Goal: Task Accomplishment & Management: Complete application form

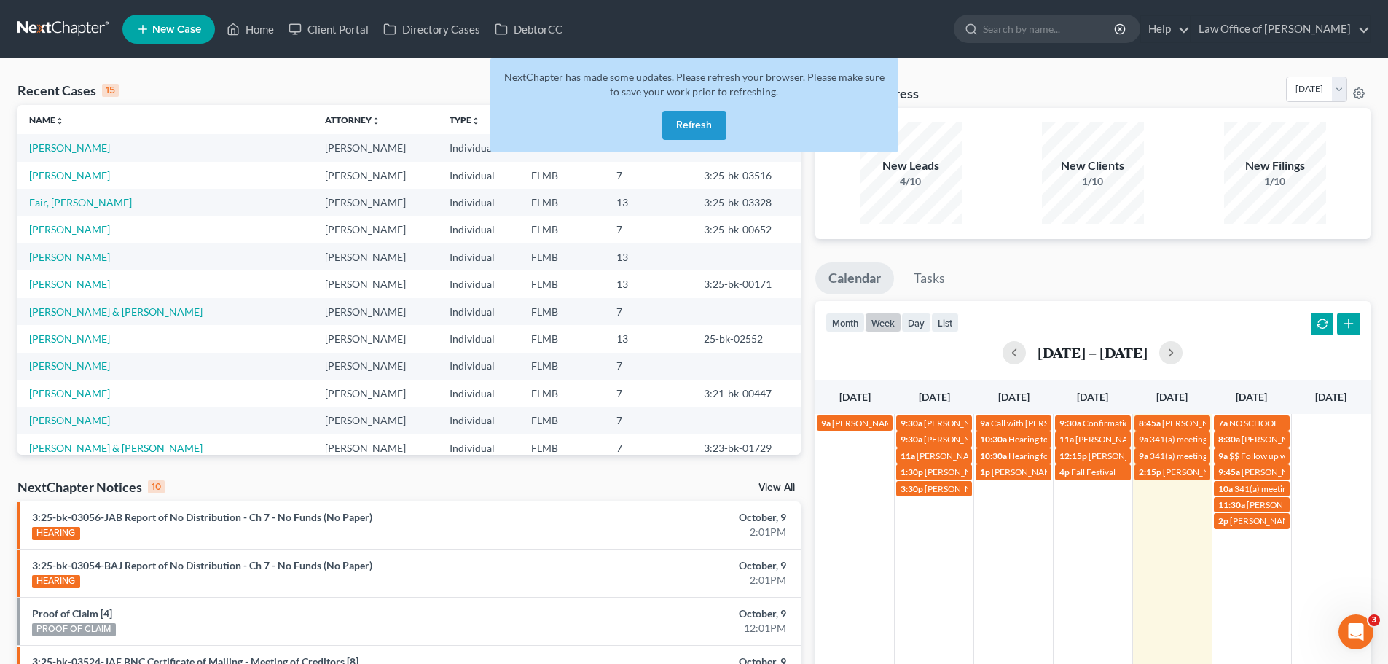
click at [707, 121] on button "Refresh" at bounding box center [694, 125] width 64 height 29
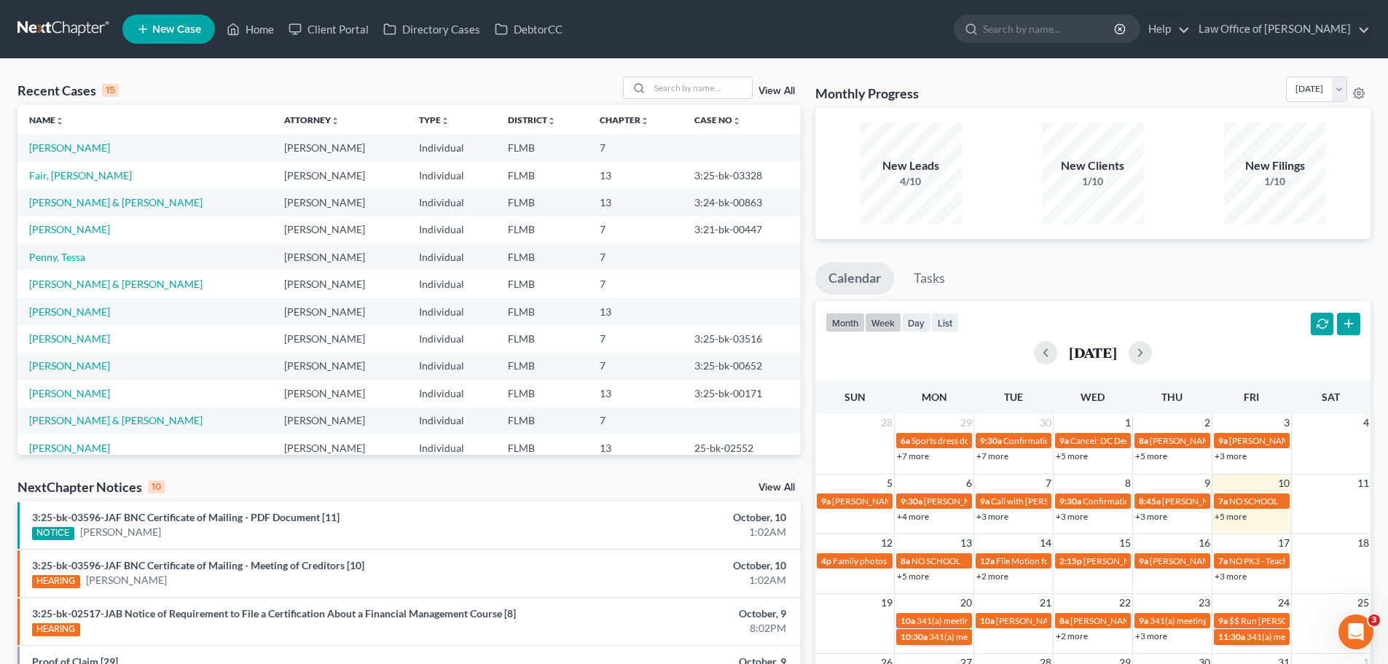
click at [884, 327] on button "week" at bounding box center [883, 322] width 36 height 20
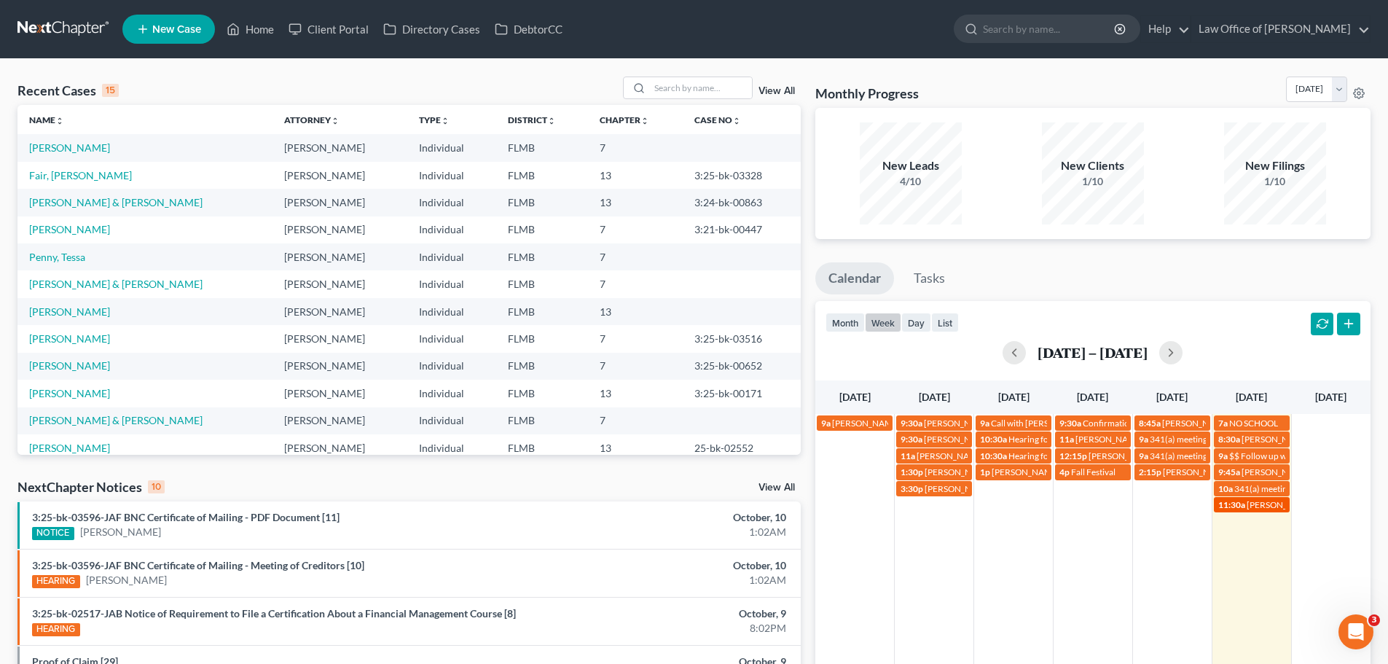
click at [1254, 507] on span "[PERSON_NAME] & Husband sign-up?" at bounding box center [1319, 504] width 146 height 11
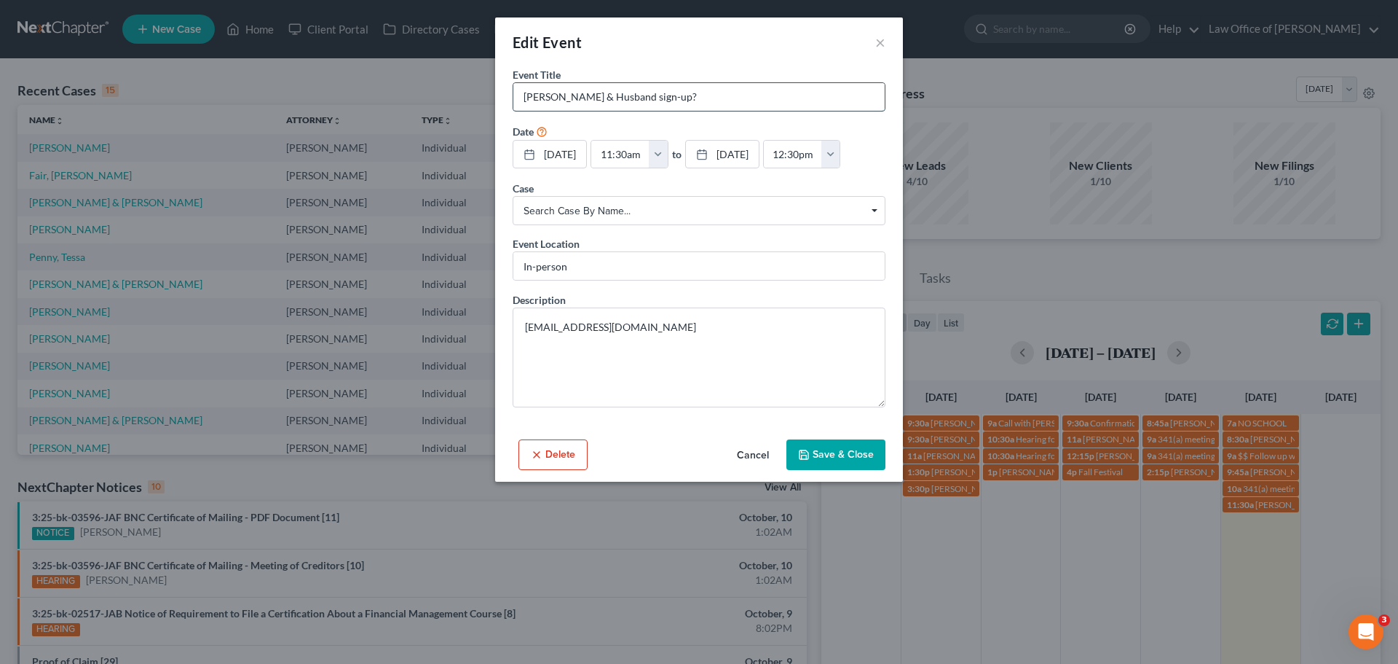
click at [520, 98] on input "[PERSON_NAME] & Husband sign-up?" at bounding box center [699, 97] width 371 height 28
type input "Rescheduled: [PERSON_NAME] & Husband sign-up?"
click at [820, 470] on button "Save & Close" at bounding box center [836, 454] width 99 height 31
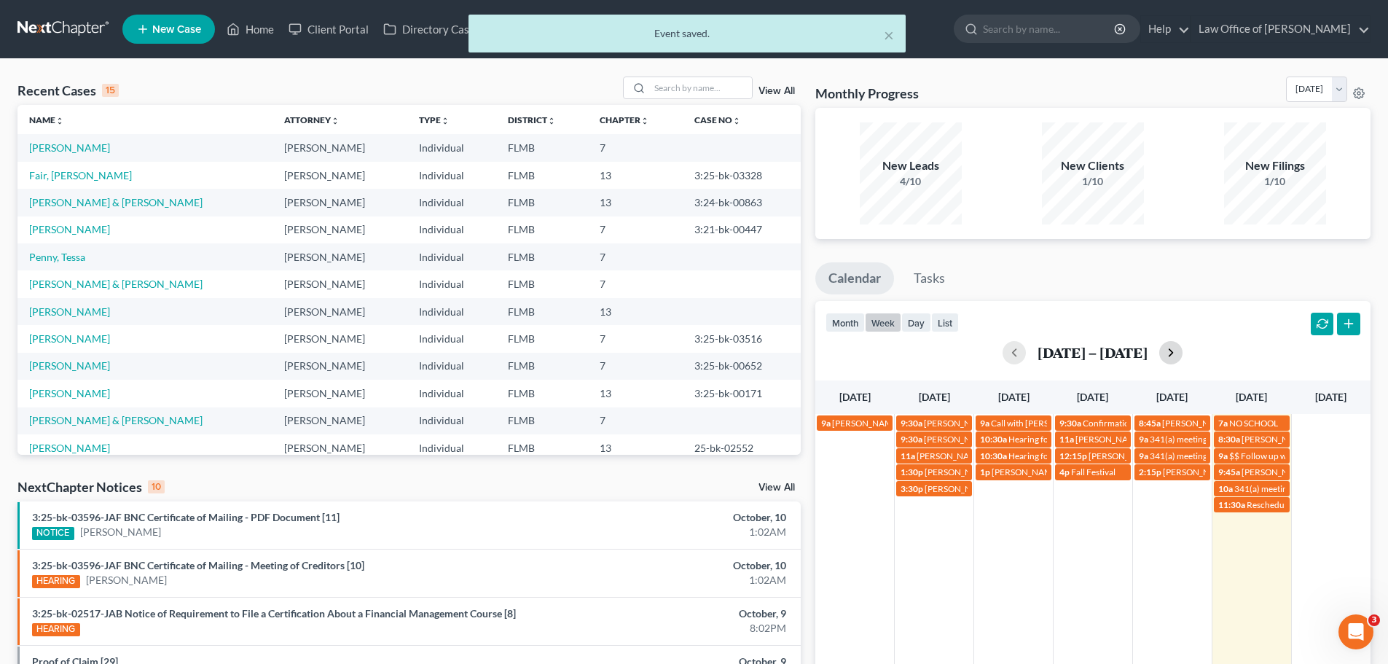
click at [1162, 354] on button "button" at bounding box center [1170, 352] width 23 height 23
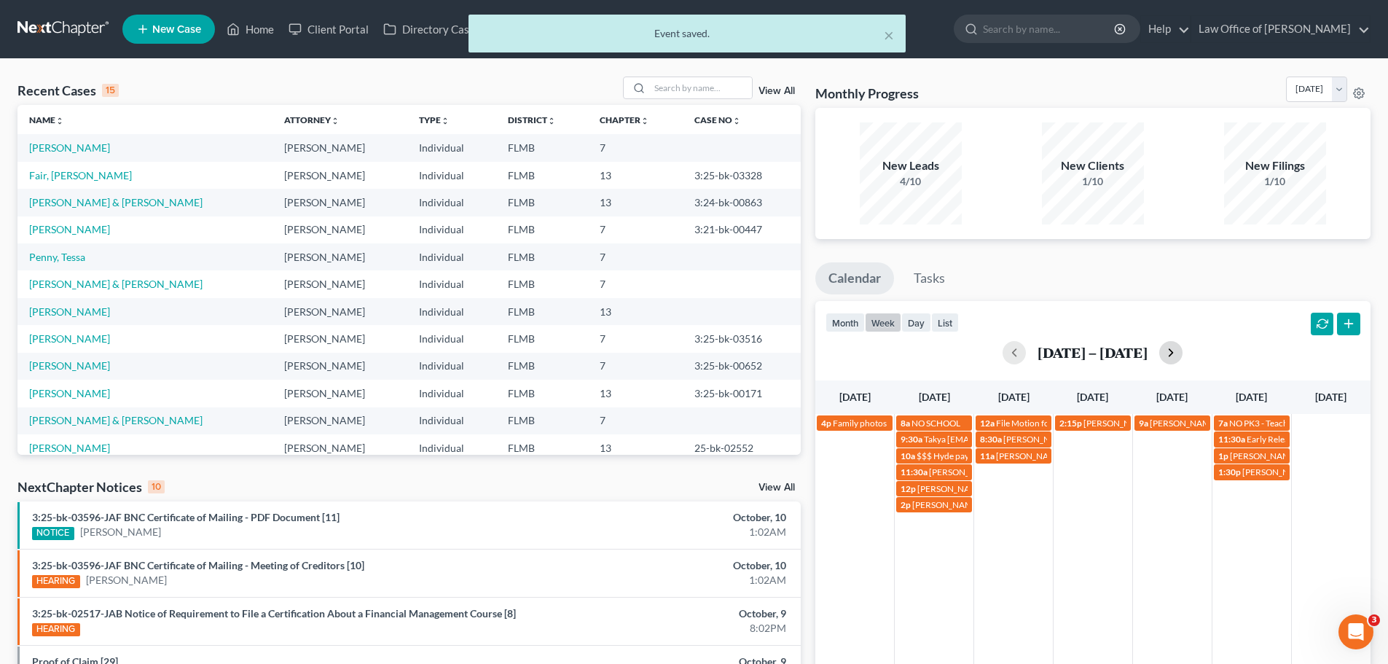
click at [1162, 354] on button "button" at bounding box center [1170, 352] width 23 height 23
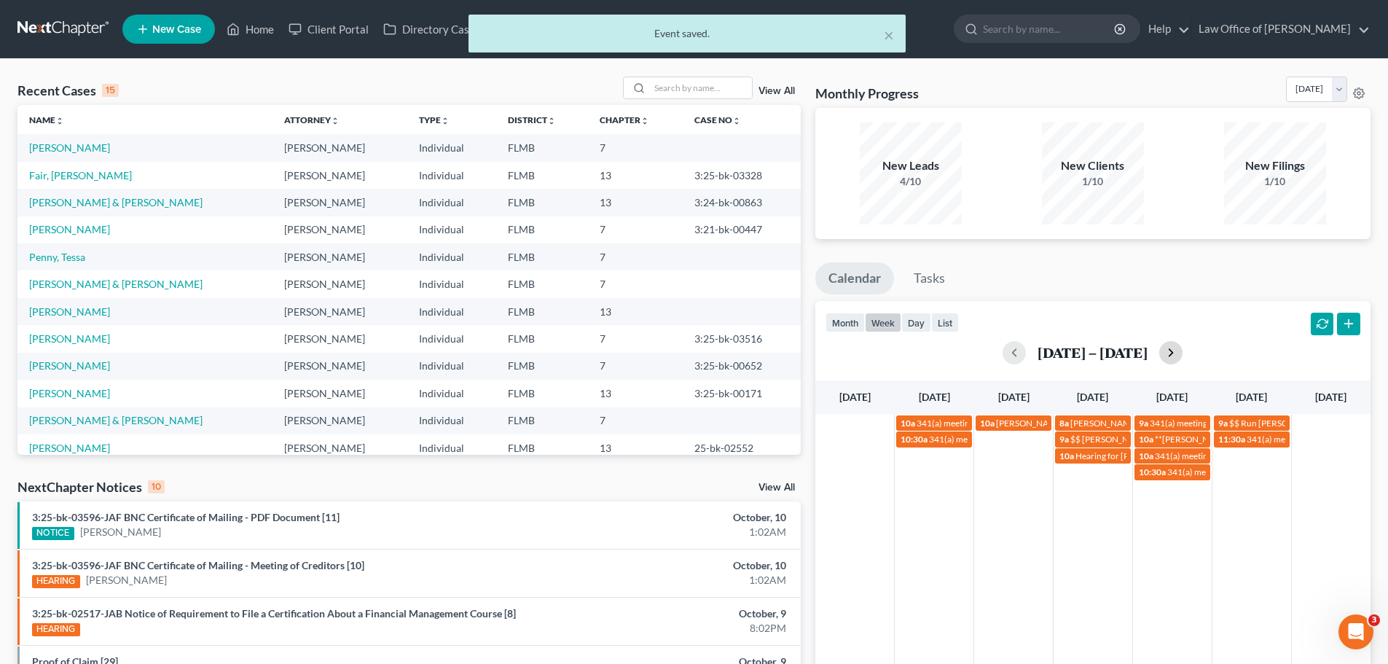
click at [1162, 354] on button "button" at bounding box center [1170, 352] width 23 height 23
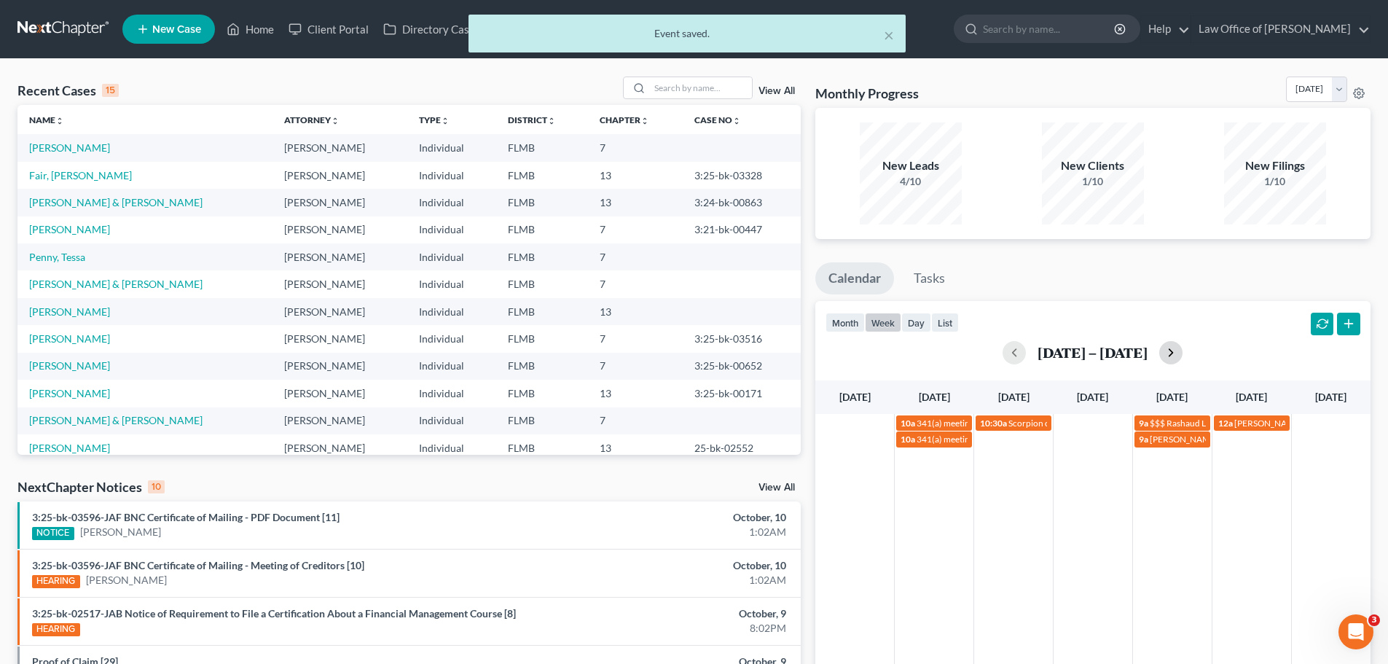
click at [1162, 354] on div "[DATE] – [DATE]" at bounding box center [1092, 352] width 535 height 23
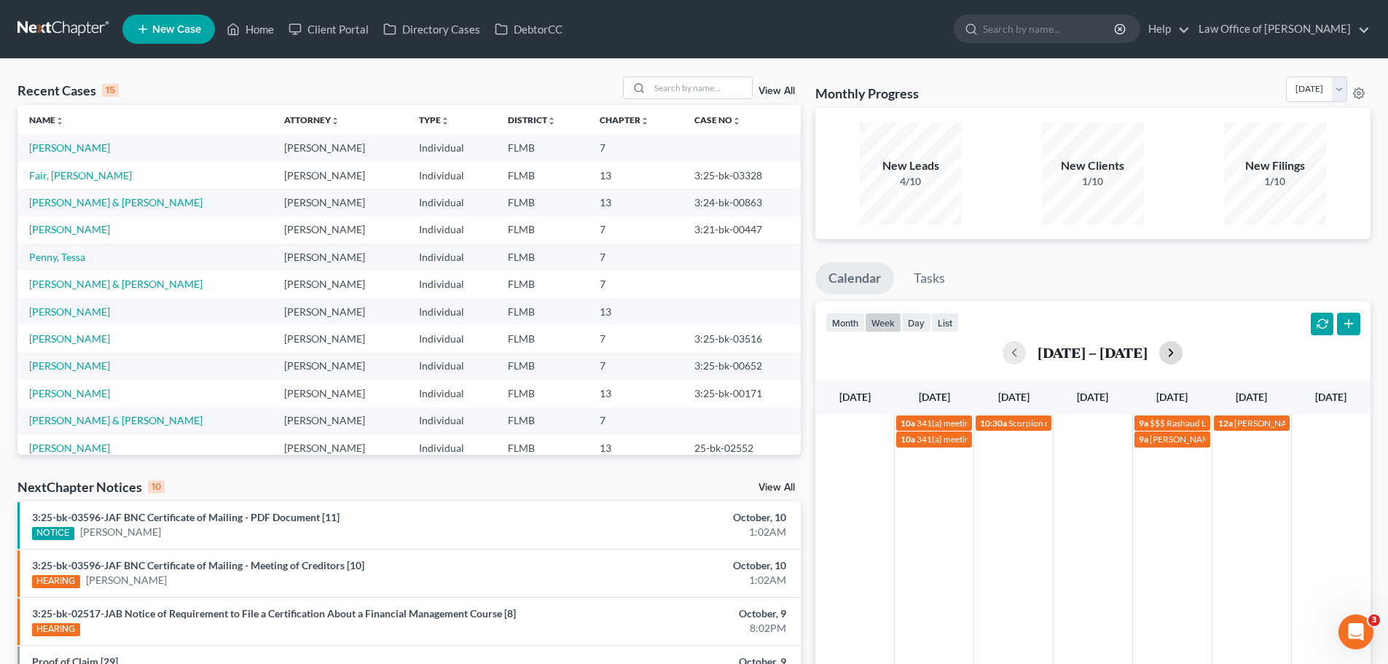
click at [1182, 349] on button "button" at bounding box center [1170, 352] width 23 height 23
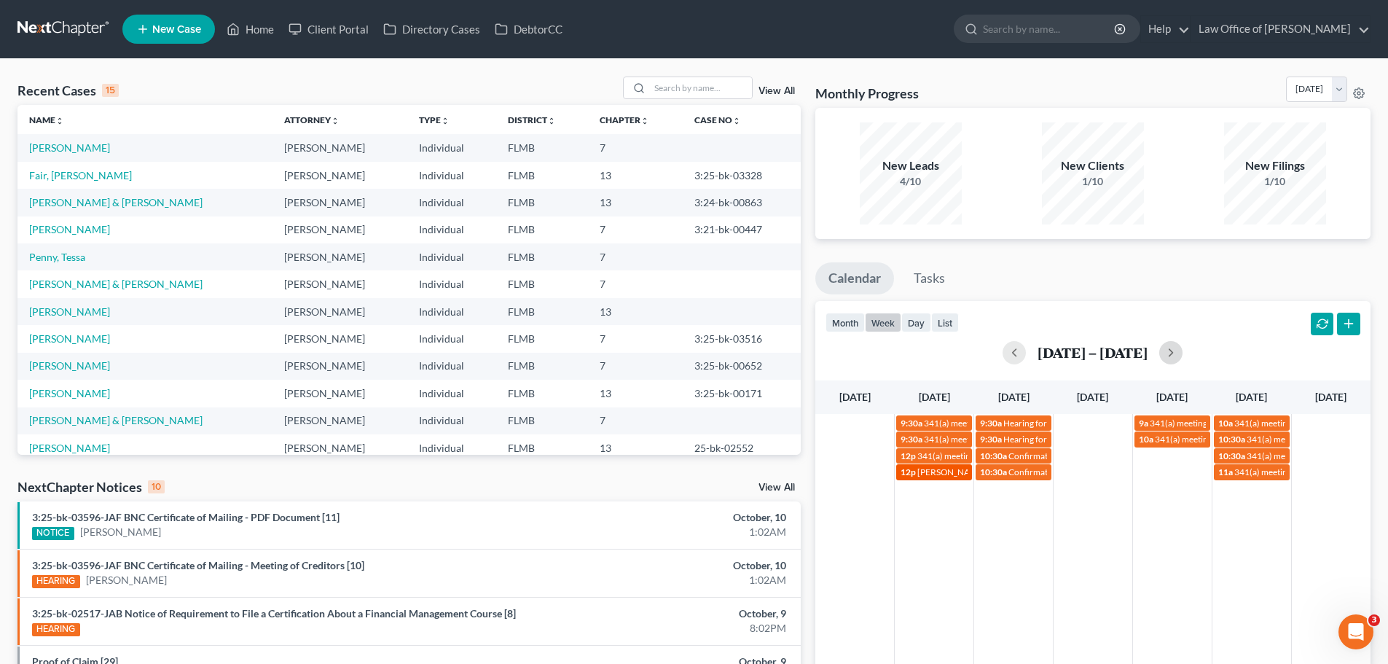
click at [924, 464] on link "12p [PERSON_NAME] Coming into office for 341 meeting" at bounding box center [934, 471] width 76 height 15
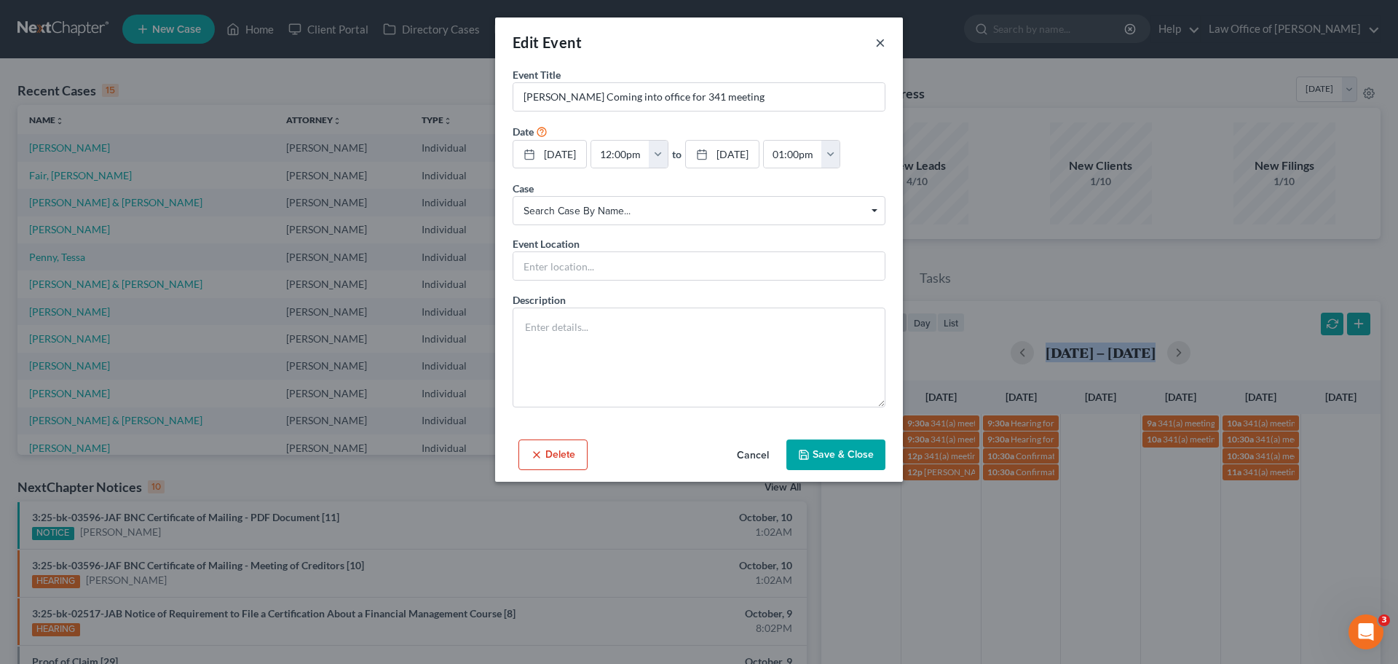
click at [882, 36] on button "×" at bounding box center [881, 42] width 10 height 17
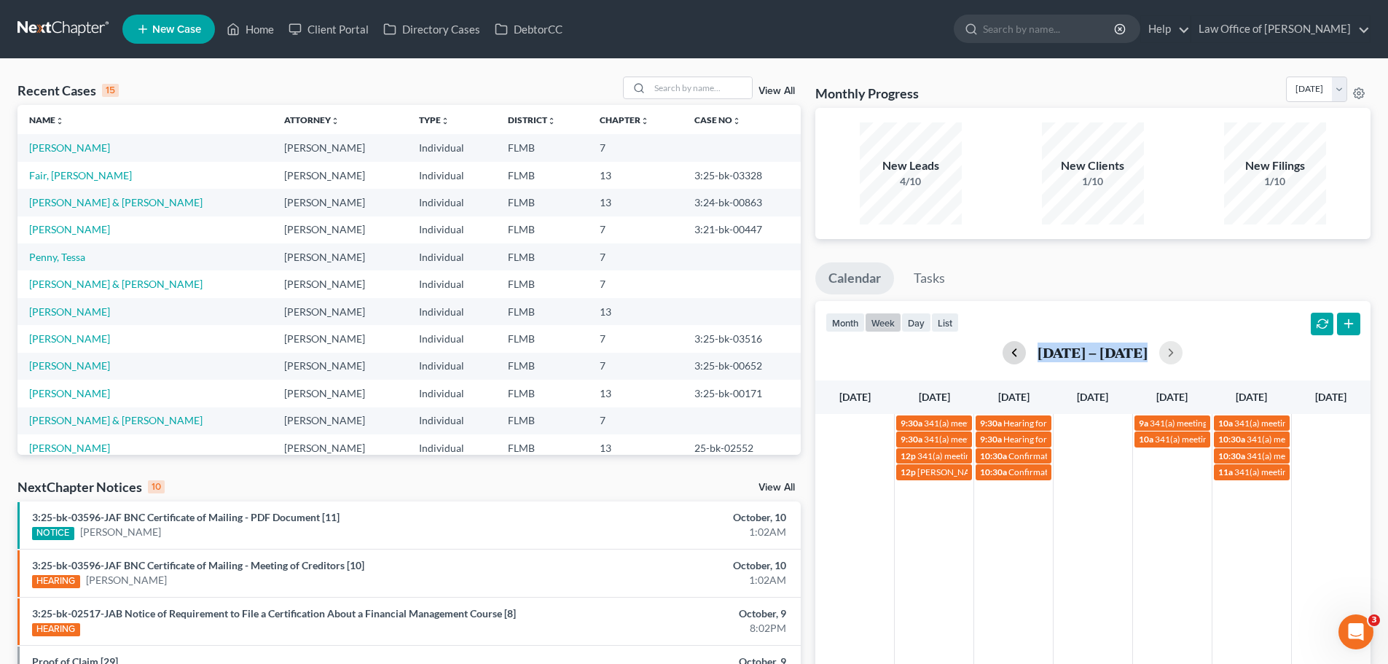
click at [1019, 346] on button "button" at bounding box center [1013, 352] width 23 height 23
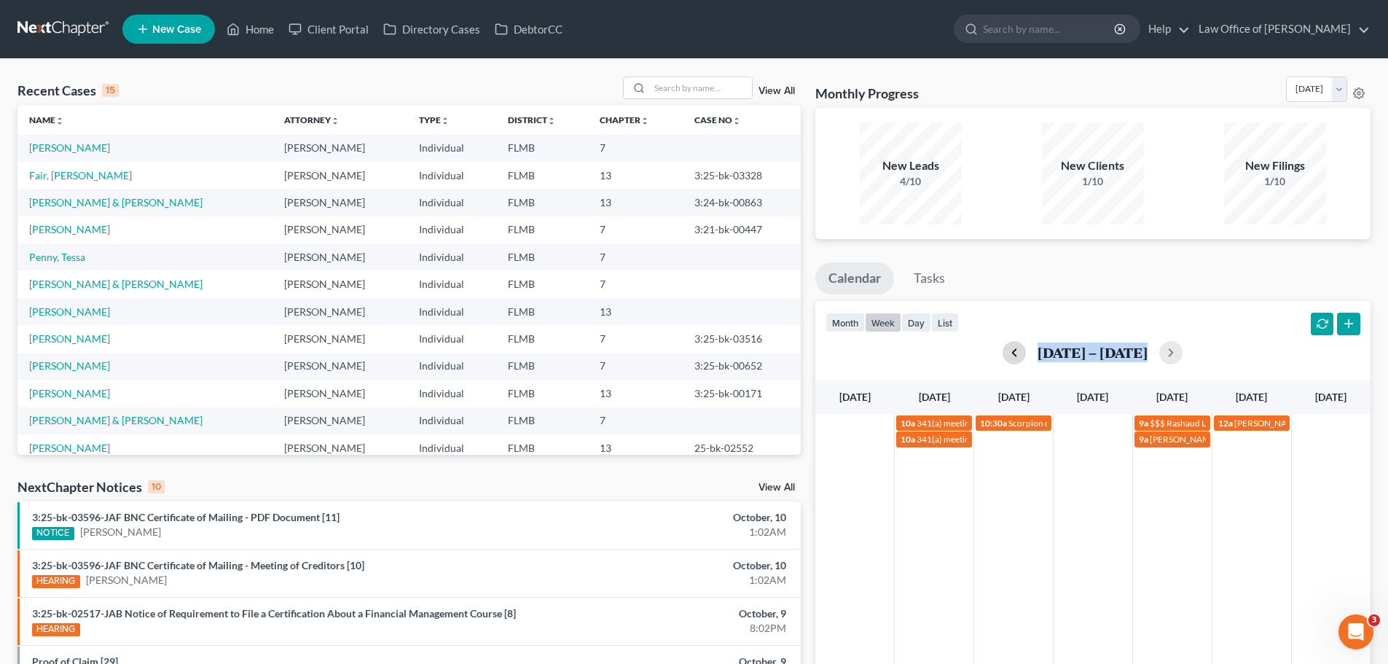
click at [1002, 363] on button "button" at bounding box center [1013, 352] width 23 height 23
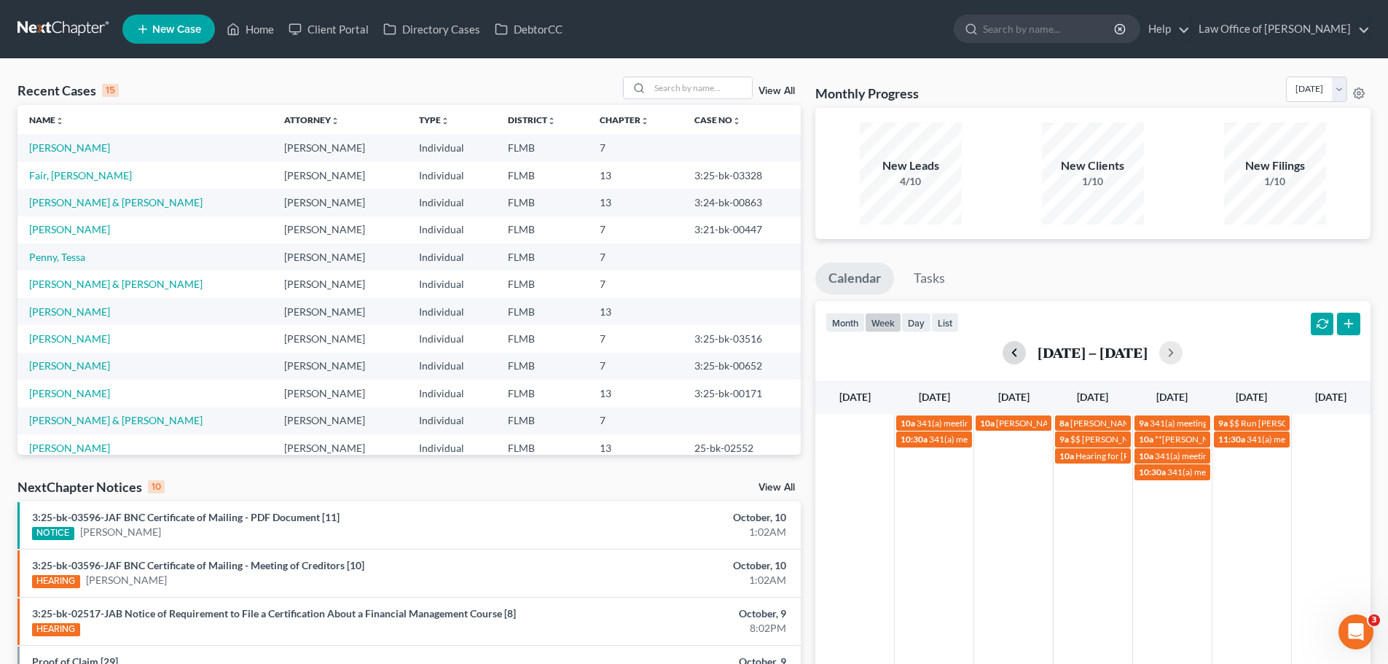
click at [999, 363] on div "[DATE] – [DATE]" at bounding box center [1092, 352] width 535 height 23
click at [1175, 344] on button "button" at bounding box center [1170, 352] width 23 height 23
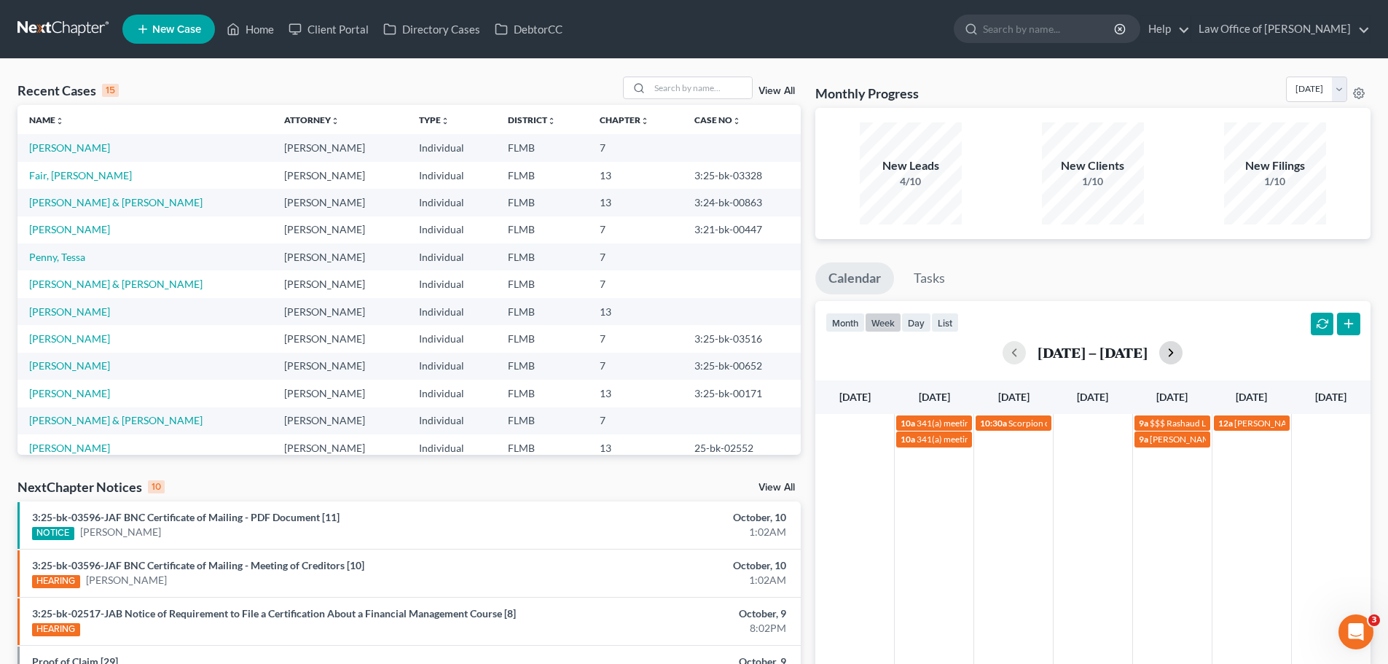
click at [1175, 349] on button "button" at bounding box center [1170, 352] width 23 height 23
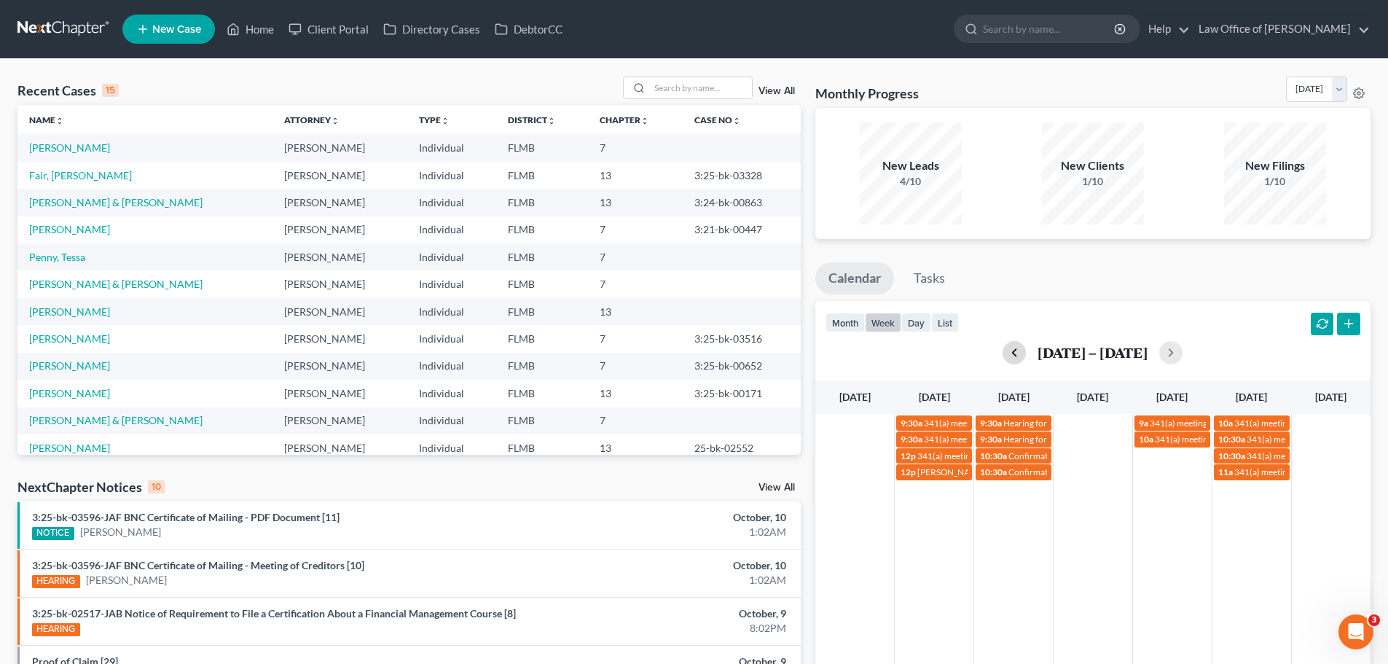
click at [1025, 351] on button "button" at bounding box center [1013, 352] width 23 height 23
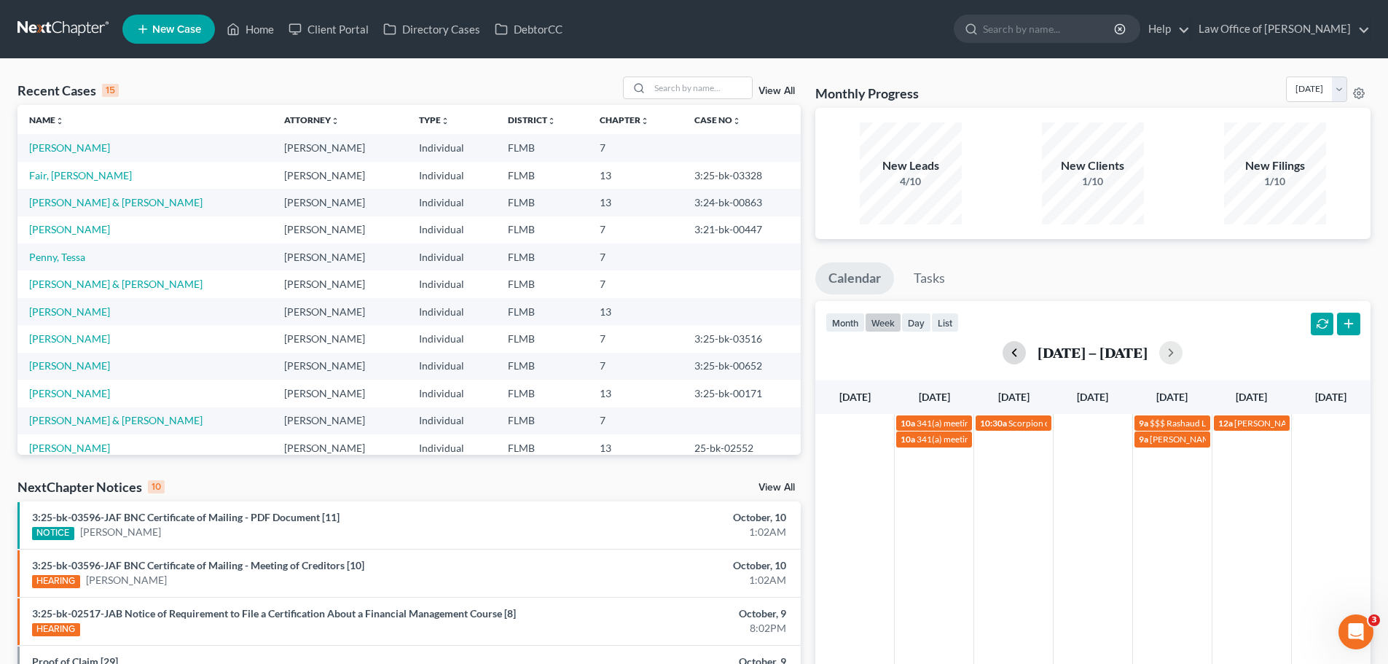
click at [1002, 353] on button "button" at bounding box center [1013, 352] width 23 height 23
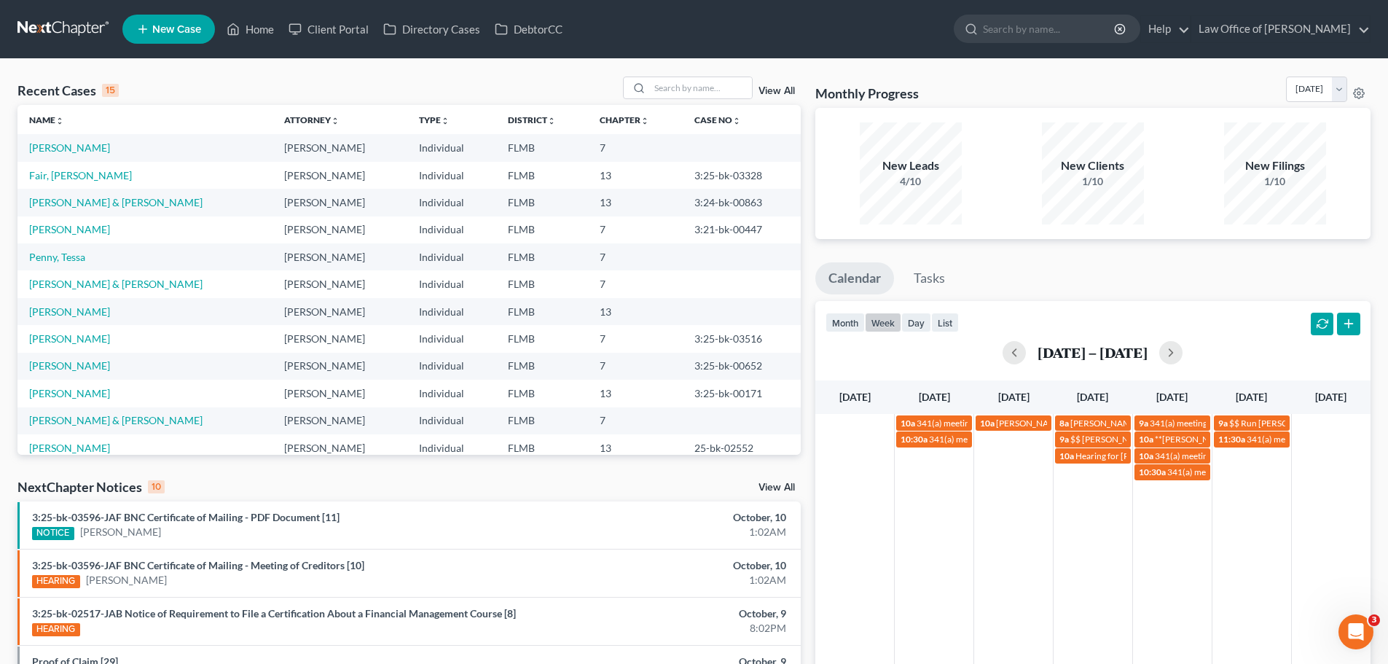
click at [999, 352] on div "[DATE] – [DATE]" at bounding box center [1092, 352] width 535 height 23
click at [1012, 355] on button "button" at bounding box center [1013, 352] width 23 height 23
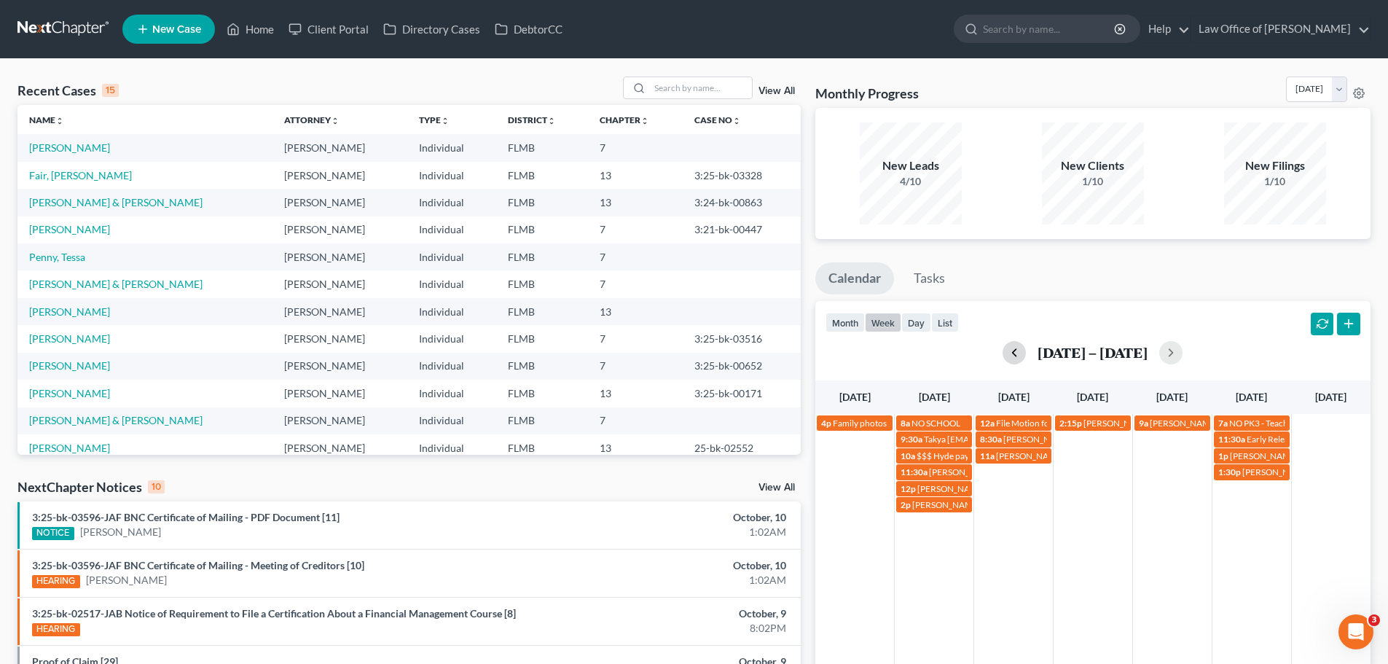
click at [1012, 355] on button "button" at bounding box center [1013, 352] width 23 height 23
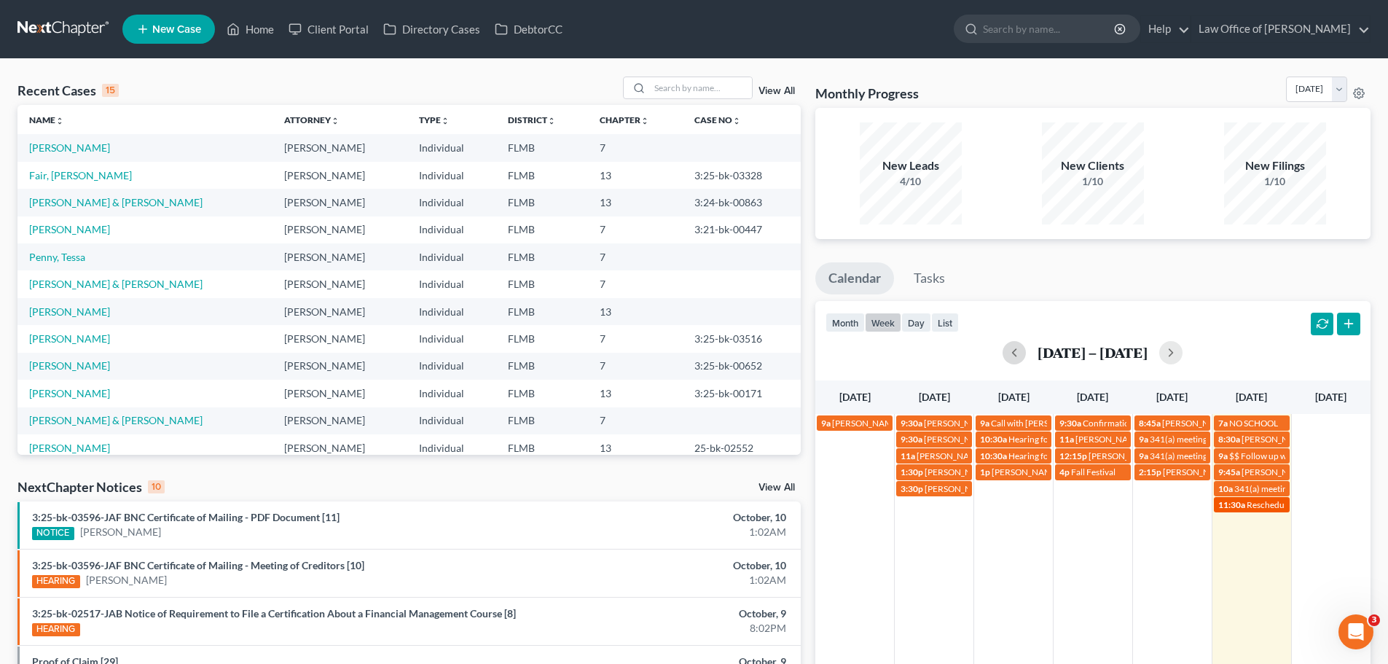
click at [1252, 503] on span "Rescheduled: [PERSON_NAME] & Husband sign-up?" at bounding box center [1345, 504] width 199 height 11
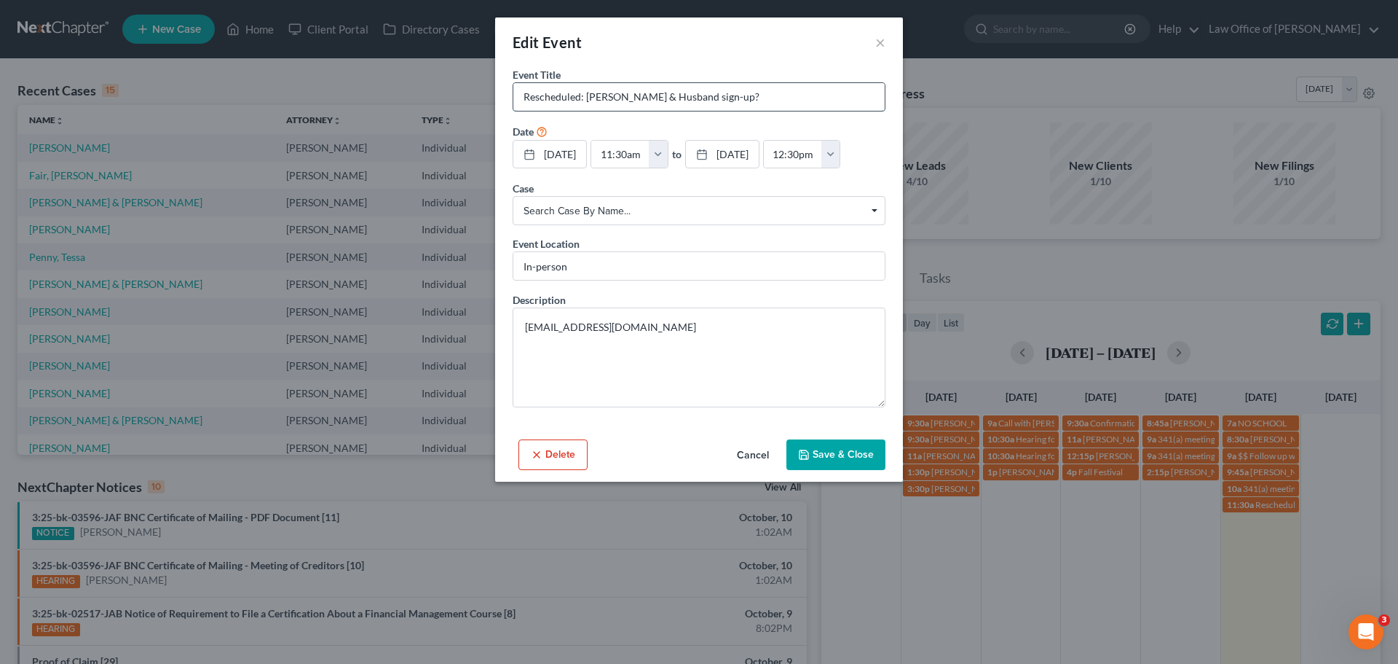
drag, startPoint x: 747, startPoint y: 96, endPoint x: 586, endPoint y: 98, distance: 160.3
click at [586, 98] on input "Rescheduled: [PERSON_NAME] & Husband sign-up?" at bounding box center [699, 97] width 371 height 28
click at [878, 38] on button "×" at bounding box center [881, 42] width 10 height 17
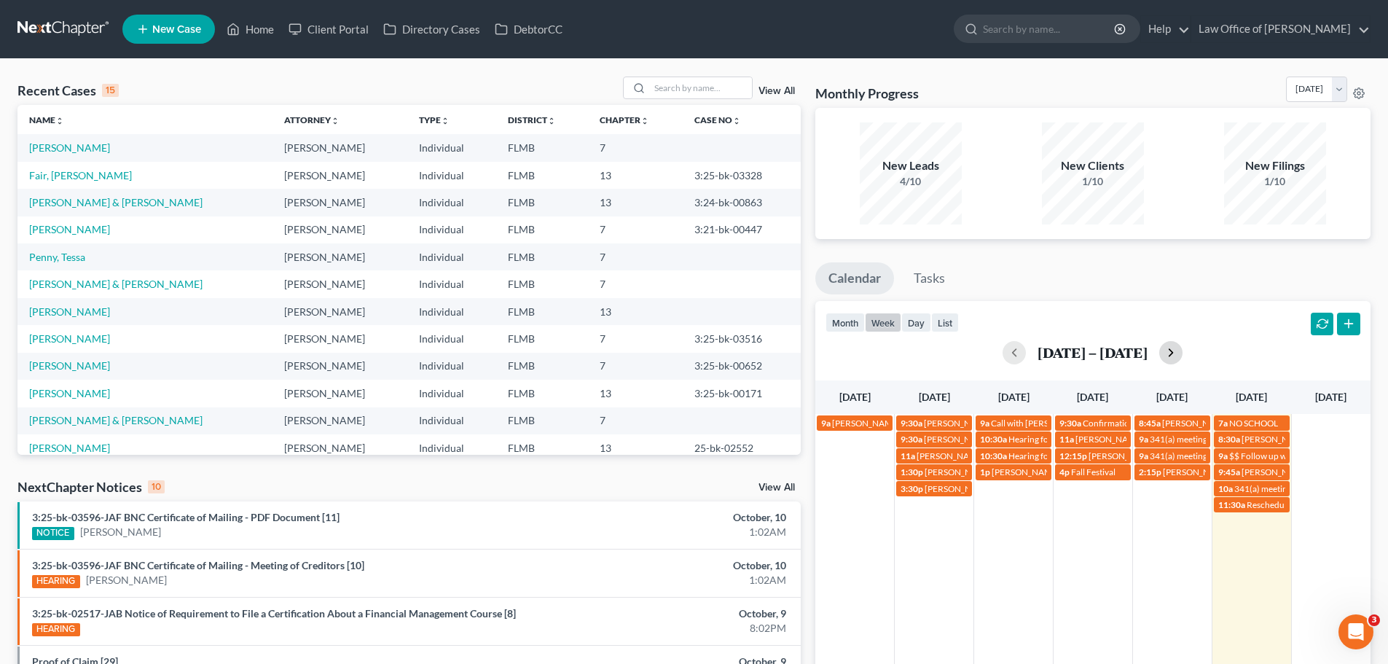
click at [1165, 352] on button "button" at bounding box center [1170, 352] width 23 height 23
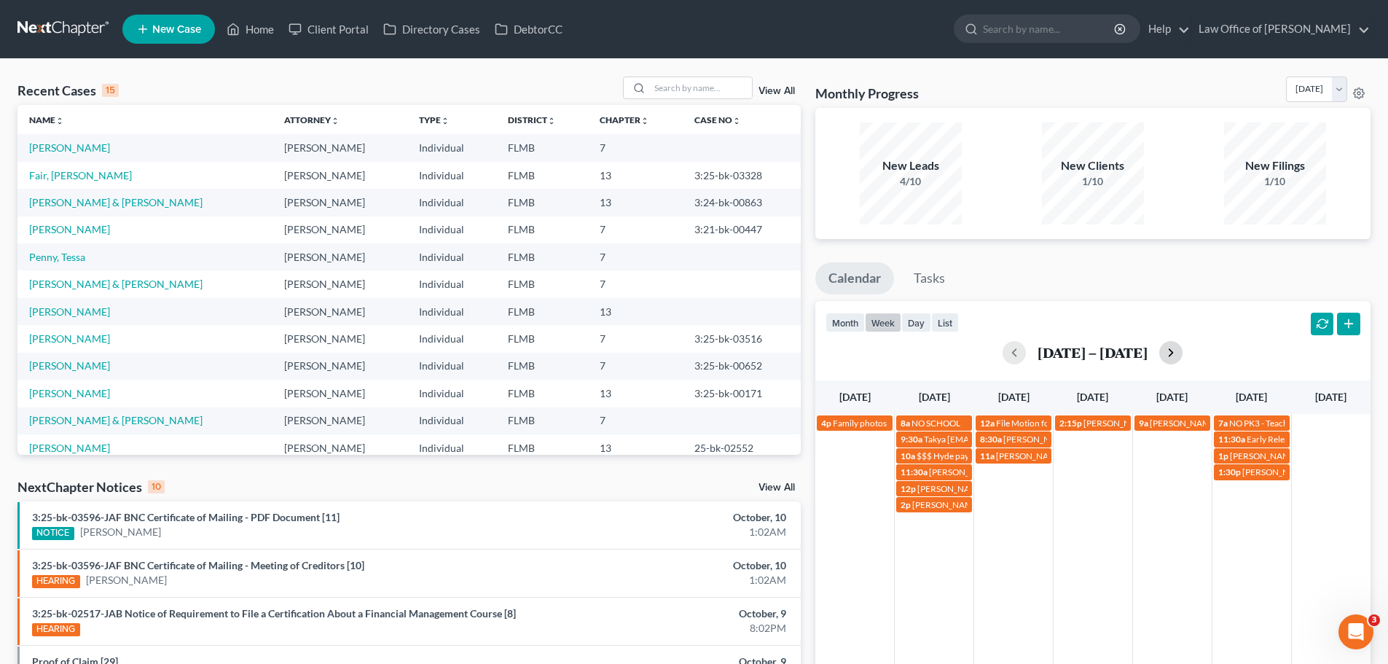
click at [1166, 348] on button "button" at bounding box center [1170, 352] width 23 height 23
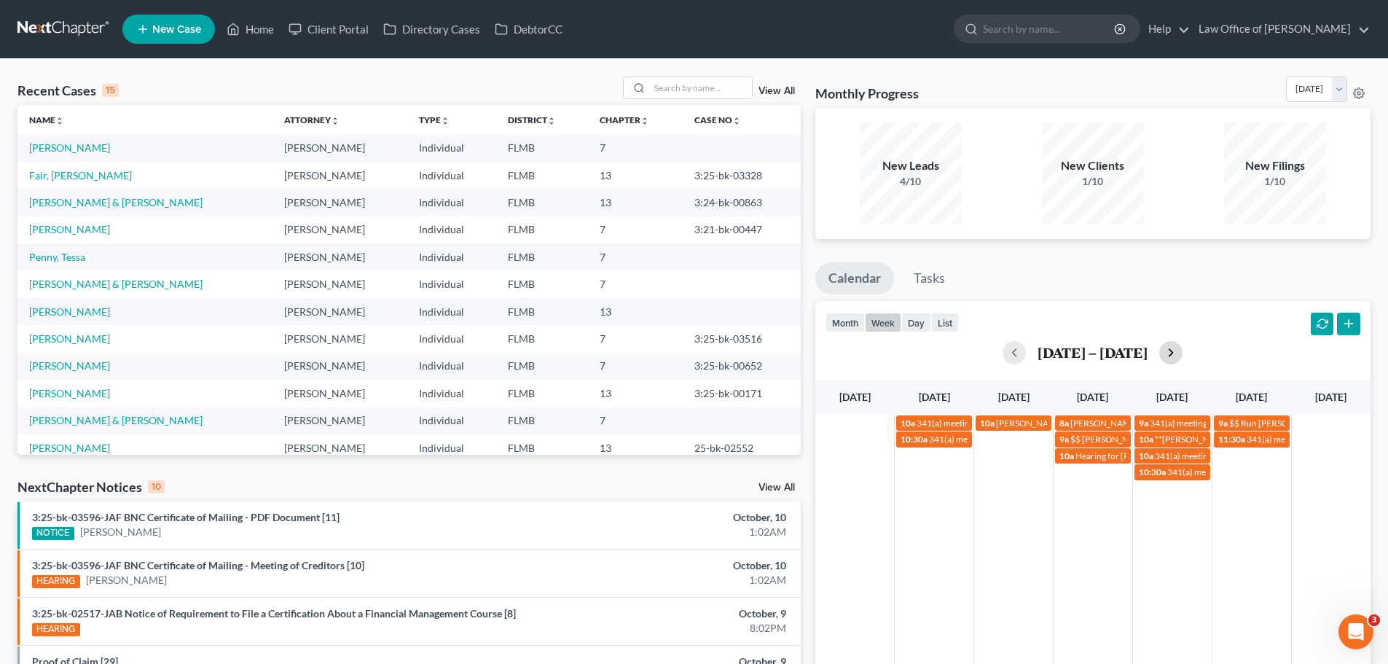
click at [1166, 348] on button "button" at bounding box center [1170, 352] width 23 height 23
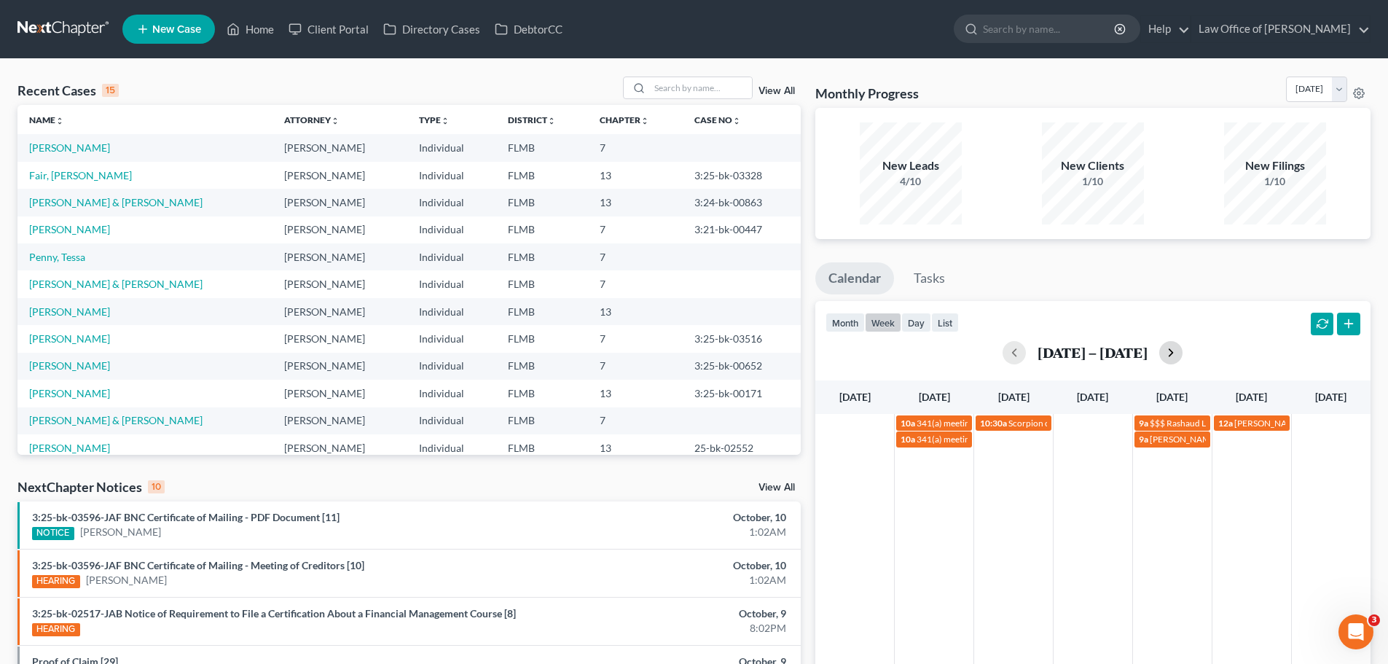
click at [1172, 350] on button "button" at bounding box center [1170, 352] width 23 height 23
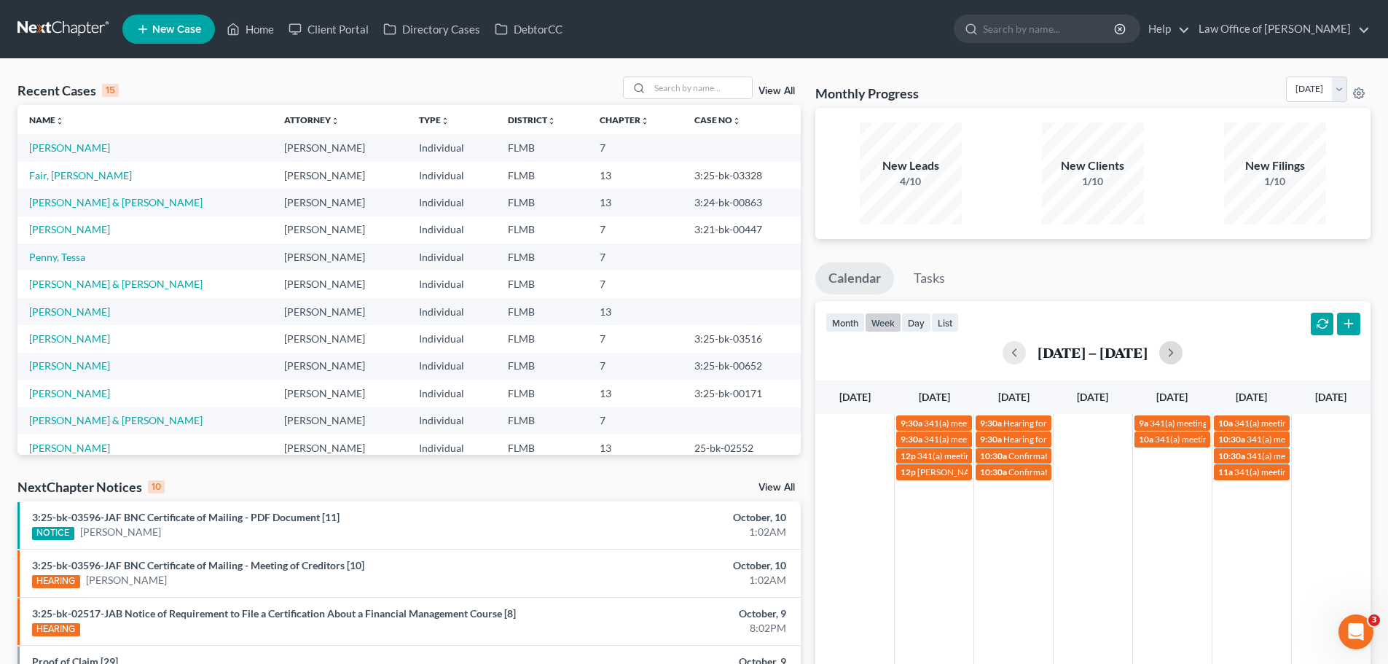
click at [954, 528] on div "9:30a 341(a) meeting for [PERSON_NAME] & [PERSON_NAME] 9:30a Hearing for Oakcie…" at bounding box center [1092, 594] width 555 height 360
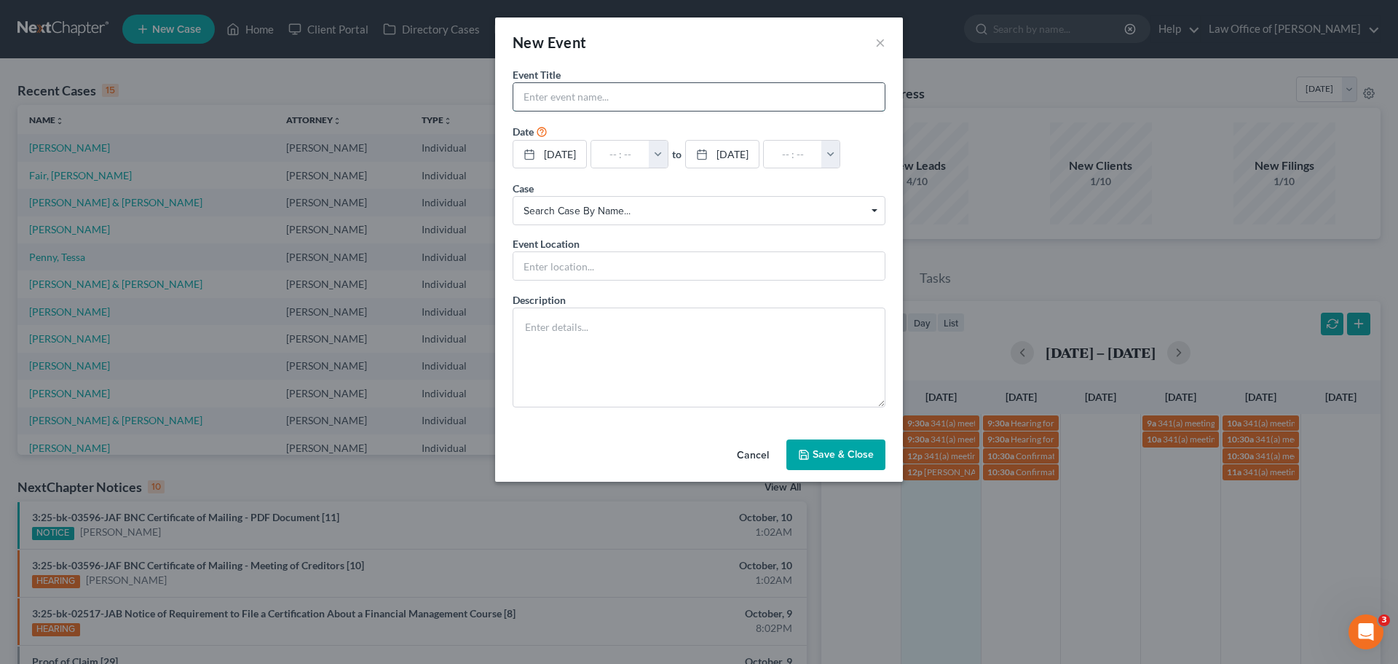
click at [567, 95] on input "text" at bounding box center [699, 97] width 371 height 28
paste input "[PERSON_NAME] & Husband sign-up?"
type input "[PERSON_NAME] & Husband sign-up?"
click at [621, 154] on input "text" at bounding box center [620, 155] width 58 height 28
type input "1"
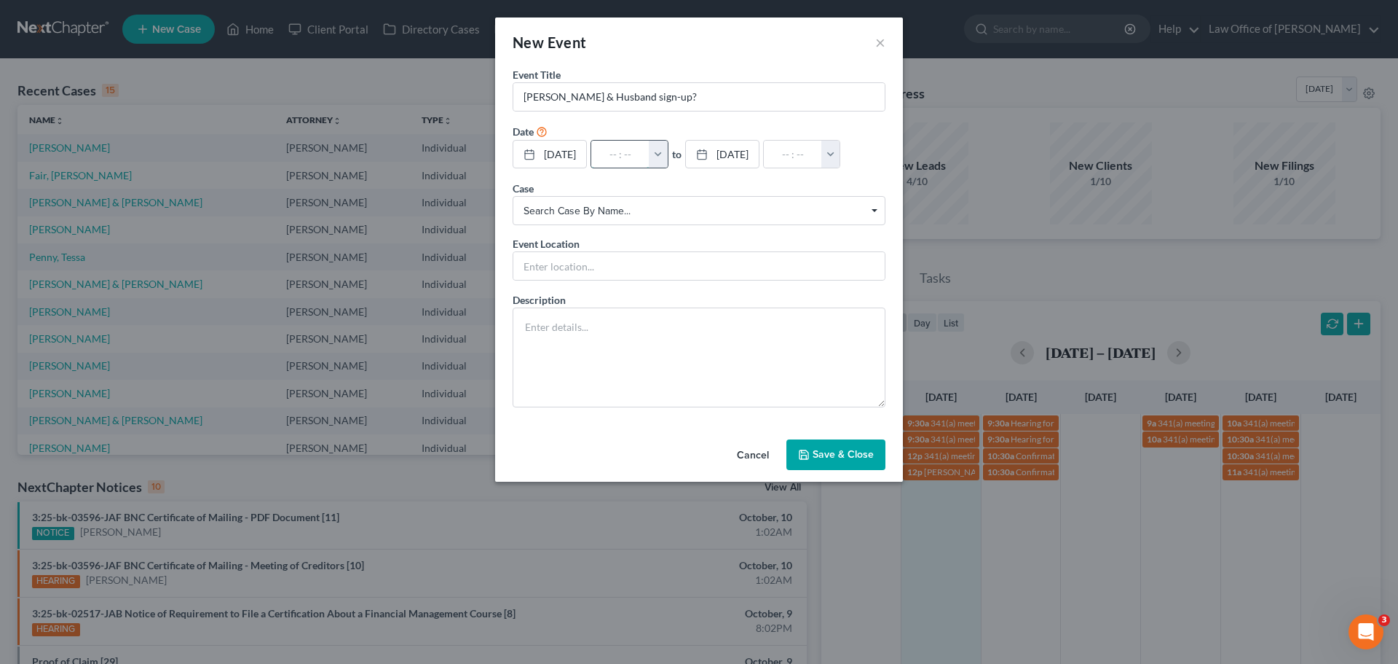
type input "01:00am"
type input "1:"
type input "02:00am"
type input "1:3"
type input "01:00am"
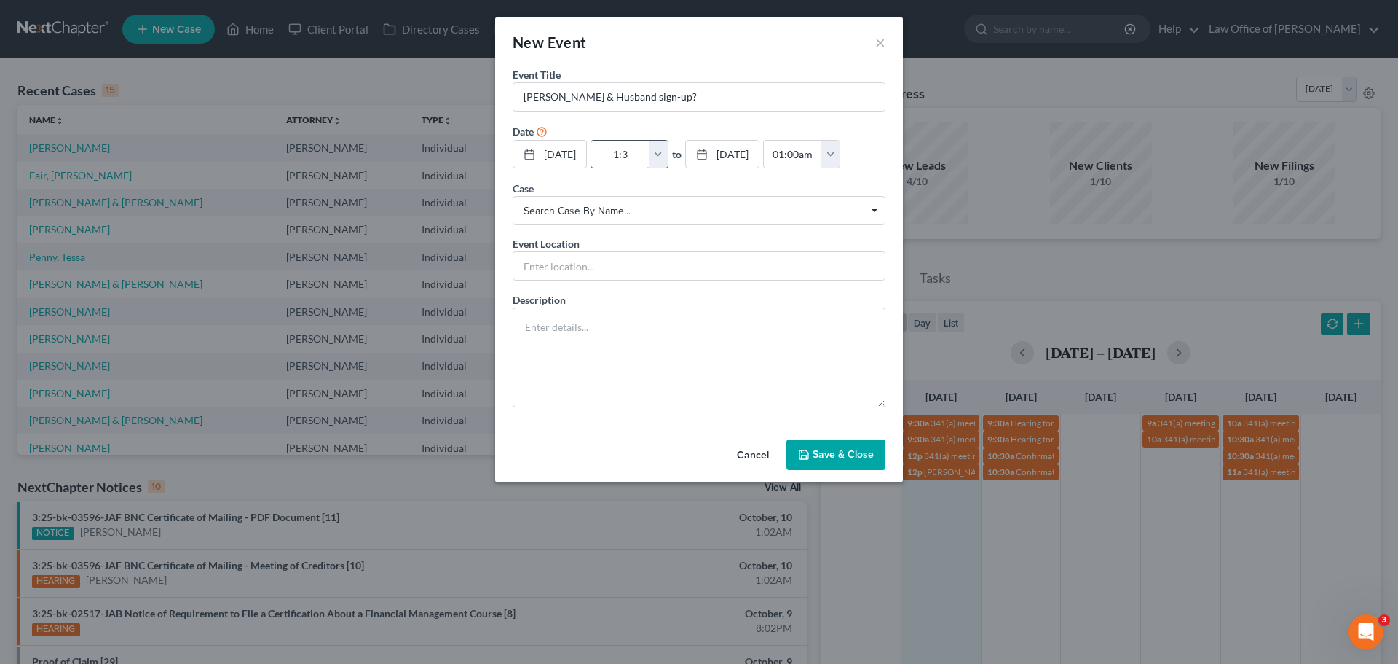
type input "1:30"
type input "02:30am"
type input "1:30p"
type input "01:00am"
type input "1:30pm"
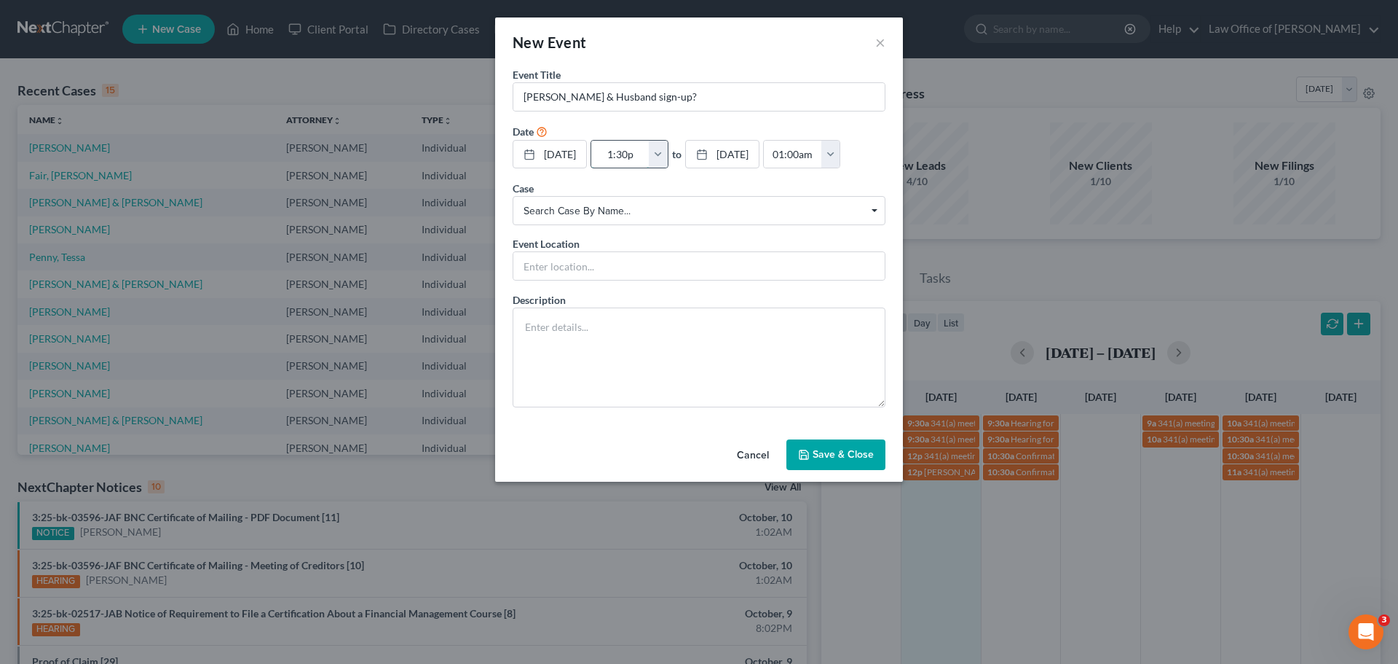
type input "02:30pm"
type input "1:30pm"
click at [590, 270] on input "text" at bounding box center [699, 266] width 371 height 28
type input "In-person"
click at [569, 336] on textarea at bounding box center [699, 357] width 373 height 100
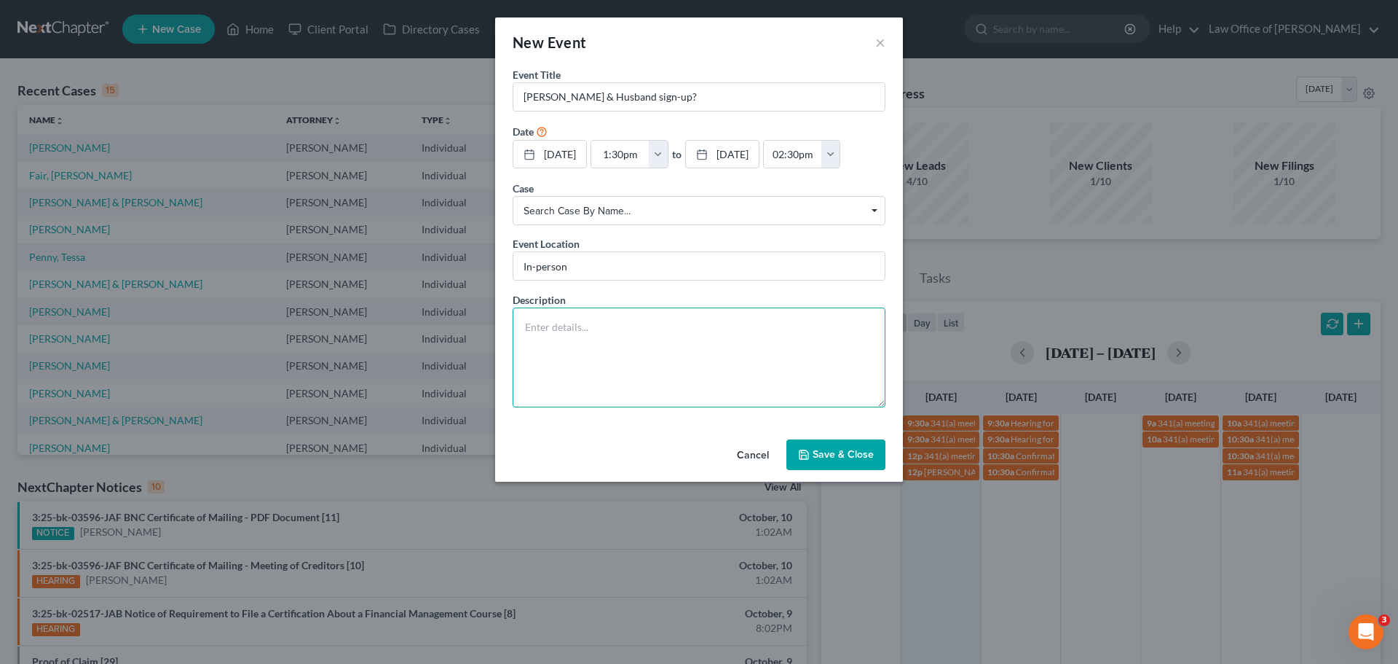
click at [573, 315] on textarea at bounding box center [699, 357] width 373 height 100
paste textarea "[EMAIL_ADDRESS][DOMAIN_NAME]"
type textarea "[EMAIL_ADDRESS][DOMAIN_NAME]"
click at [860, 457] on button "Save & Close" at bounding box center [836, 454] width 99 height 31
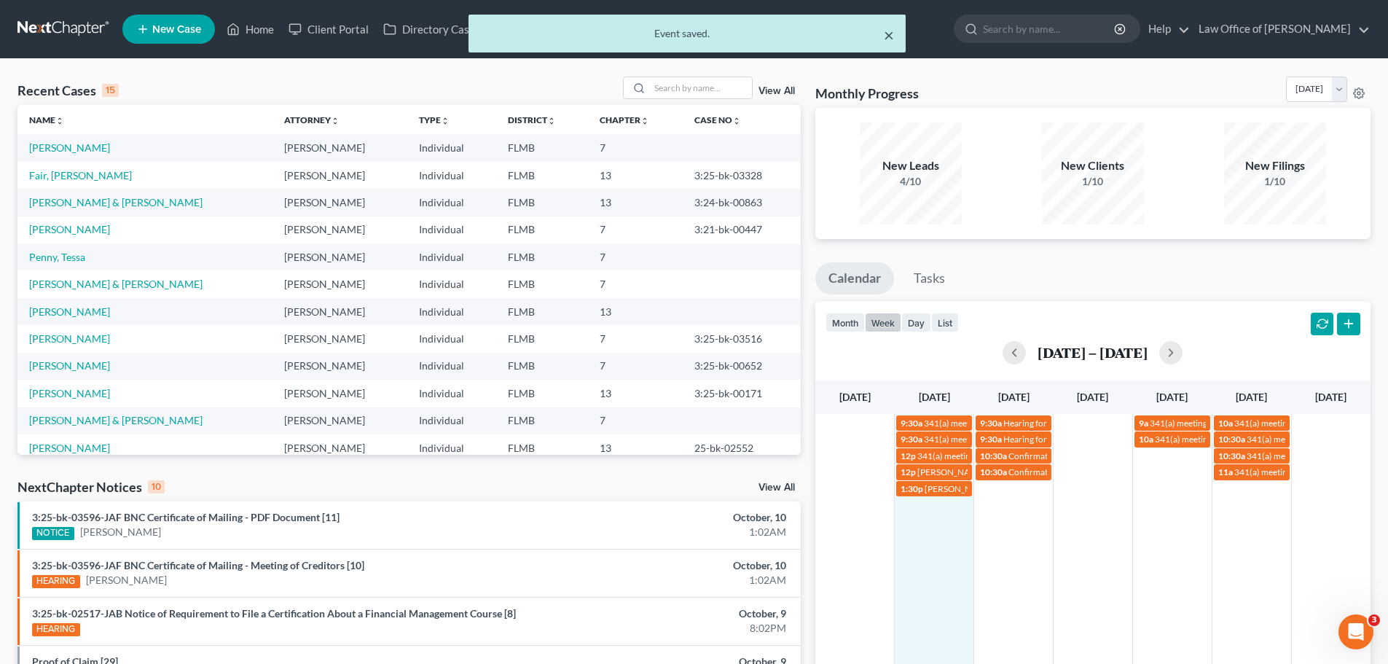
click at [891, 34] on button "×" at bounding box center [889, 34] width 10 height 17
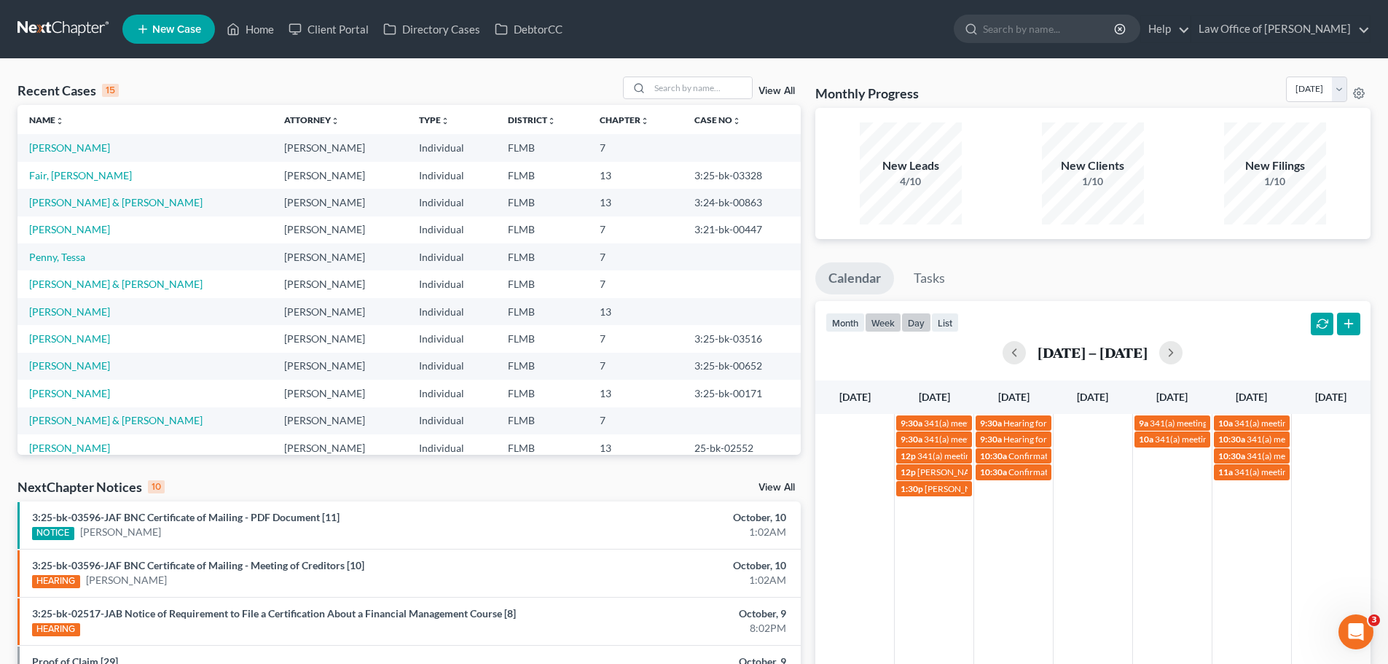
click at [905, 314] on button "day" at bounding box center [916, 322] width 30 height 20
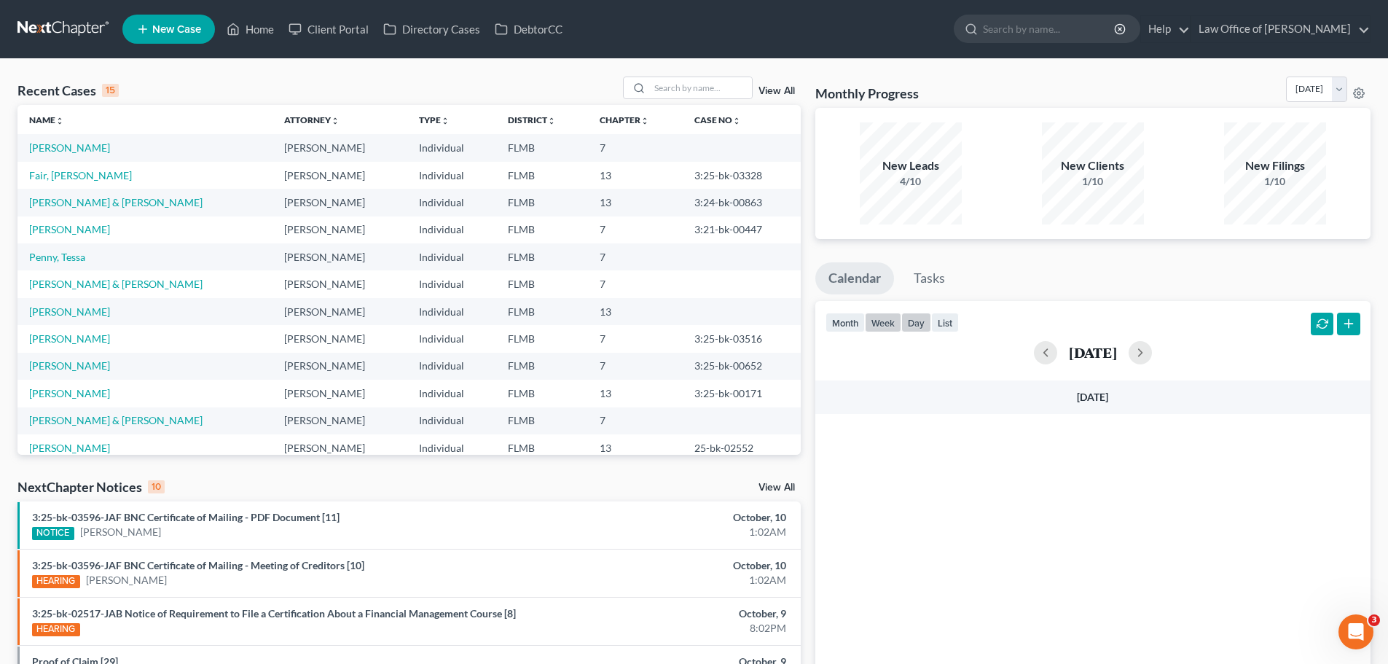
click at [877, 325] on button "week" at bounding box center [883, 322] width 36 height 20
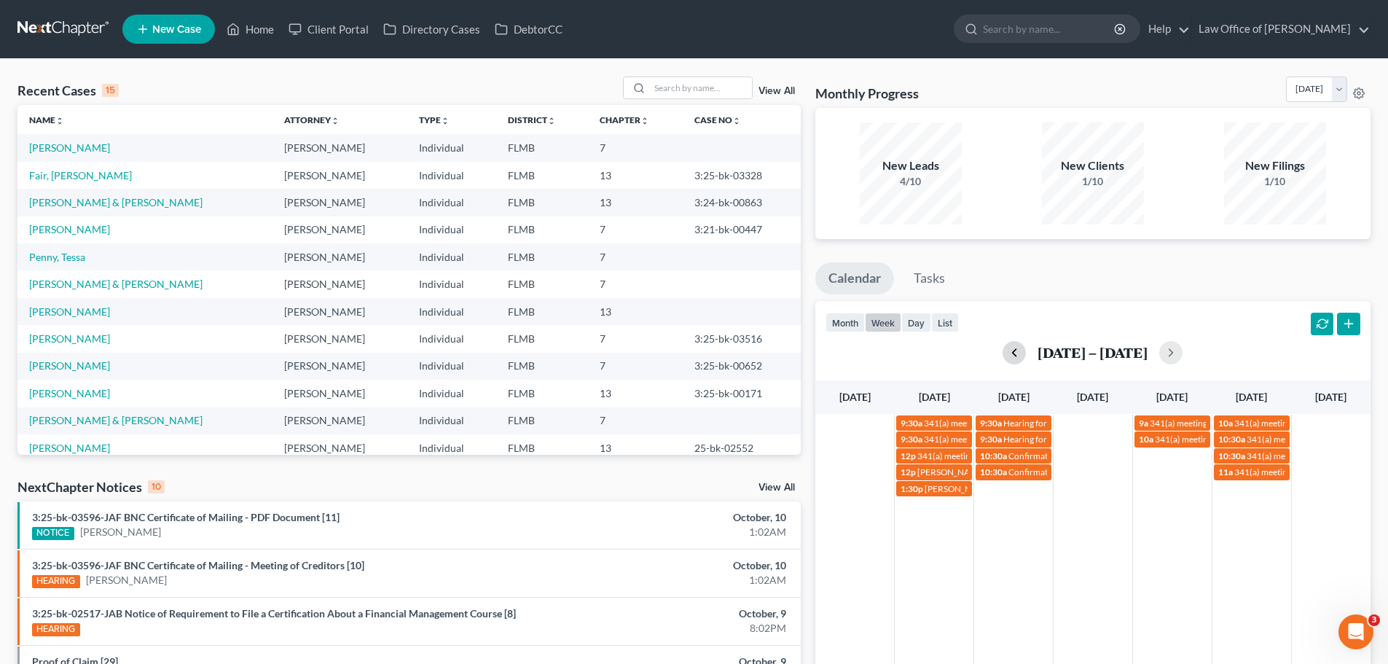
click at [1023, 354] on button "button" at bounding box center [1013, 352] width 23 height 23
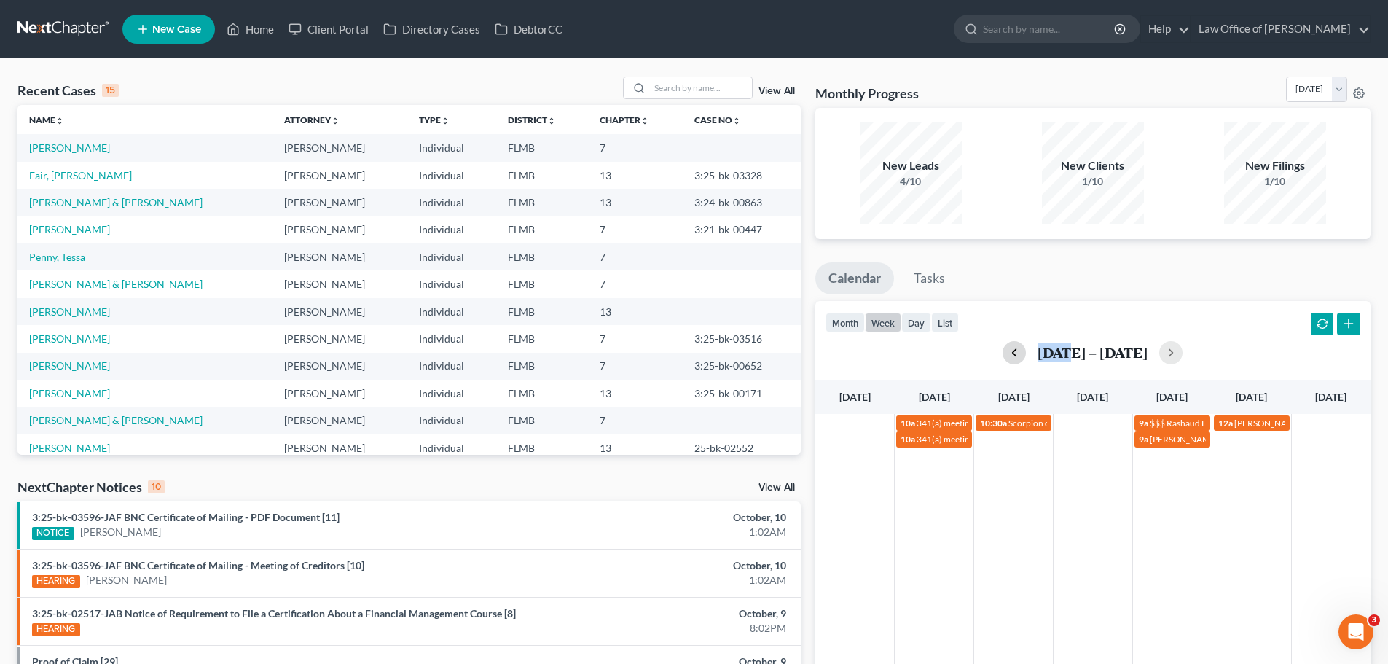
click at [1023, 354] on div "[DATE] – [DATE]" at bounding box center [1092, 352] width 535 height 23
click at [1008, 348] on button "button" at bounding box center [1013, 352] width 23 height 23
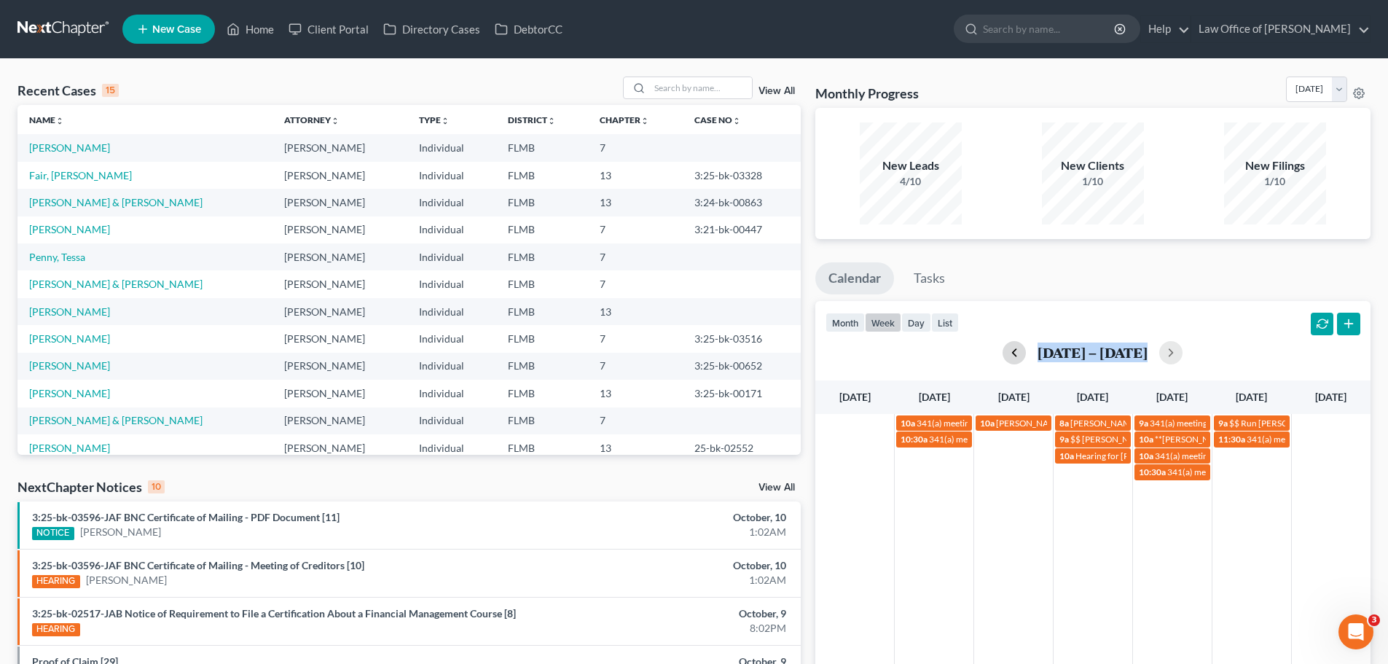
click at [1008, 348] on button "button" at bounding box center [1013, 352] width 23 height 23
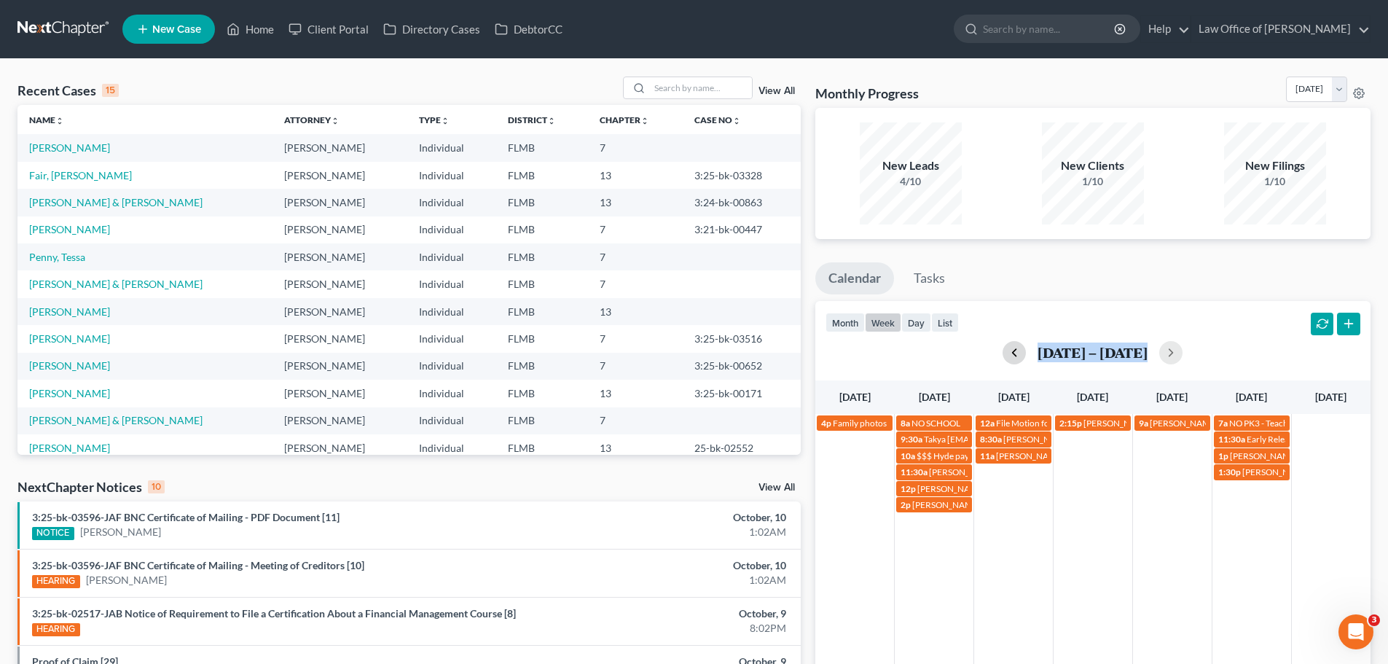
click at [1009, 348] on button "button" at bounding box center [1013, 352] width 23 height 23
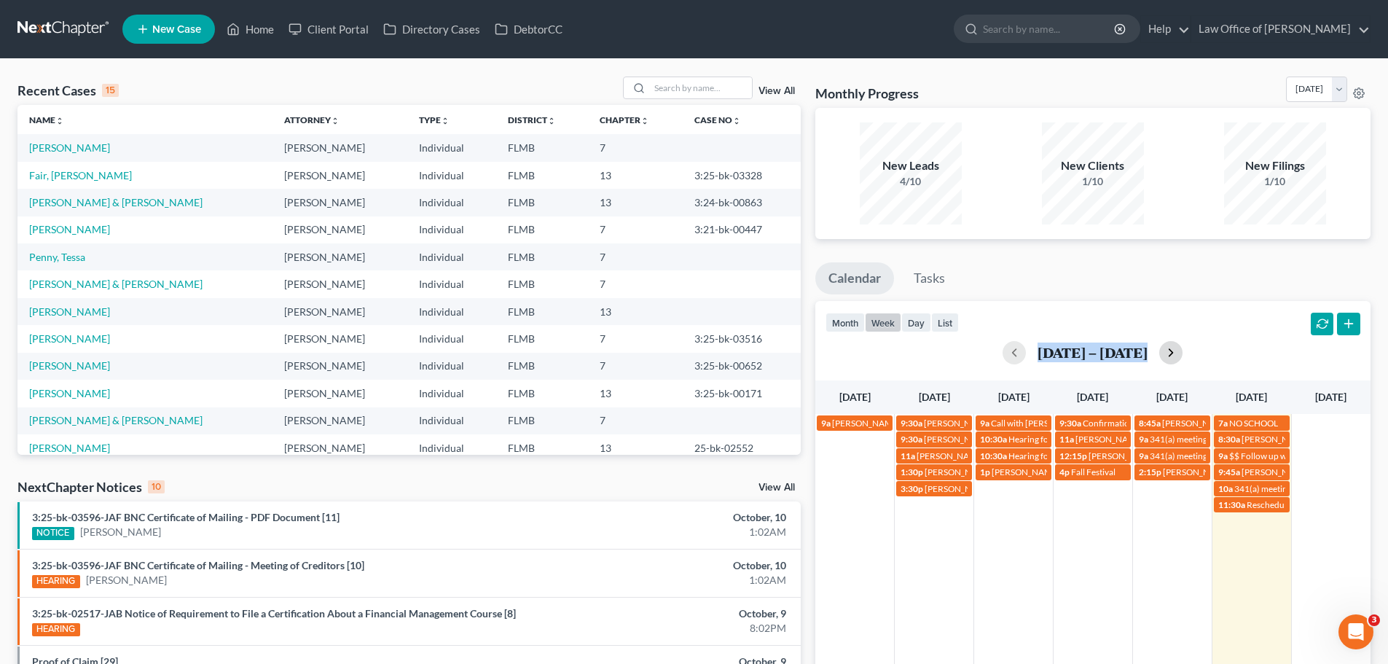
click at [1175, 352] on button "button" at bounding box center [1170, 352] width 23 height 23
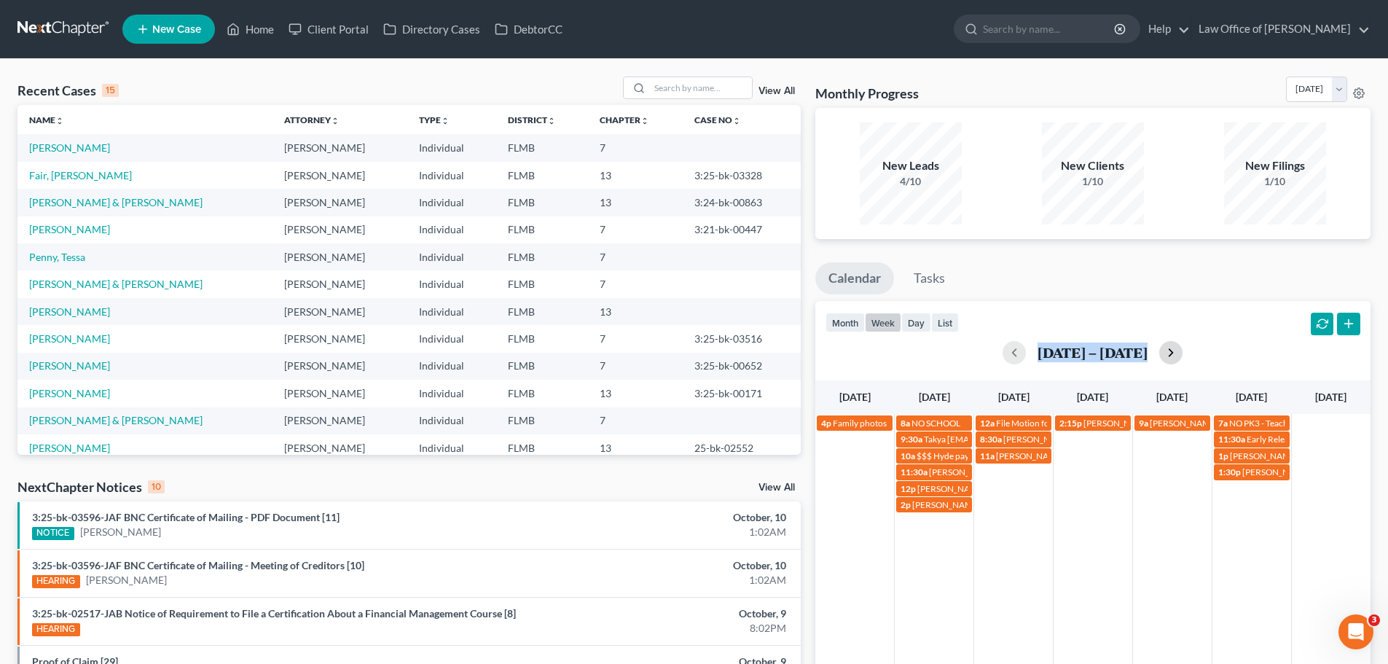
click at [1171, 353] on button "button" at bounding box center [1170, 352] width 23 height 23
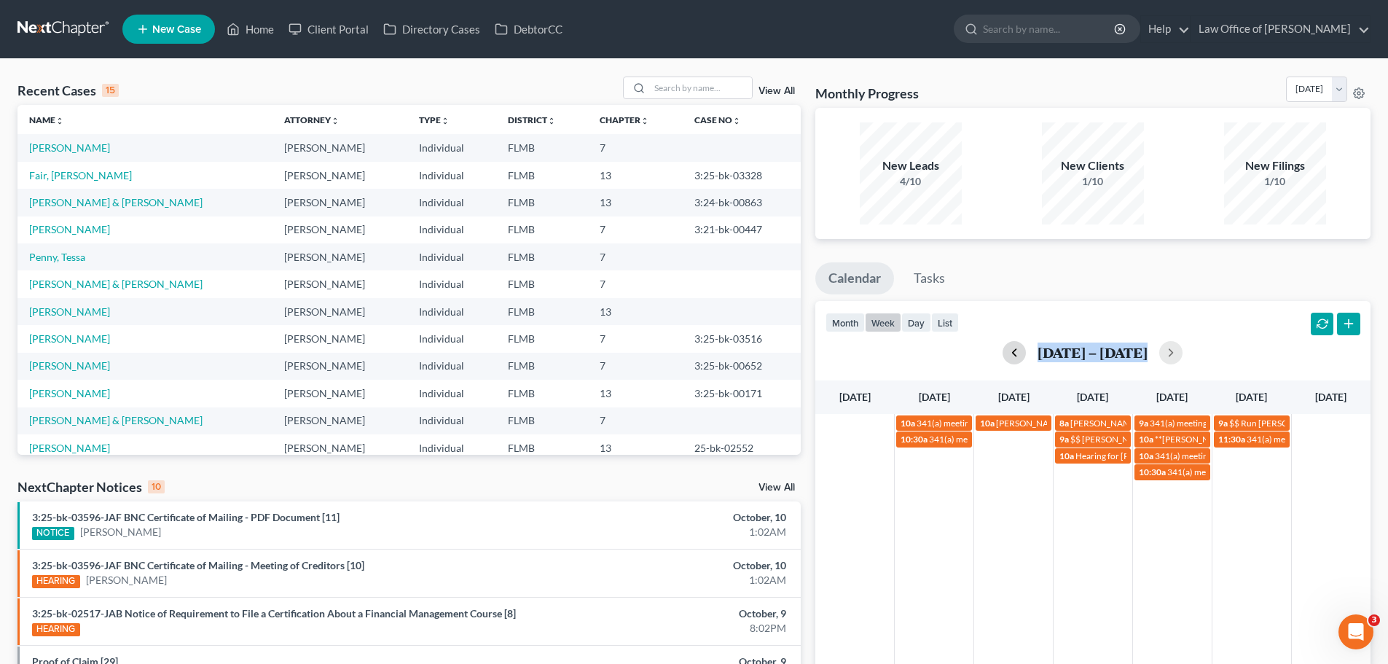
click at [1018, 347] on button "button" at bounding box center [1013, 352] width 23 height 23
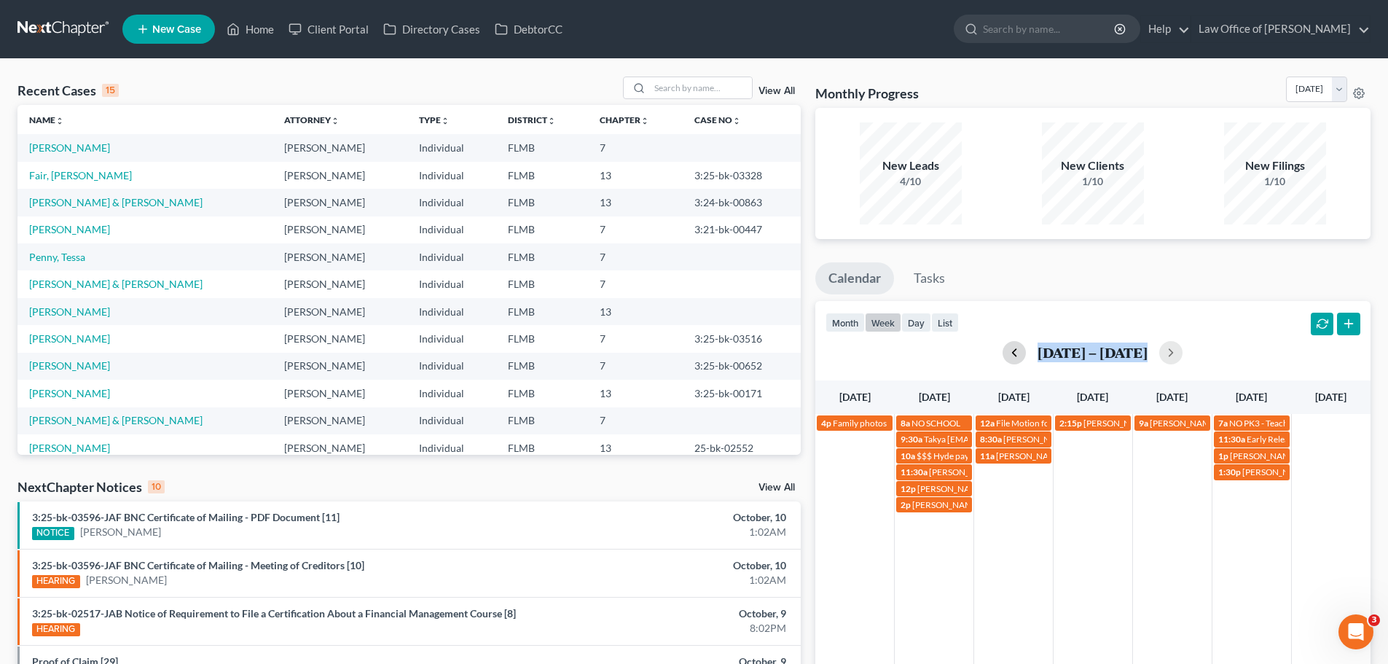
click at [1018, 347] on button "button" at bounding box center [1013, 352] width 23 height 23
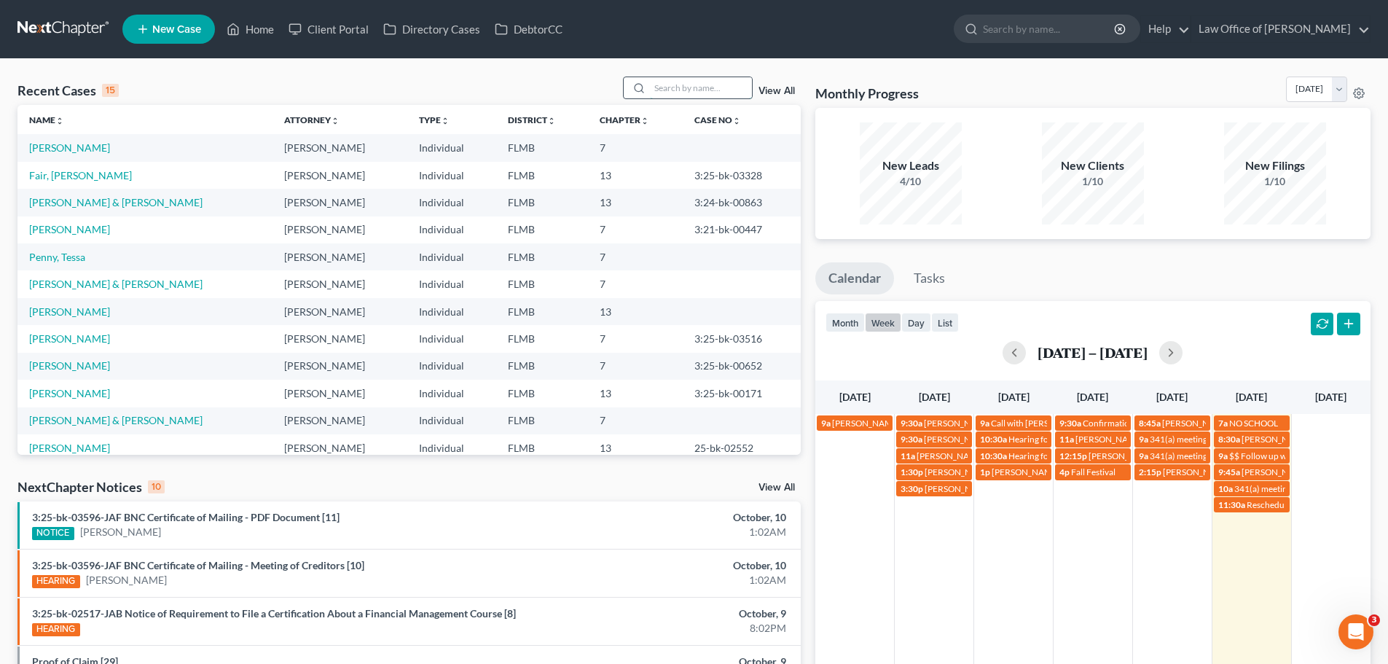
click at [658, 88] on input "search" at bounding box center [701, 87] width 102 height 21
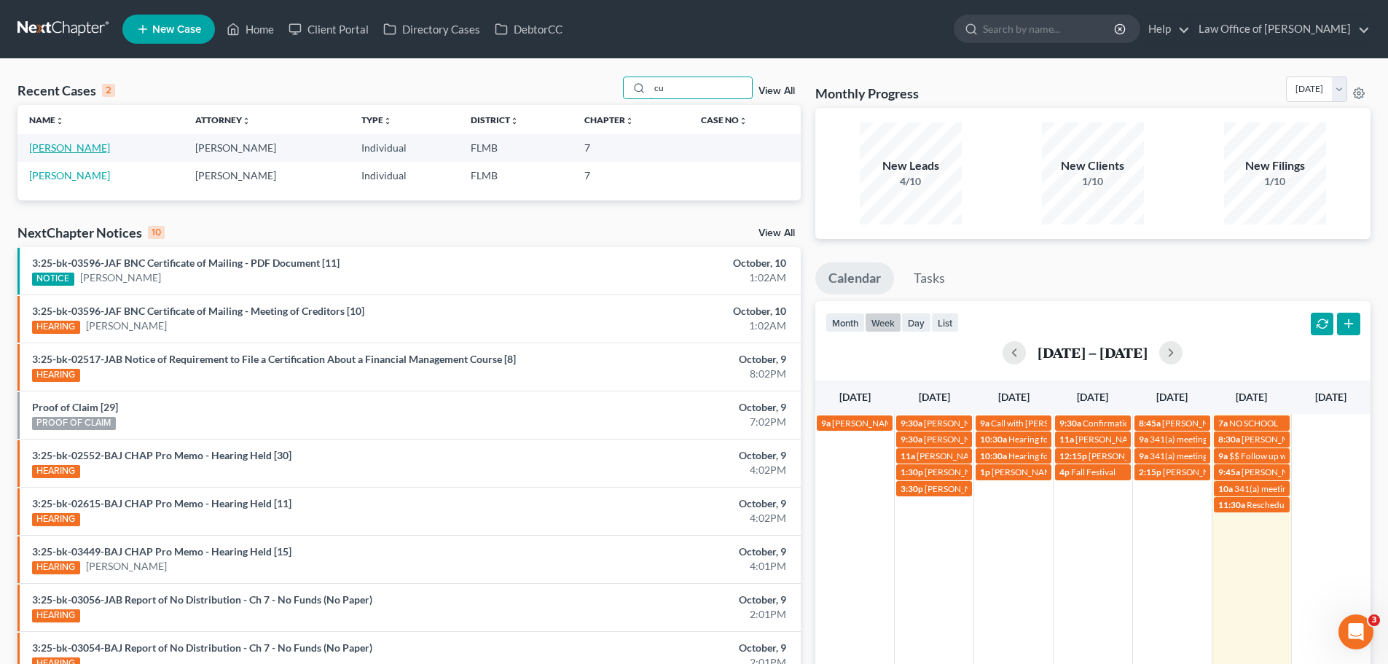
type input "cu"
click at [97, 150] on link "[PERSON_NAME]" at bounding box center [69, 147] width 81 height 12
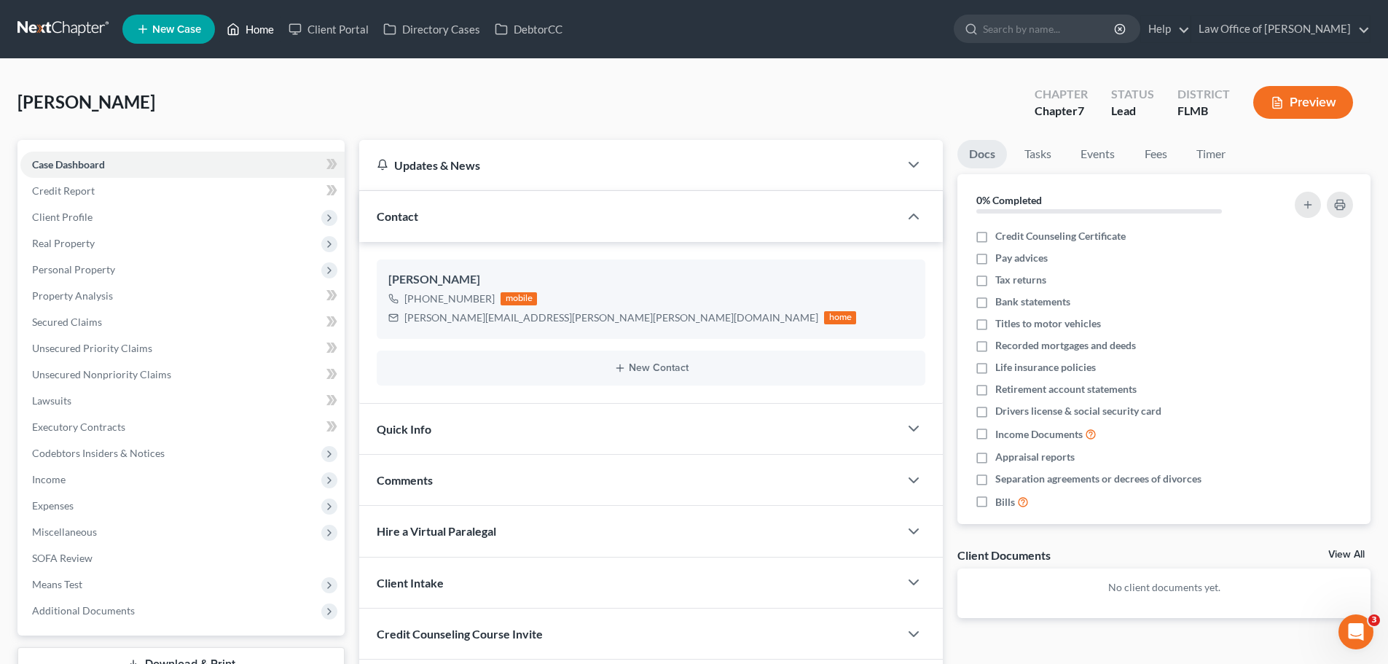
click at [264, 25] on link "Home" at bounding box center [250, 29] width 62 height 26
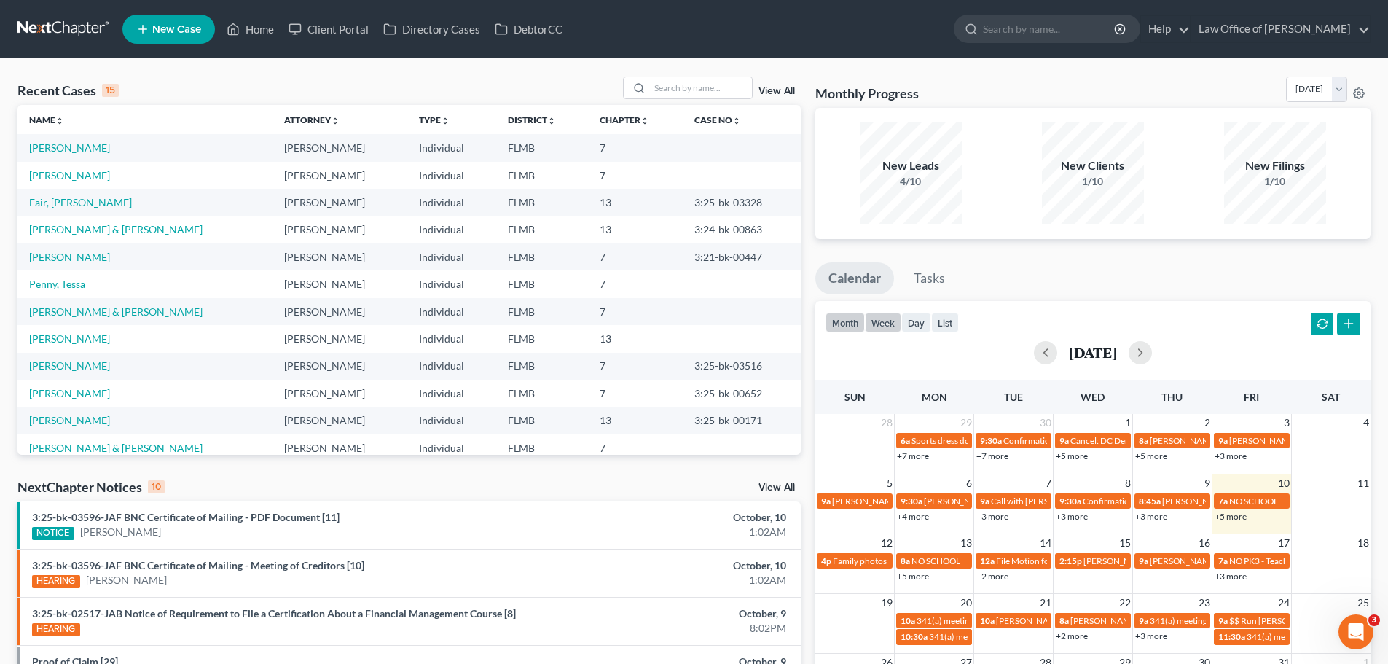
click at [886, 324] on button "week" at bounding box center [883, 322] width 36 height 20
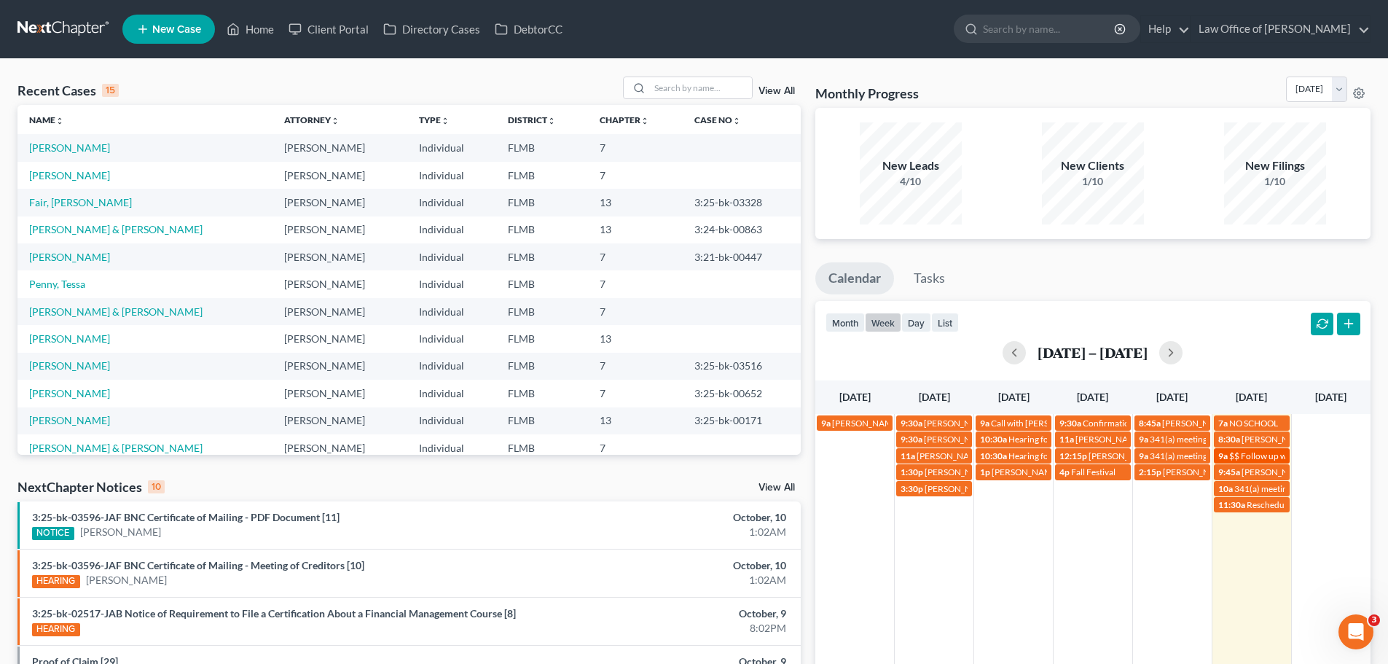
click at [1236, 457] on span "$$ Follow up with [PERSON_NAME] for payment" at bounding box center [1322, 455] width 186 height 11
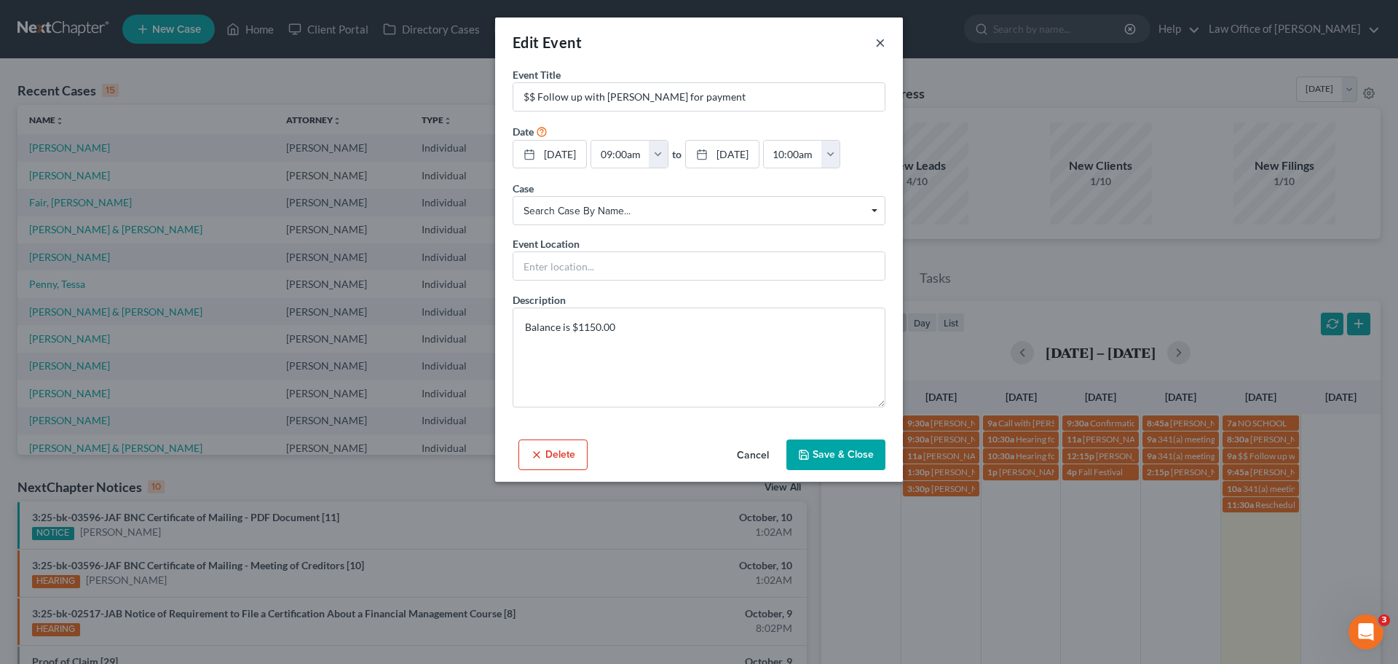
drag, startPoint x: 878, startPoint y: 42, endPoint x: 851, endPoint y: 46, distance: 28.0
click at [878, 42] on button "×" at bounding box center [881, 42] width 10 height 17
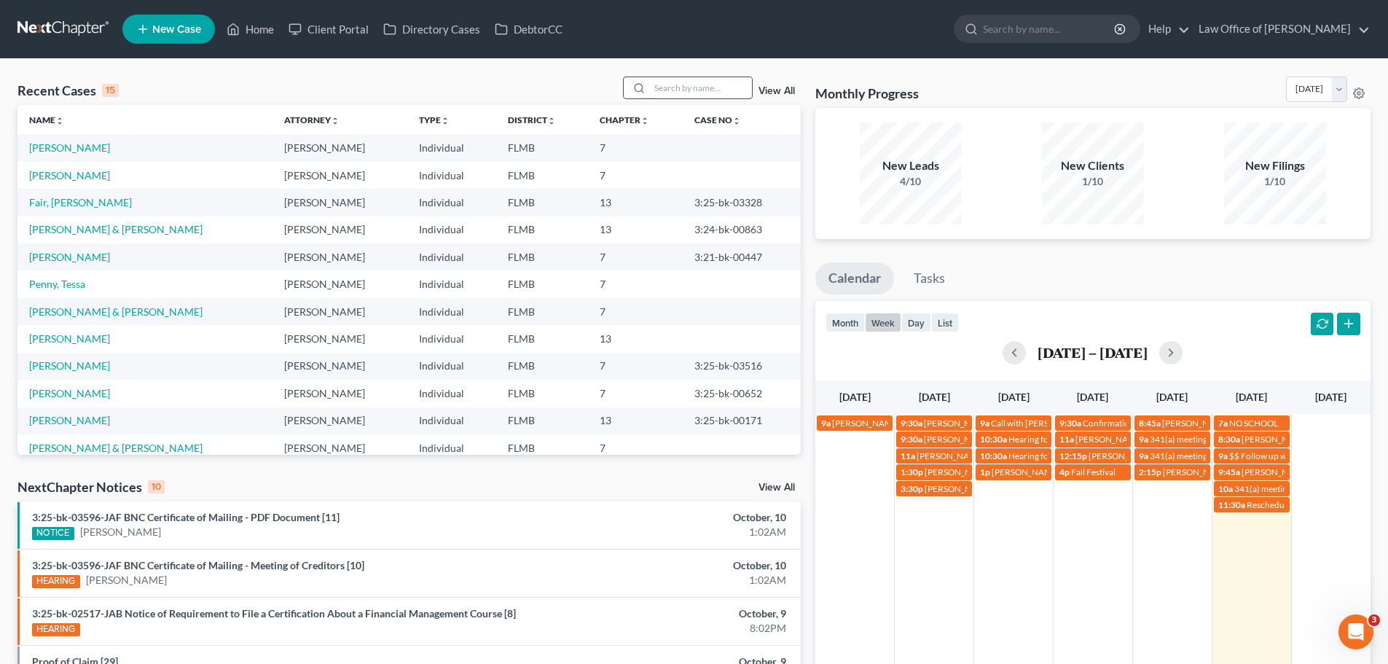
click at [686, 98] on input "search" at bounding box center [701, 87] width 102 height 21
type input "seagrov"
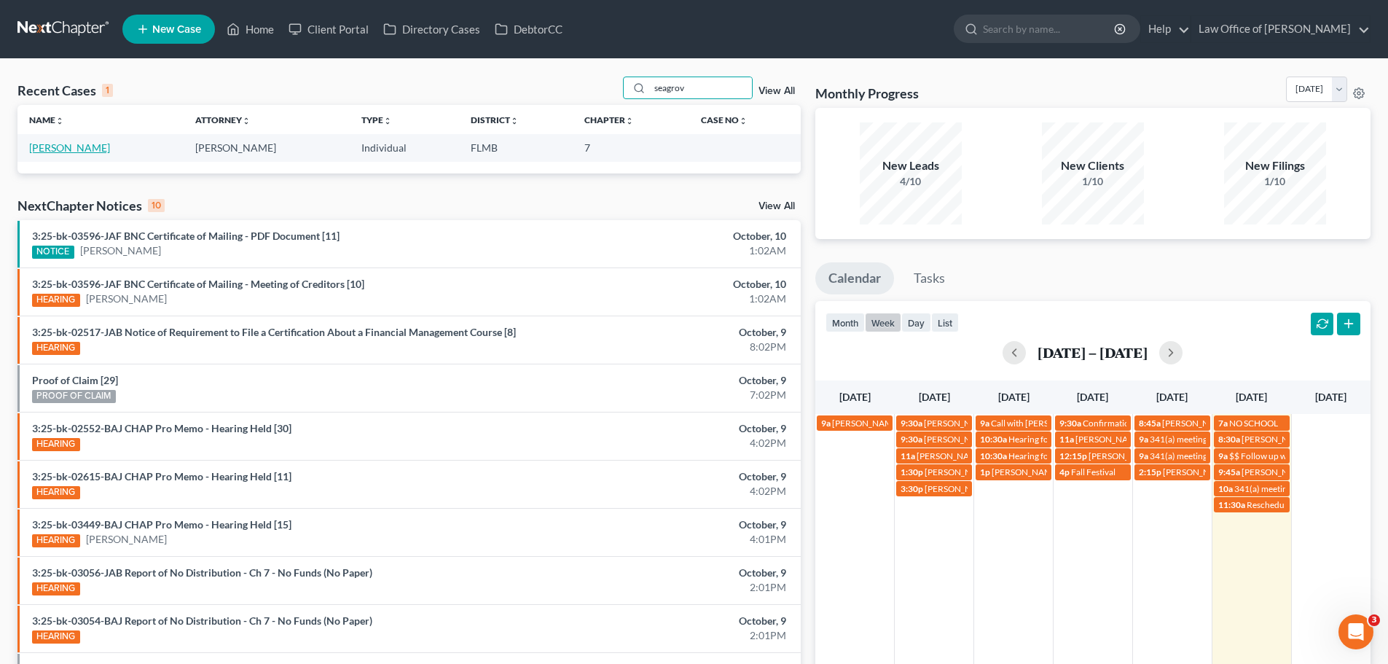
click at [79, 145] on link "[PERSON_NAME]" at bounding box center [69, 147] width 81 height 12
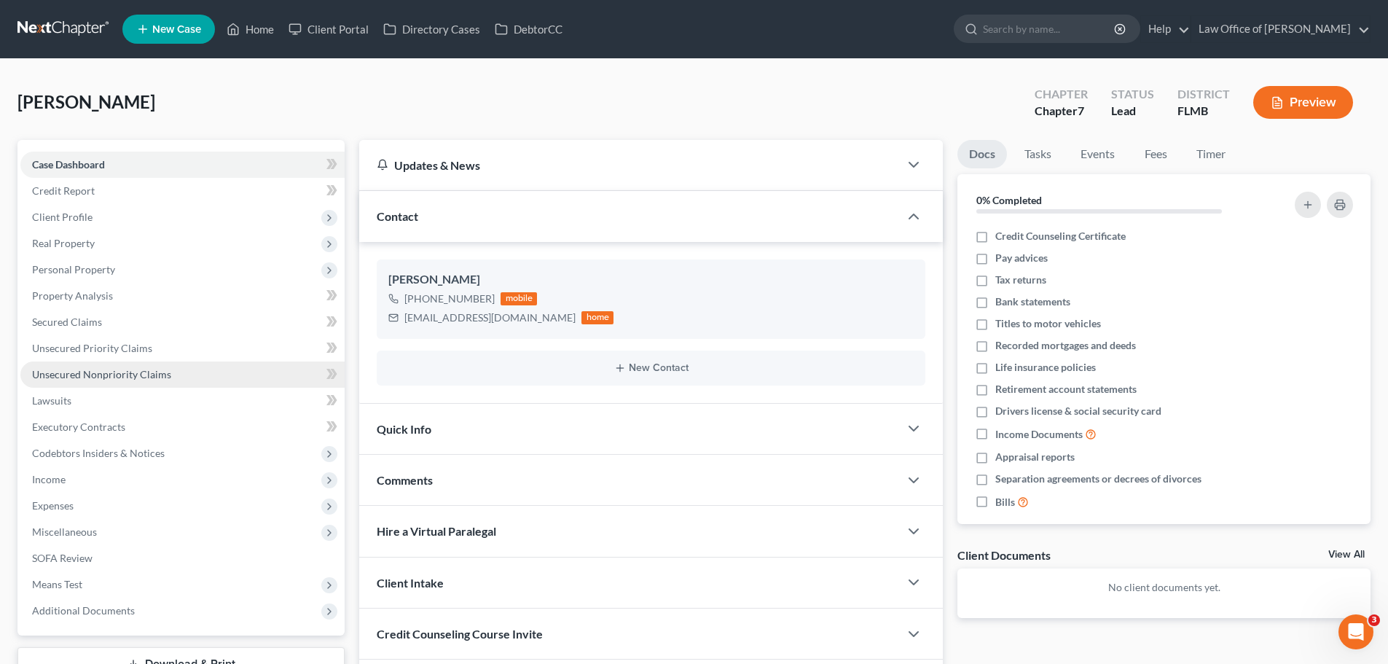
click at [95, 375] on span "Unsecured Nonpriority Claims" at bounding box center [101, 374] width 139 height 12
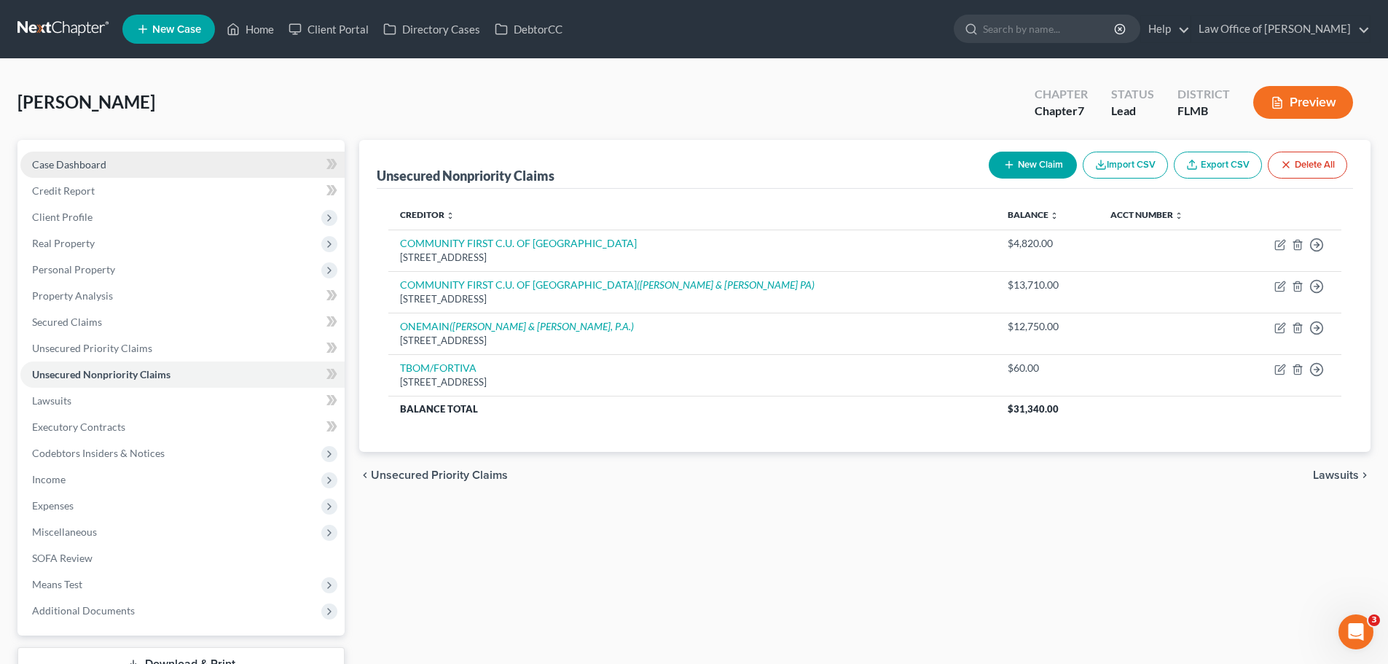
click at [87, 156] on link "Case Dashboard" at bounding box center [182, 165] width 324 height 26
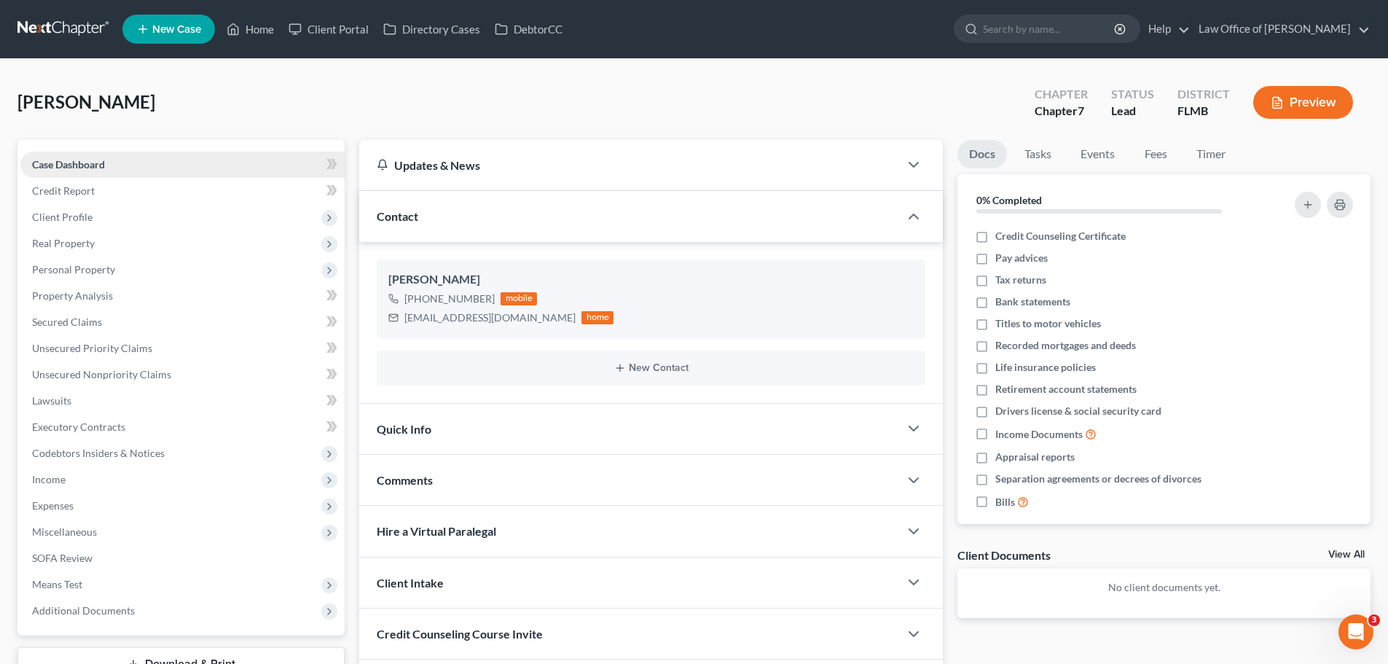
click at [103, 176] on link "Case Dashboard" at bounding box center [182, 165] width 324 height 26
click at [114, 208] on span "Client Profile" at bounding box center [182, 217] width 324 height 26
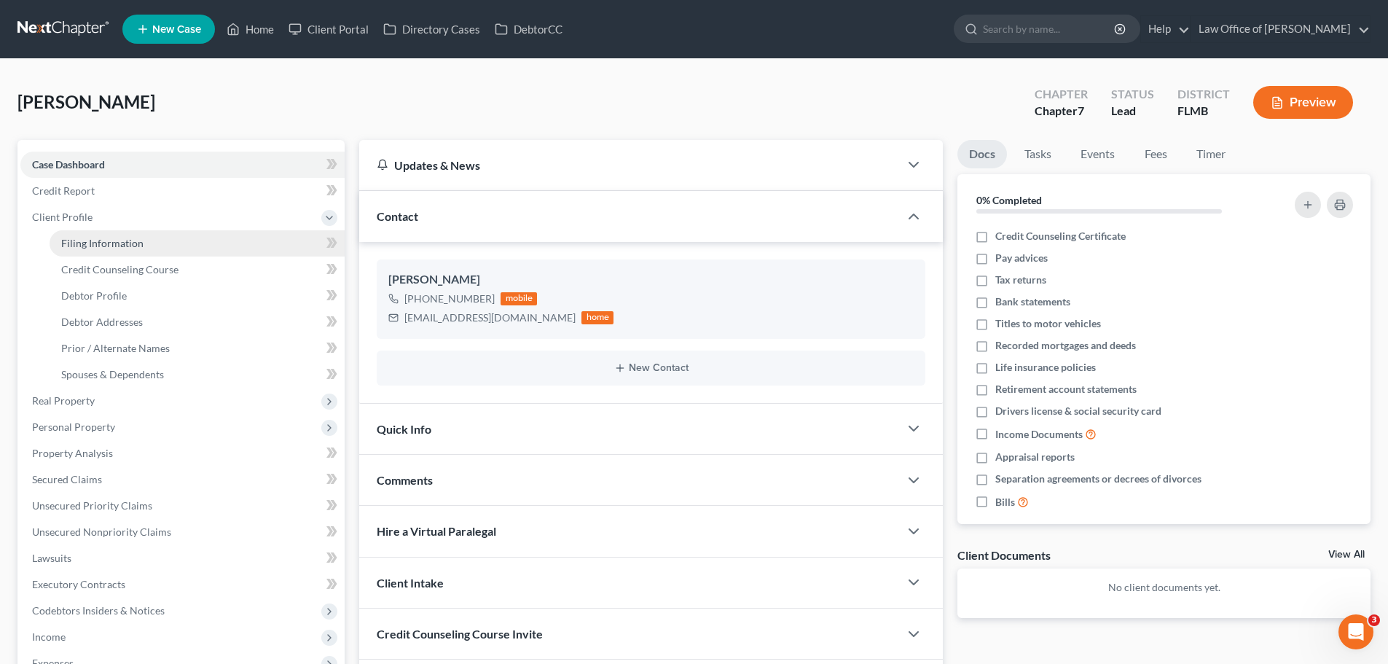
click at [121, 238] on span "Filing Information" at bounding box center [102, 243] width 82 height 12
select select "1"
select select "0"
select select "9"
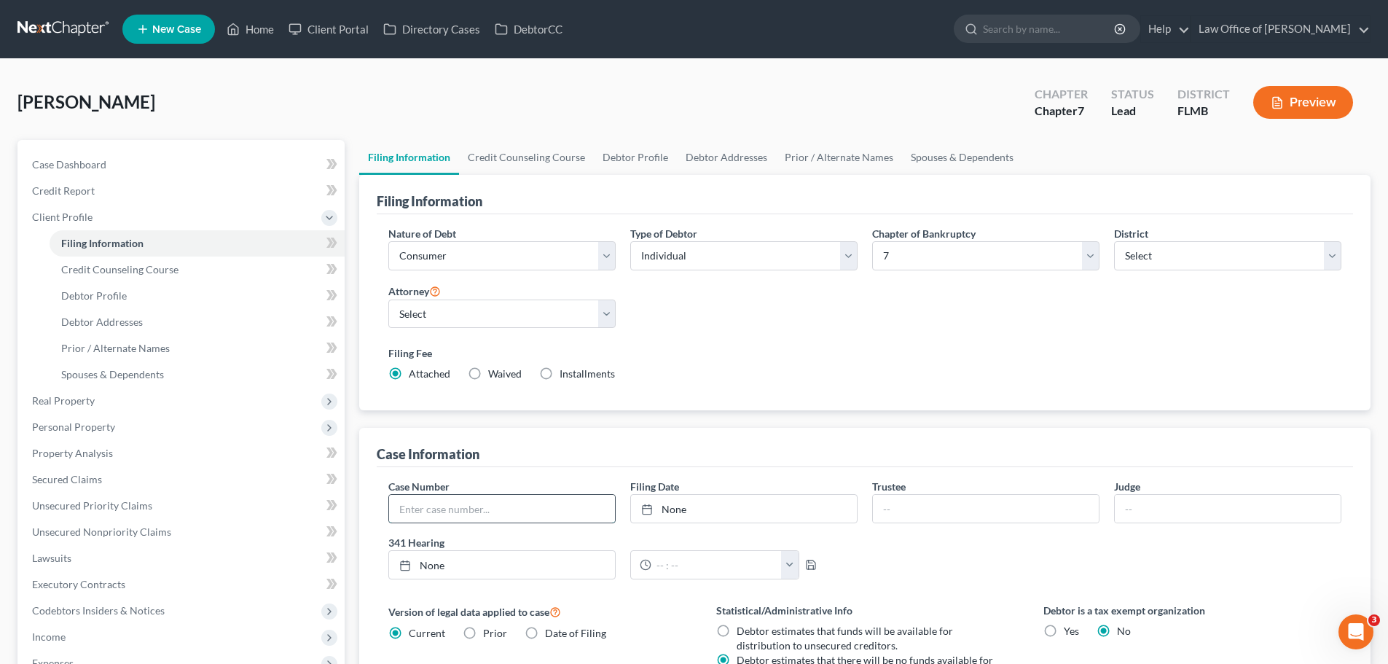
click at [440, 510] on input "text" at bounding box center [502, 509] width 226 height 28
paste input "3:25-bk-03054-BAJ"
click at [417, 504] on input "3:25-bk-03054-BAJ" at bounding box center [502, 509] width 226 height 28
type input "3:25-bk-03054-BAJ"
click at [775, 414] on div "Filing Information Nature of Debt Select Business Consumer Other Nature of Busi…" at bounding box center [864, 516] width 1011 height 683
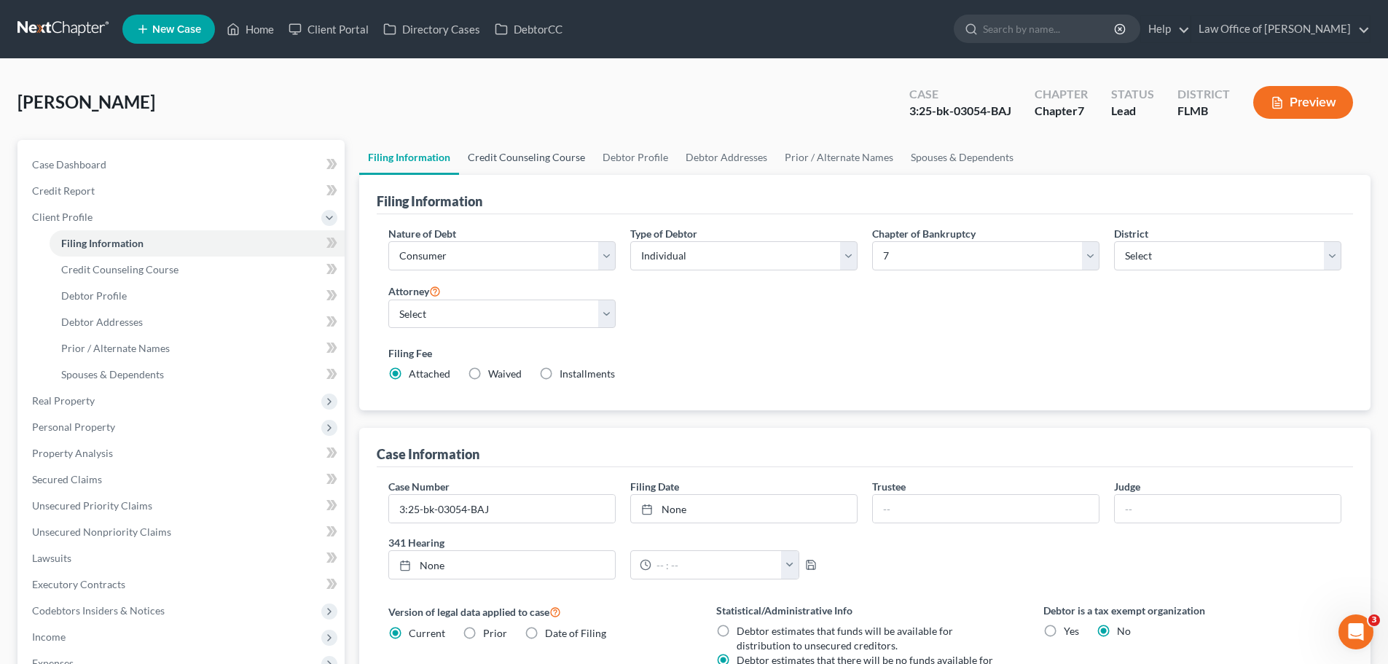
click at [505, 155] on link "Credit Counseling Course" at bounding box center [526, 157] width 135 height 35
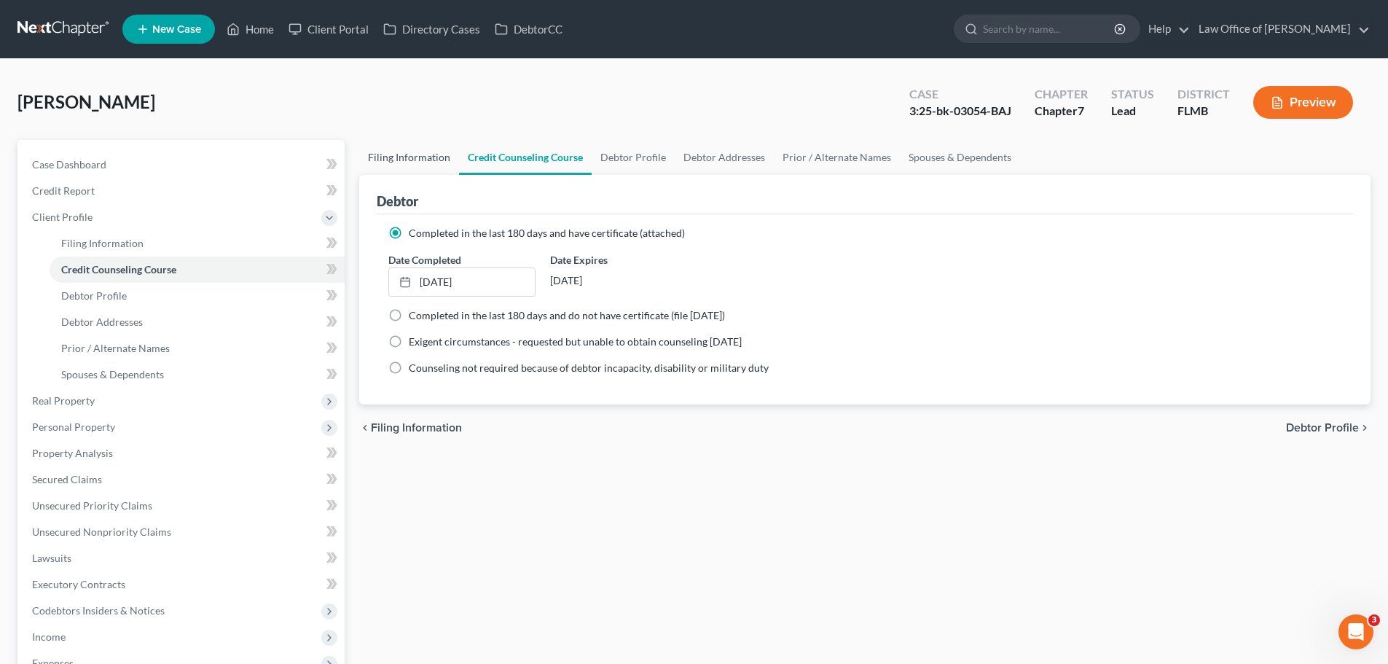
click at [390, 159] on link "Filing Information" at bounding box center [409, 157] width 100 height 35
select select "1"
select select "0"
select select "15"
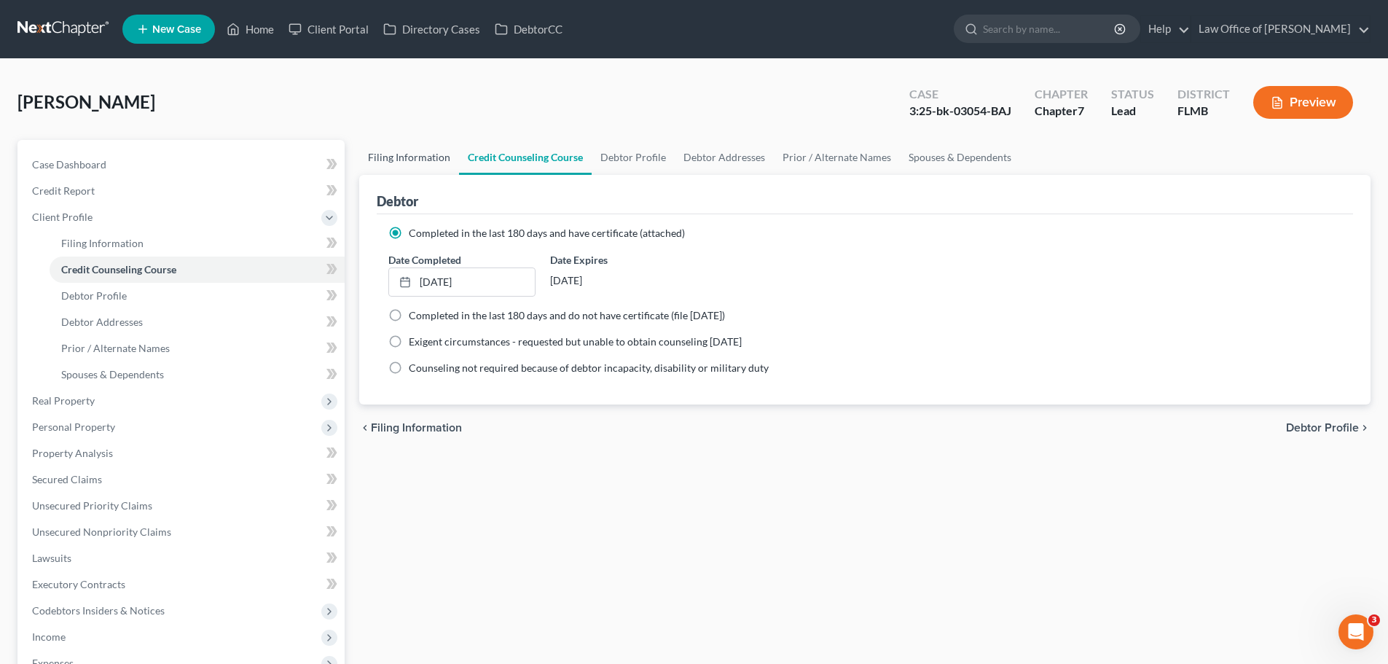
select select "0"
select select "9"
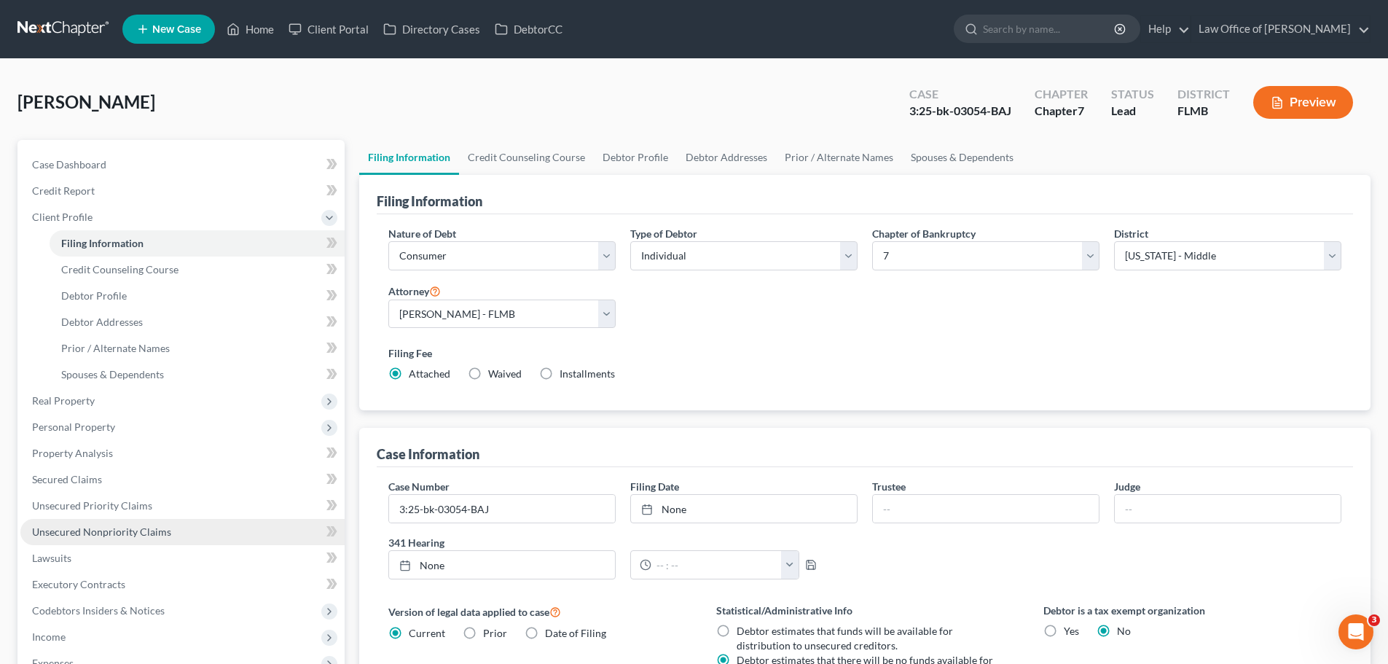
click at [165, 532] on span "Unsecured Nonpriority Claims" at bounding box center [101, 531] width 139 height 12
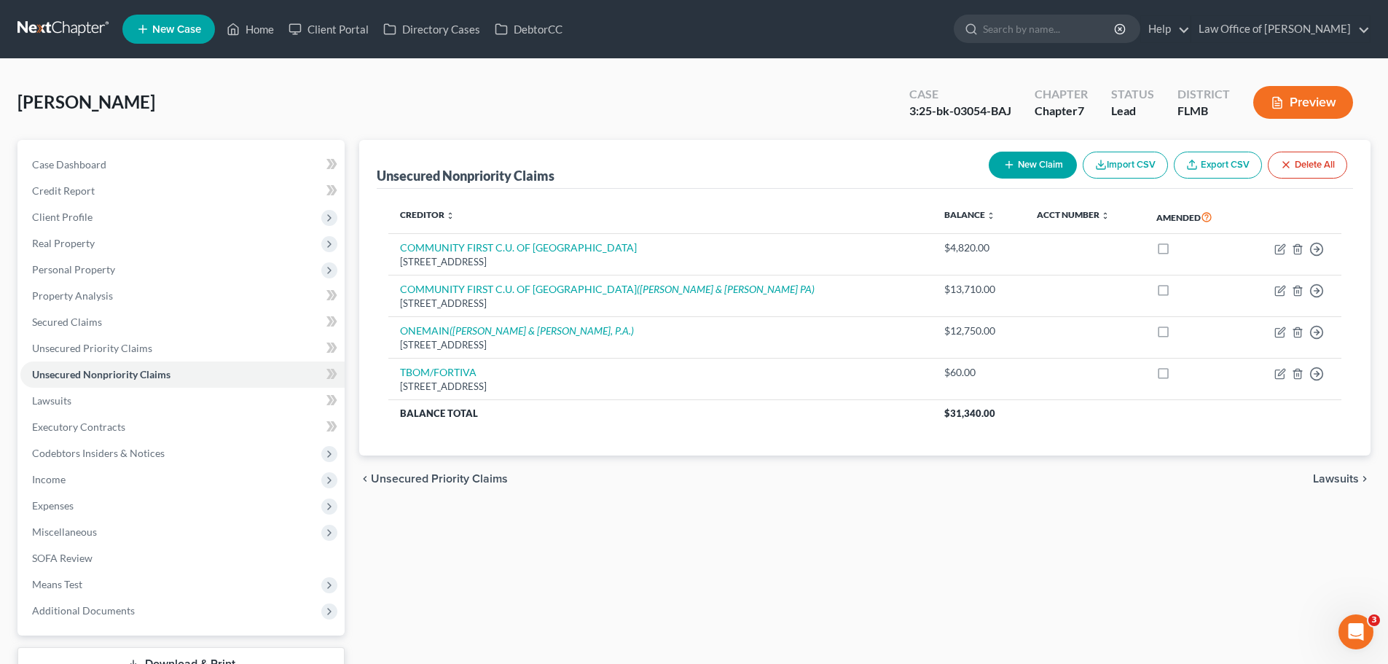
click at [1023, 173] on button "New Claim" at bounding box center [1032, 165] width 88 height 27
select select "0"
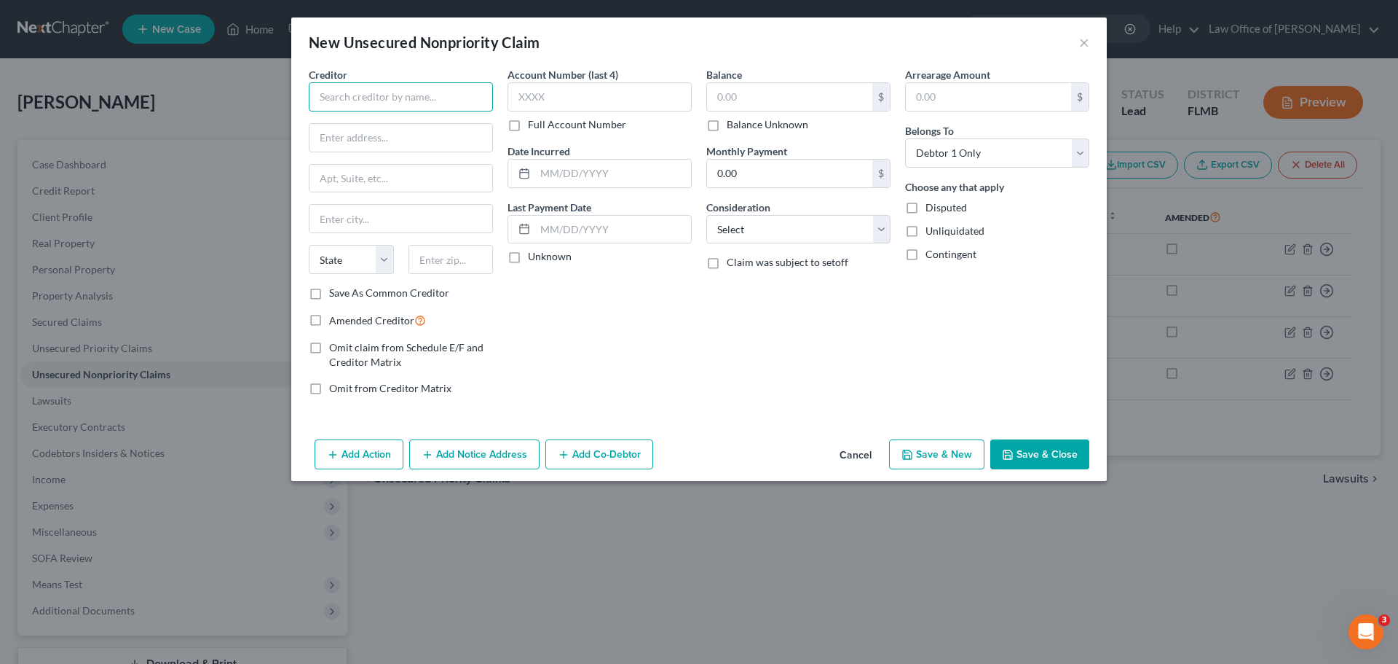
click at [353, 103] on input "text" at bounding box center [401, 96] width 184 height 29
click at [358, 124] on div "[PERSON_NAME]" at bounding box center [396, 122] width 152 height 15
type input "[PERSON_NAME]"
type input "[STREET_ADDRESS]"
type input "[GEOGRAPHIC_DATA]"
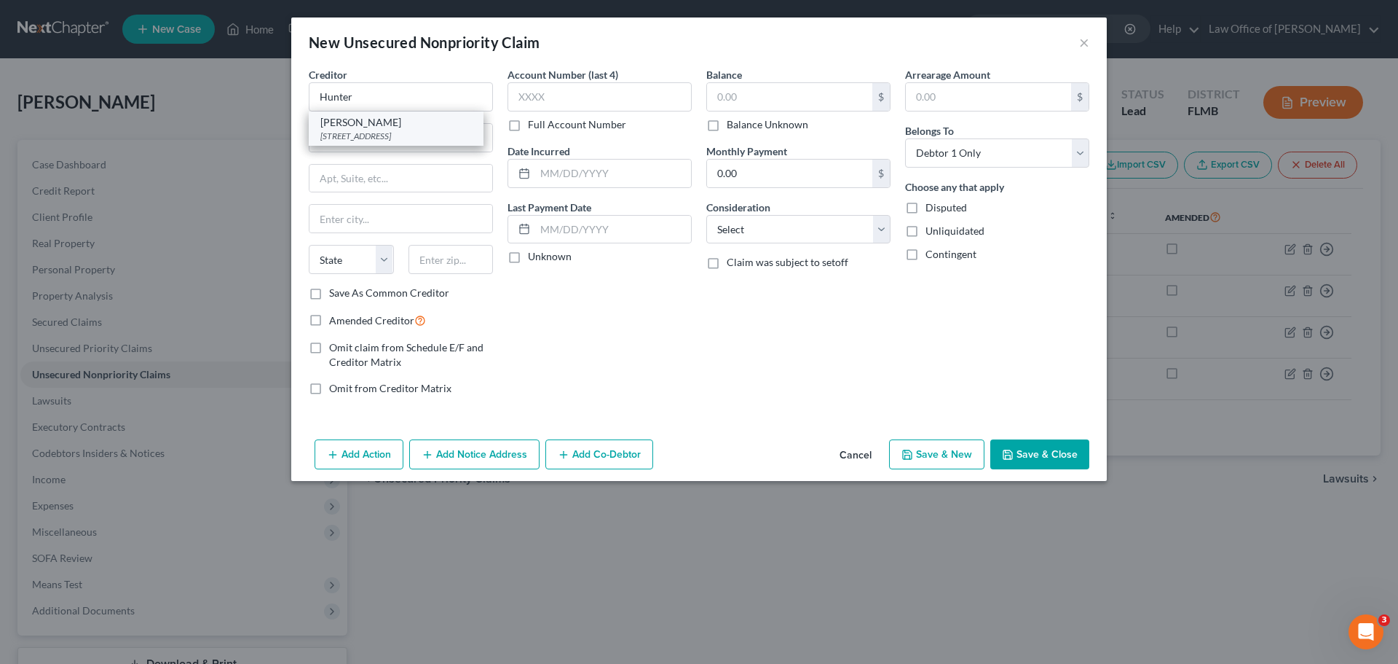
select select "9"
type input "33614"
drag, startPoint x: 414, startPoint y: 94, endPoint x: 293, endPoint y: 91, distance: 120.9
click at [288, 90] on div "New Unsecured Nonpriority Claim × Creditor * [PERSON_NAME] [STREET_ADDRESS][GEO…" at bounding box center [699, 332] width 1398 height 664
click at [691, 370] on div "Account Number (last 4) Full Account Number Date Incurred Last Payment Date Unk…" at bounding box center [599, 237] width 199 height 340
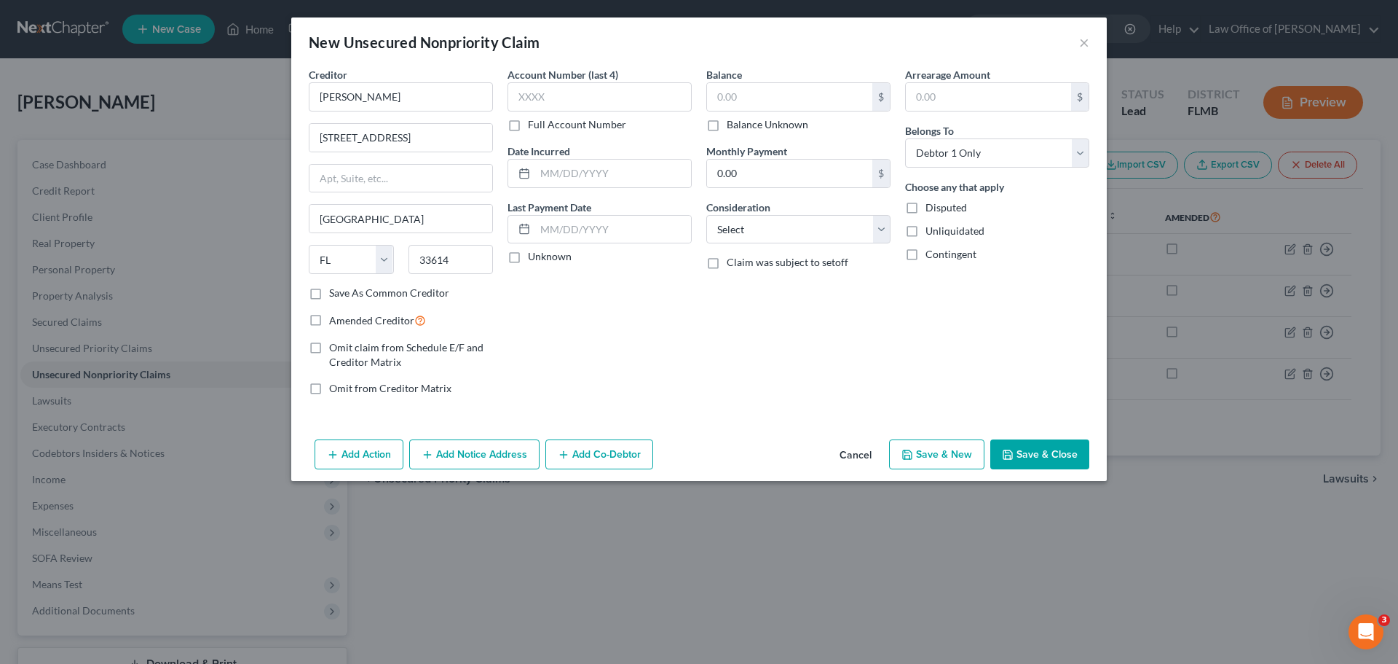
click at [712, 76] on label "Balance" at bounding box center [725, 74] width 36 height 15
click at [730, 94] on input "text" at bounding box center [789, 97] width 165 height 28
type input "5,860.00"
click at [798, 355] on div "Balance 5,860.00 $ Balance Unknown Balance Undetermined 5,860.00 $ Balance Unkn…" at bounding box center [798, 237] width 199 height 340
click at [961, 455] on button "Save & New" at bounding box center [936, 454] width 95 height 31
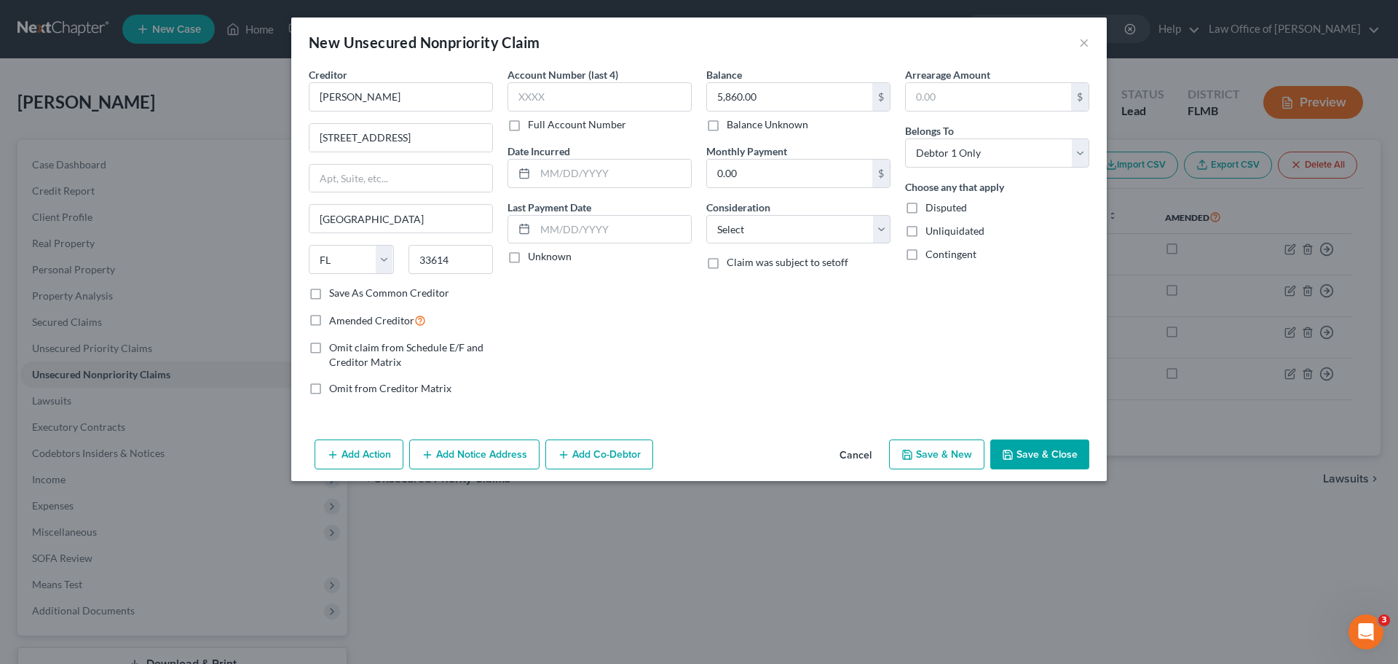
select select "0"
click at [363, 101] on input "text" at bounding box center [401, 96] width 184 height 29
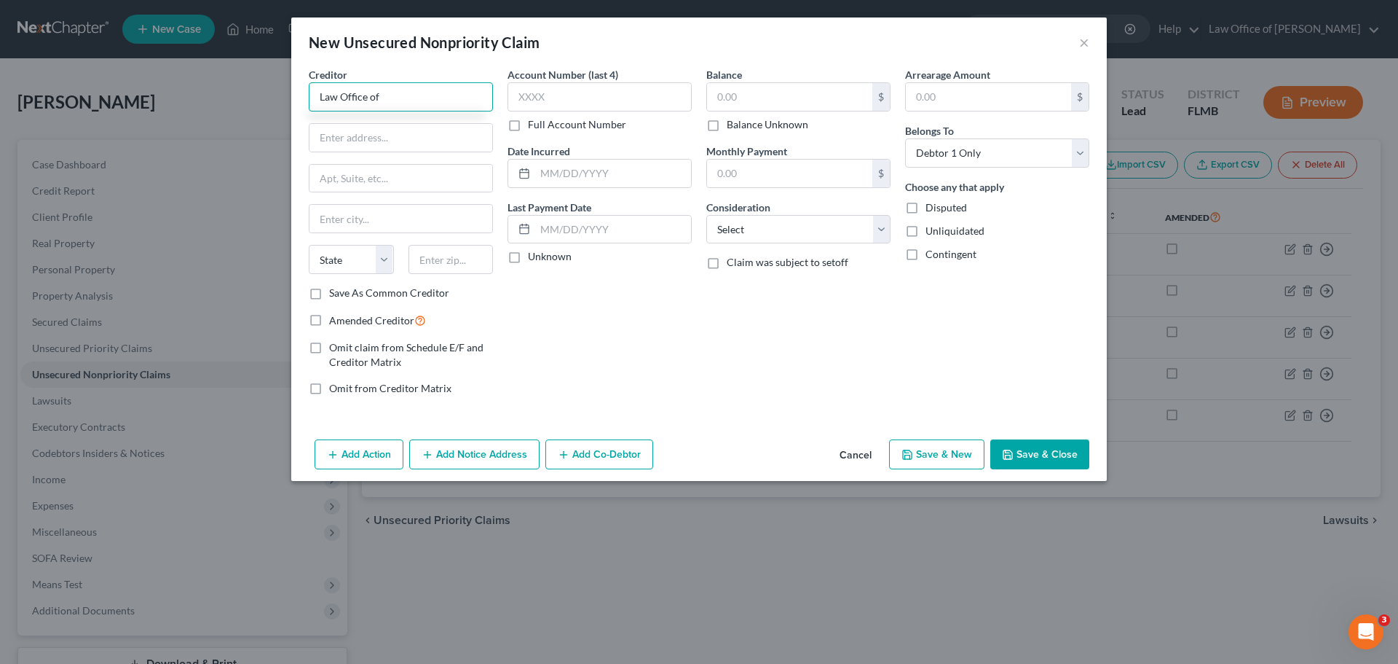
paste input "S. [PERSON_NAME]"
type input "Law Office of S. [PERSON_NAME]"
click at [613, 312] on div "Account Number (last 4) Full Account Number Date Incurred Last Payment Date Unk…" at bounding box center [599, 237] width 199 height 340
click at [329, 295] on label "Save As Common Creditor" at bounding box center [389, 293] width 120 height 15
click at [335, 295] on input "Save As Common Creditor" at bounding box center [339, 290] width 9 height 9
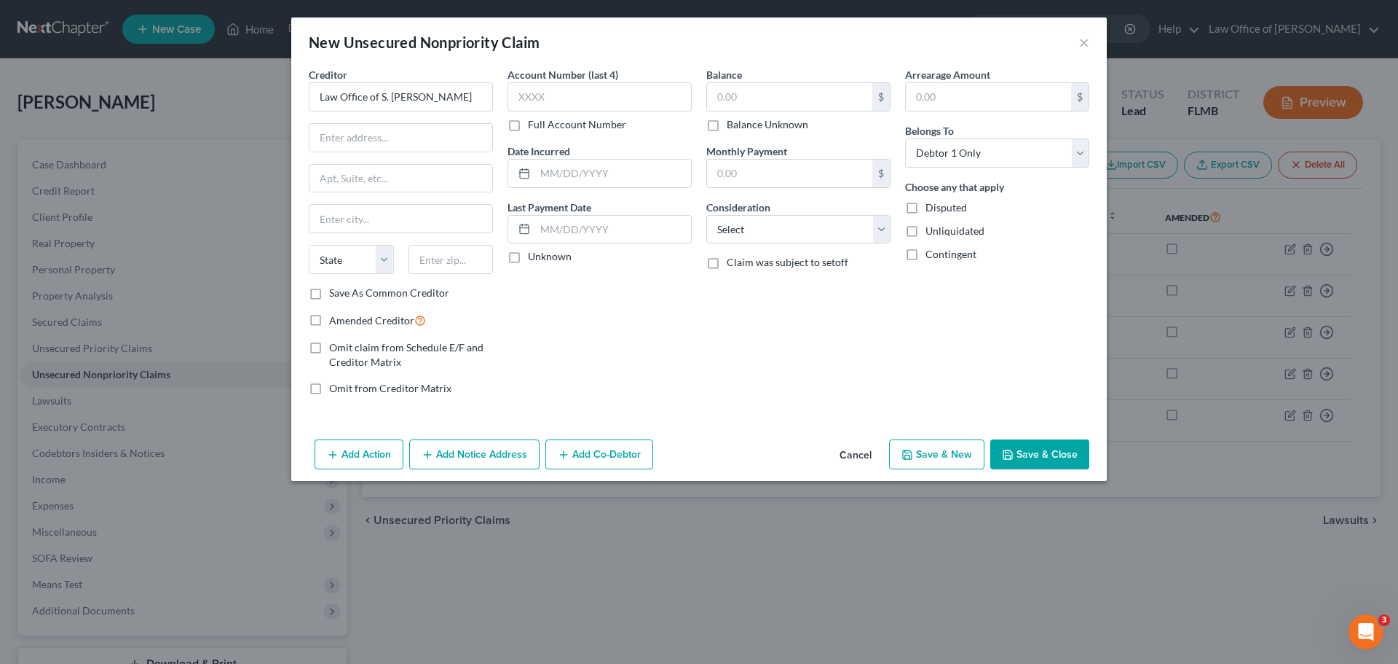
checkbox input "true"
click at [338, 131] on input "text" at bounding box center [401, 138] width 183 height 28
paste input "[STREET_ADDRESS]"
type input "[STREET_ADDRESS]"
click at [540, 324] on div "Account Number (last 4) Full Account Number Date Incurred Last Payment Date Unk…" at bounding box center [599, 237] width 199 height 340
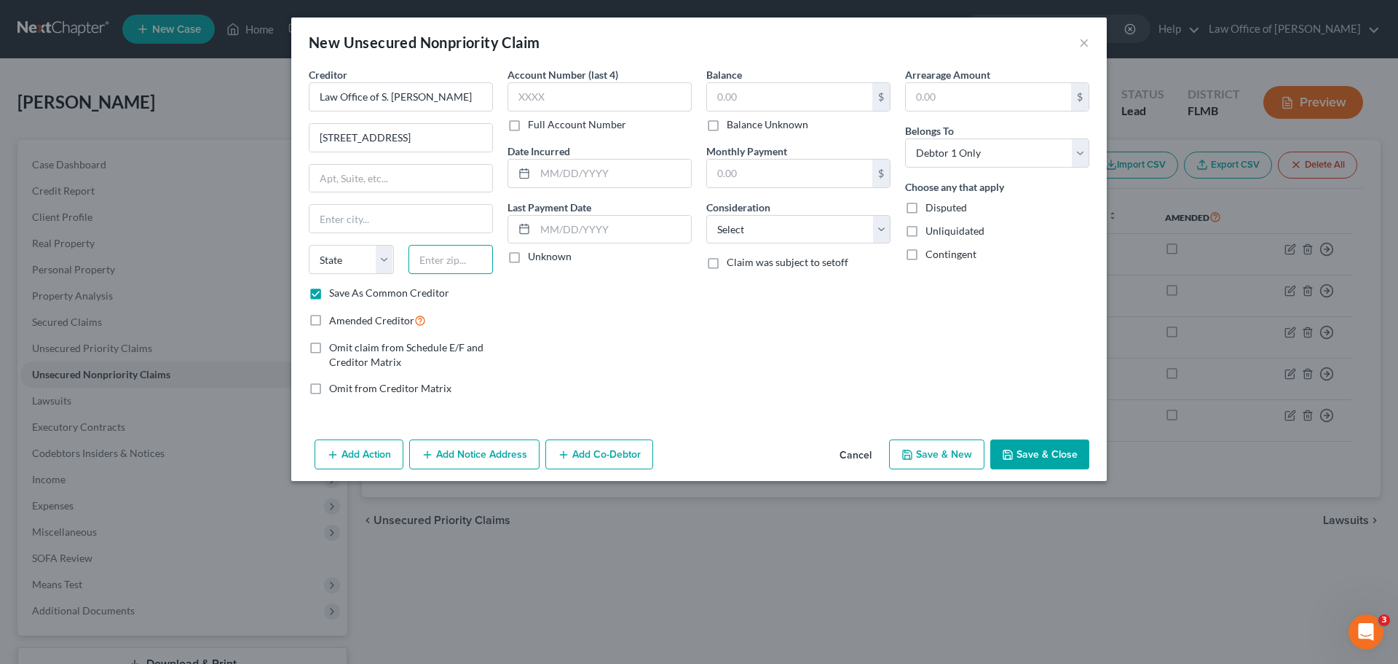
click at [466, 256] on input "text" at bounding box center [451, 259] width 85 height 29
type input "32034"
click at [574, 363] on div "Account Number (last 4) Full Account Number Date Incurred Last Payment Date Unk…" at bounding box center [599, 237] width 199 height 340
type input "[GEOGRAPHIC_DATA]"
select select "9"
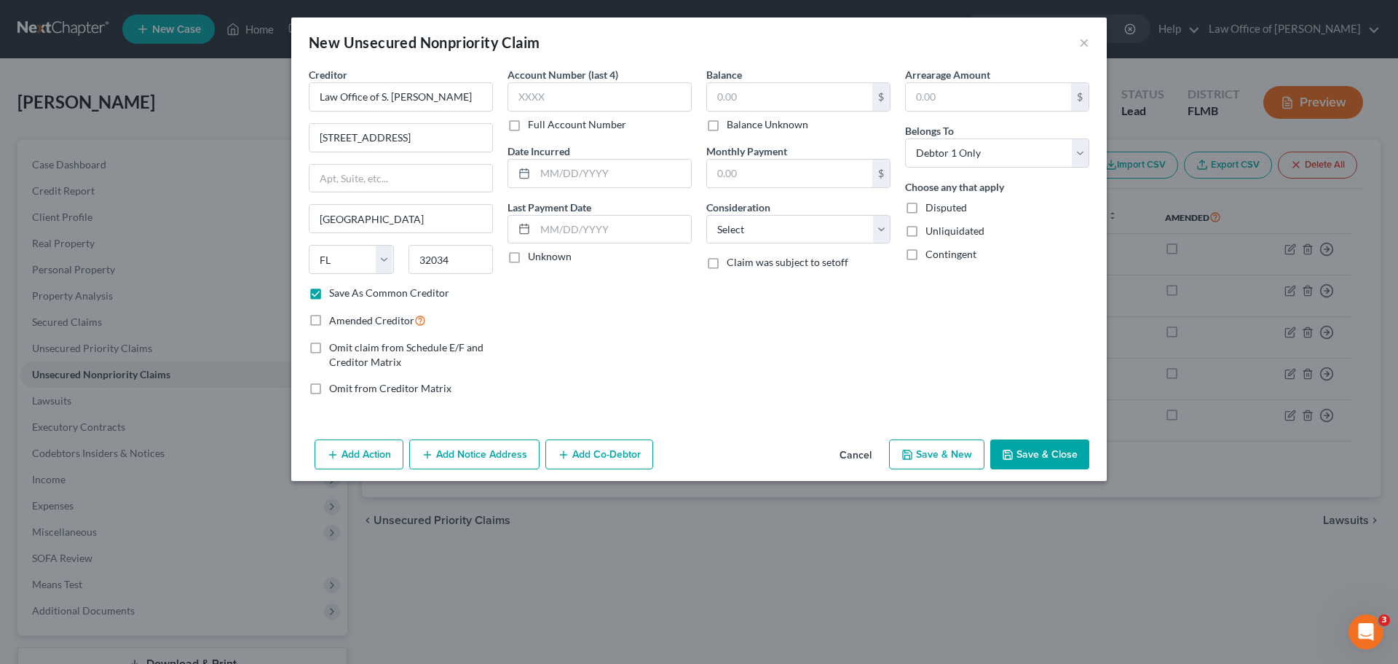
click at [672, 369] on div "Account Number (last 4) Full Account Number Date Incurred Last Payment Date Unk…" at bounding box center [599, 237] width 199 height 340
click at [792, 97] on input "text" at bounding box center [789, 97] width 165 height 28
type input "2,600.00"
click at [910, 376] on div "Arrearage Amount $ Belongs To * Select Debtor 1 Only Debtor 2 Only Debtor 1 And…" at bounding box center [997, 237] width 199 height 340
click at [1058, 457] on button "Save & Close" at bounding box center [1040, 454] width 99 height 31
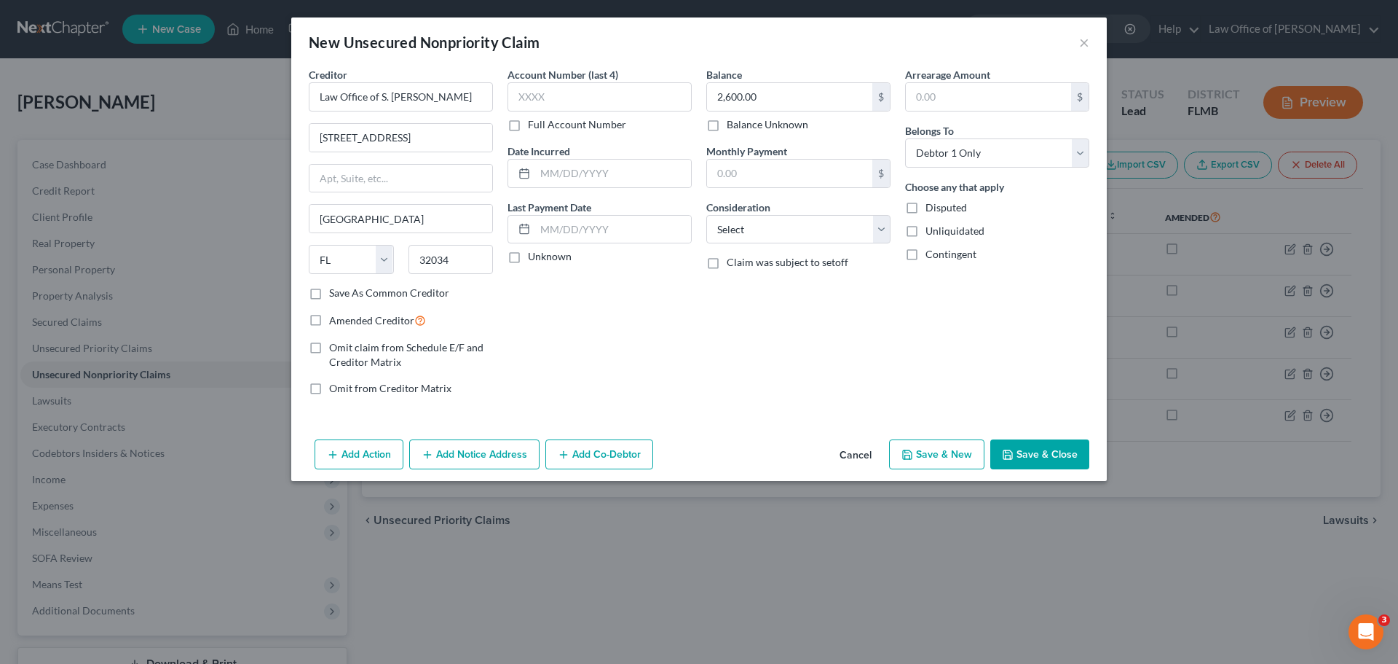
checkbox input "false"
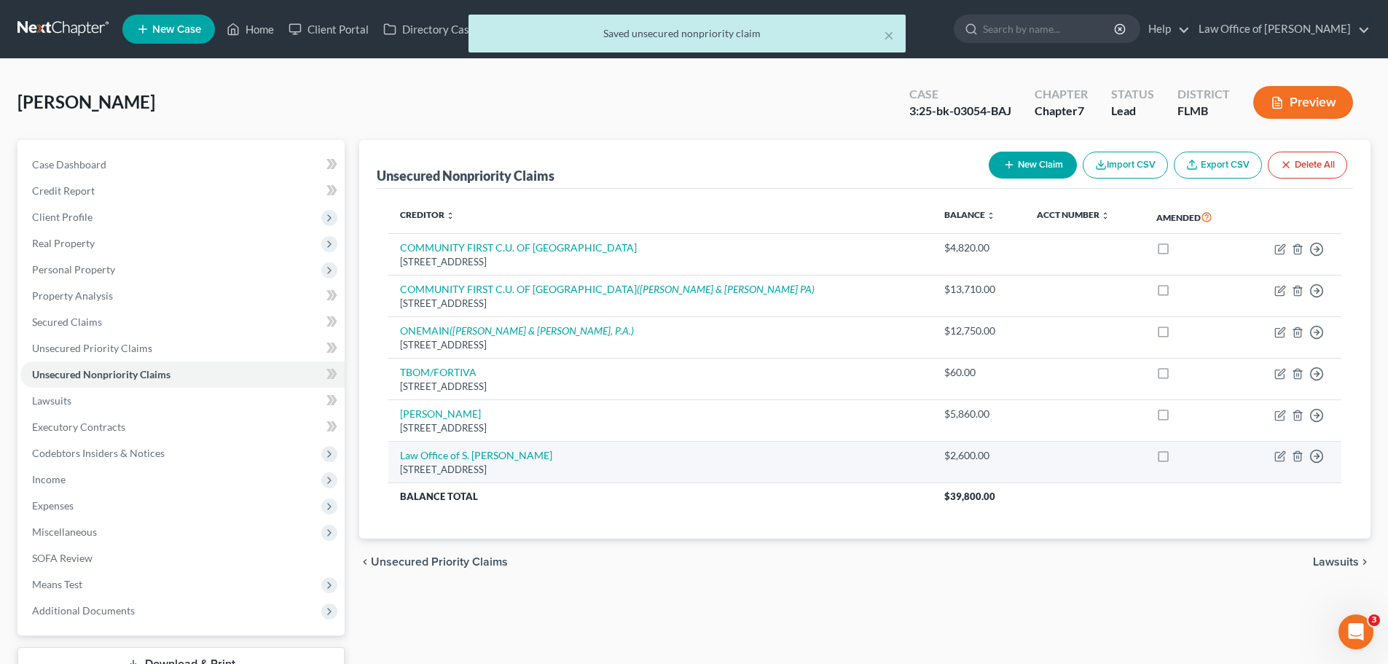
click at [1176, 459] on label at bounding box center [1176, 459] width 0 height 0
click at [1182, 456] on input "checkbox" at bounding box center [1186, 452] width 9 height 9
checkbox input "true"
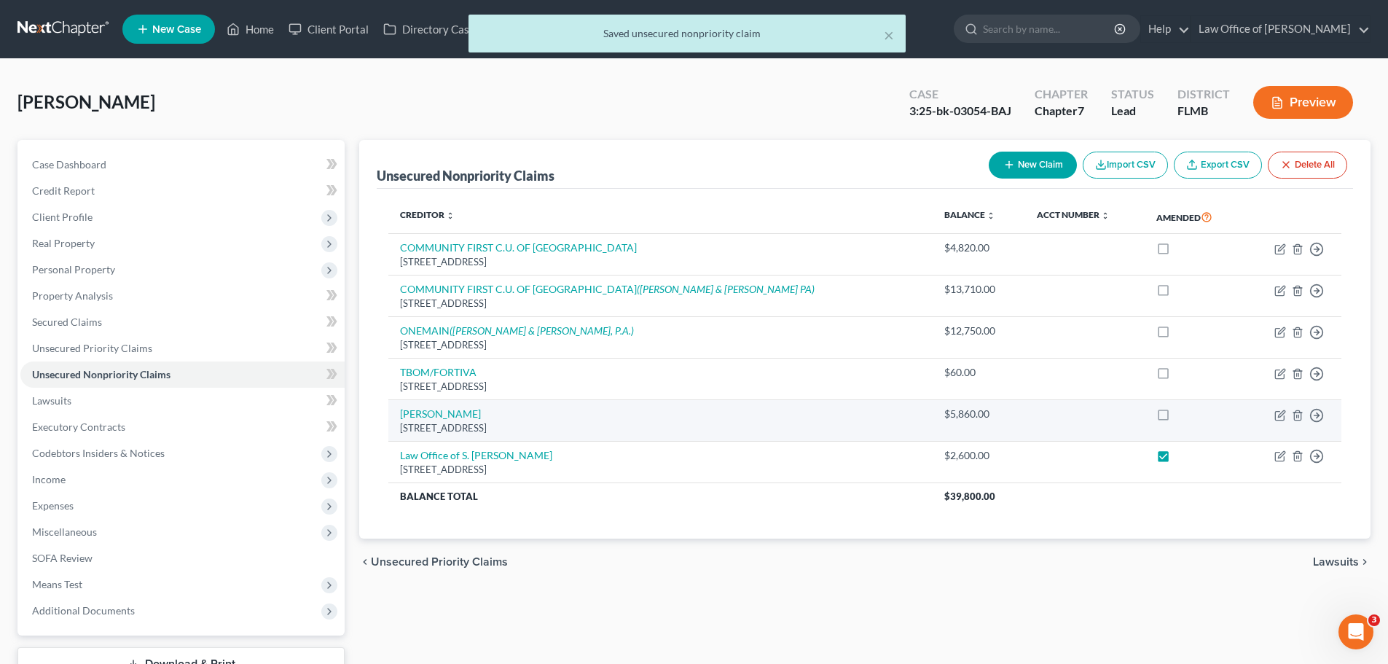
click at [1176, 417] on label at bounding box center [1176, 417] width 0 height 0
click at [1182, 416] on input "checkbox" at bounding box center [1186, 410] width 9 height 9
checkbox input "true"
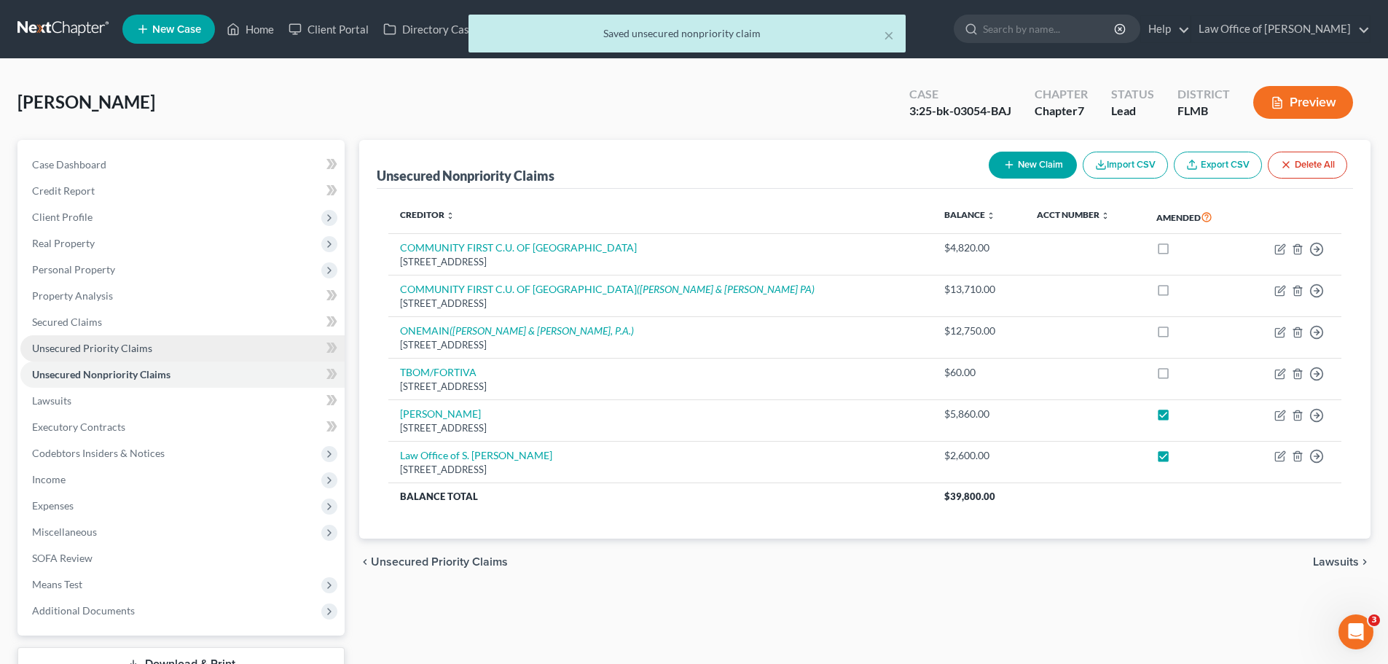
click at [99, 352] on span "Unsecured Priority Claims" at bounding box center [92, 348] width 120 height 12
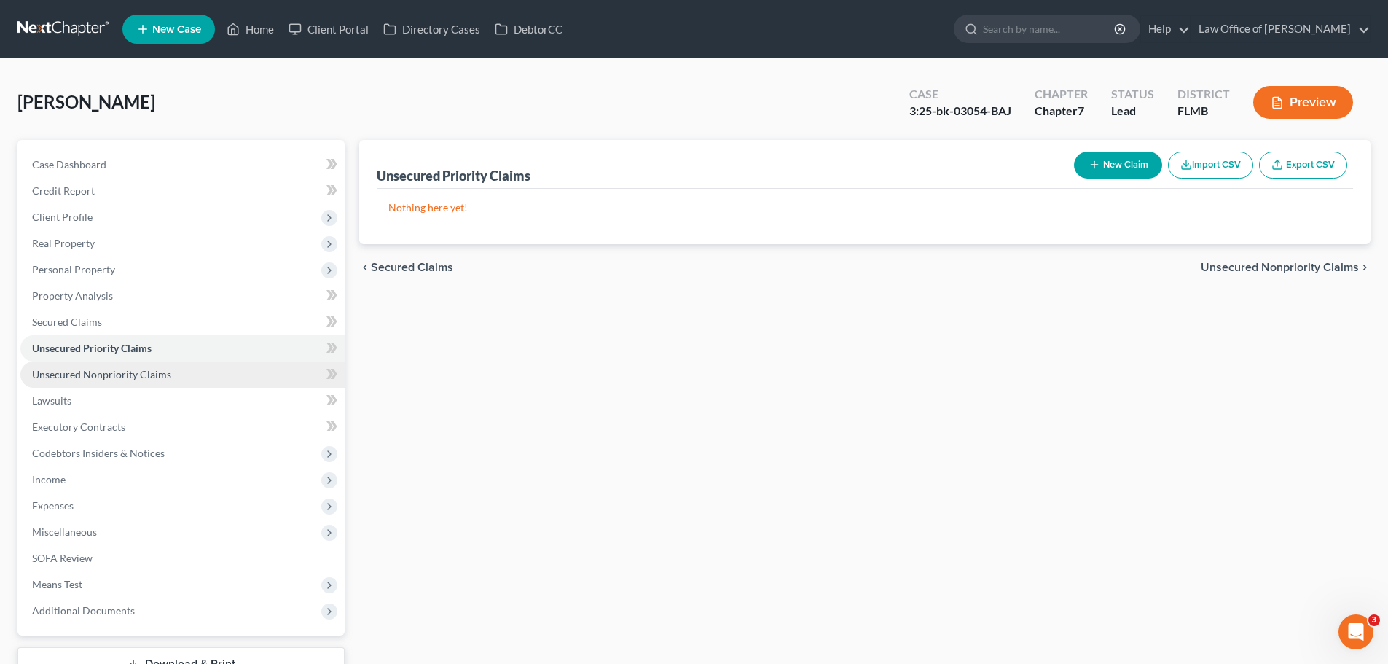
click at [103, 376] on span "Unsecured Nonpriority Claims" at bounding box center [101, 374] width 139 height 12
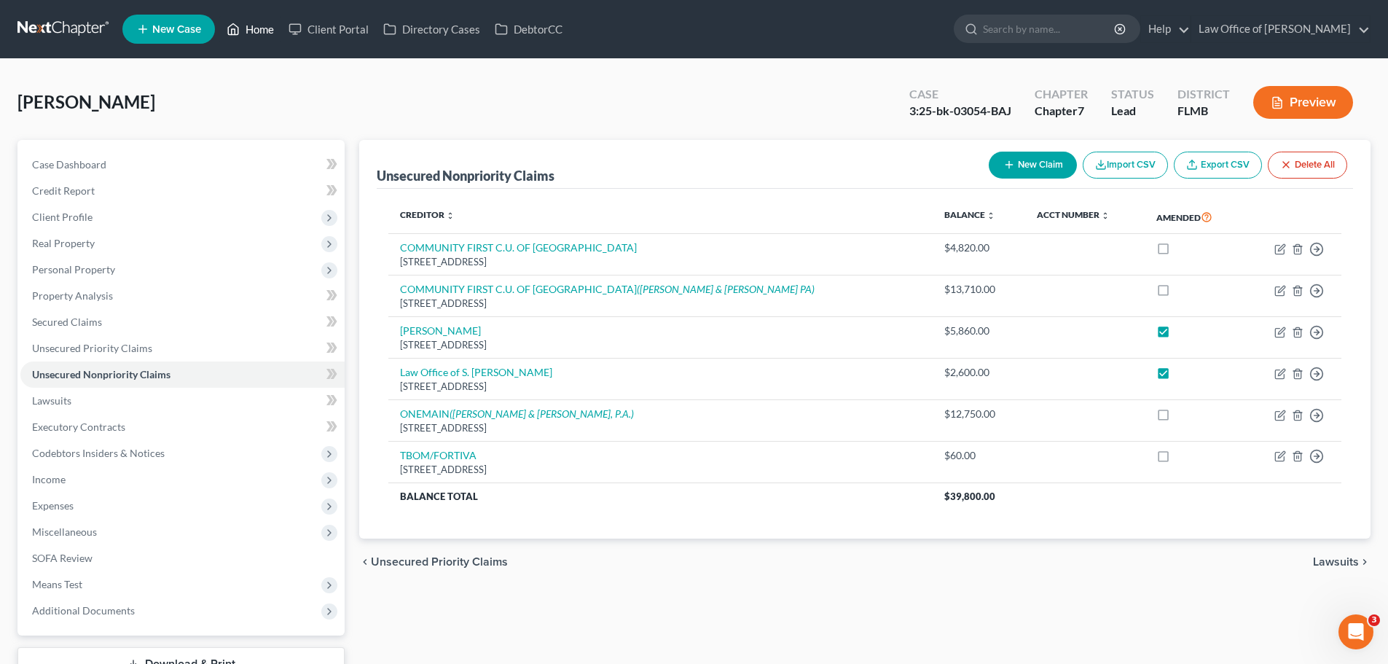
click at [259, 23] on link "Home" at bounding box center [250, 29] width 62 height 26
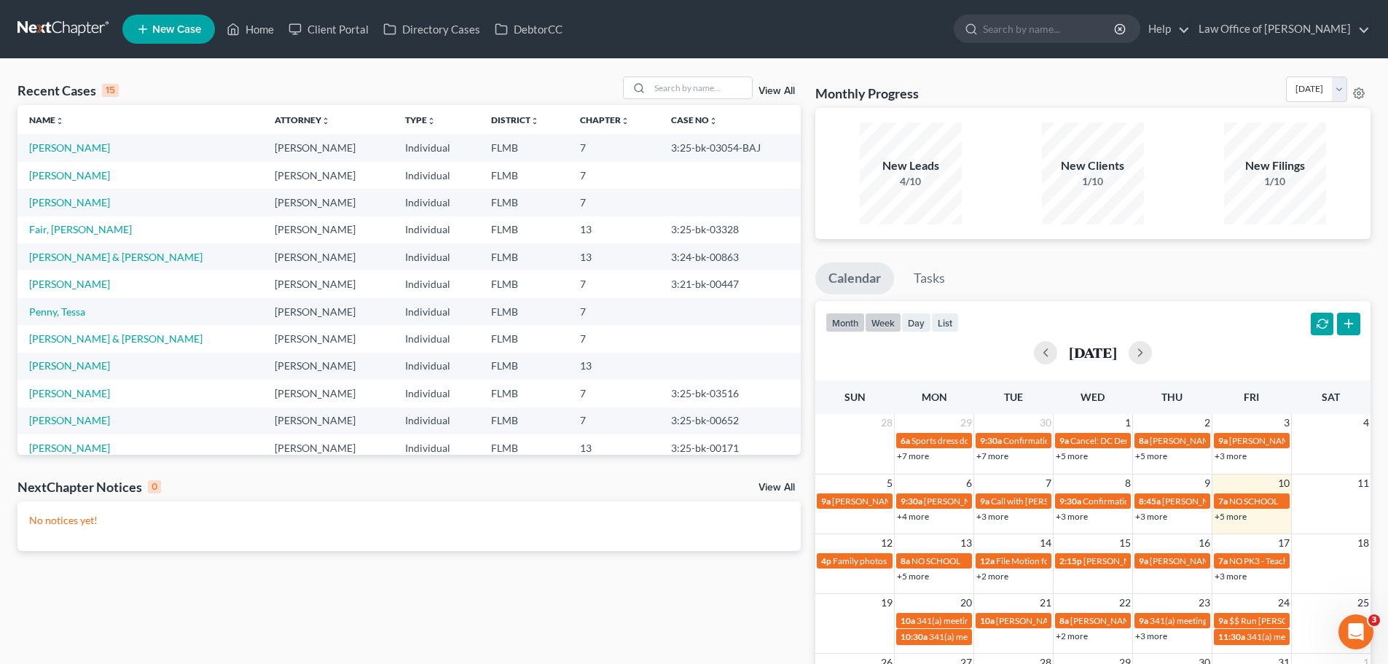
click at [883, 330] on button "week" at bounding box center [883, 322] width 36 height 20
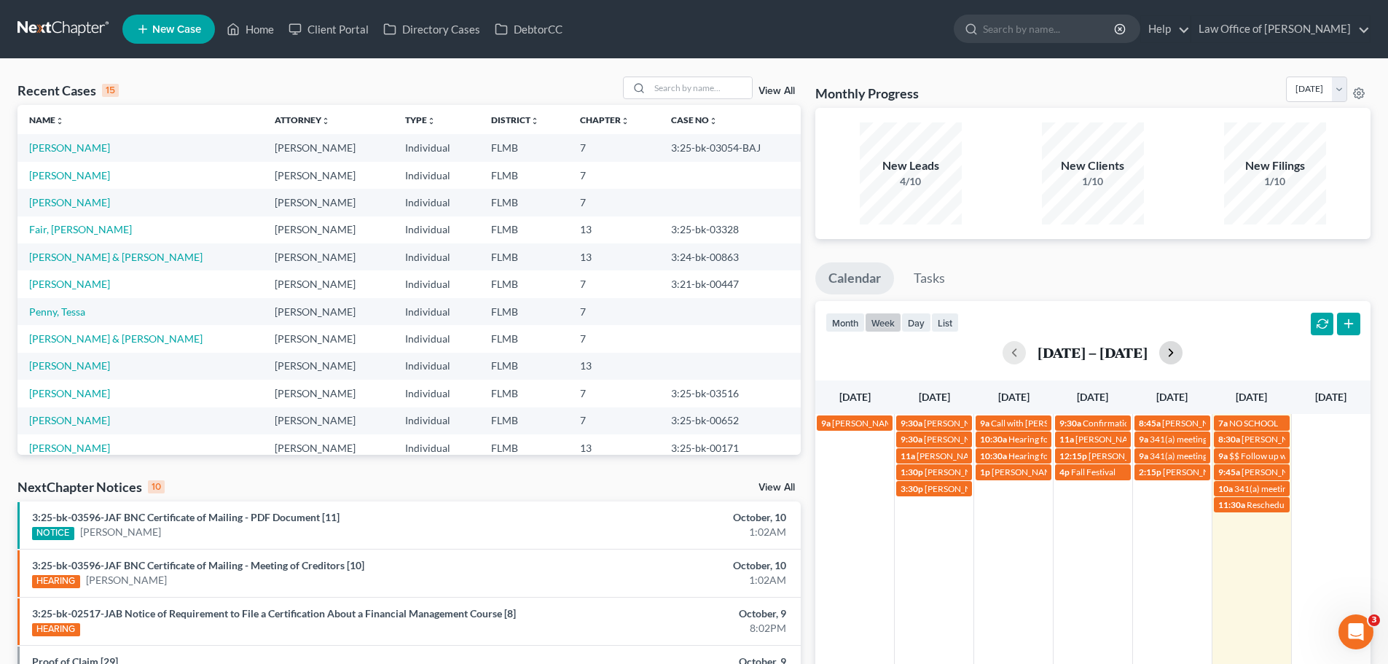
click at [1173, 352] on button "button" at bounding box center [1170, 352] width 23 height 23
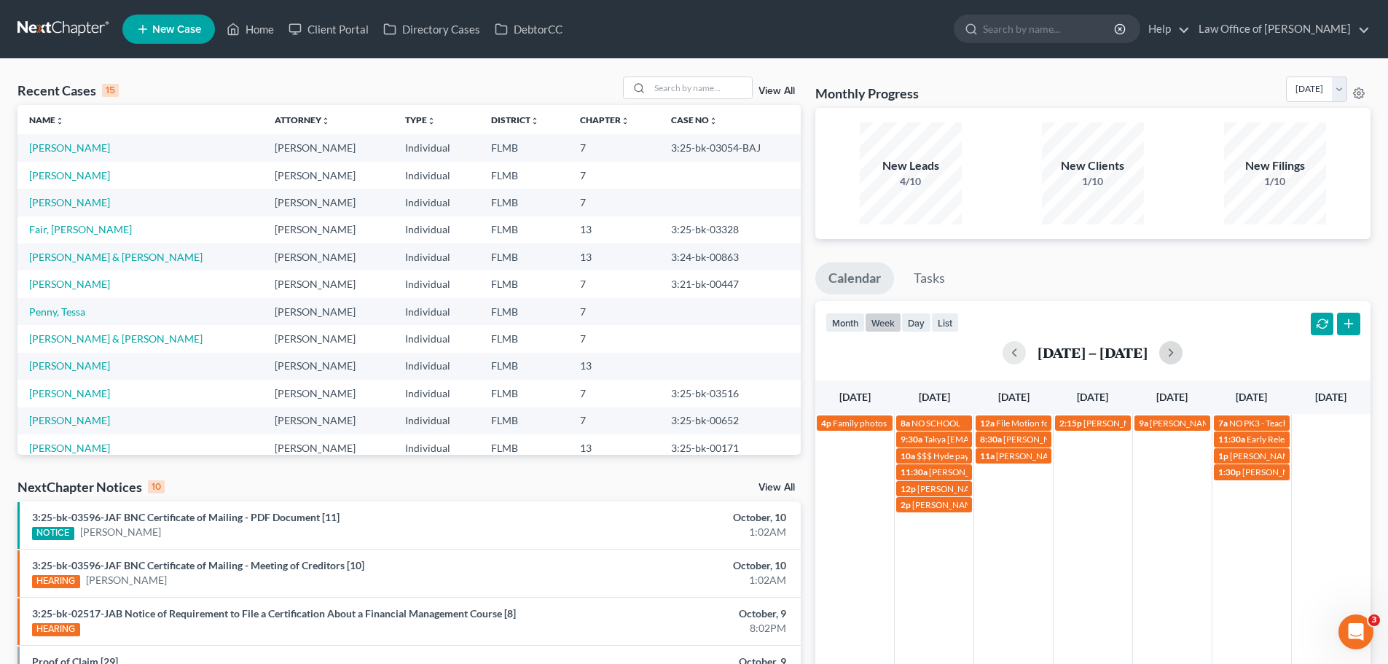
click at [1015, 488] on td "11a [PERSON_NAME] [PHONE_NUMBER]" at bounding box center [1013, 480] width 79 height 66
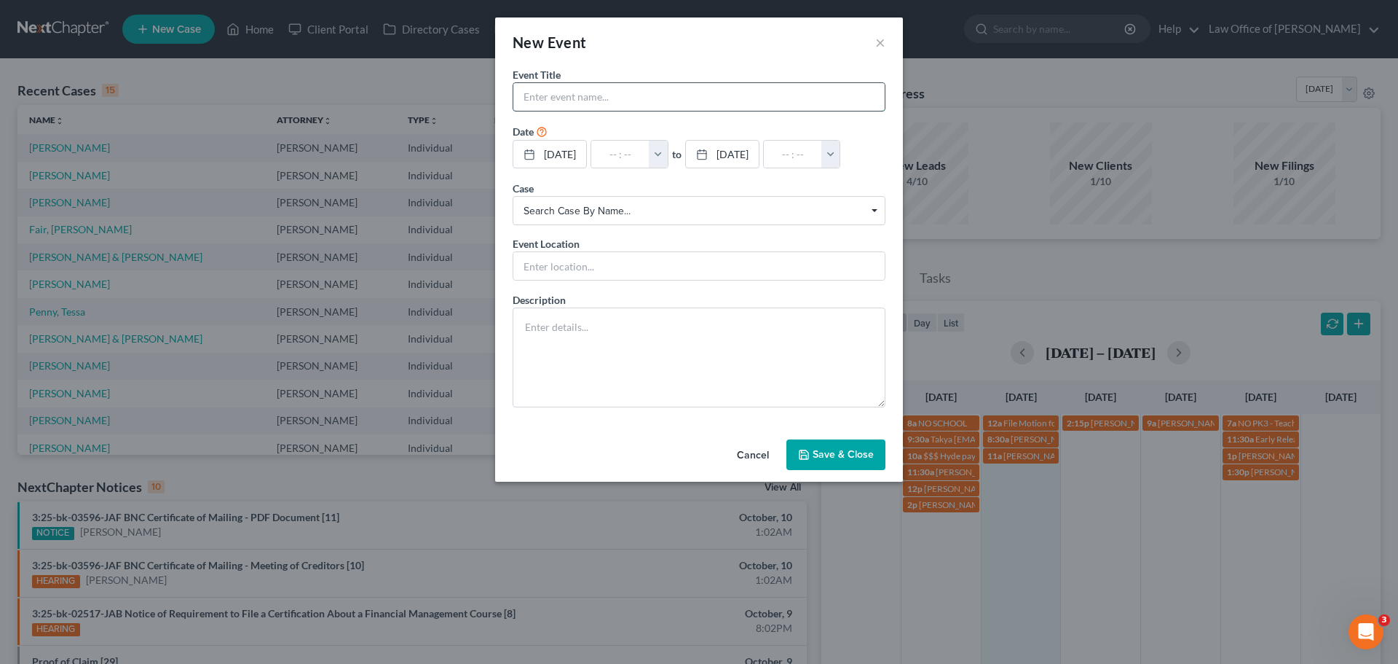
click at [623, 89] on input "text" at bounding box center [699, 97] width 371 height 28
type input "[PERSON_NAME] [PERSON_NAME]"
click at [636, 152] on input "text" at bounding box center [620, 155] width 58 height 28
type input "9"
type input "01:00am"
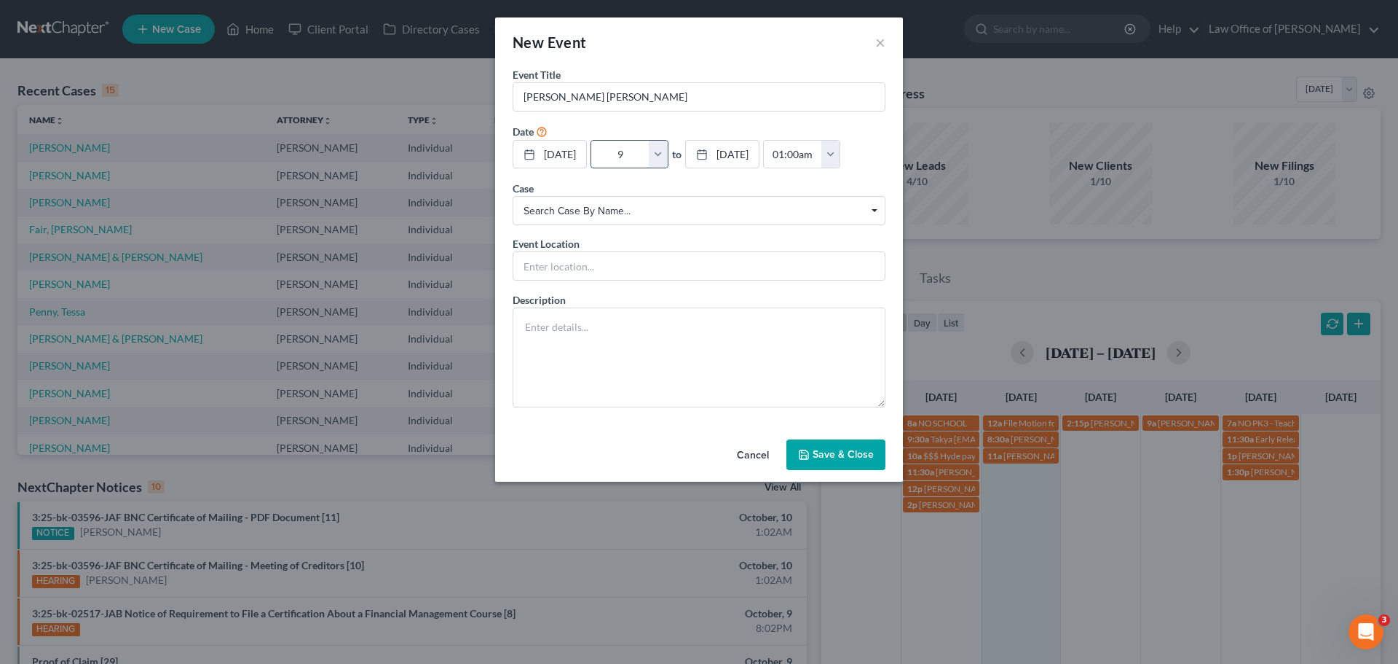
type input "9:"
type input "10:00am"
type input "9:0"
type input "01:00am"
type input "9:00"
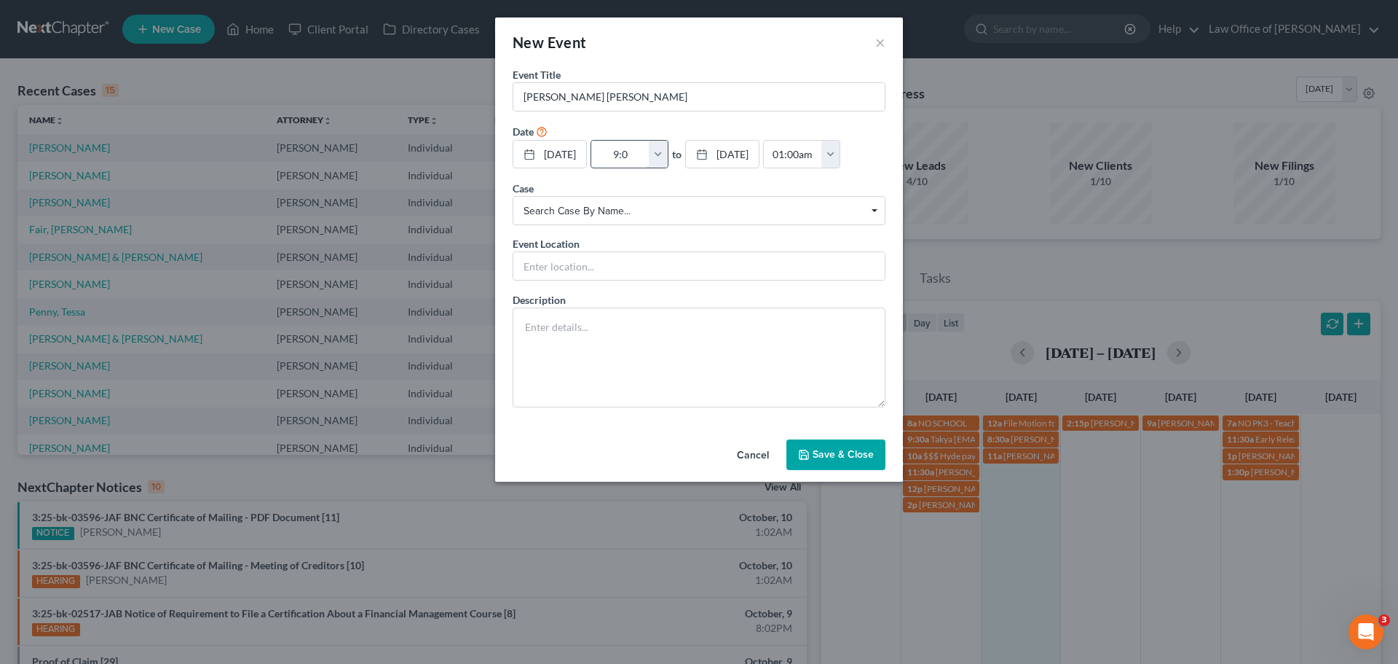
type input "10:00am"
type input "9:00a"
type input "01:00am"
type input "9:00am"
type input "10:00am"
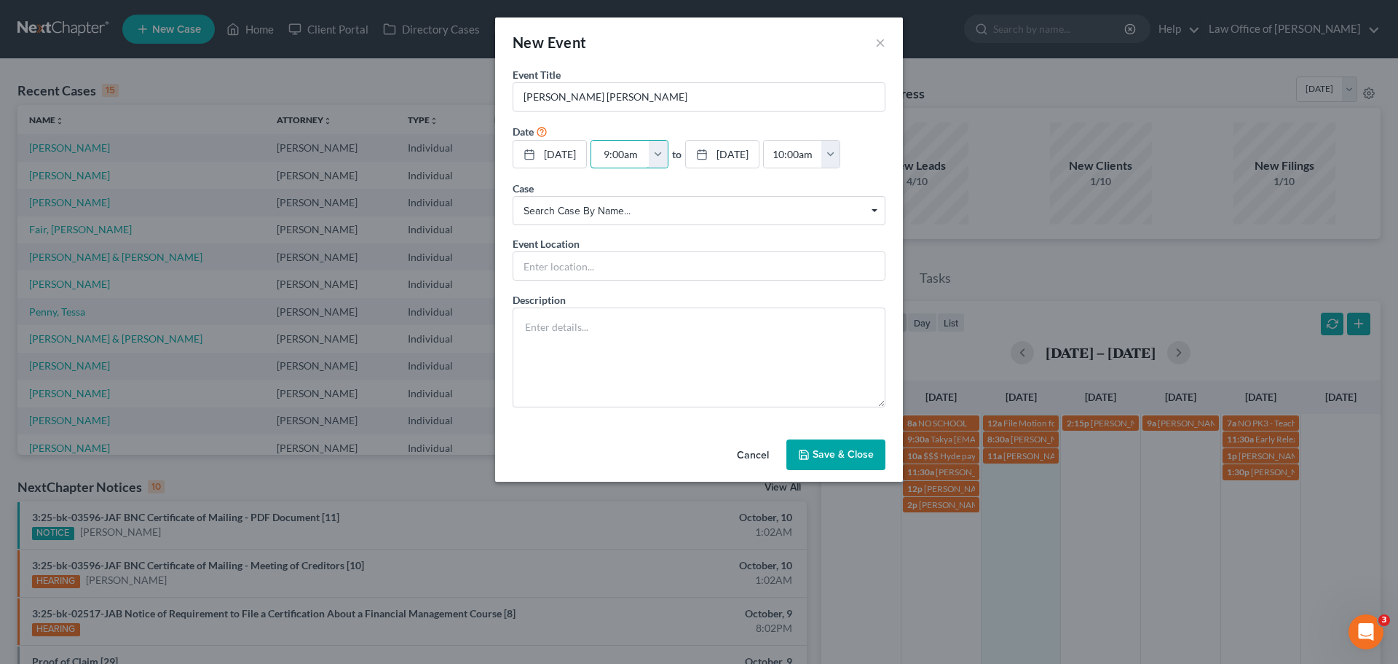
type input "9:00am"
click at [843, 470] on button "Save & Close" at bounding box center [836, 454] width 99 height 31
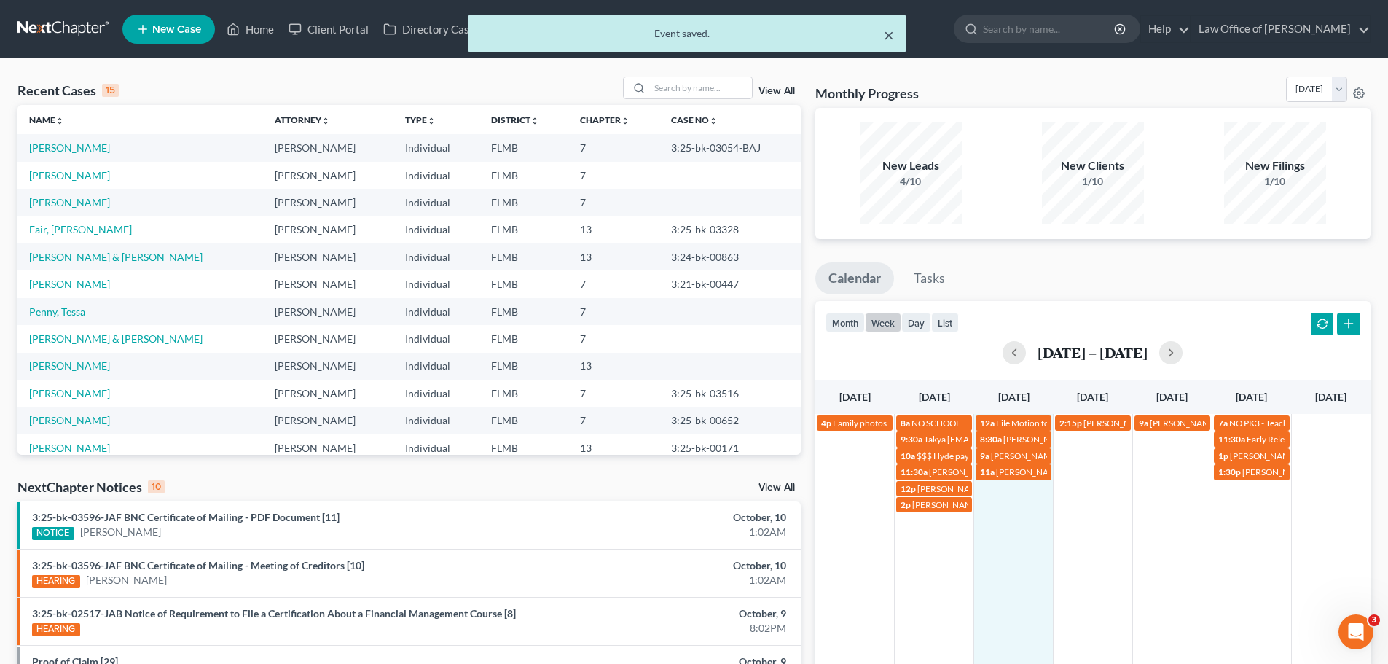
click at [893, 36] on button "×" at bounding box center [889, 34] width 10 height 17
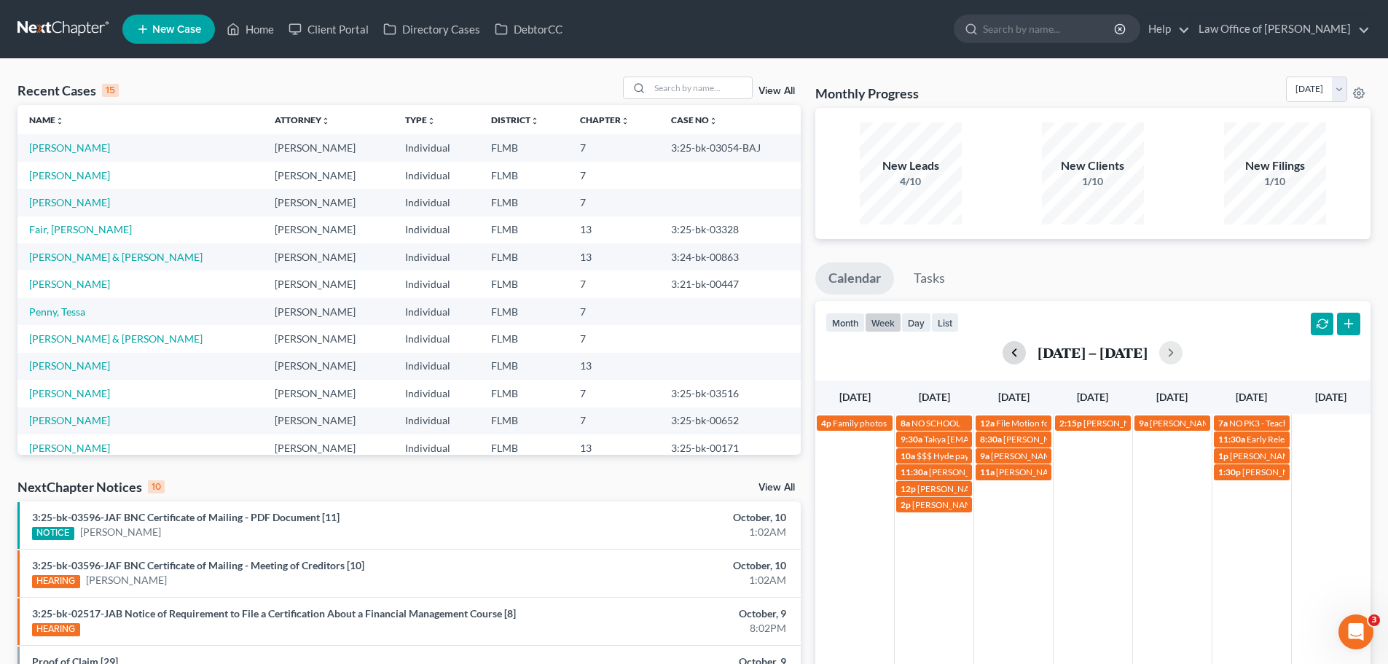
click at [1020, 353] on button "button" at bounding box center [1013, 352] width 23 height 23
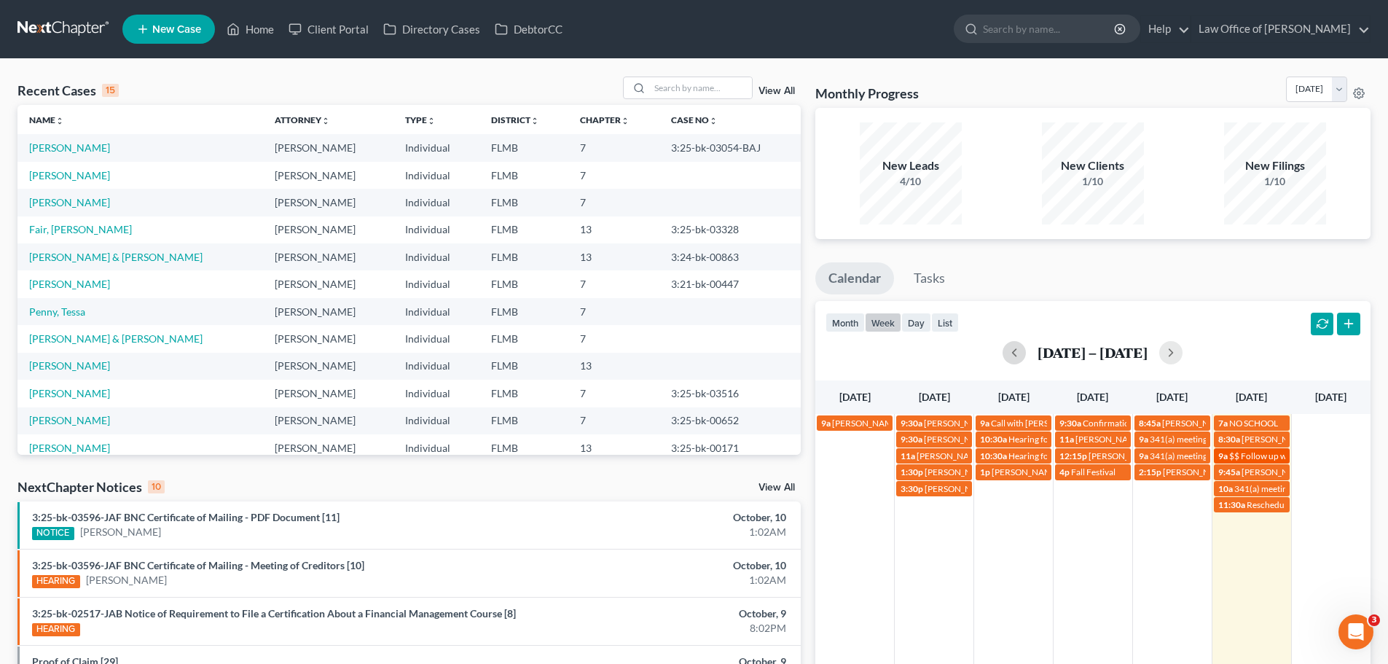
click at [1247, 452] on span "$$ Follow up with [PERSON_NAME] for payment" at bounding box center [1322, 455] width 186 height 11
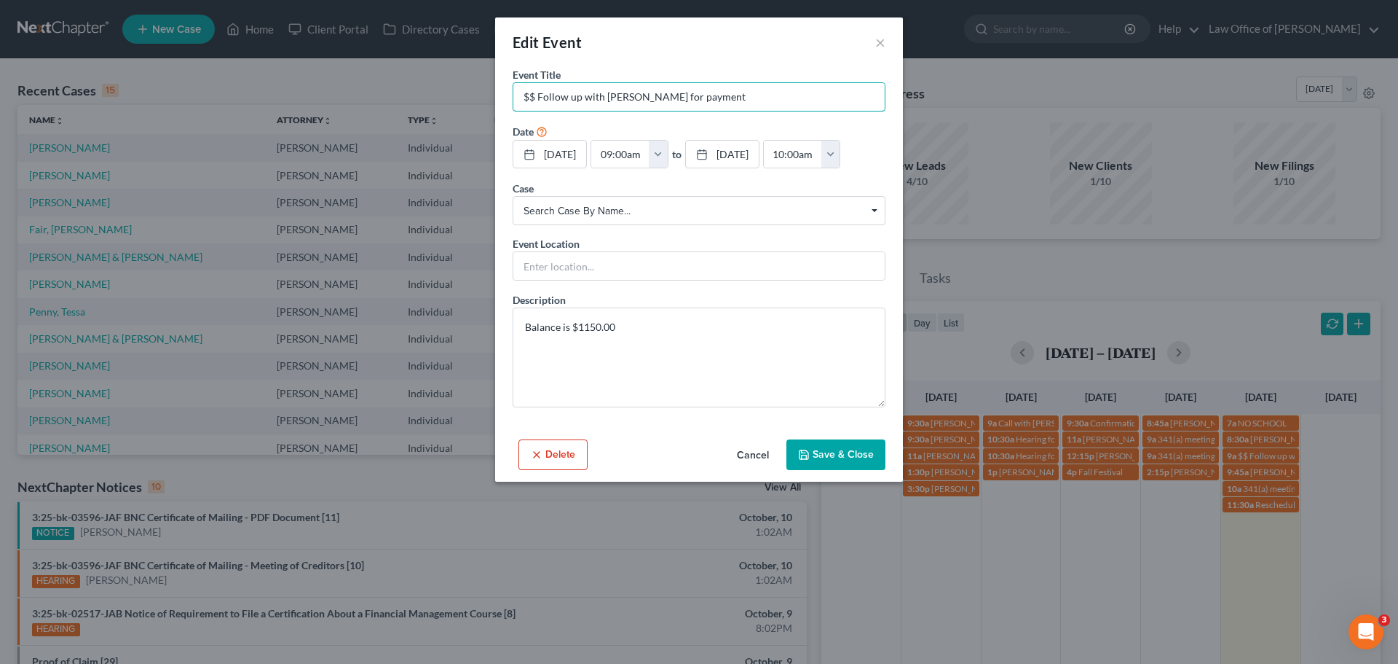
drag, startPoint x: 688, startPoint y: 98, endPoint x: 489, endPoint y: 93, distance: 198.9
click at [489, 93] on div "Edit Event × Event Title * $$ Follow up with [PERSON_NAME] for payment Date [DA…" at bounding box center [699, 332] width 1398 height 664
click at [758, 470] on button "Cancel" at bounding box center [752, 455] width 55 height 29
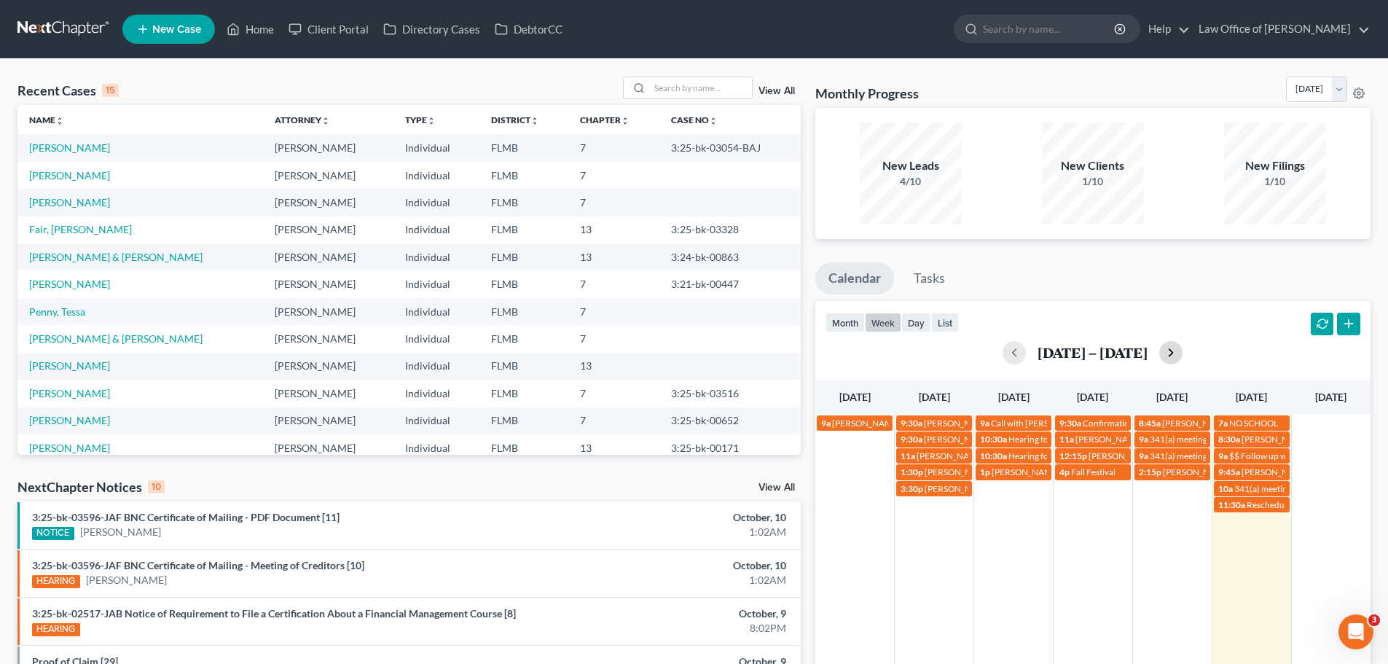
click at [1170, 355] on button "button" at bounding box center [1170, 352] width 23 height 23
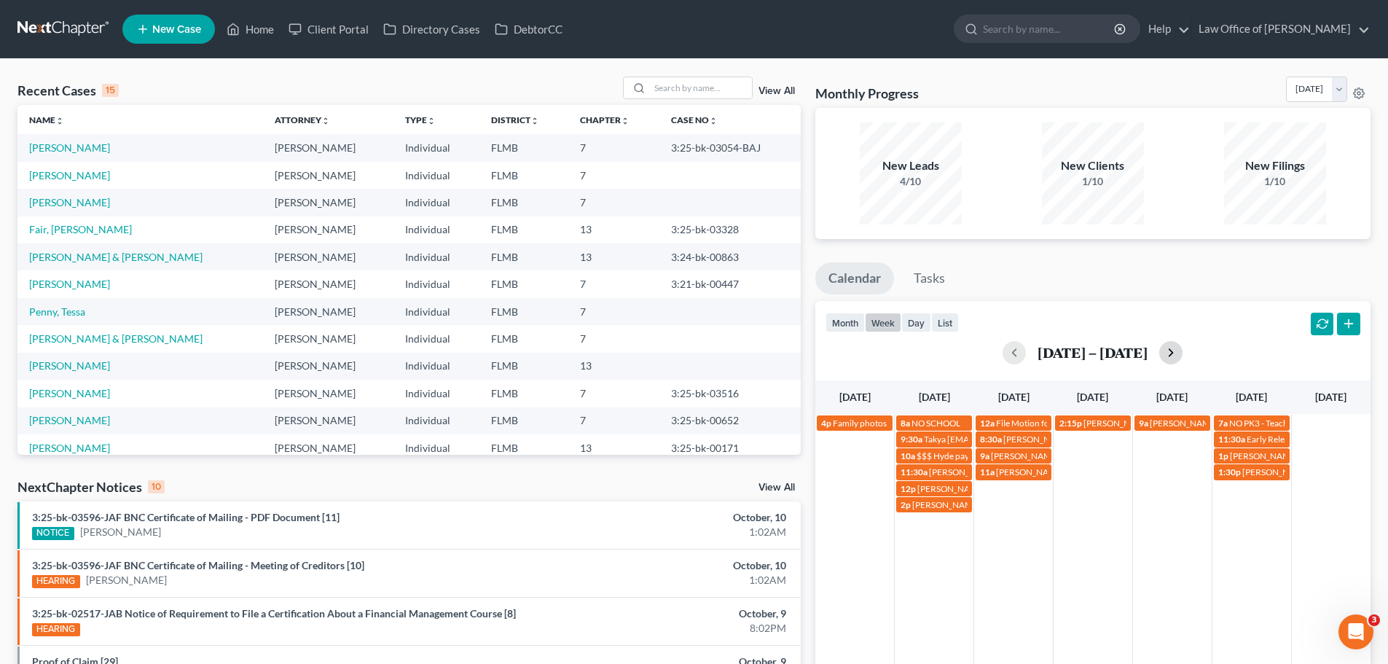
click at [1170, 355] on button "button" at bounding box center [1170, 352] width 23 height 23
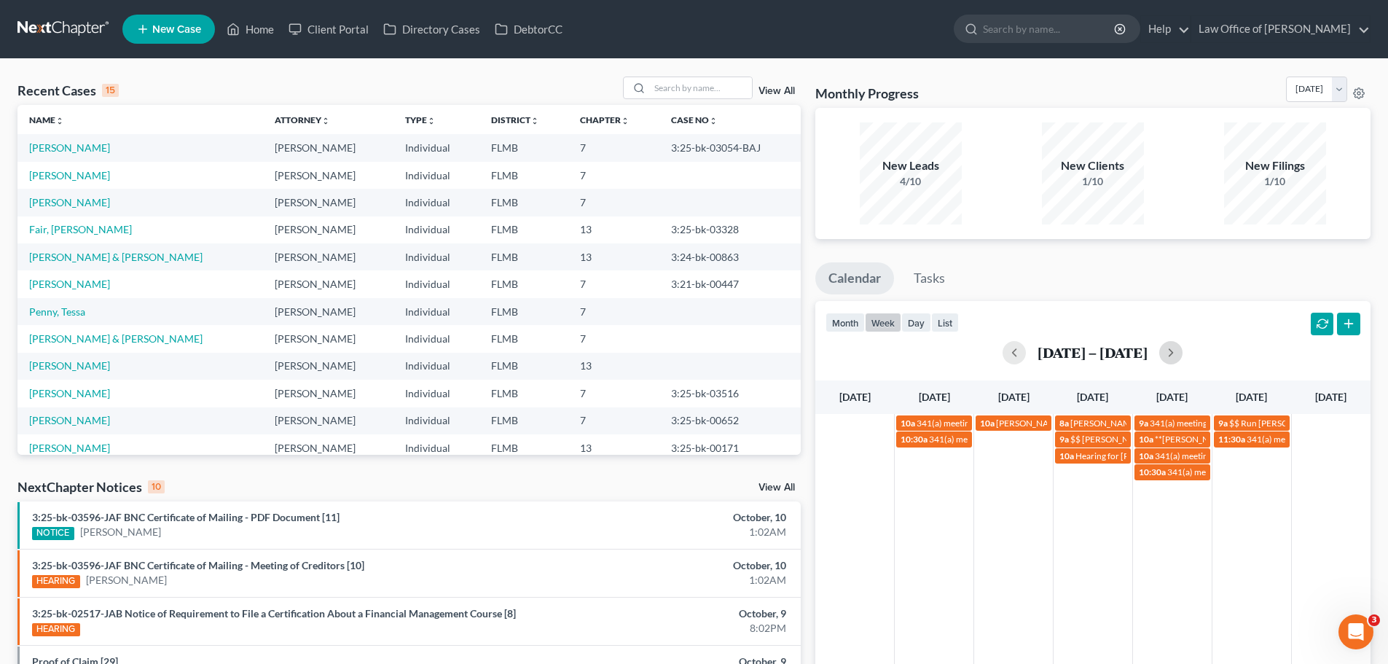
click at [1240, 467] on td "11:30a 341(a) meeting for [PERSON_NAME]" at bounding box center [1250, 454] width 79 height 49
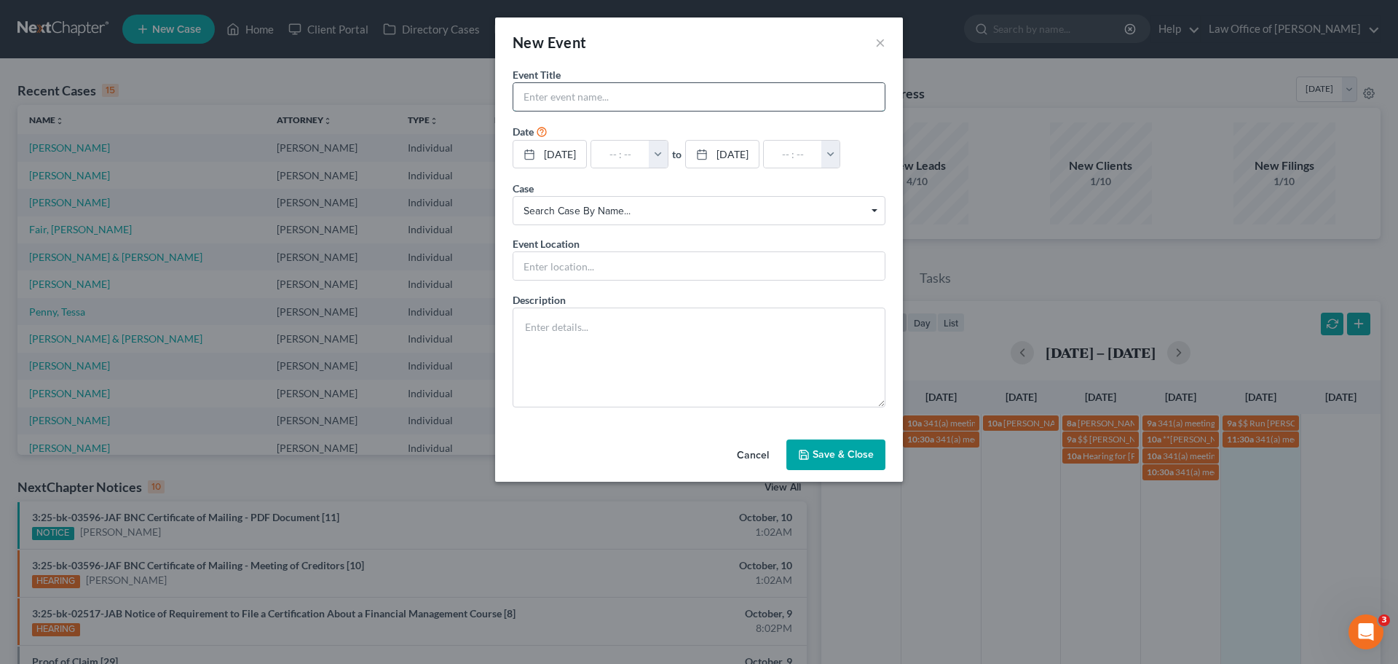
click at [634, 96] on input "text" at bounding box center [699, 97] width 371 height 28
paste input "$$ Follow up with [PERSON_NAME] for payment"
type input "$$ Follow up with [PERSON_NAME] for payment"
click at [629, 149] on input "text" at bounding box center [620, 155] width 58 height 28
type input "1"
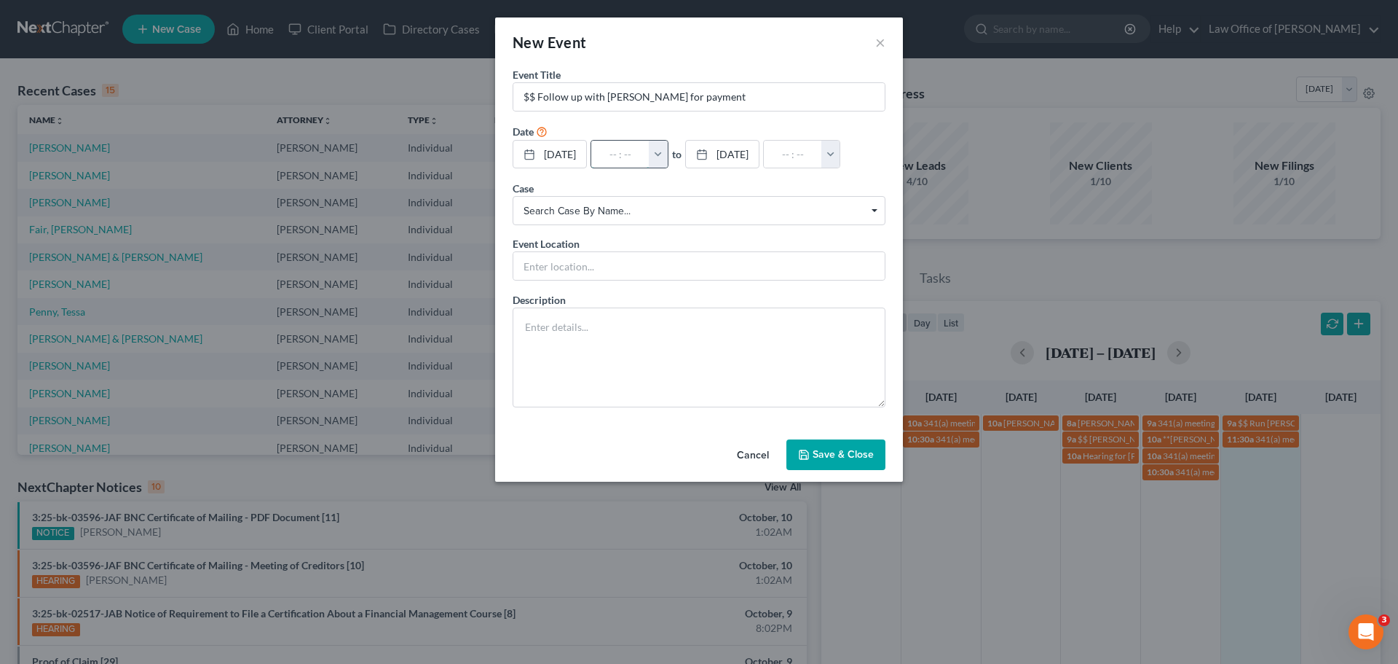
type input "01:00am"
type input "10:"
type input "11:00am"
type input "10:0"
type input "01:00am"
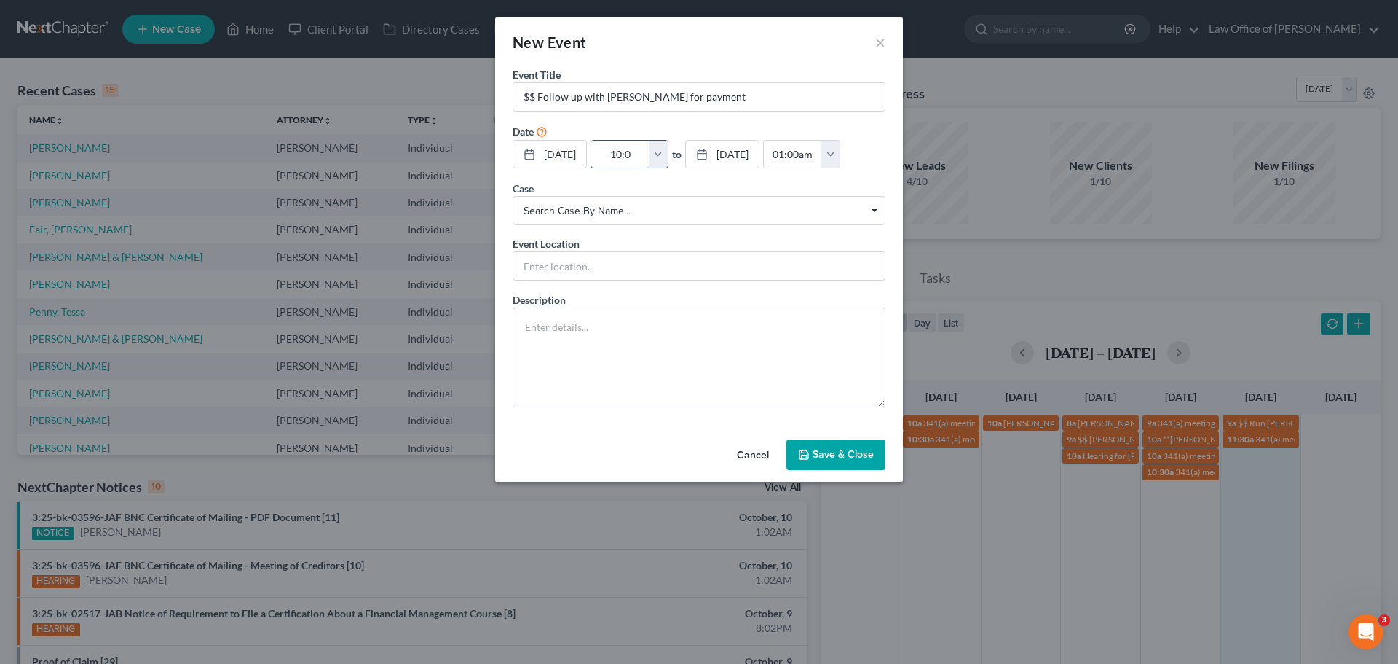
type input "10:00"
type input "11:00am"
type input "10:00a"
type input "01:00am"
type input "10:00am"
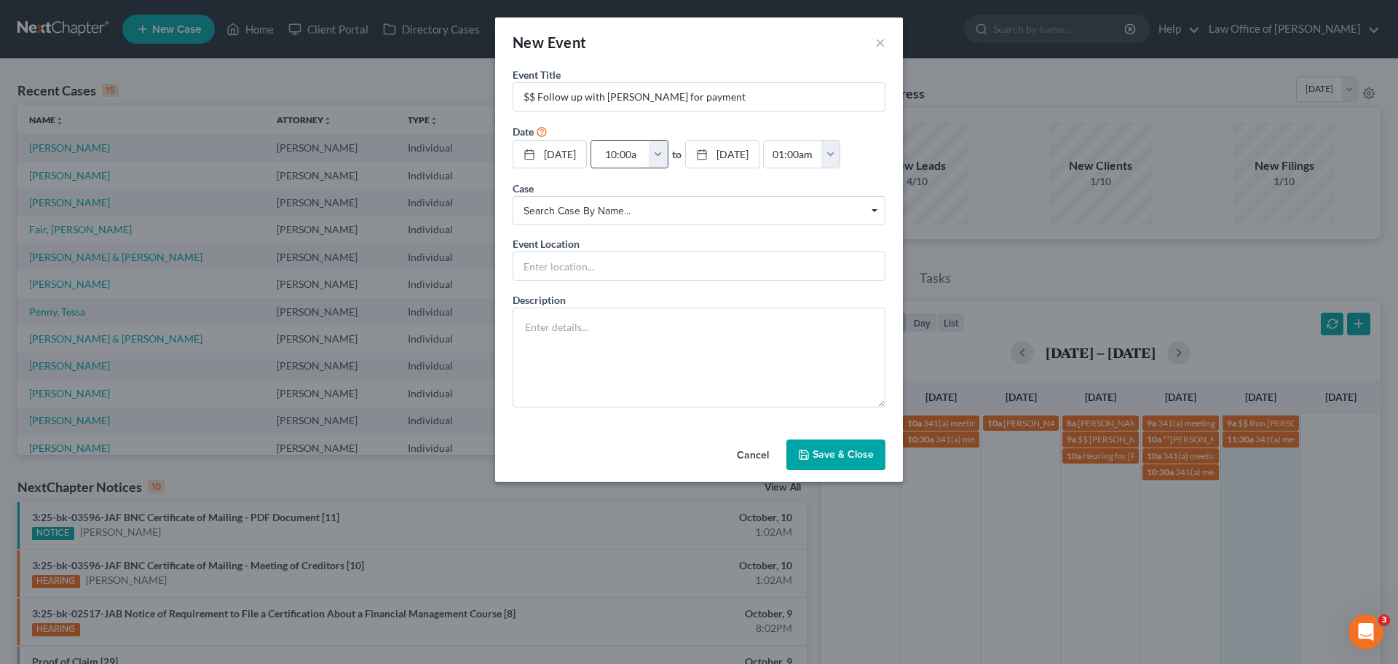
type input "11:00am"
type input "10:00am"
click at [859, 470] on button "Save & Close" at bounding box center [836, 454] width 99 height 31
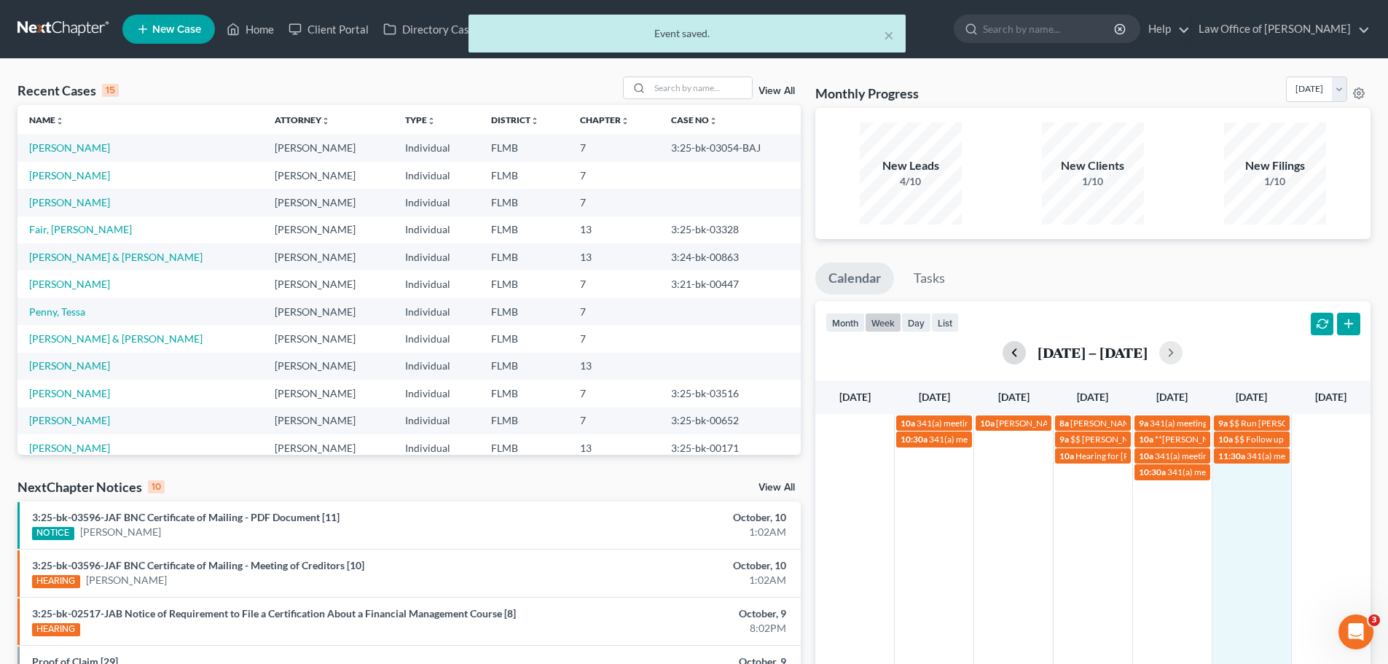
click at [1012, 356] on button "button" at bounding box center [1013, 352] width 23 height 23
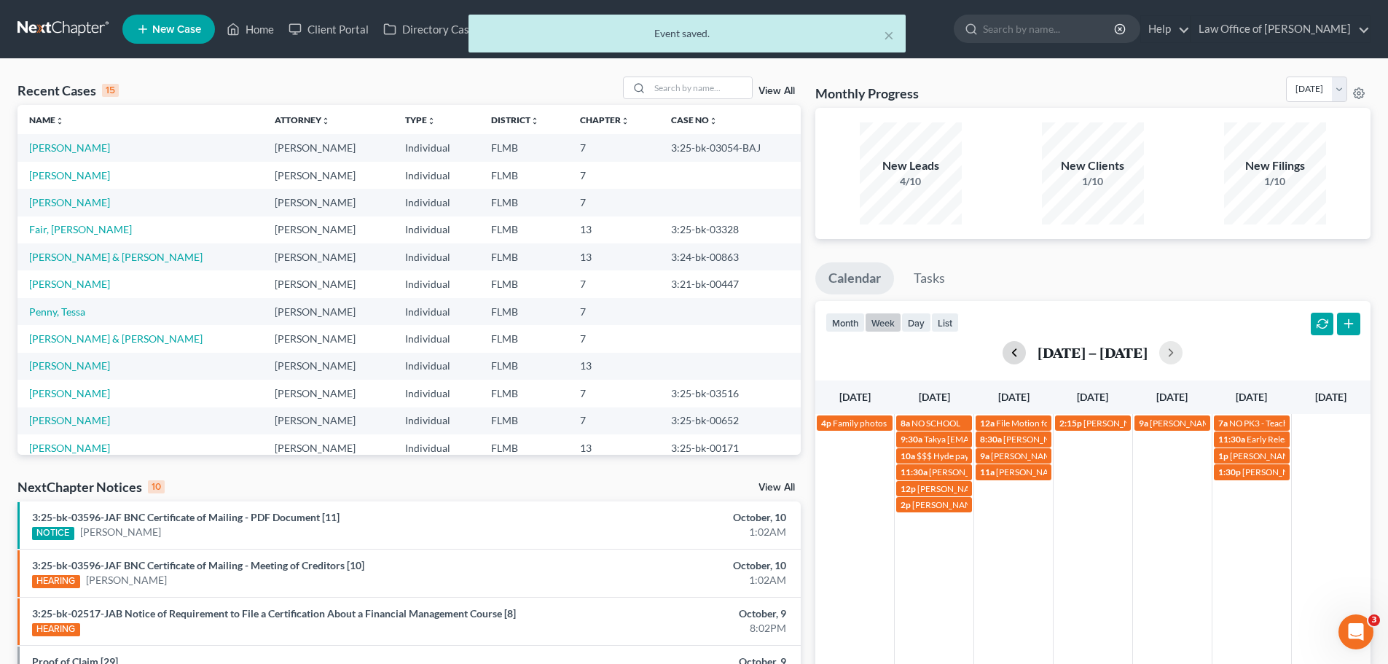
click at [1012, 356] on button "button" at bounding box center [1013, 352] width 23 height 23
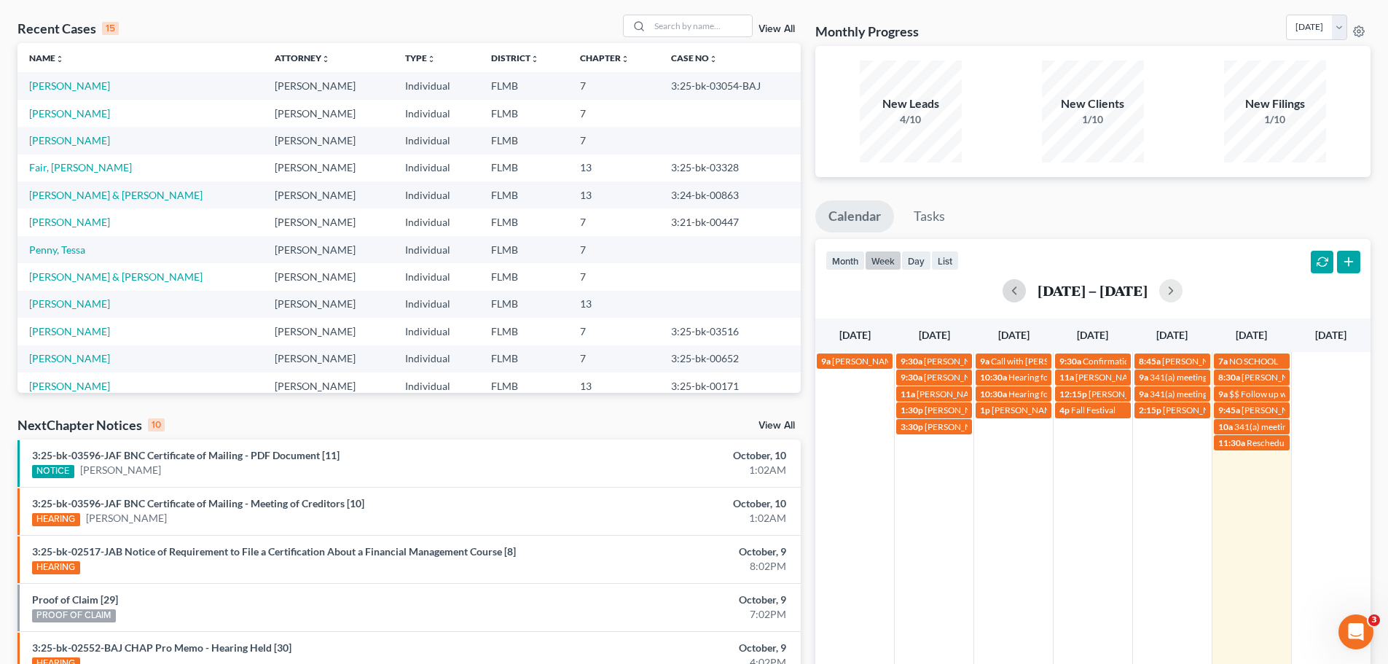
scroll to position [146, 0]
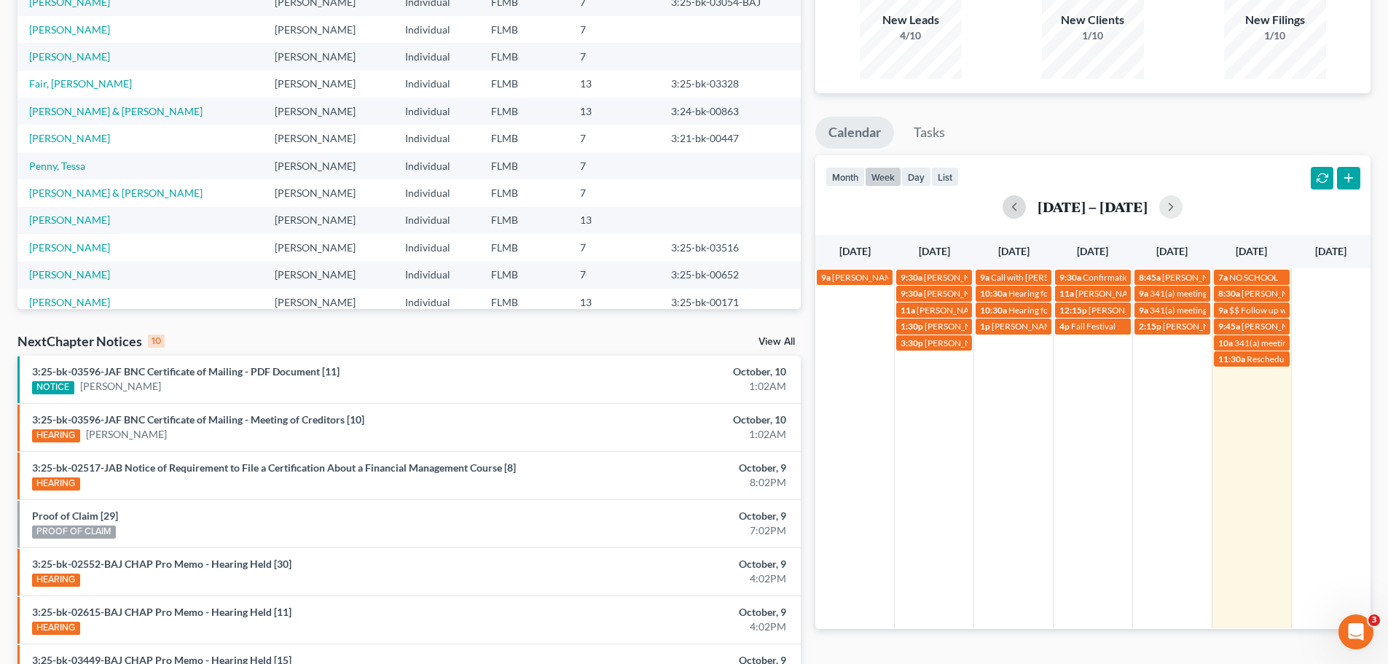
click at [1253, 409] on div "9a [PERSON_NAME] with [PERSON_NAME] & the girls 9:30a [PERSON_NAME] [EMAIL_ADDR…" at bounding box center [1092, 448] width 555 height 360
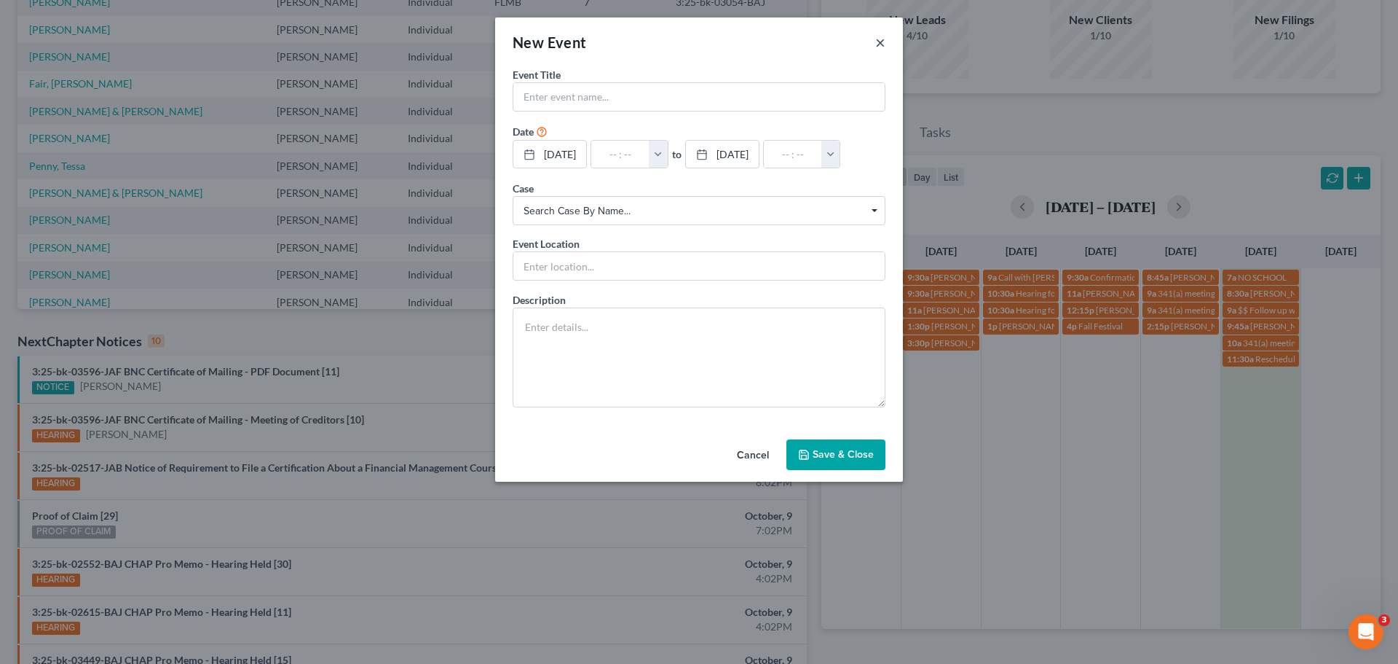
click at [881, 42] on button "×" at bounding box center [881, 42] width 10 height 17
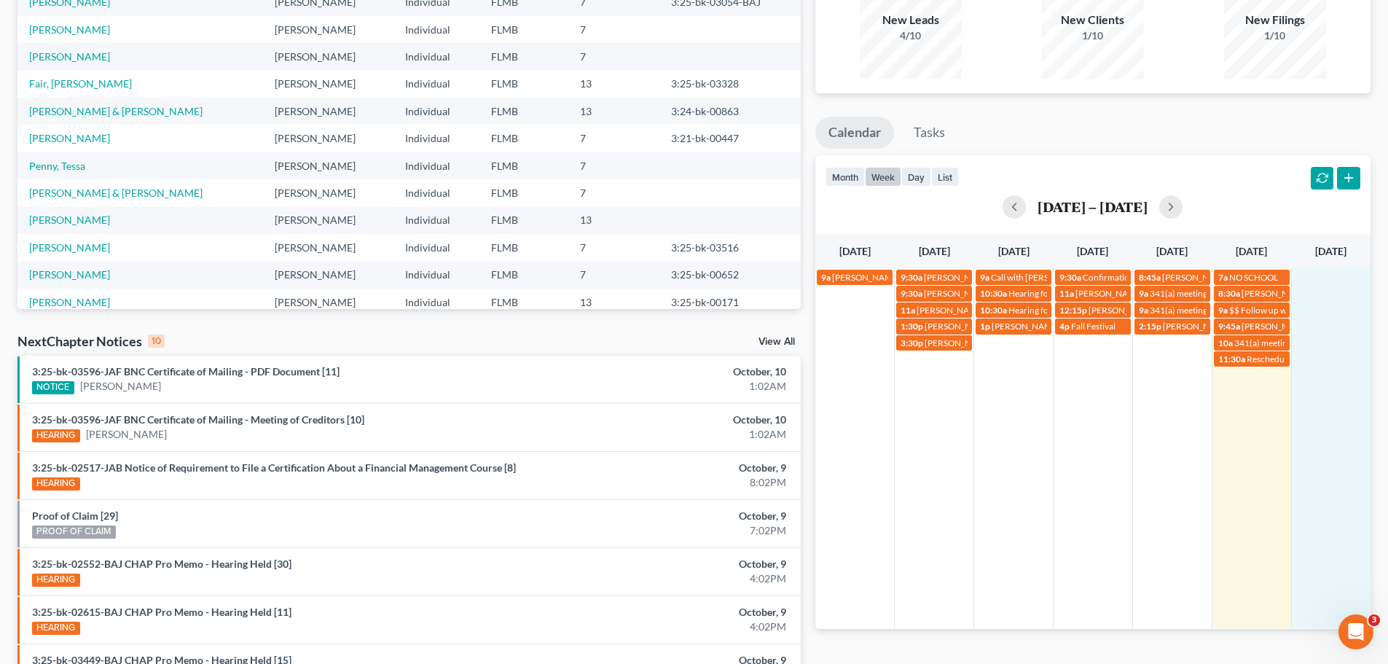
click at [1364, 332] on td at bounding box center [1330, 317] width 79 height 99
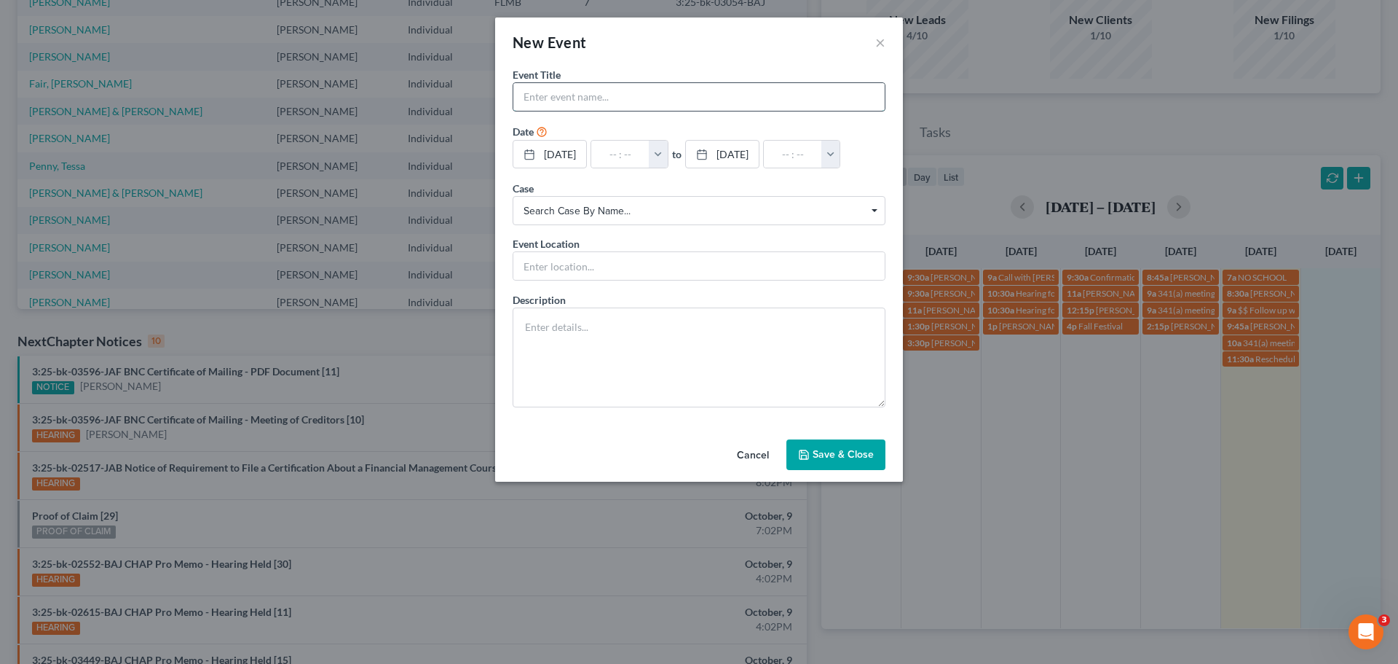
click at [619, 98] on input "text" at bounding box center [699, 97] width 371 height 28
paste input "[PERSON_NAME]"
type input "[PERSON_NAME]"
click at [623, 149] on input "text" at bounding box center [620, 155] width 58 height 28
type input "8"
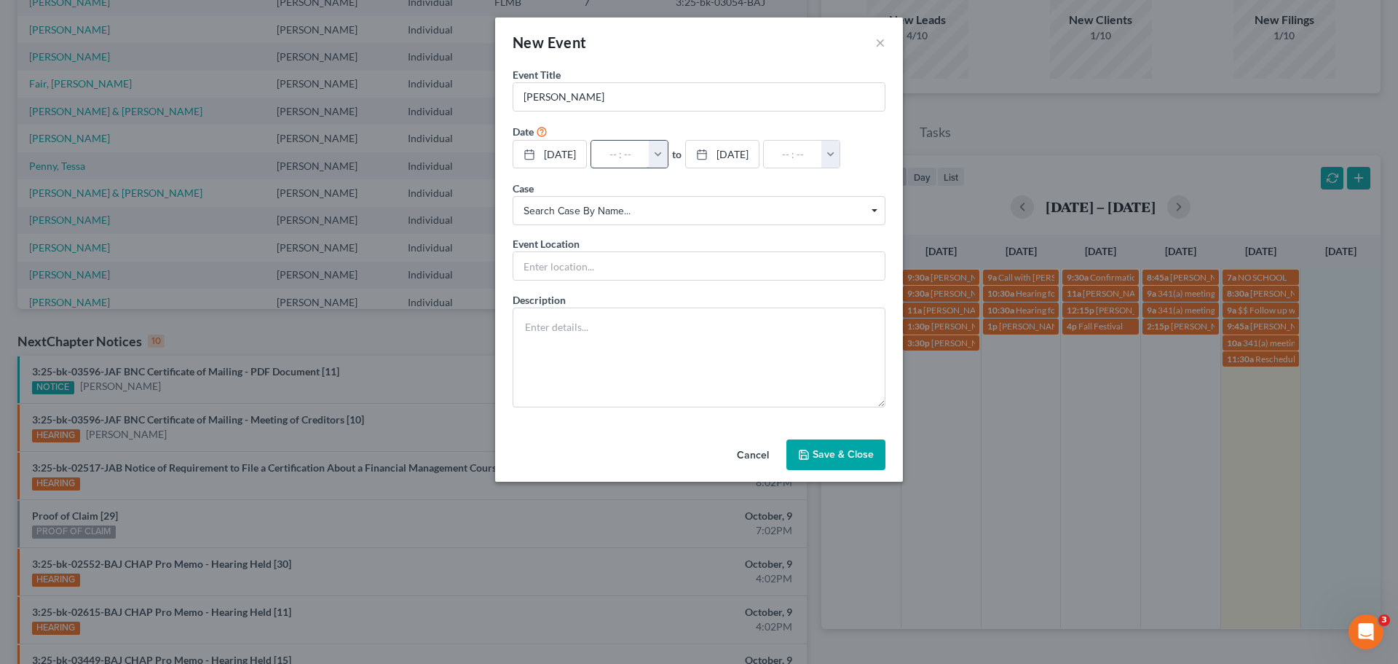
type input "01:00am"
type input "8:"
type input "09:00am"
type input "8:3"
type input "01:00am"
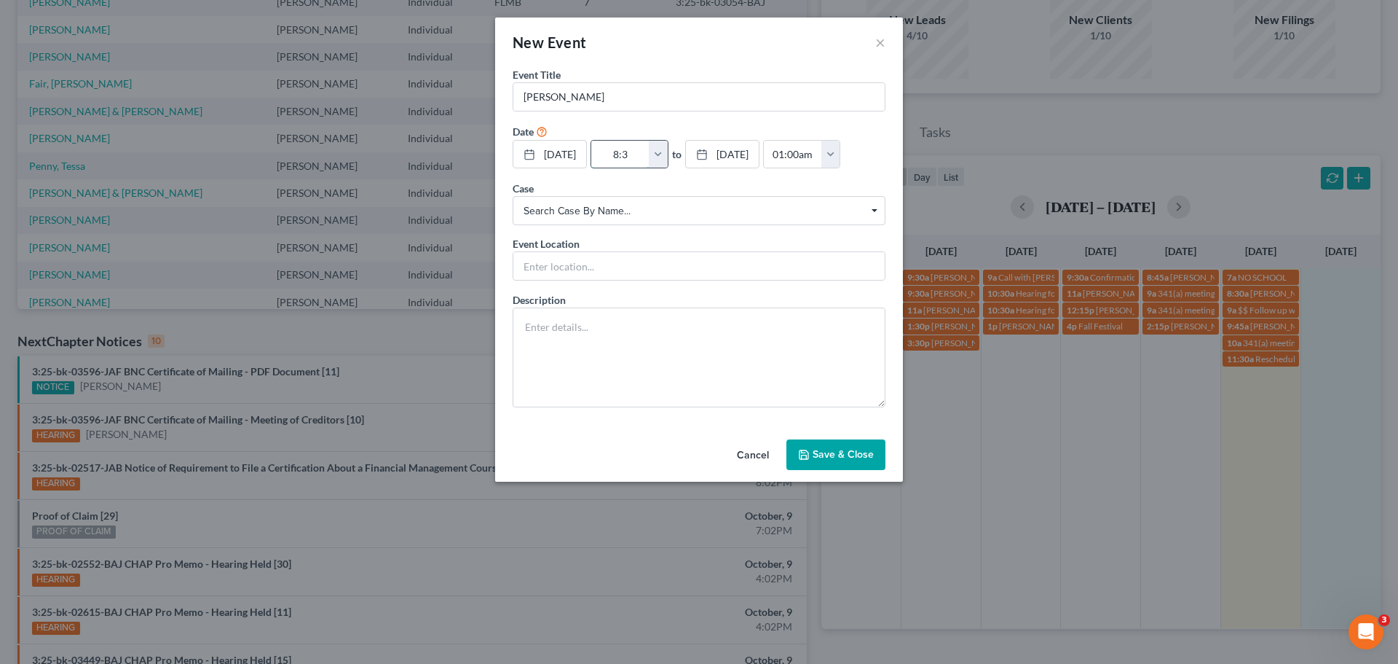
type input "8:30"
type input "09:30am"
type input "8:30a"
type input "01:00am"
type input "8:30am"
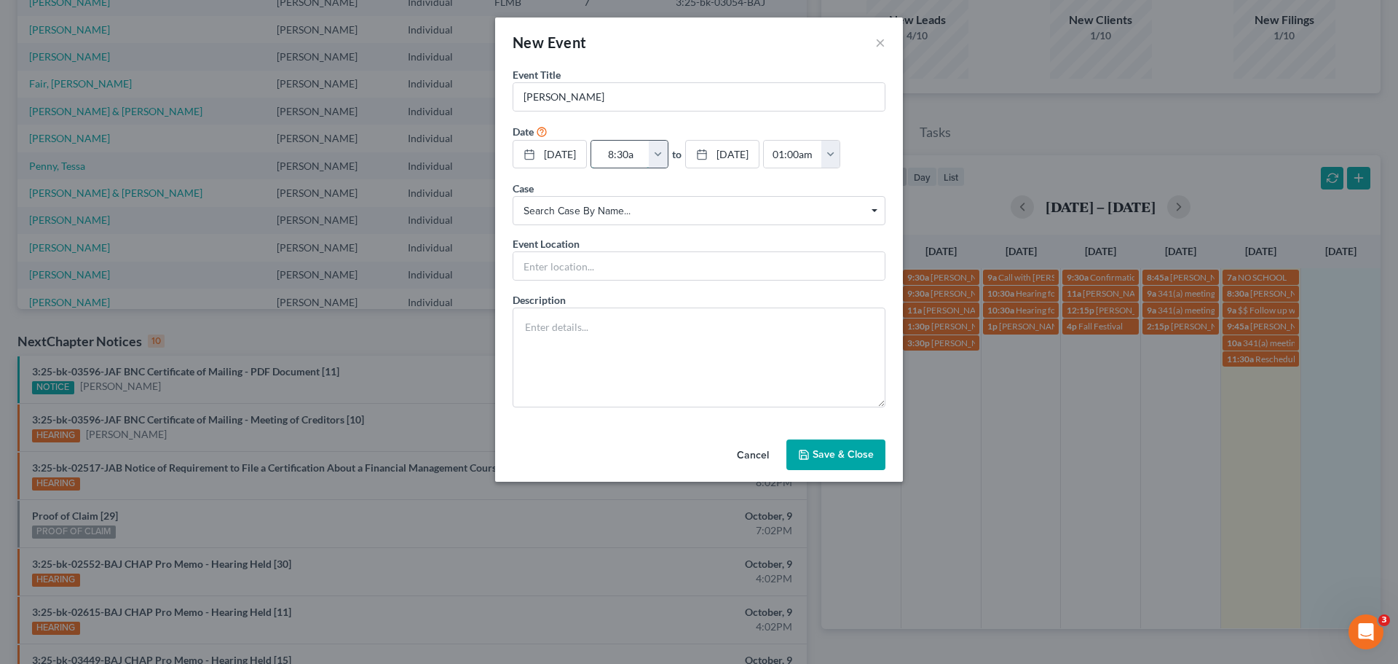
type input "09:30am"
type input "8:30am"
click at [644, 98] on input "[PERSON_NAME]" at bounding box center [699, 97] width 371 height 28
paste input "[PHONE_NUMBER]"
type input "[PERSON_NAME] [PHONE_NUMBER]"
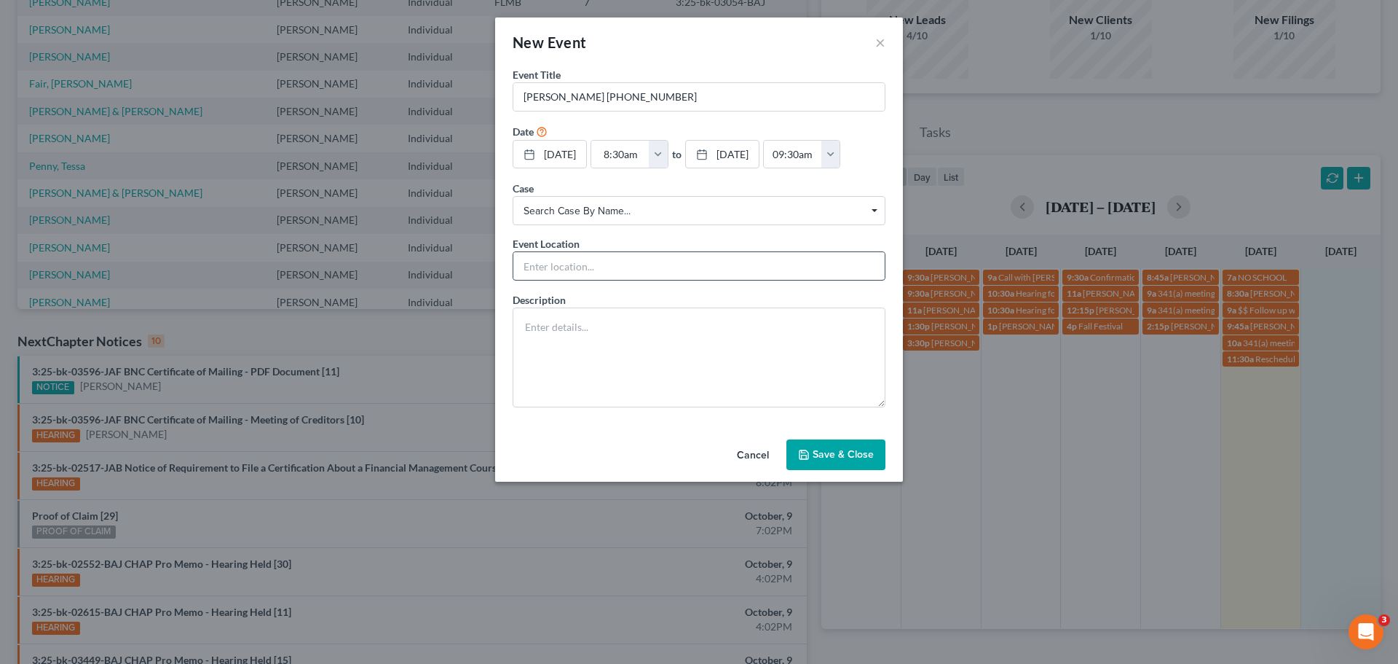
click at [557, 280] on input "text" at bounding box center [699, 266] width 371 height 28
type input "Phone Call"
click at [558, 356] on textarea at bounding box center [699, 357] width 373 height 100
click at [632, 368] on textarea at bounding box center [699, 357] width 373 height 100
paste textarea "I have contacted you guys before about filling for bankruptcy because of a fore…"
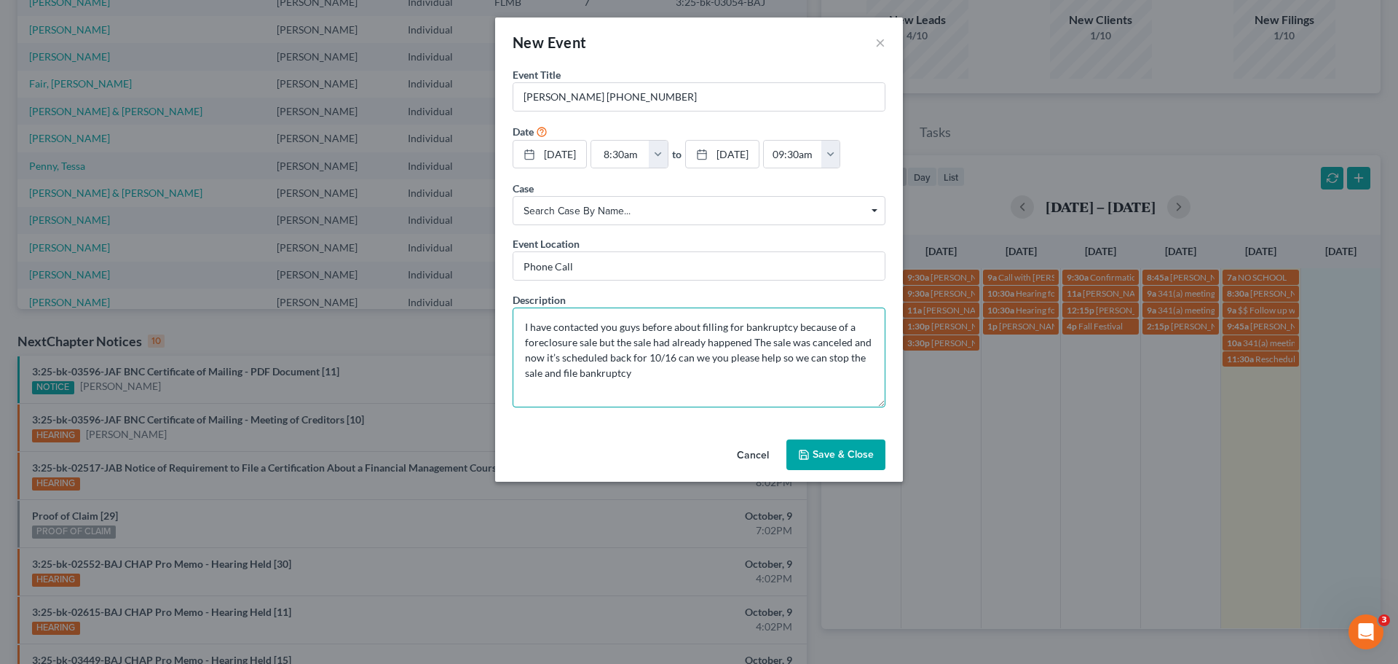
type textarea "I have contacted you guys before about filling for bankruptcy because of a fore…"
click at [856, 470] on button "Save & Close" at bounding box center [836, 454] width 99 height 31
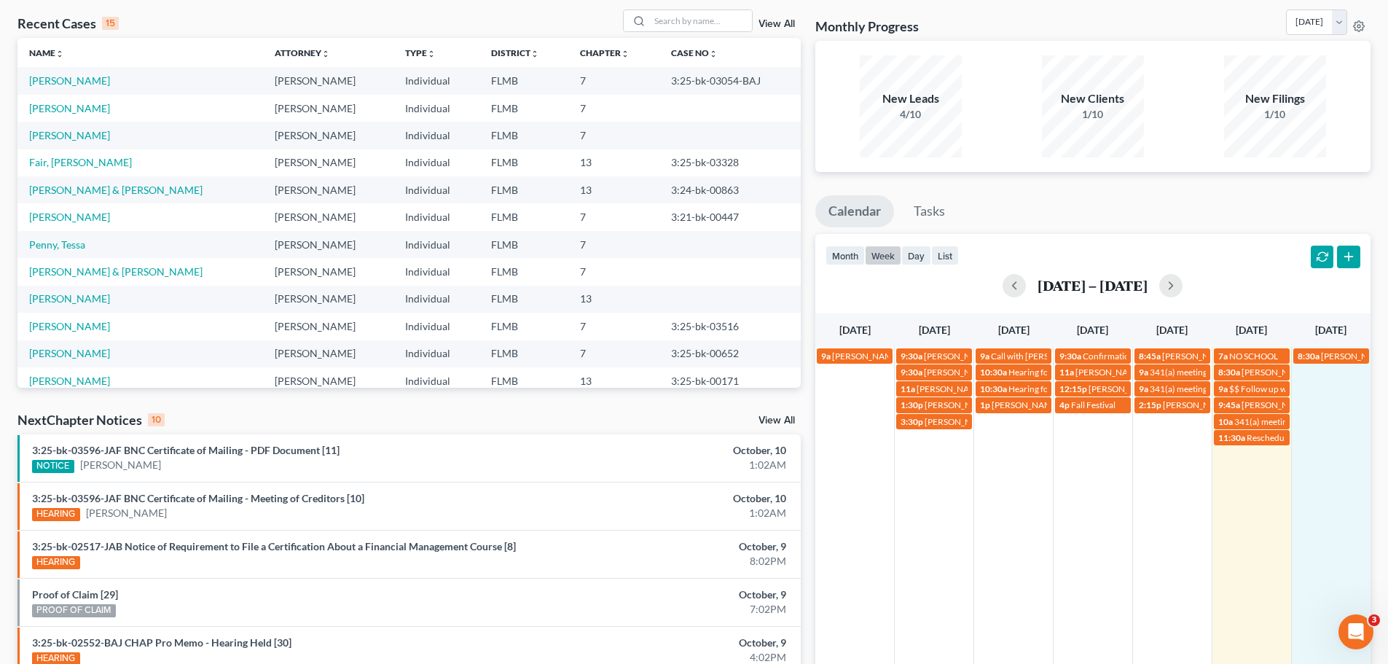
scroll to position [0, 0]
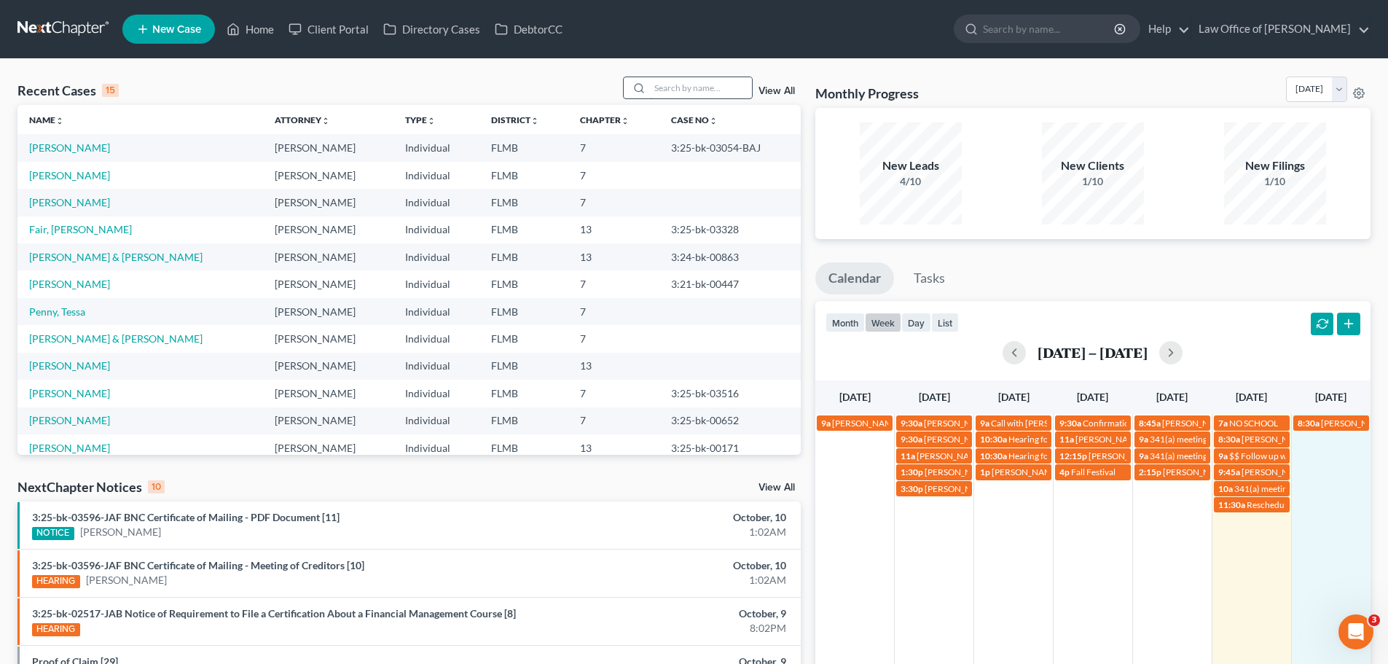
click at [675, 87] on input "search" at bounding box center [701, 87] width 102 height 21
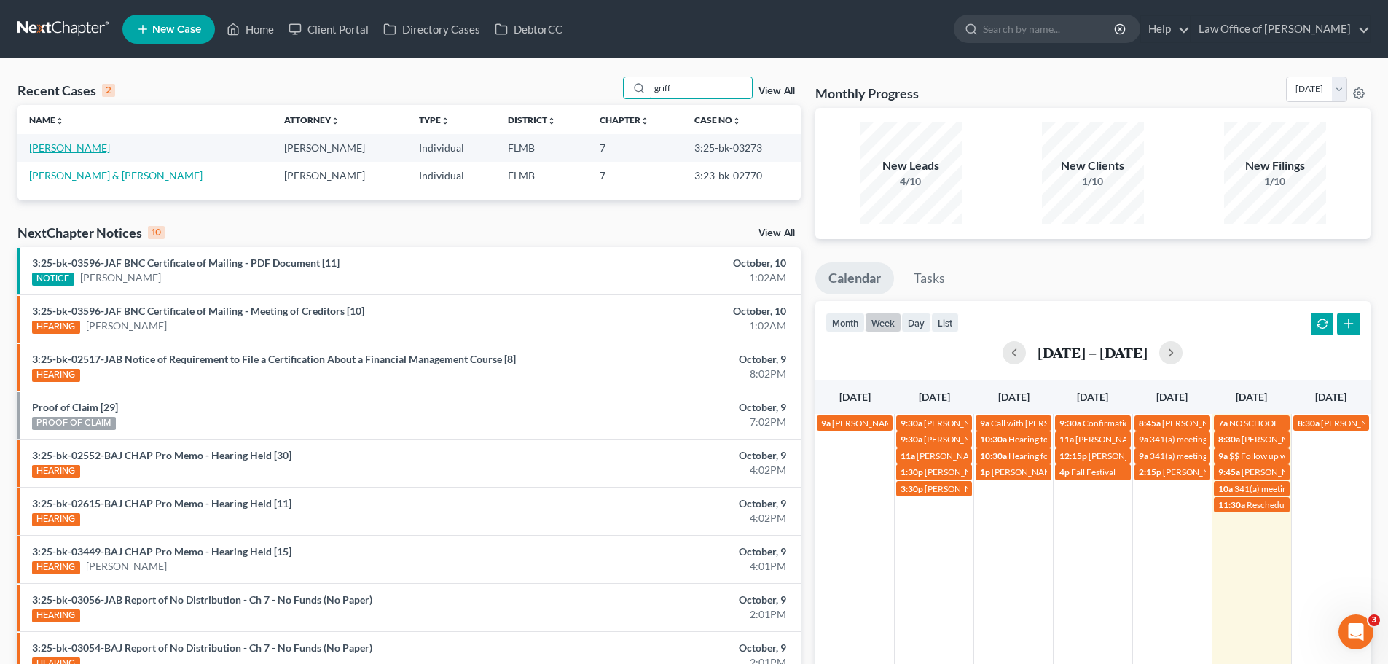
type input "griff"
click at [82, 147] on link "[PERSON_NAME]" at bounding box center [69, 147] width 81 height 12
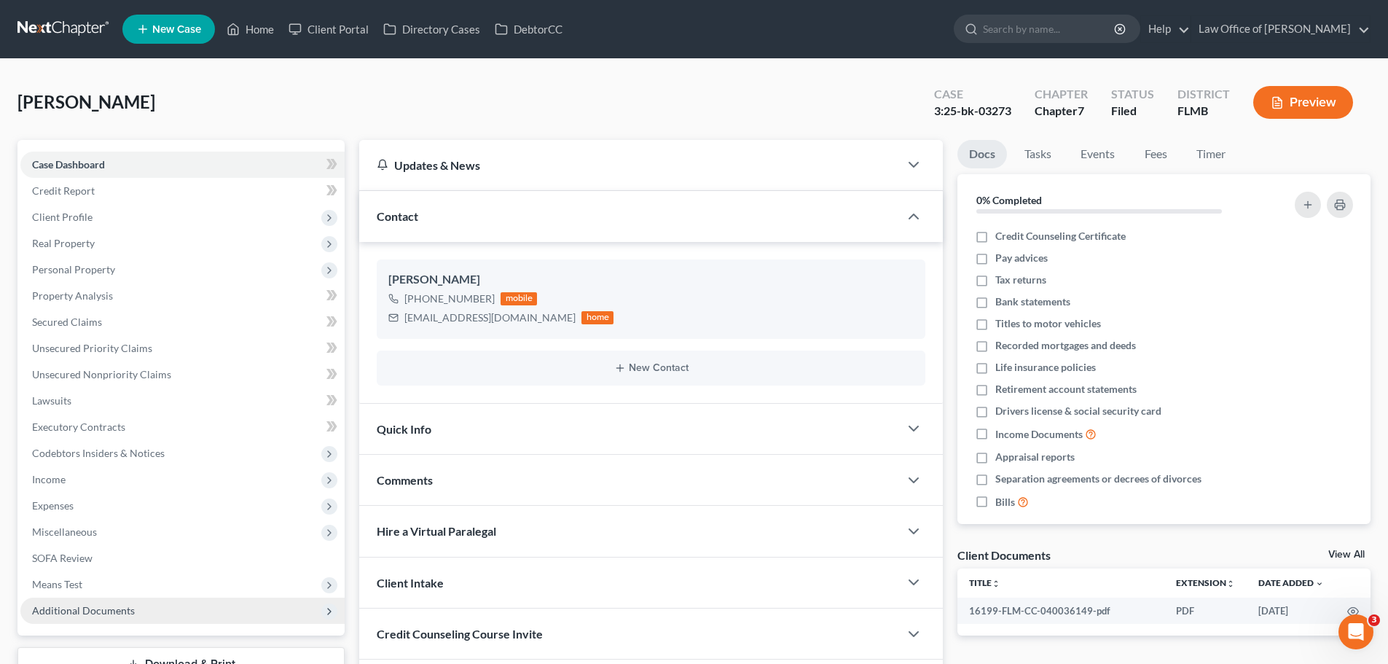
click at [118, 613] on span "Additional Documents" at bounding box center [83, 610] width 103 height 12
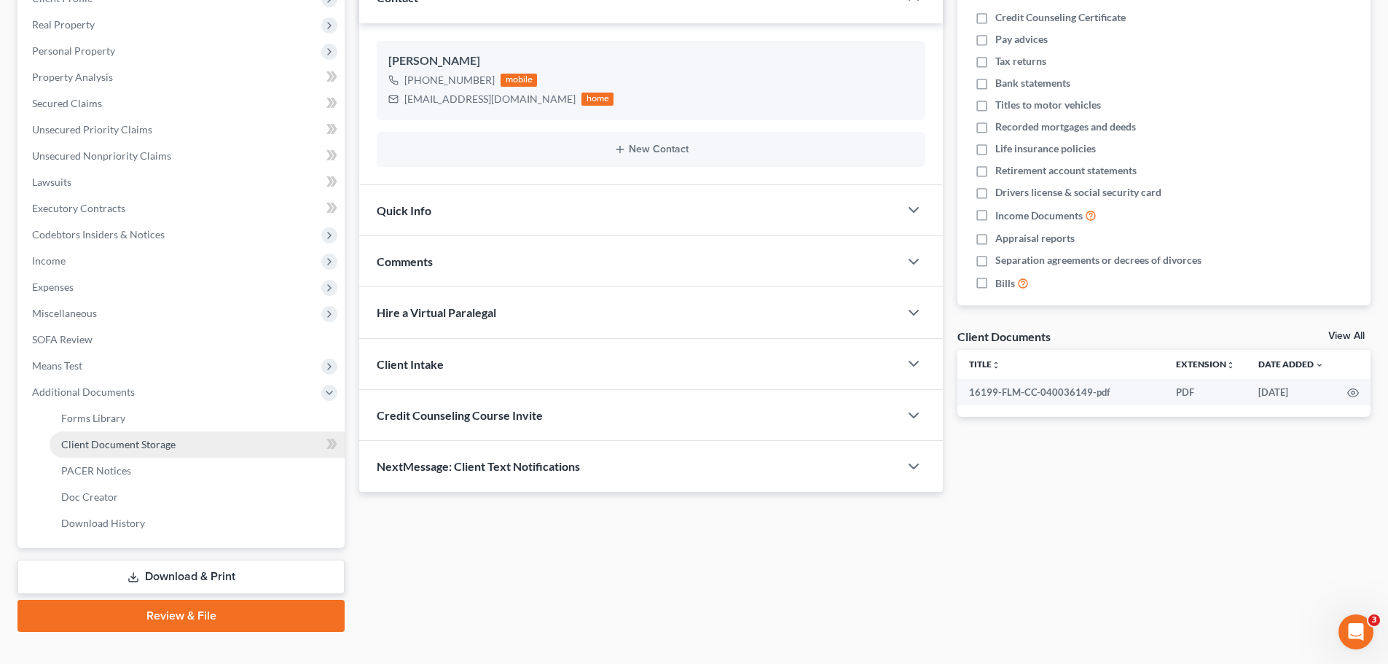
click at [150, 446] on span "Client Document Storage" at bounding box center [118, 444] width 114 height 12
select select "9"
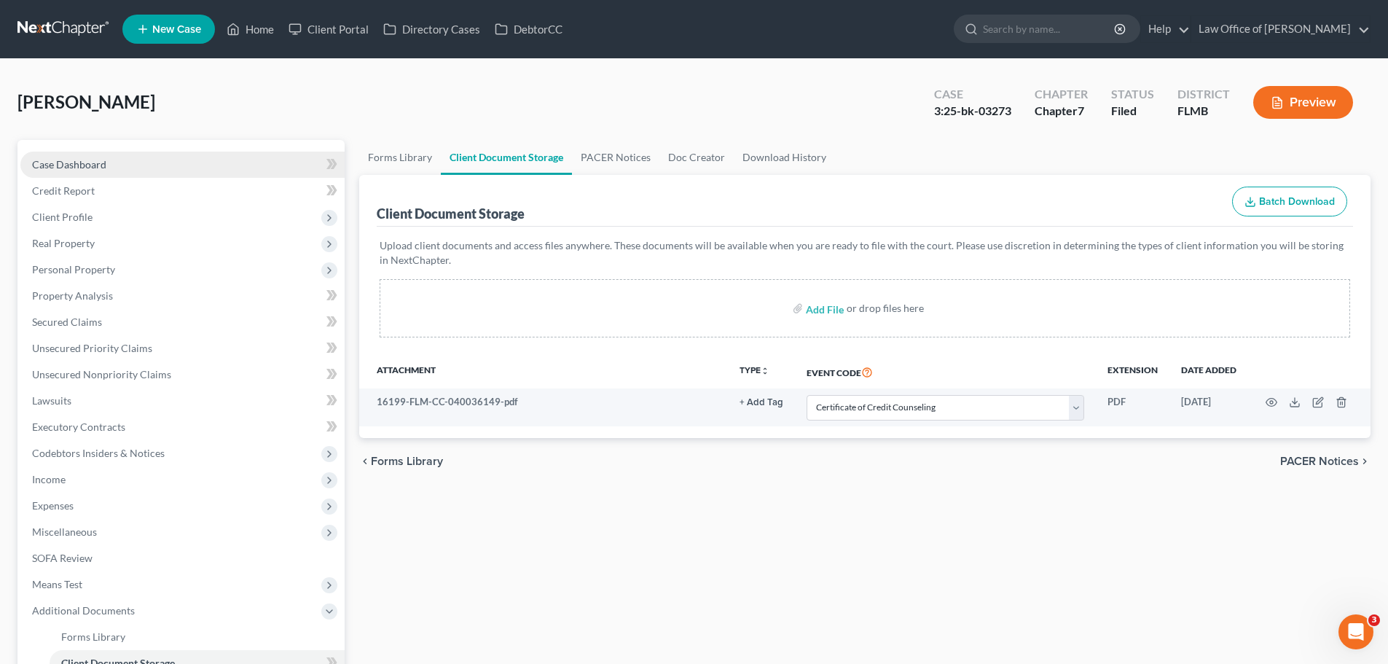
click at [68, 163] on span "Case Dashboard" at bounding box center [69, 164] width 74 height 12
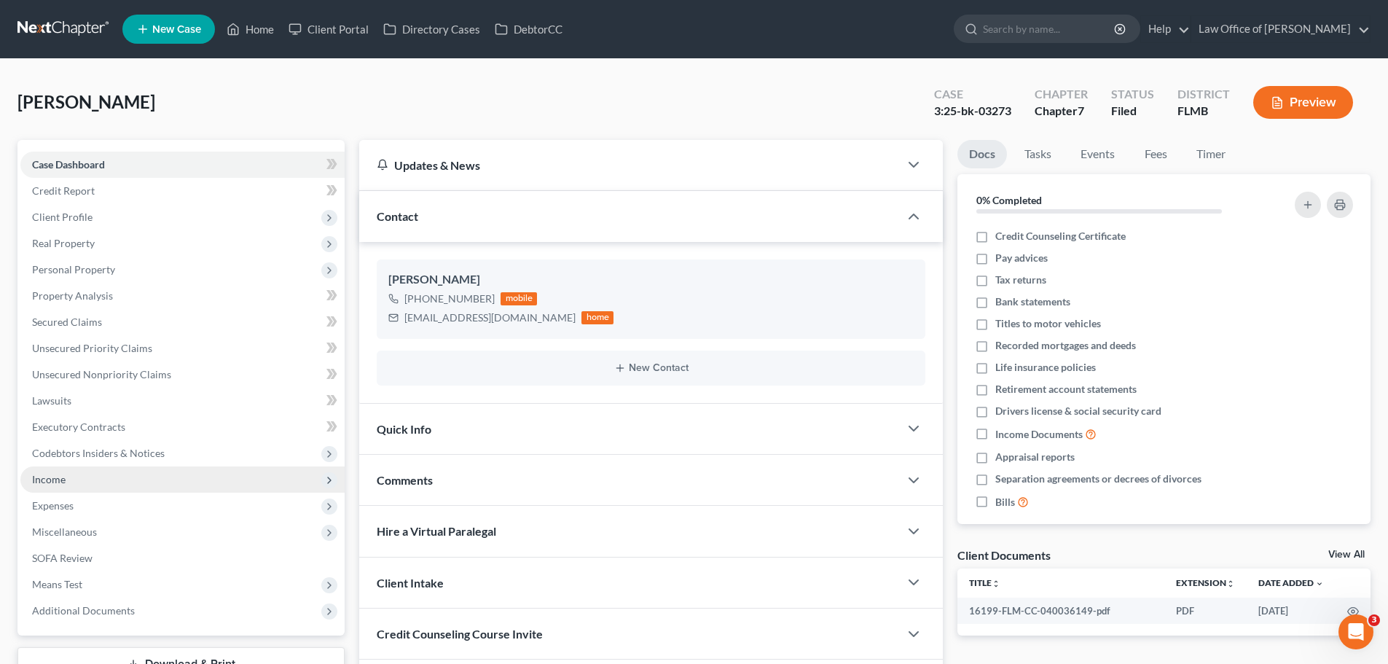
click at [96, 481] on span "Income" at bounding box center [182, 479] width 324 height 26
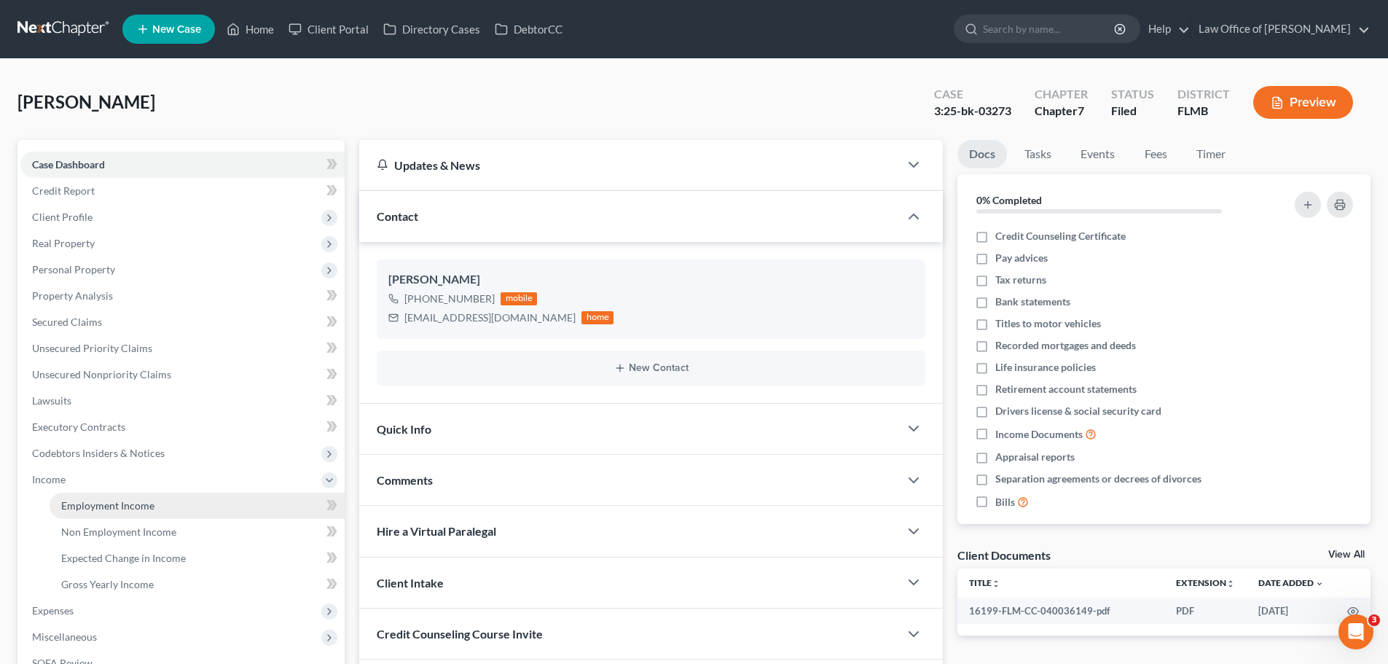
click at [109, 497] on link "Employment Income" at bounding box center [197, 505] width 295 height 26
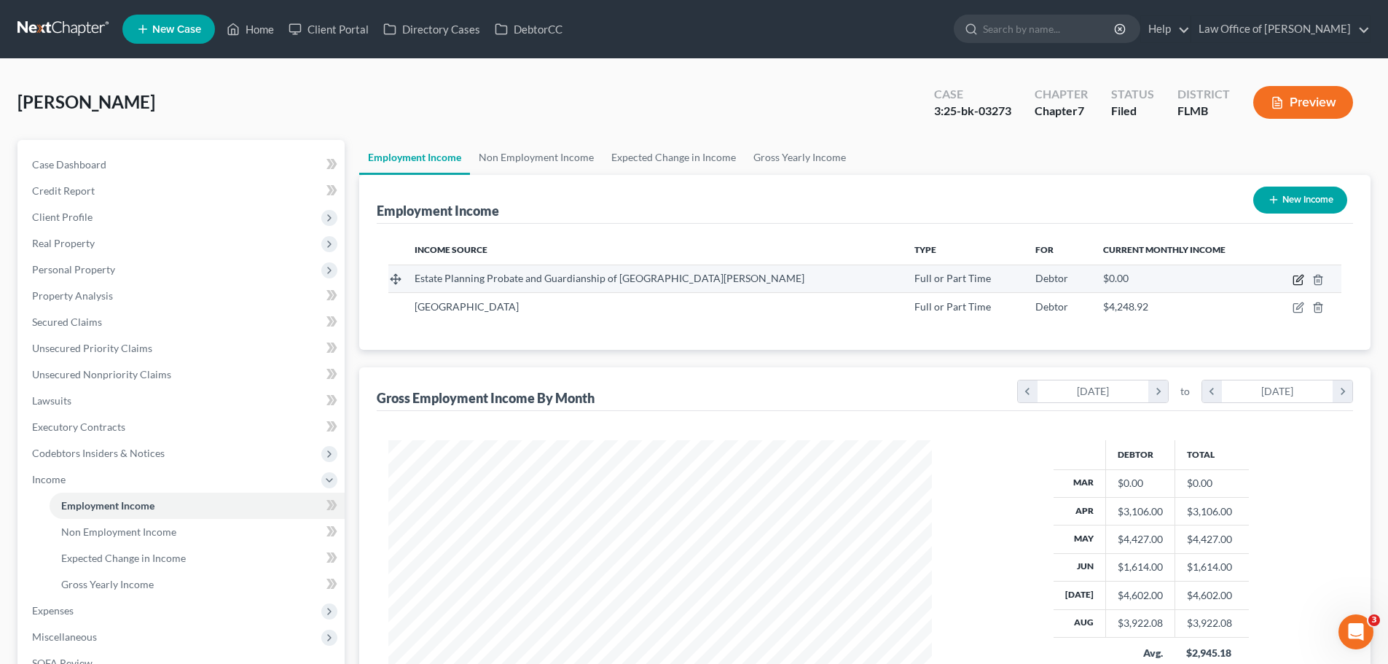
click at [1301, 276] on icon "button" at bounding box center [1299, 278] width 7 height 7
select select "0"
select select "9"
select select "3"
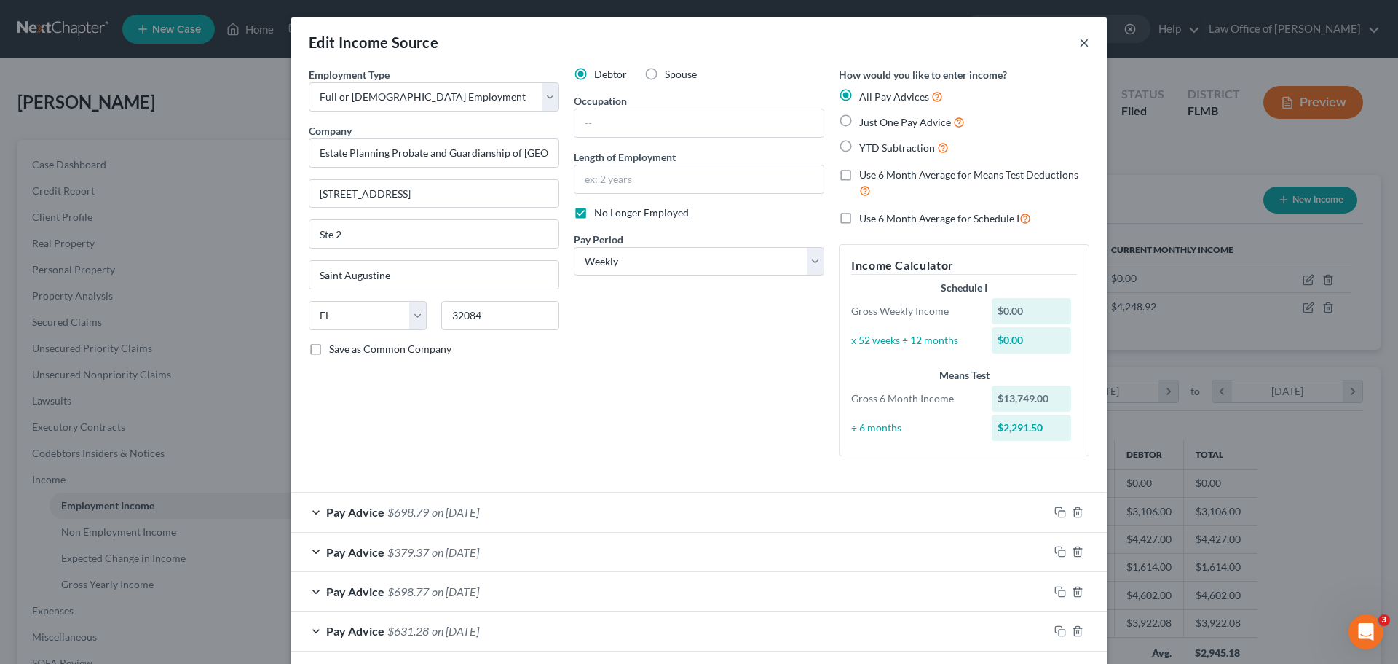
click at [1080, 36] on button "×" at bounding box center [1084, 42] width 10 height 17
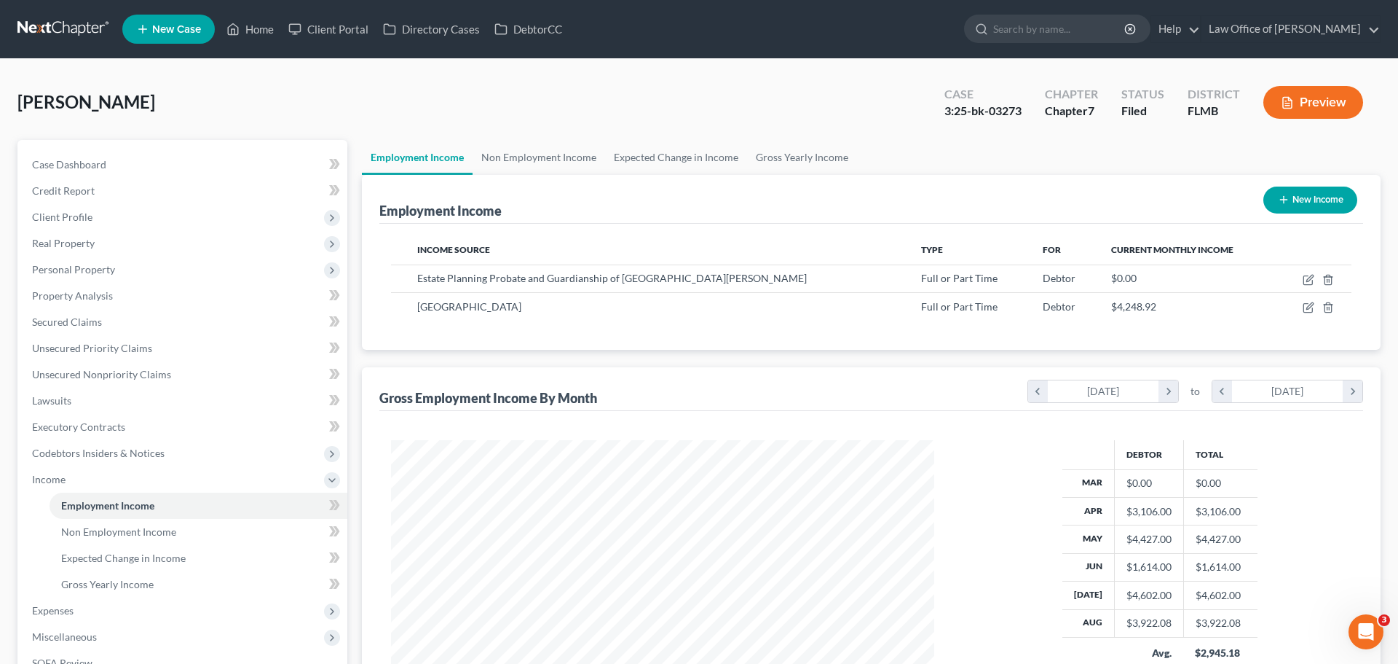
scroll to position [728108, 727808]
click at [1299, 307] on icon "button" at bounding box center [1298, 308] width 12 height 12
select select "0"
select select "9"
select select "2"
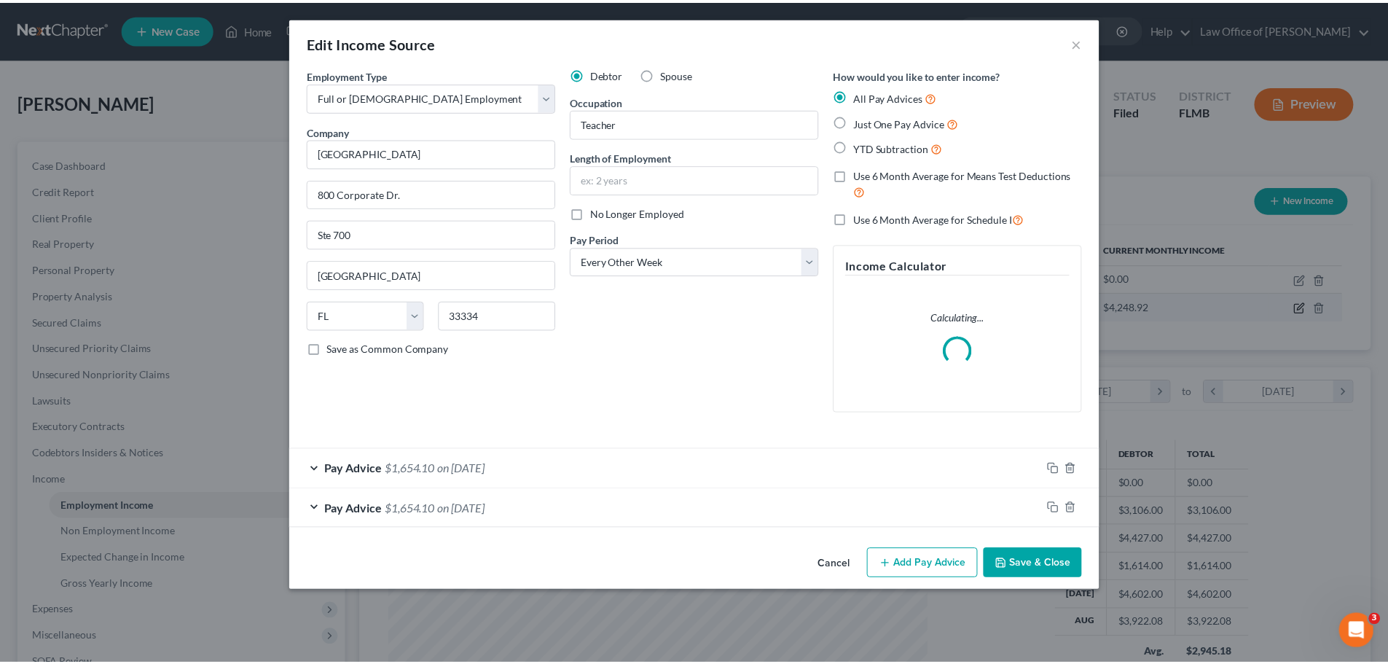
scroll to position [274, 578]
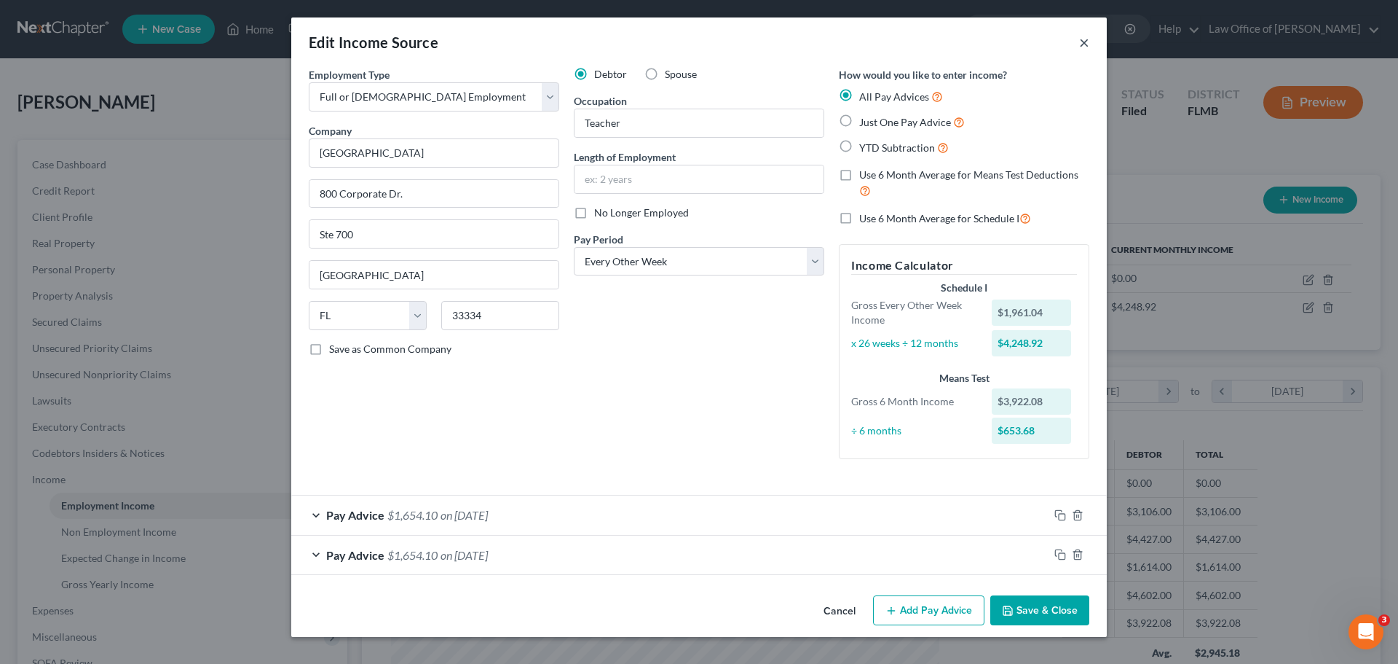
click at [1084, 44] on button "×" at bounding box center [1084, 42] width 10 height 17
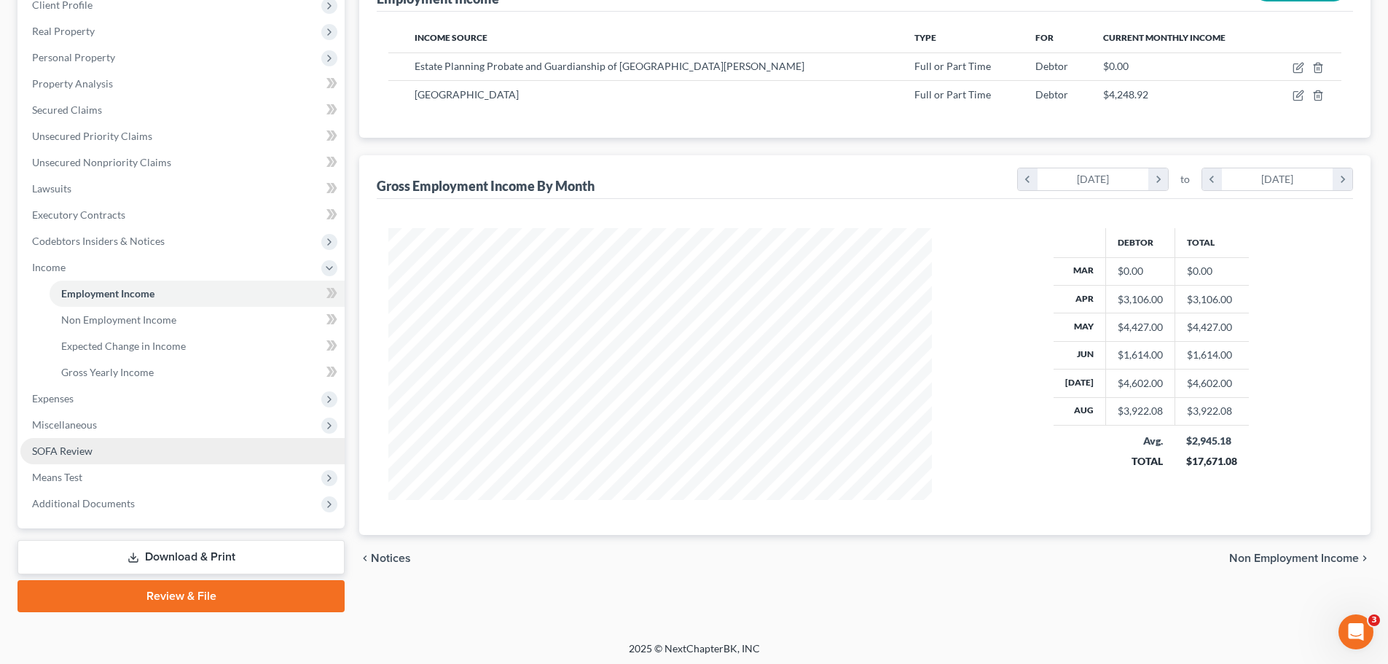
scroll to position [216, 0]
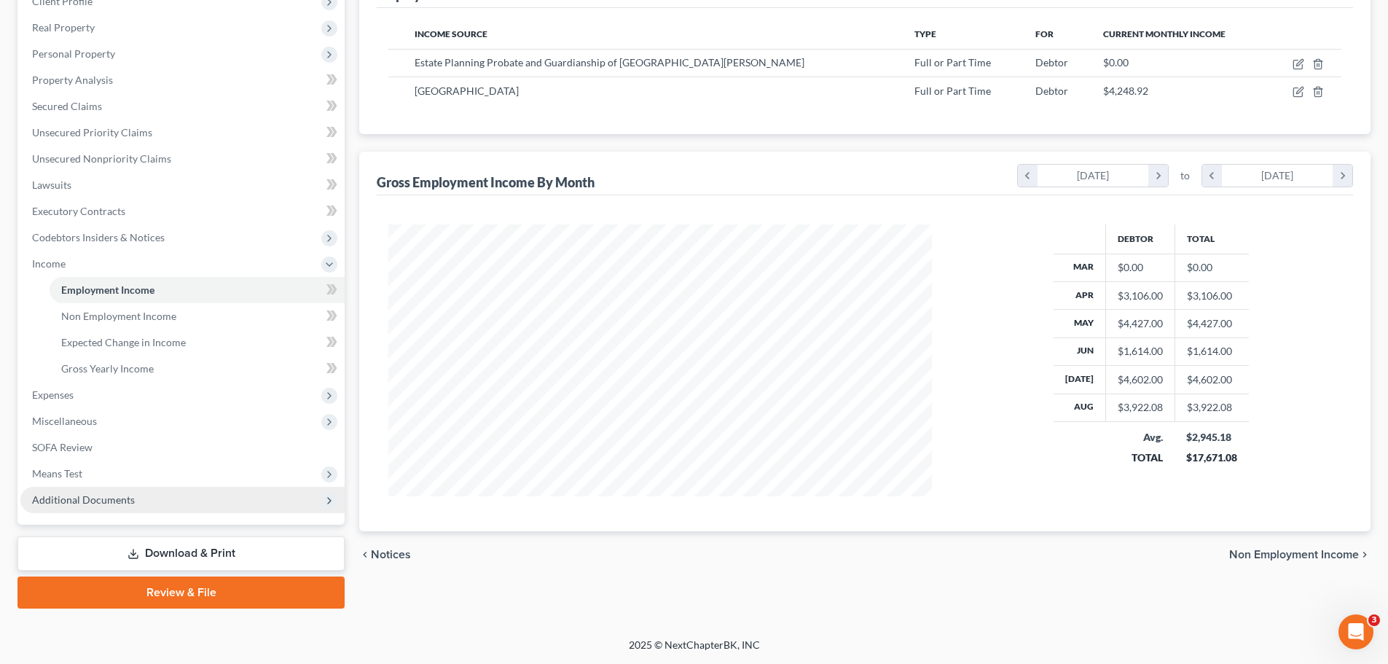
click at [87, 505] on span "Additional Documents" at bounding box center [182, 500] width 324 height 26
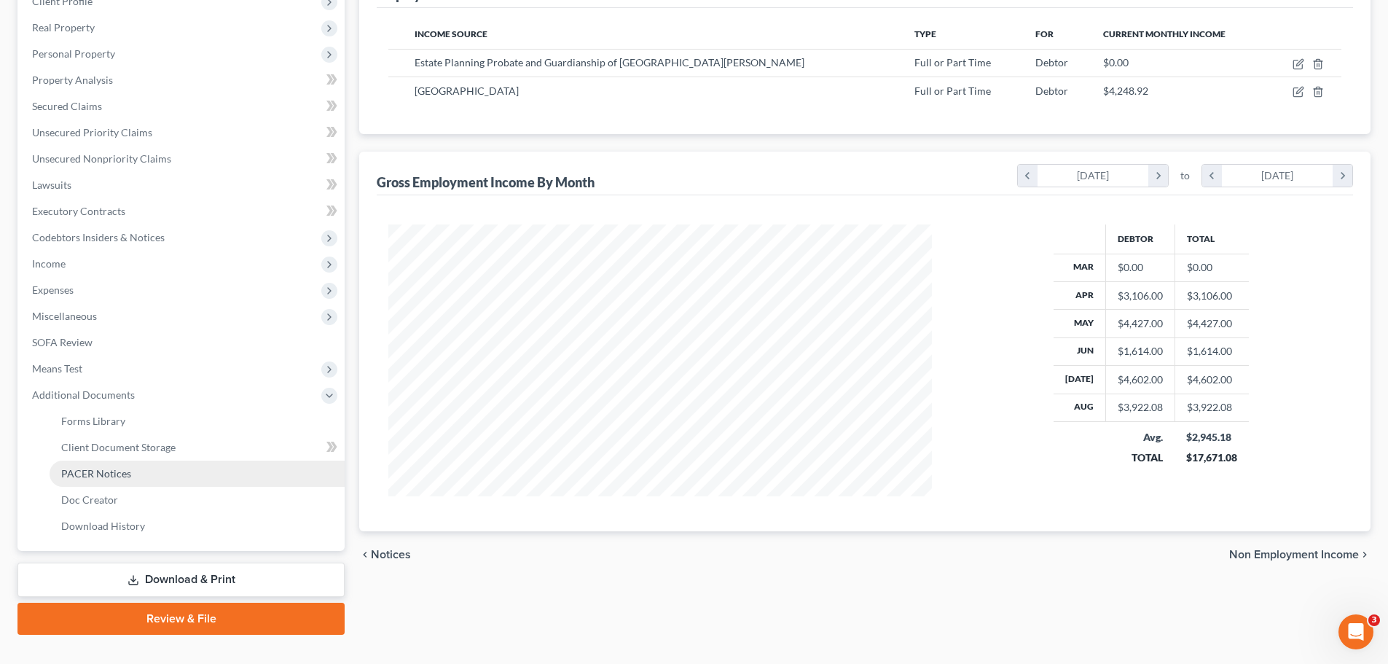
click at [103, 475] on span "PACER Notices" at bounding box center [96, 473] width 70 height 12
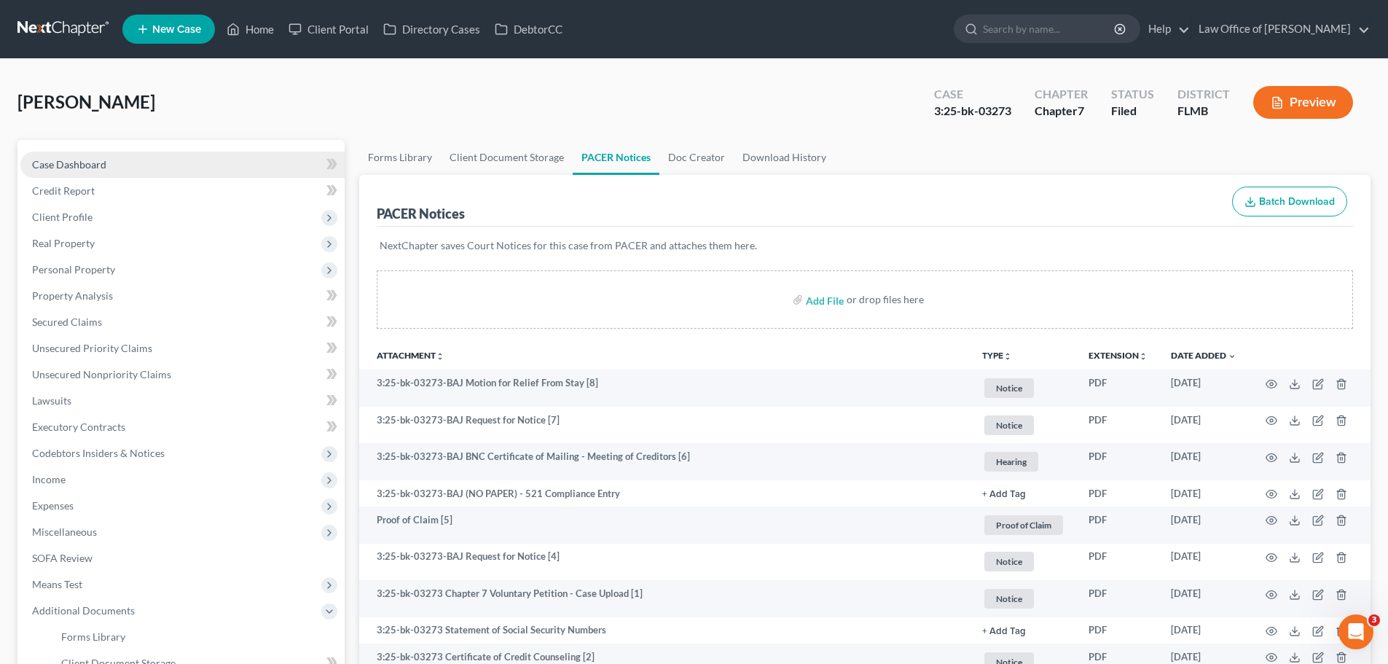
click at [110, 162] on link "Case Dashboard" at bounding box center [182, 165] width 324 height 26
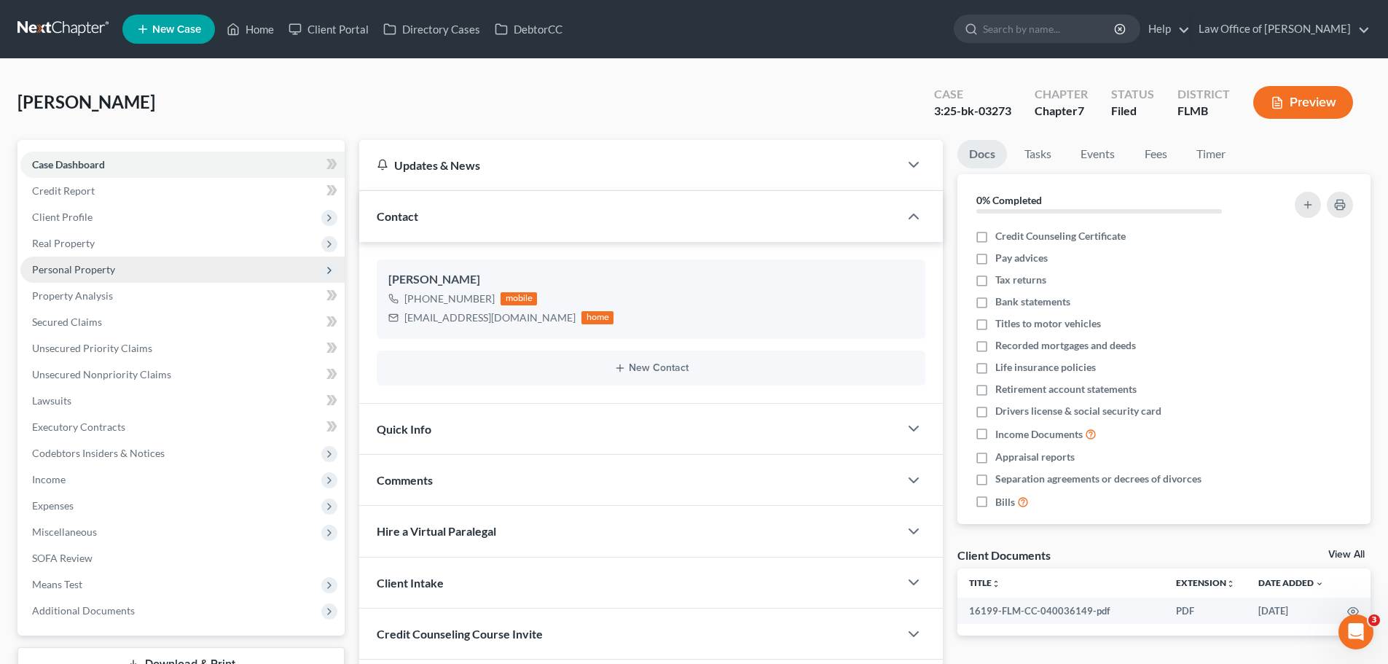
click at [68, 267] on span "Personal Property" at bounding box center [73, 269] width 83 height 12
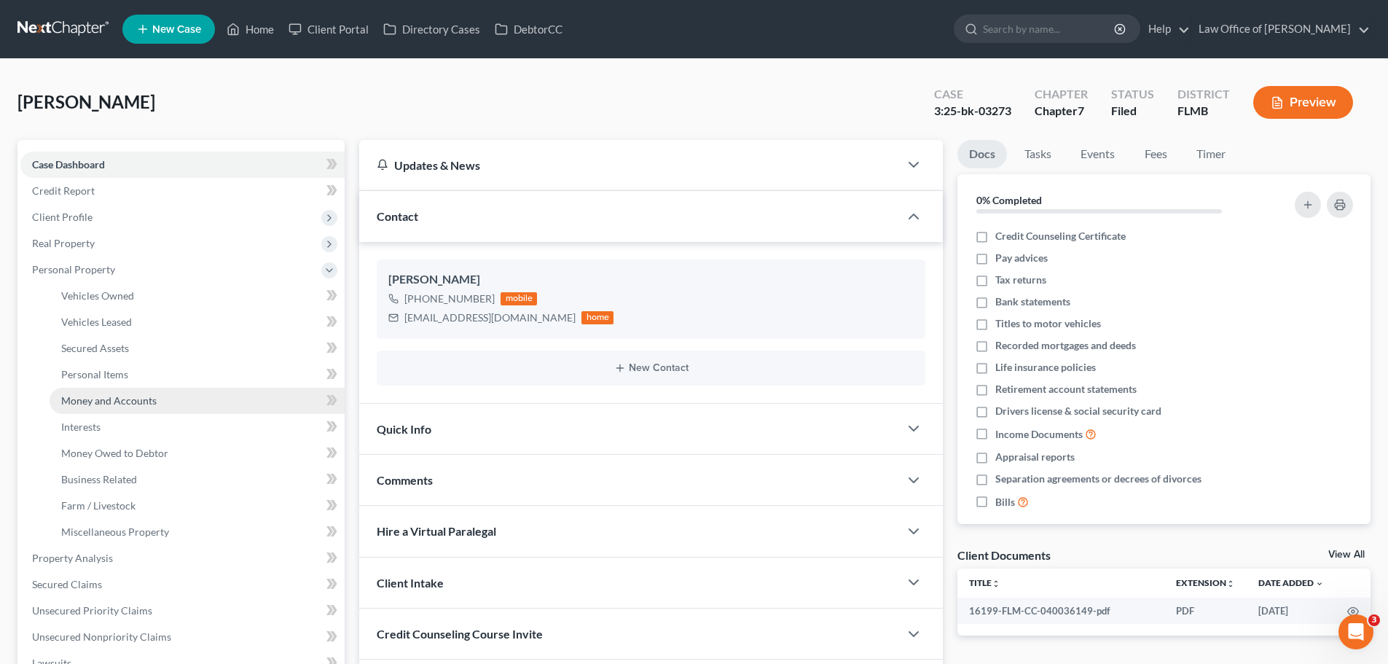
click at [138, 396] on span "Money and Accounts" at bounding box center [108, 400] width 95 height 12
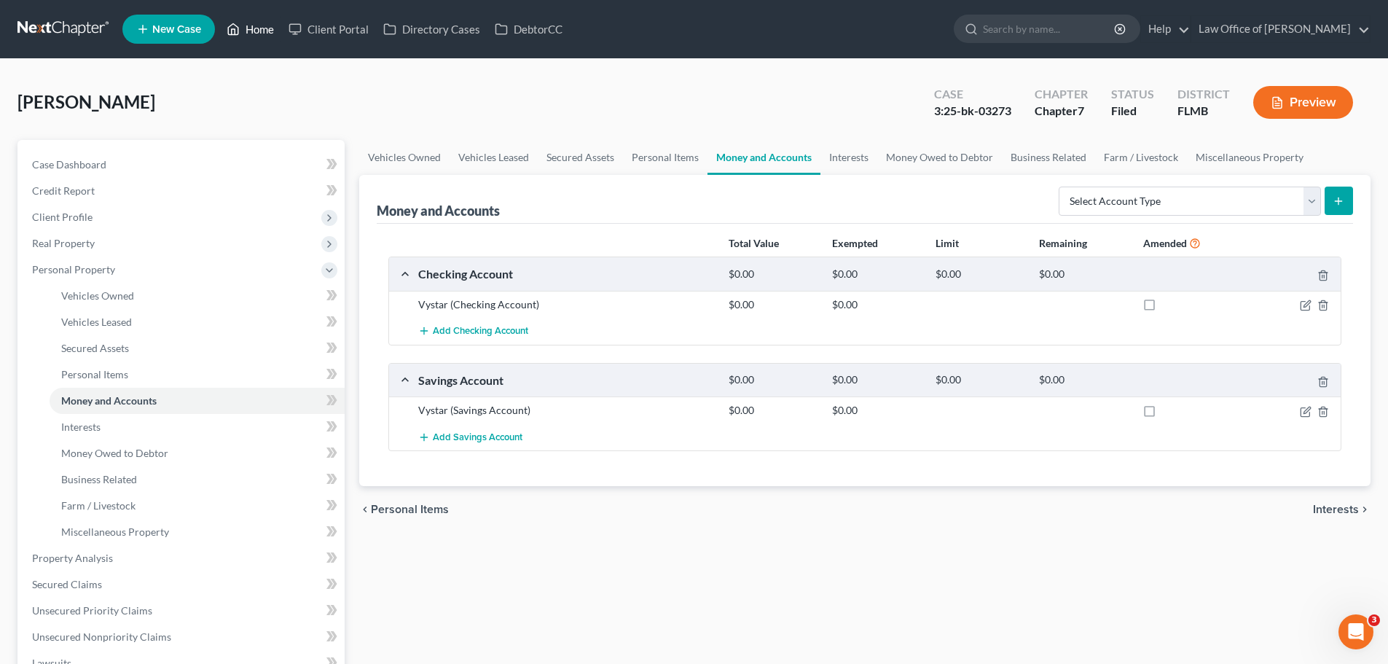
click at [240, 36] on icon at bounding box center [233, 28] width 13 height 17
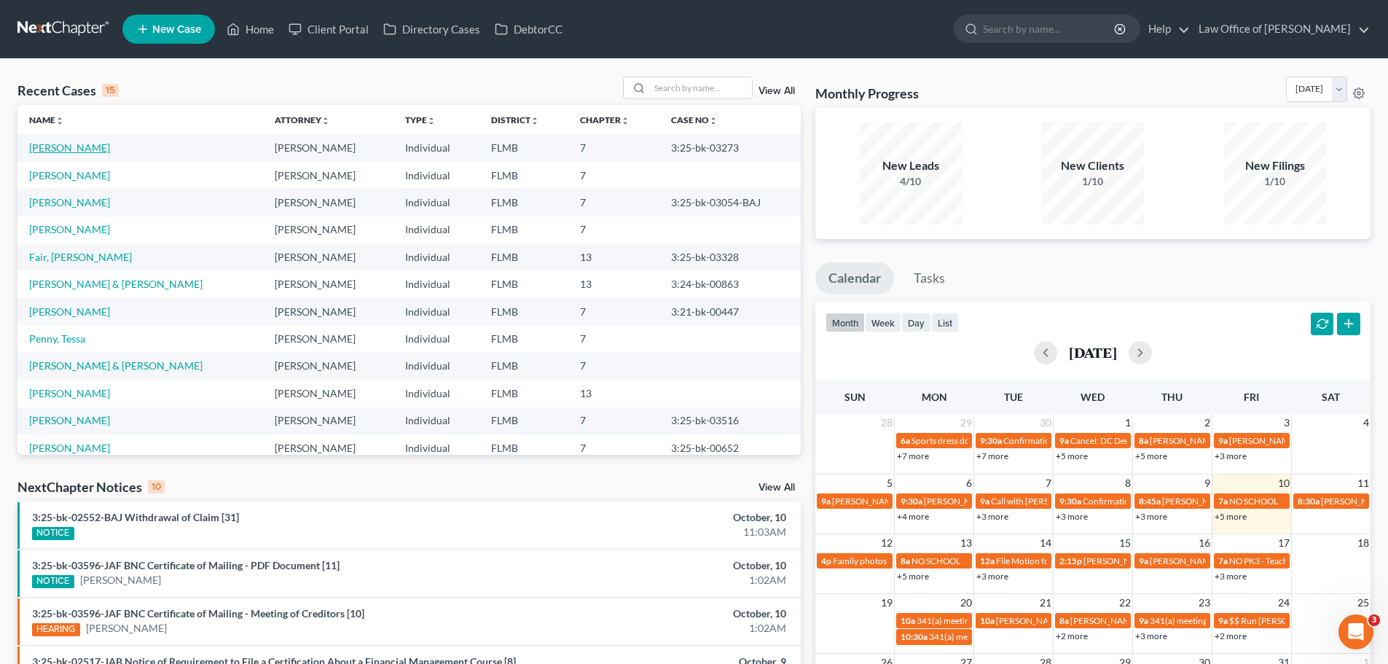
click at [74, 148] on link "[PERSON_NAME]" at bounding box center [69, 147] width 81 height 12
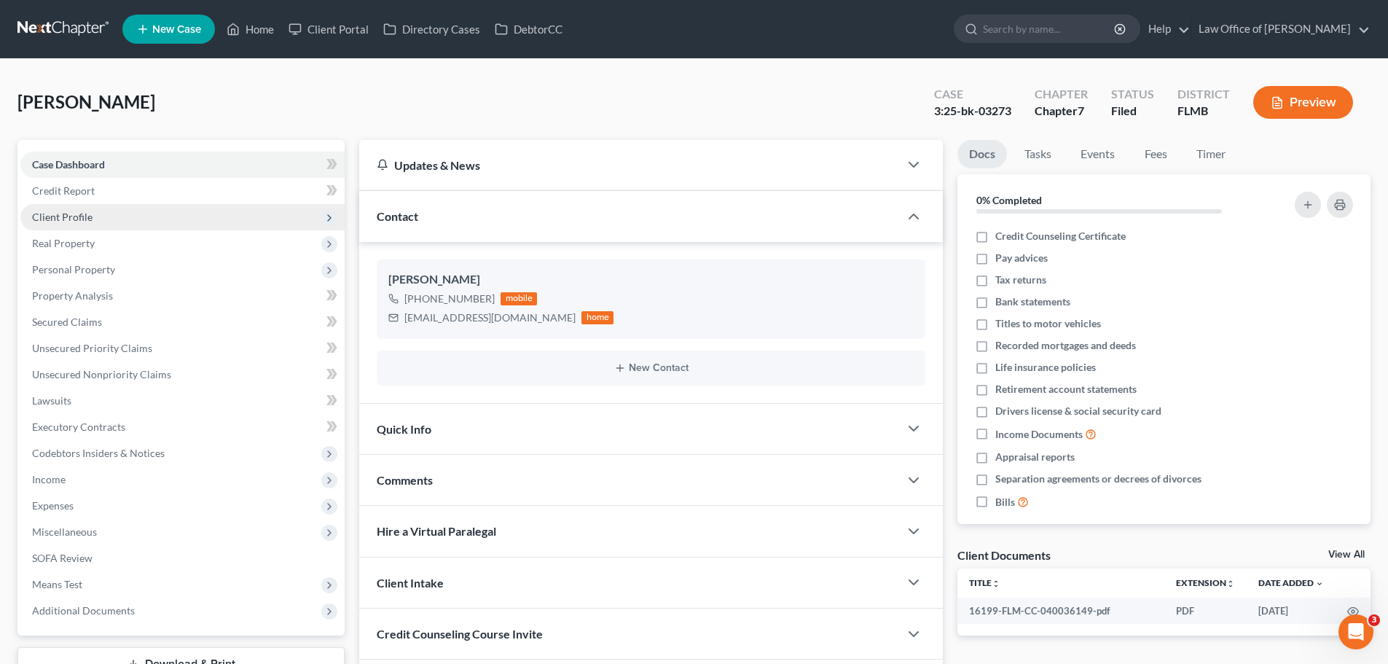
click at [130, 221] on span "Client Profile" at bounding box center [182, 217] width 324 height 26
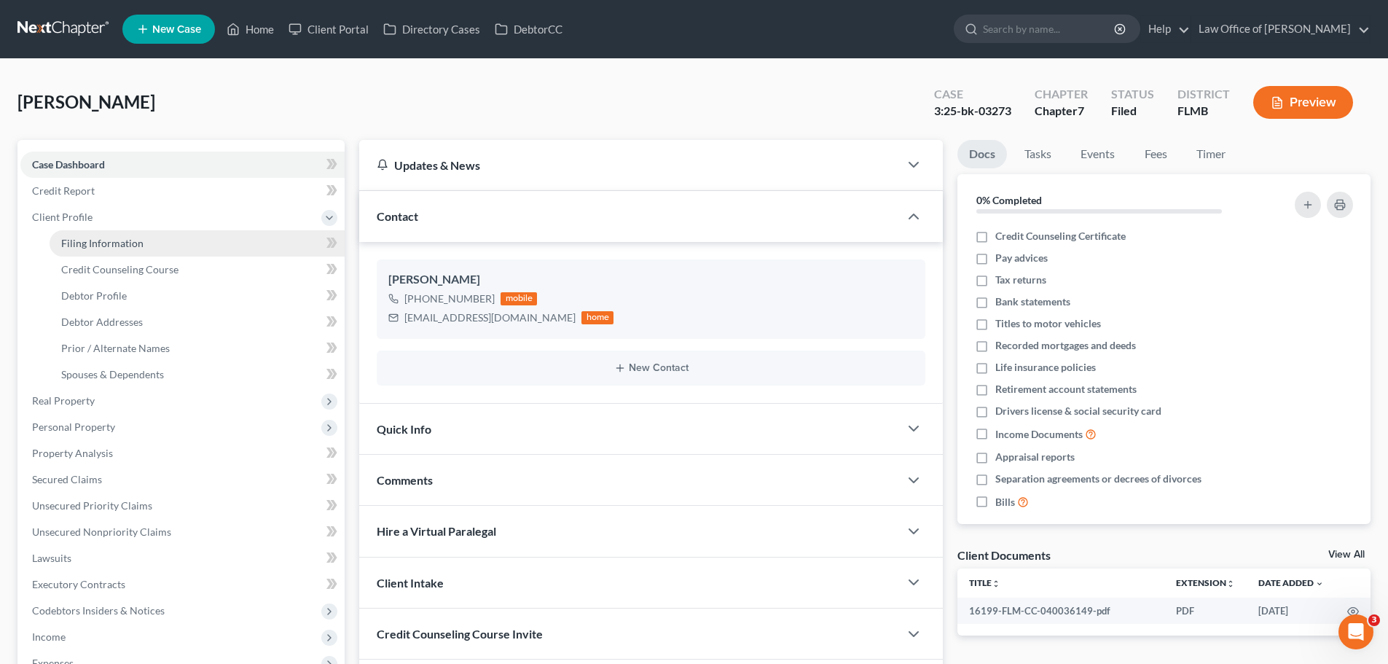
click at [130, 248] on span "Filing Information" at bounding box center [102, 243] width 82 height 12
select select "1"
select select "0"
select select "15"
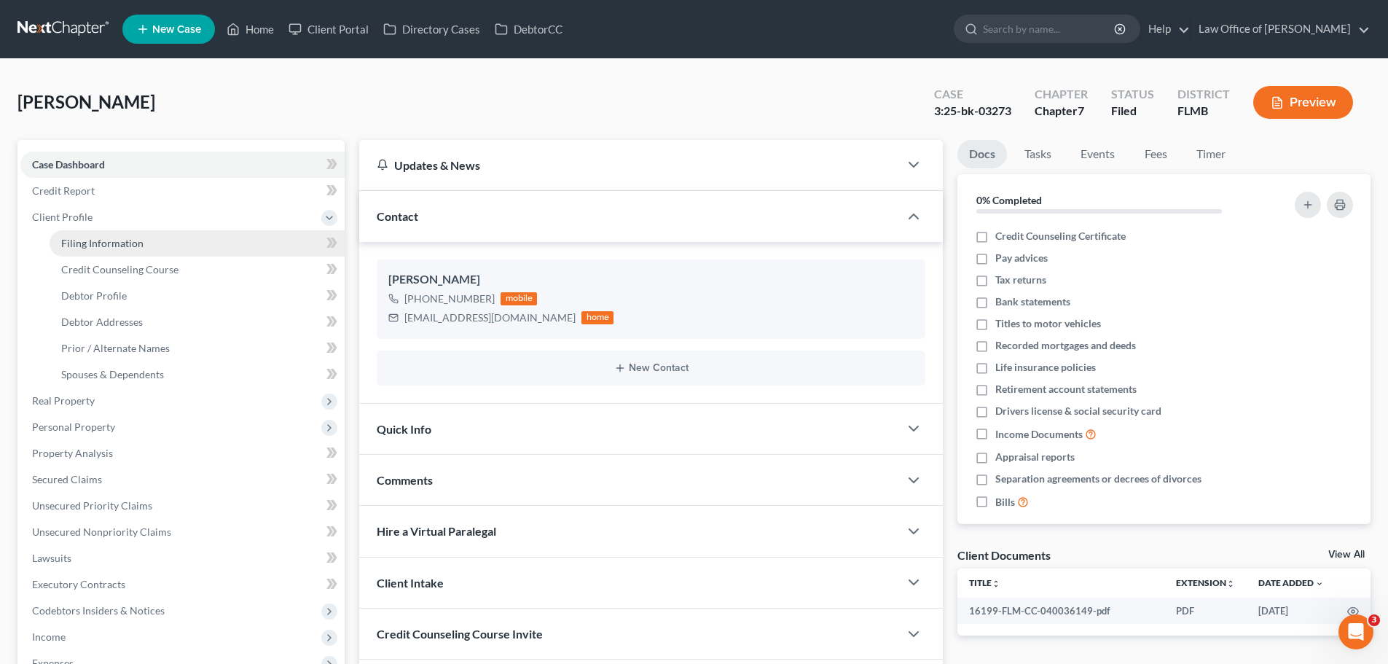
select select "0"
select select "9"
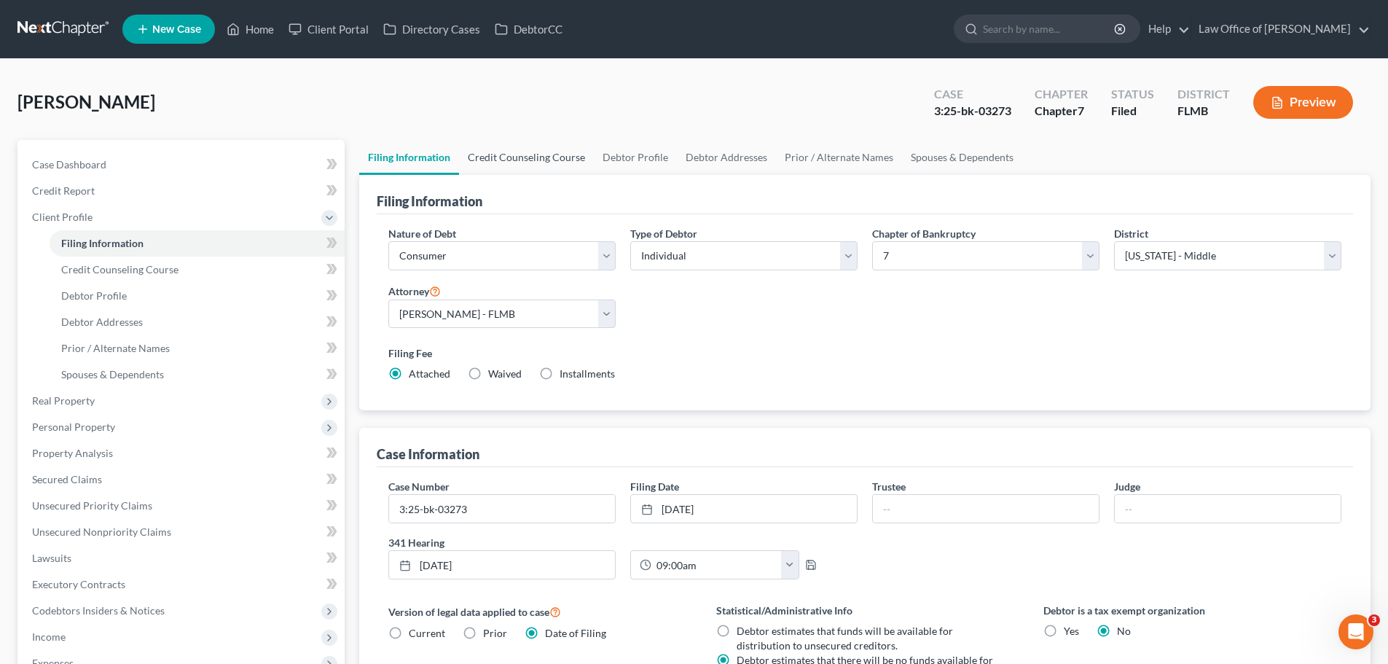
click at [554, 165] on link "Credit Counseling Course" at bounding box center [526, 157] width 135 height 35
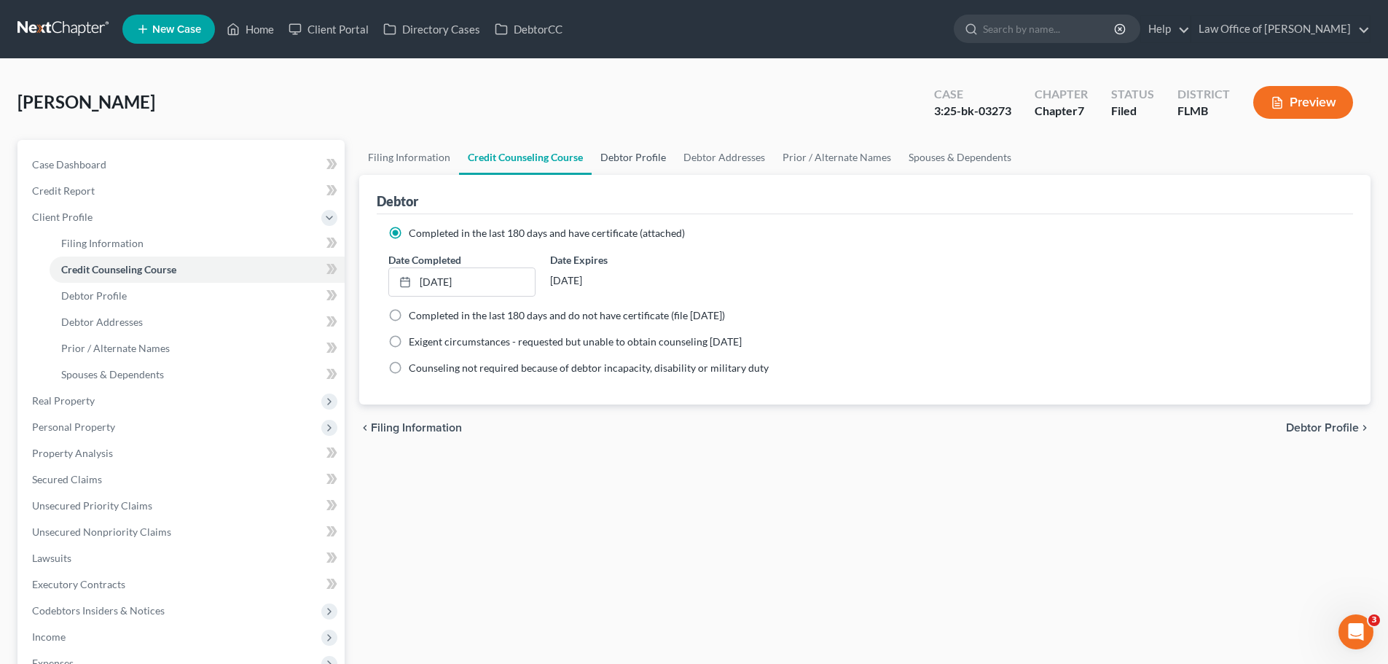
click at [645, 160] on link "Debtor Profile" at bounding box center [632, 157] width 83 height 35
select select "0"
select select "1"
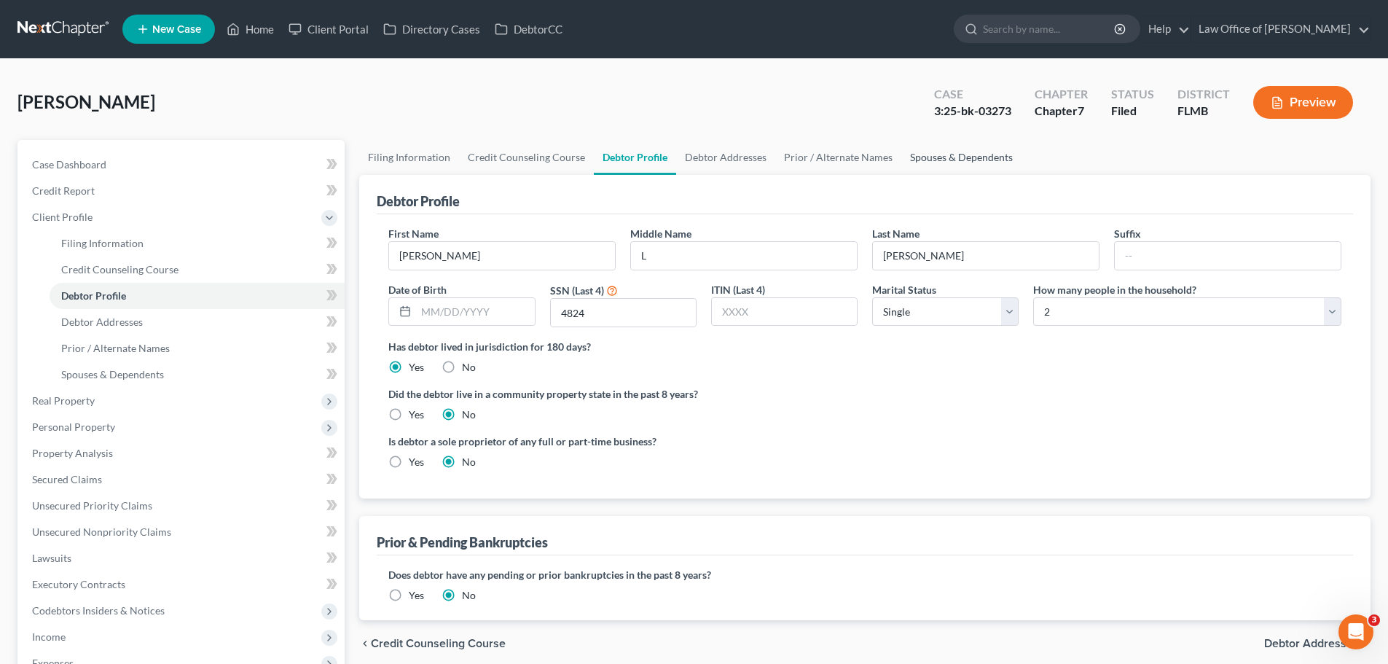
click at [945, 165] on link "Spouses & Dependents" at bounding box center [961, 157] width 120 height 35
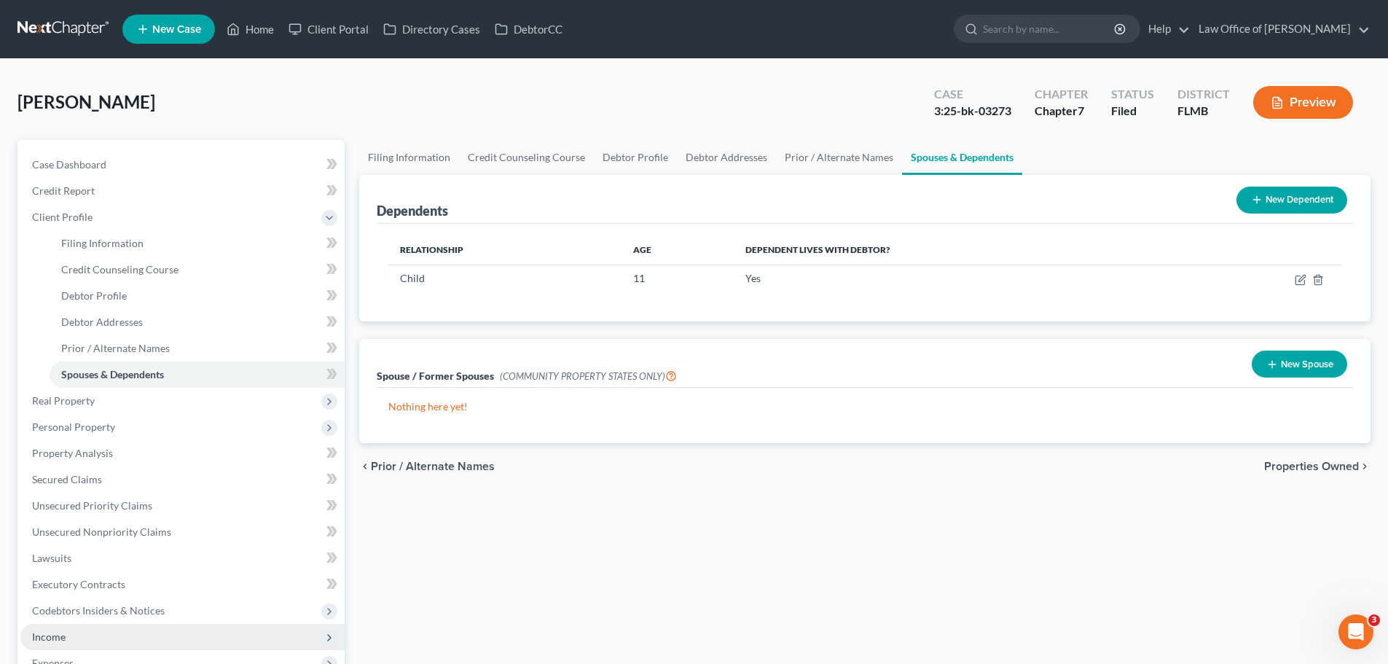
click at [91, 636] on span "Income" at bounding box center [182, 636] width 324 height 26
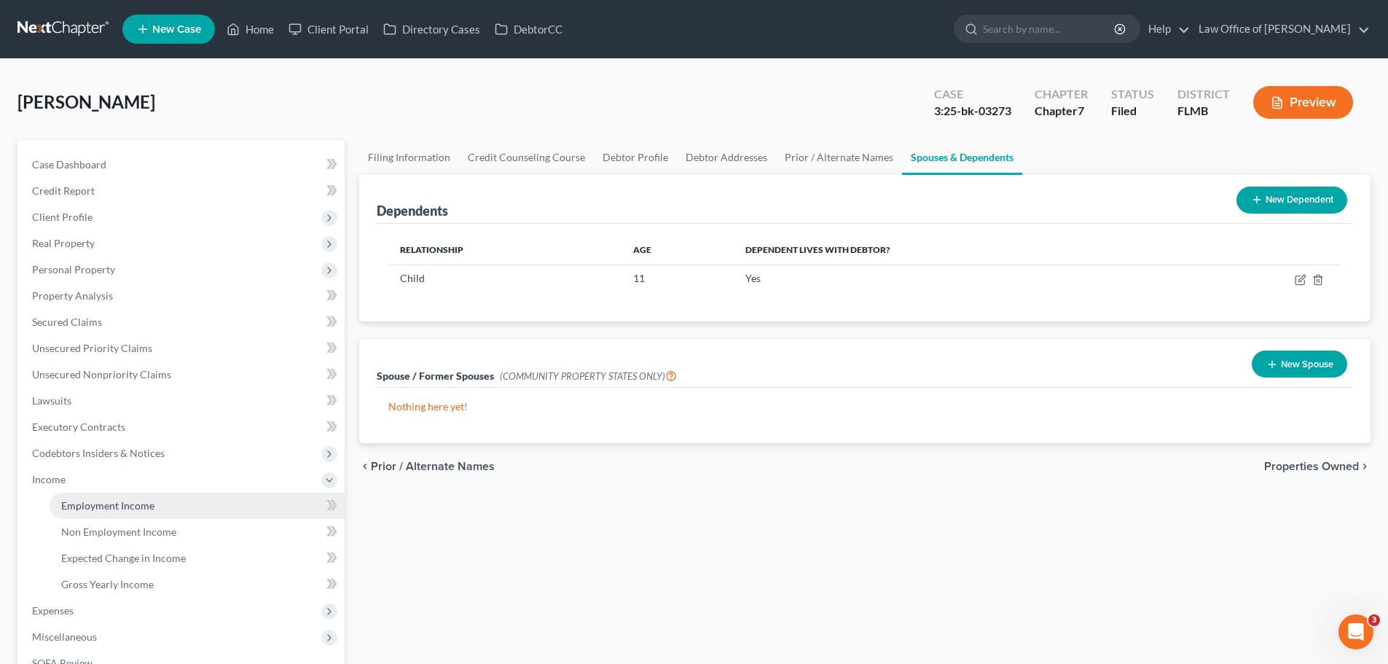
click at [135, 500] on span "Employment Income" at bounding box center [107, 505] width 93 height 12
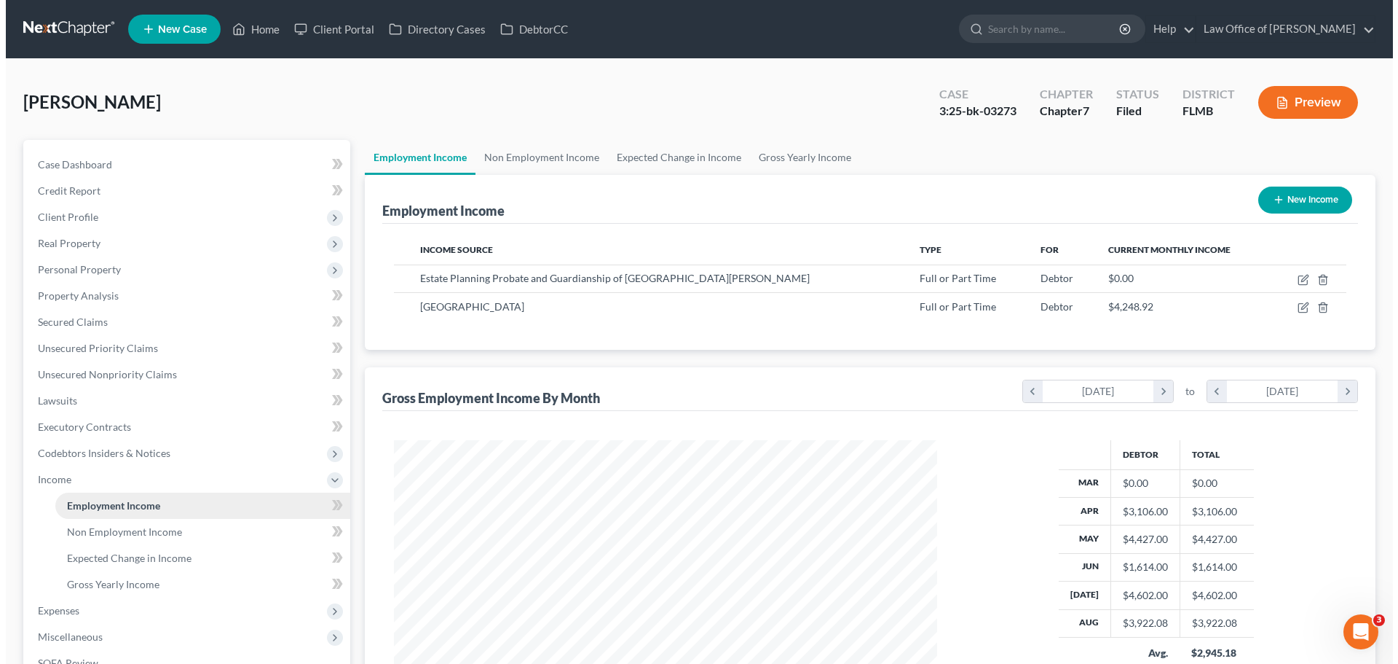
scroll to position [272, 573]
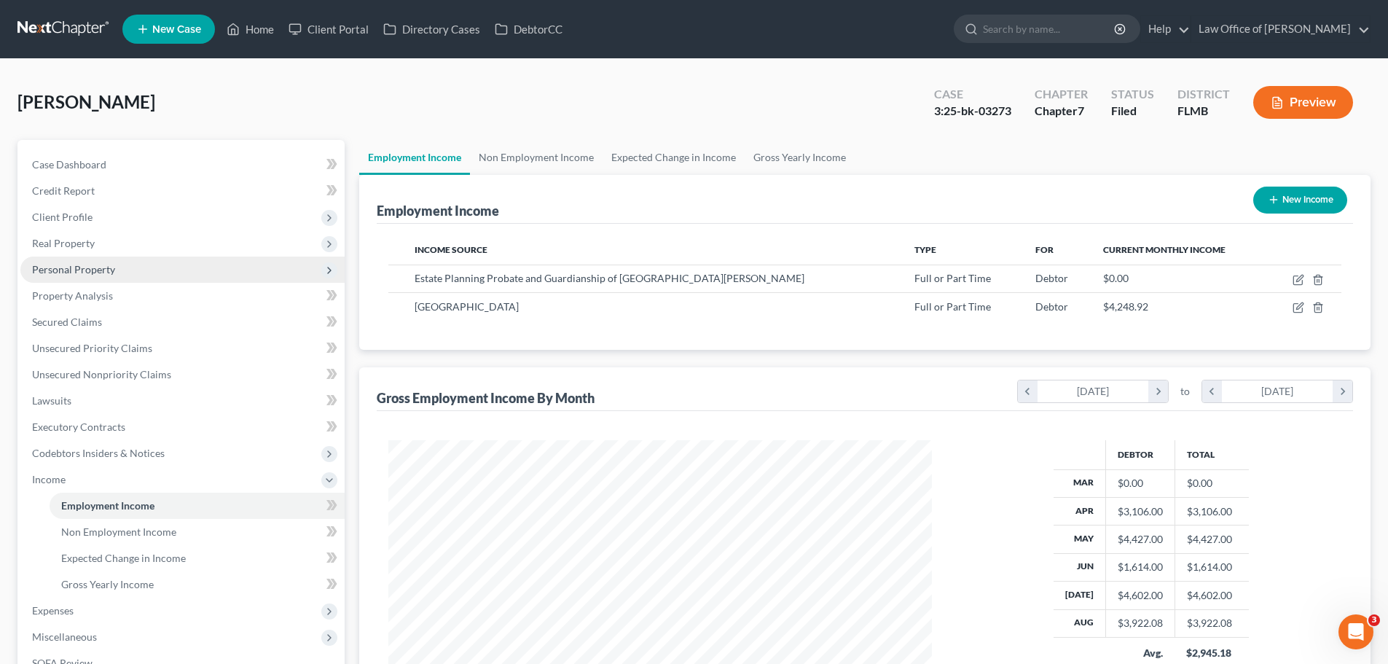
click at [82, 271] on span "Personal Property" at bounding box center [73, 269] width 83 height 12
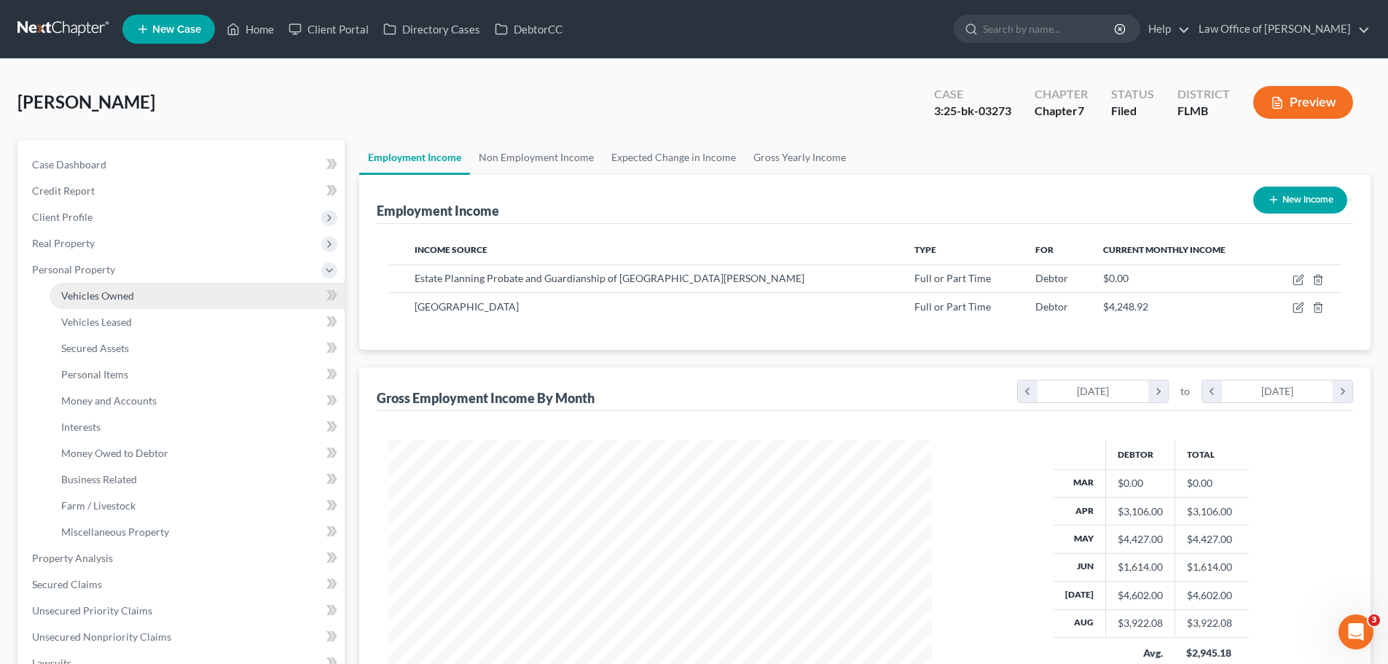
click at [94, 293] on span "Vehicles Owned" at bounding box center [97, 295] width 73 height 12
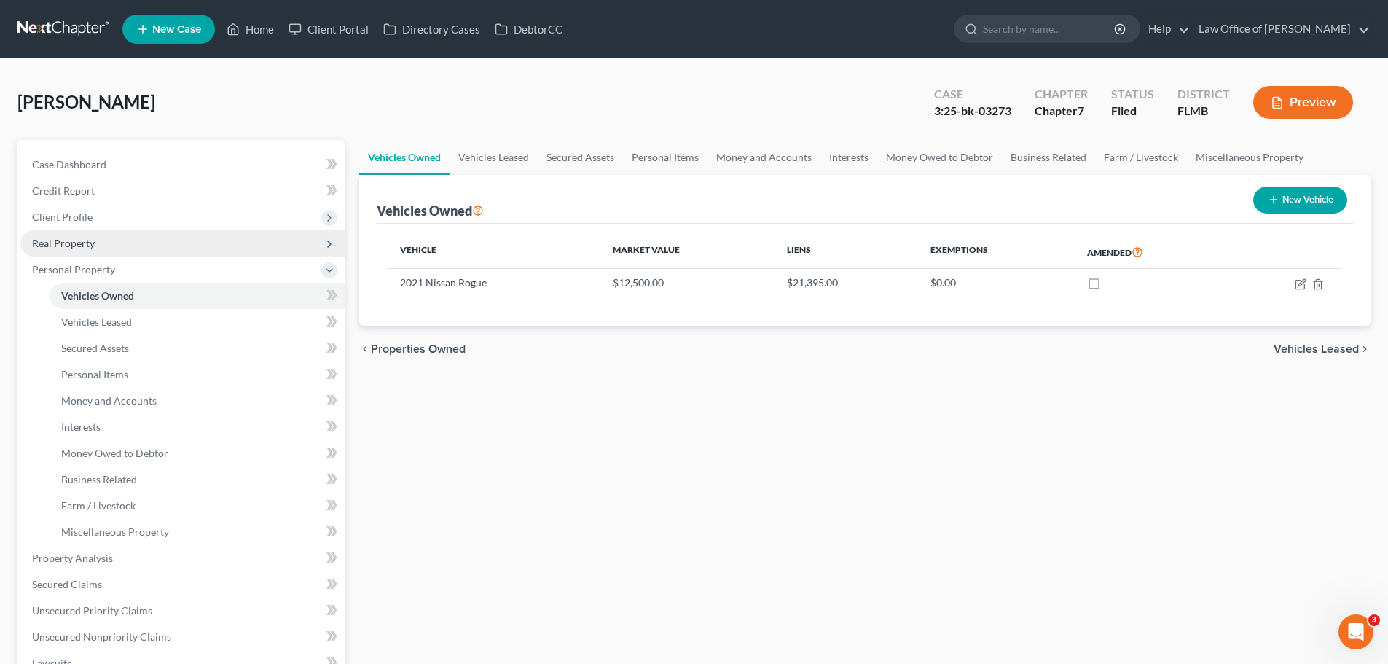
click at [93, 243] on span "Real Property" at bounding box center [63, 243] width 63 height 12
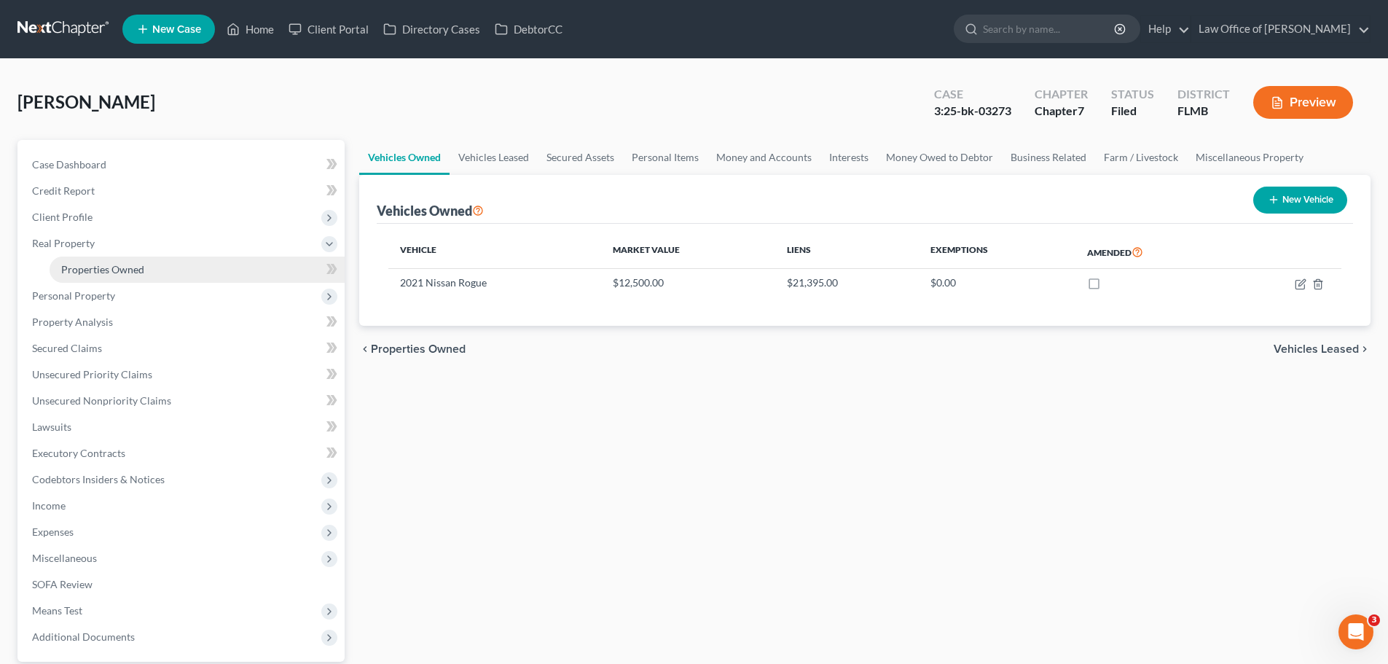
click at [108, 270] on span "Properties Owned" at bounding box center [102, 269] width 83 height 12
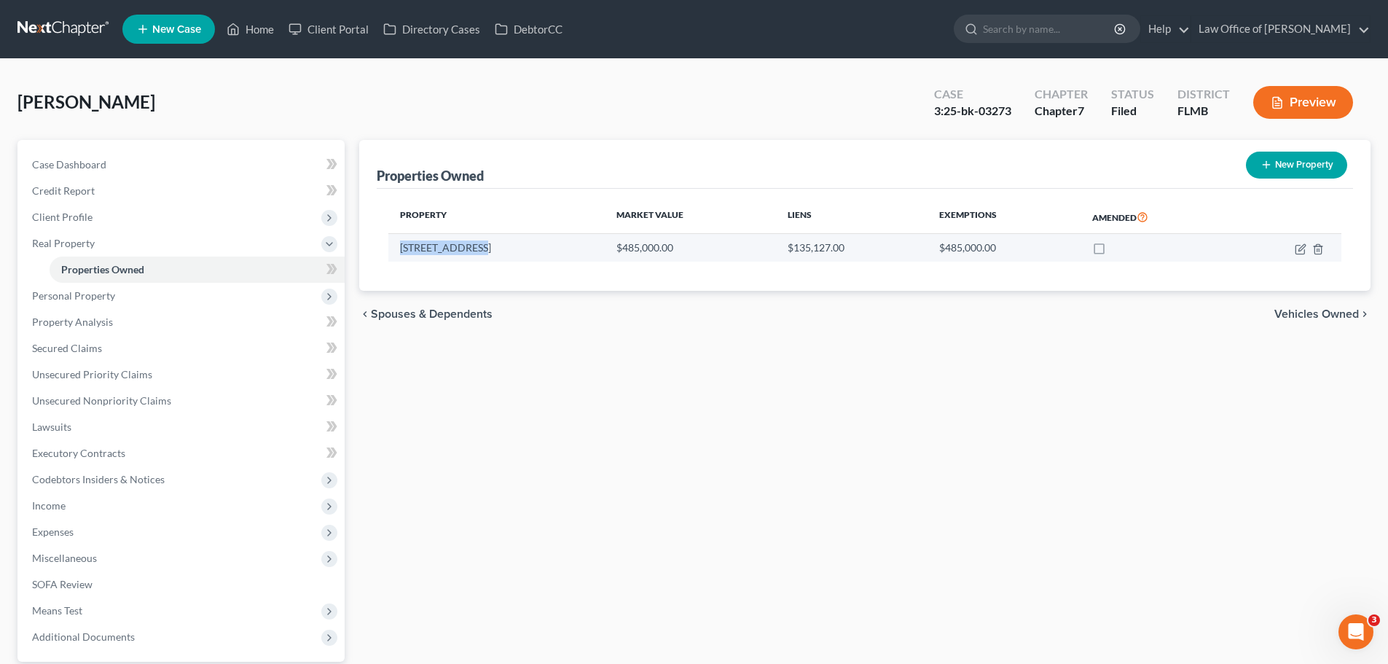
drag, startPoint x: 484, startPoint y: 254, endPoint x: 398, endPoint y: 251, distance: 86.0
click at [398, 251] on td "[STREET_ADDRESS]" at bounding box center [496, 248] width 216 height 28
copy td "[STREET_ADDRESS]"
click at [248, 36] on link "Home" at bounding box center [250, 29] width 62 height 26
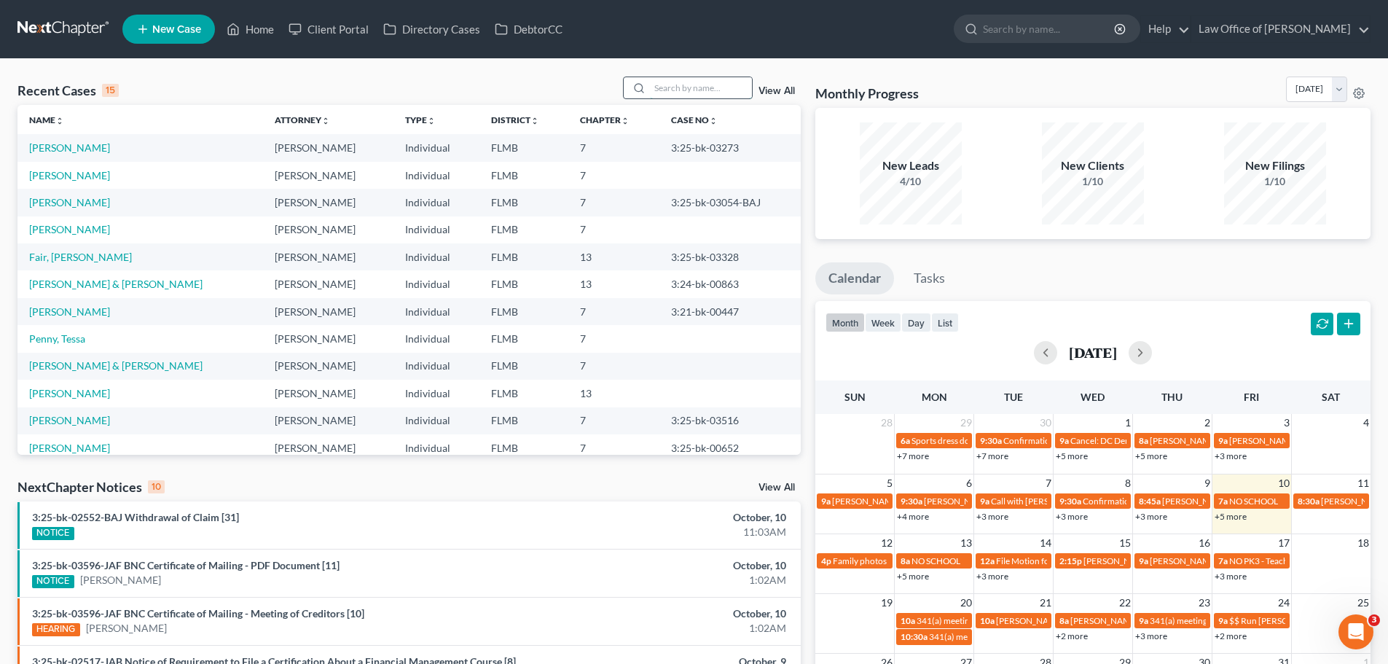
click at [696, 85] on input "search" at bounding box center [701, 87] width 102 height 21
type input "[PERSON_NAME]"
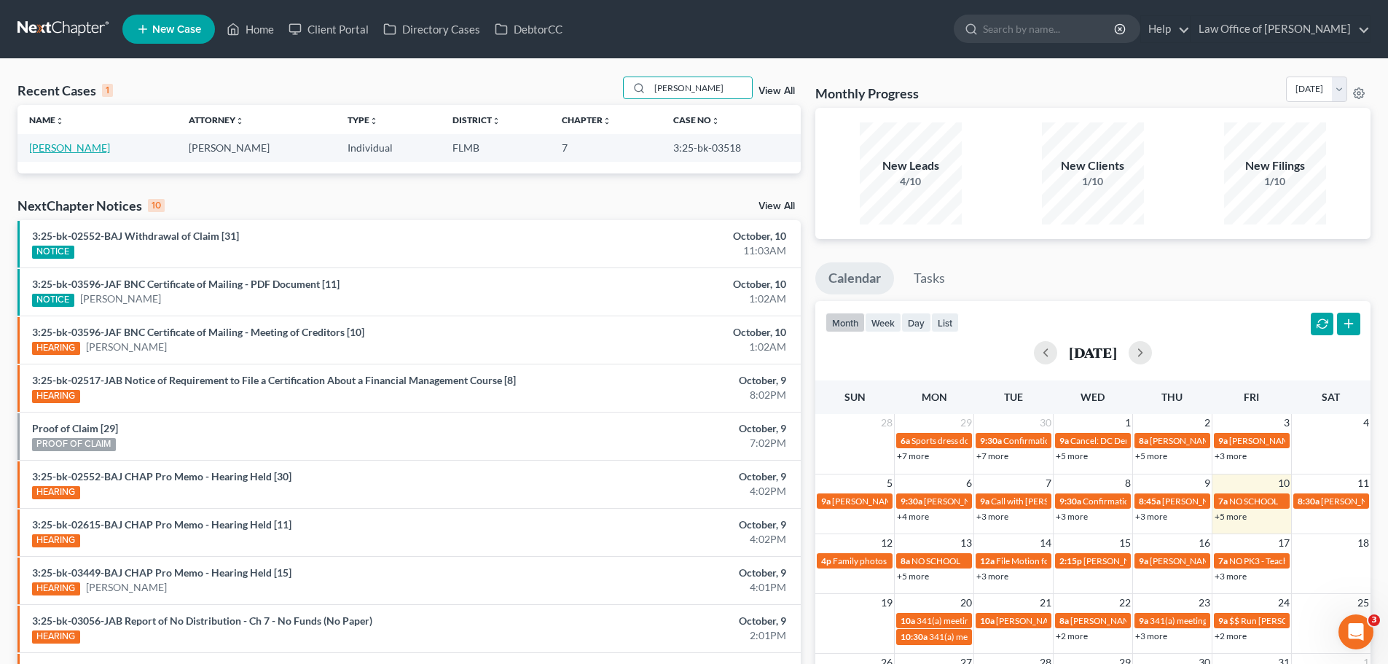
click at [80, 144] on link "[PERSON_NAME]" at bounding box center [69, 147] width 81 height 12
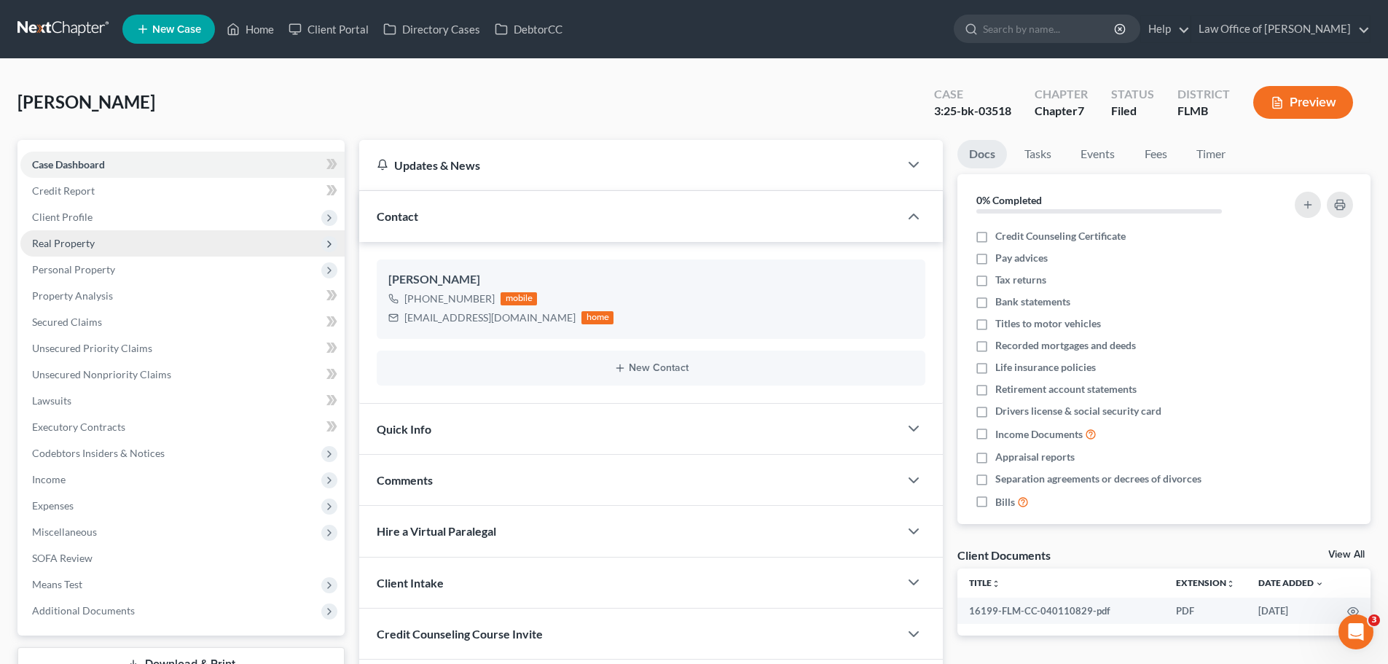
click at [107, 242] on span "Real Property" at bounding box center [182, 243] width 324 height 26
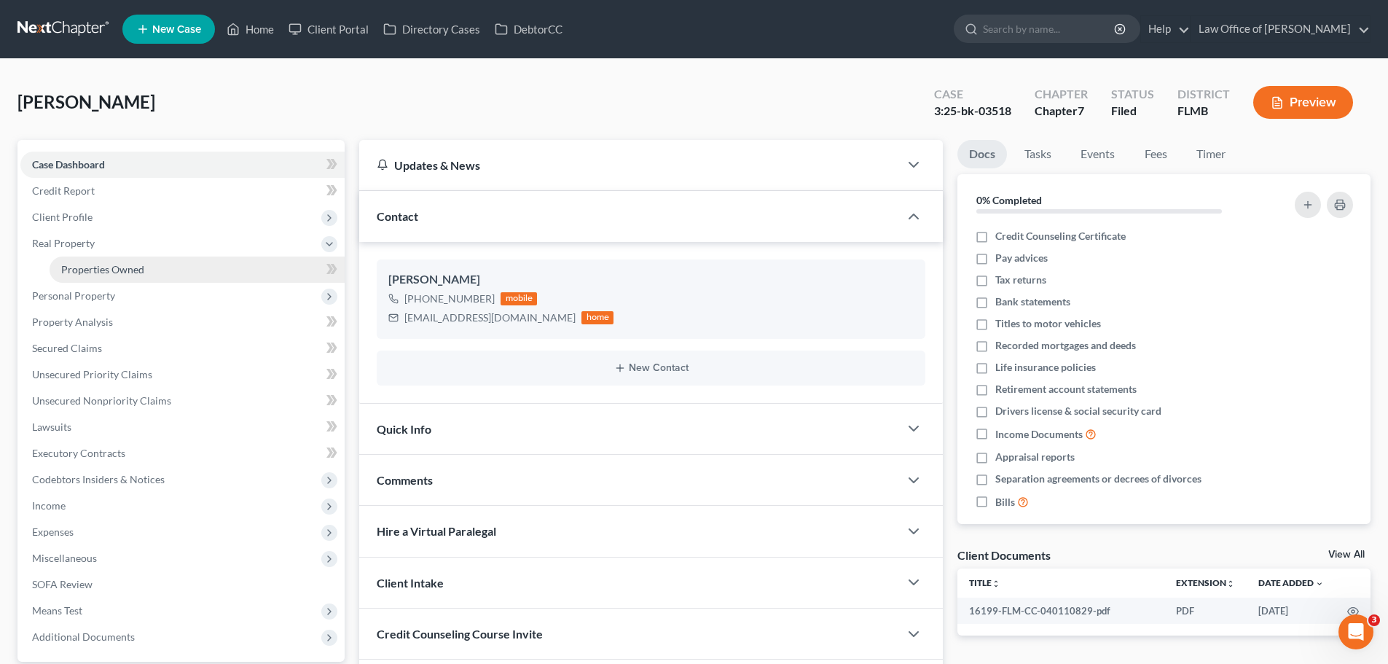
click at [112, 270] on span "Properties Owned" at bounding box center [102, 269] width 83 height 12
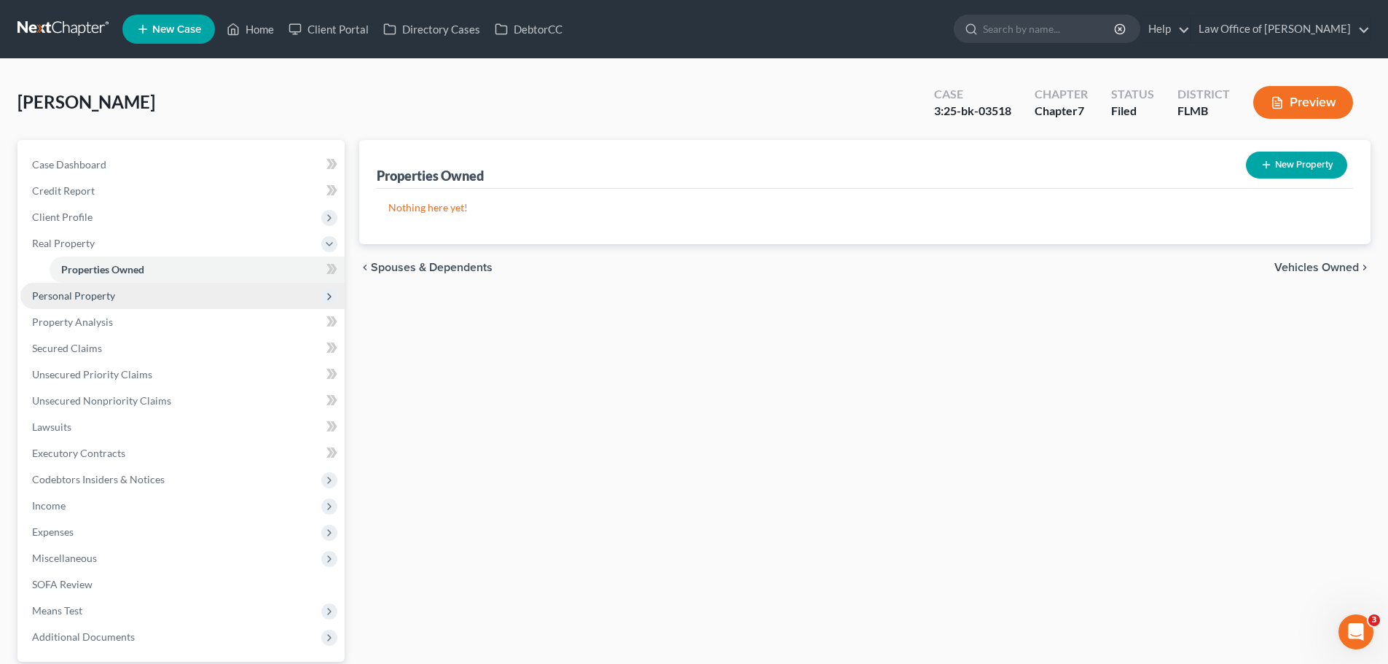
click at [100, 296] on span "Personal Property" at bounding box center [73, 295] width 83 height 12
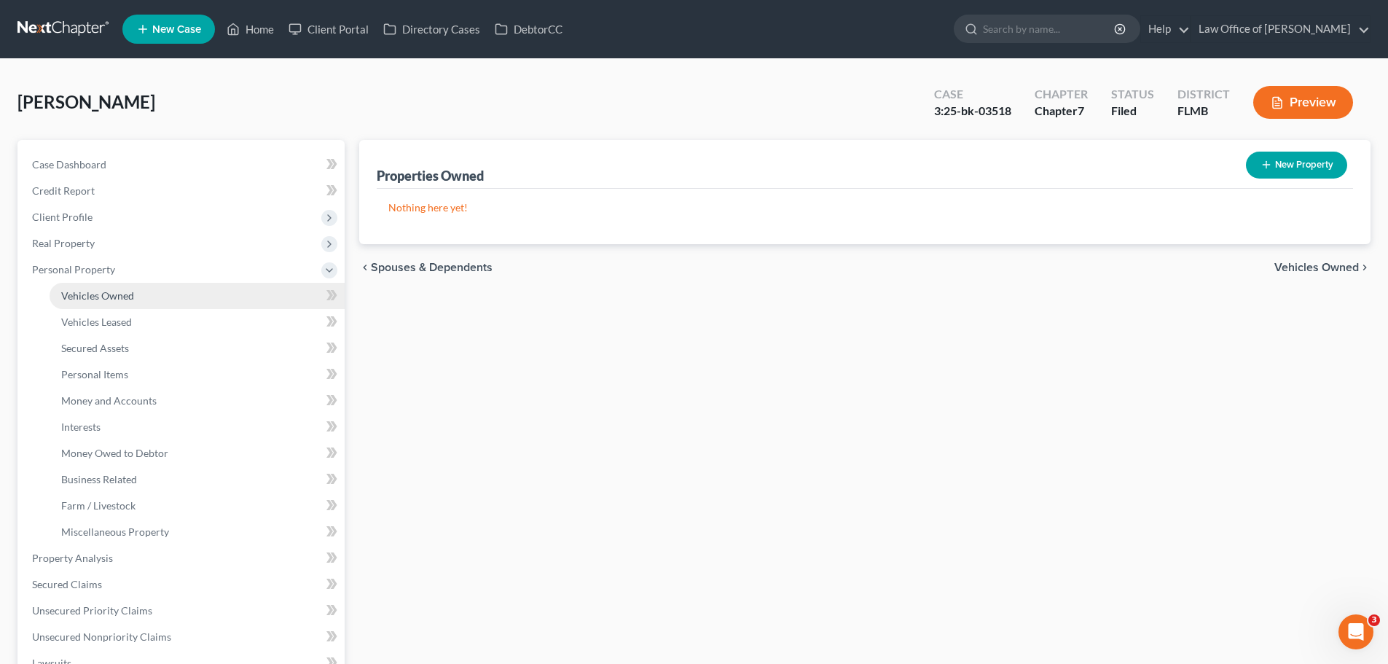
click at [114, 291] on span "Vehicles Owned" at bounding box center [97, 295] width 73 height 12
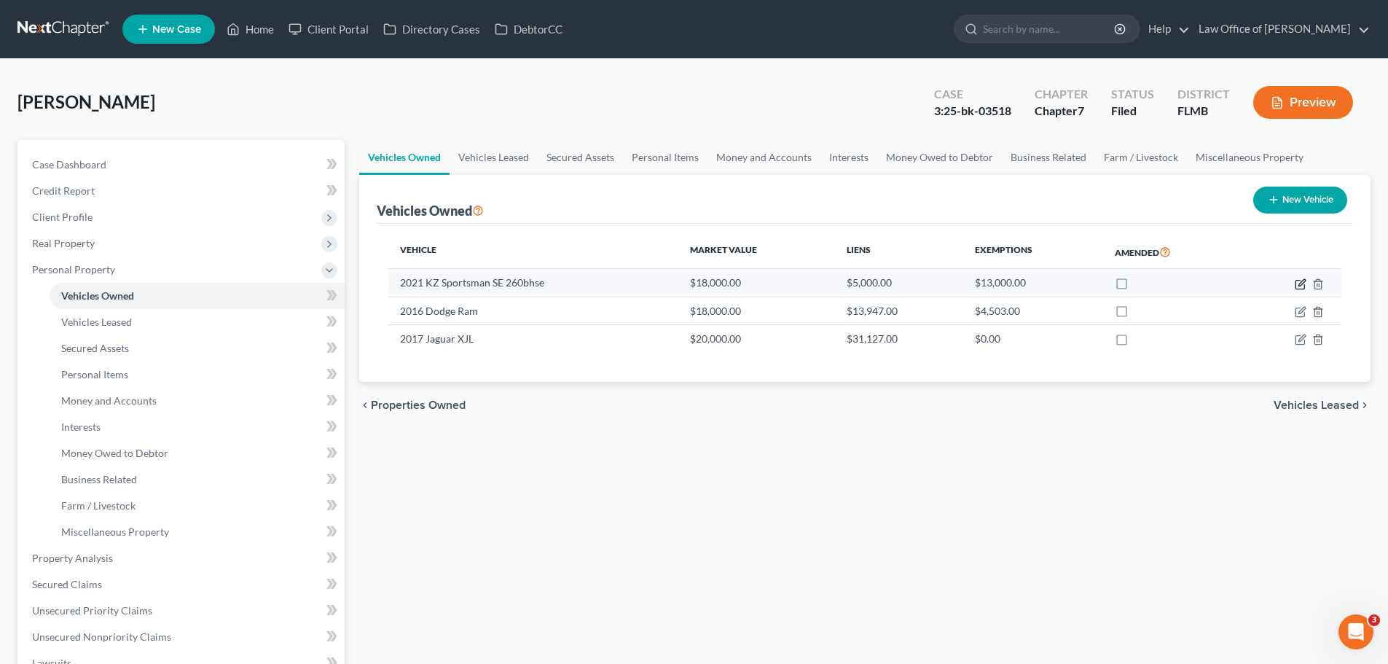
click at [1298, 282] on icon "button" at bounding box center [1300, 284] width 12 height 12
select select "5"
select select "0"
select select "10"
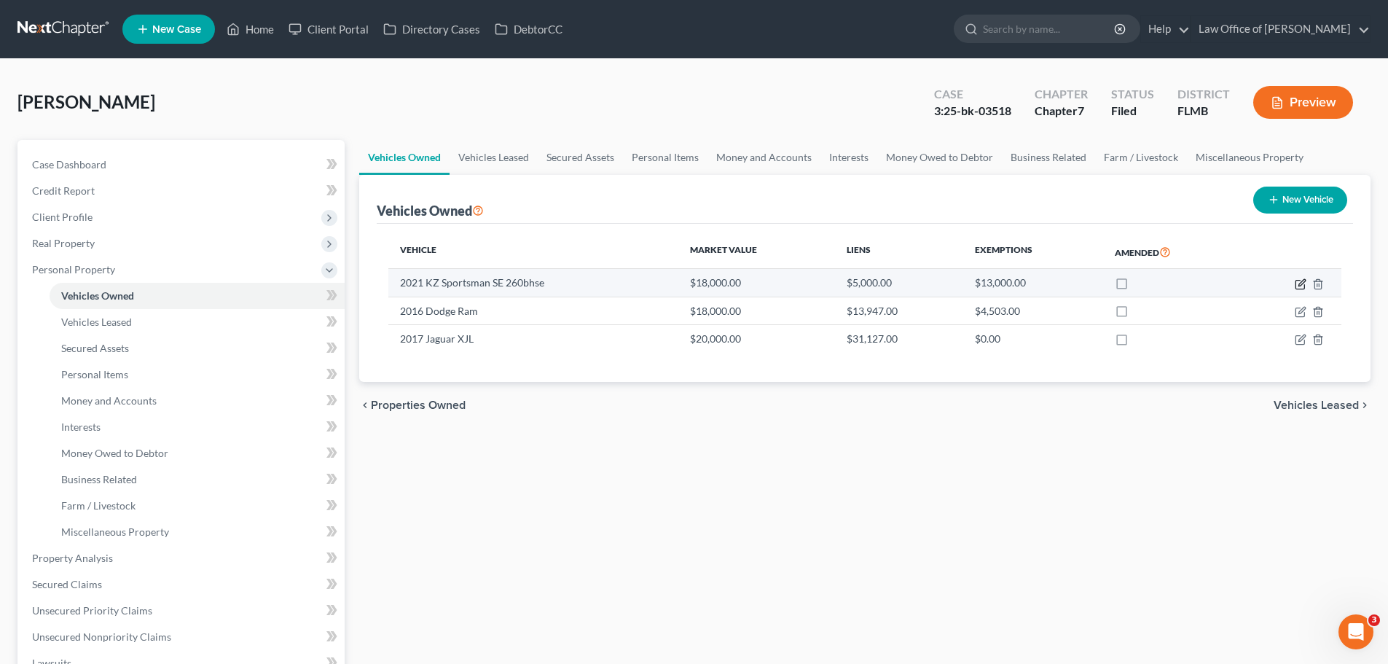
select select "0"
select select "2"
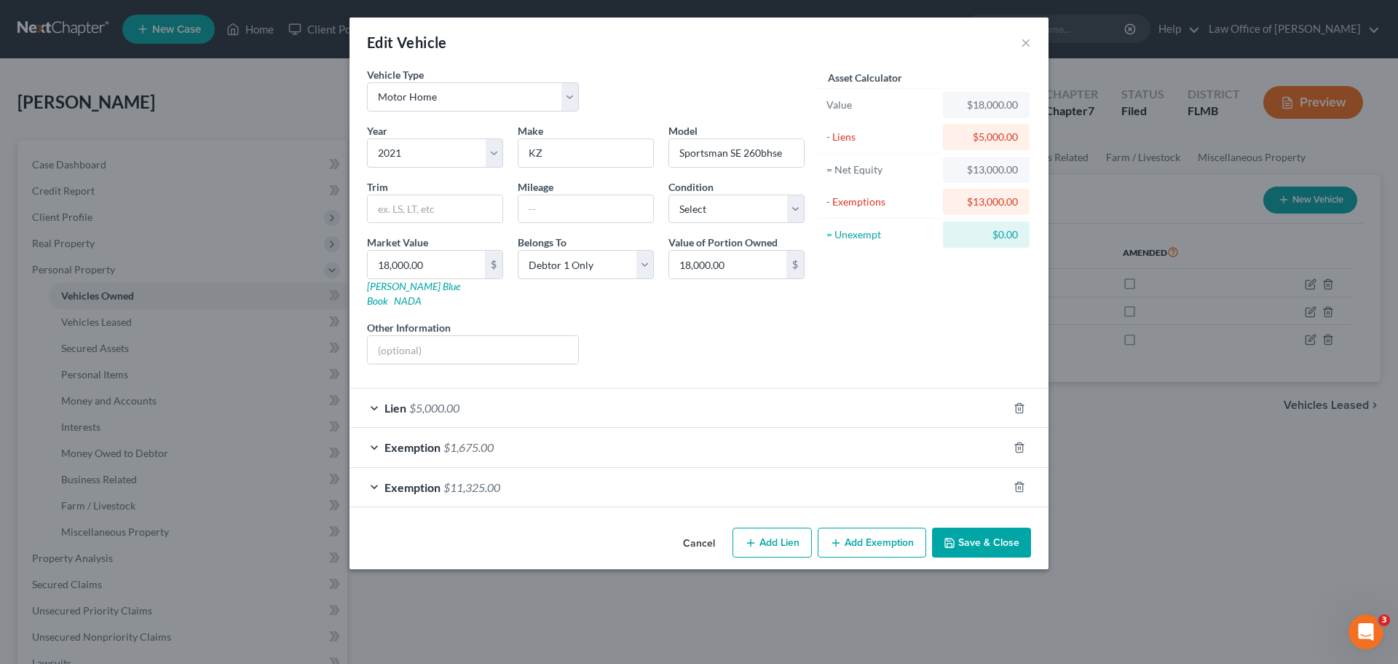
click at [524, 393] on div "Lien $5,000.00" at bounding box center [679, 407] width 658 height 39
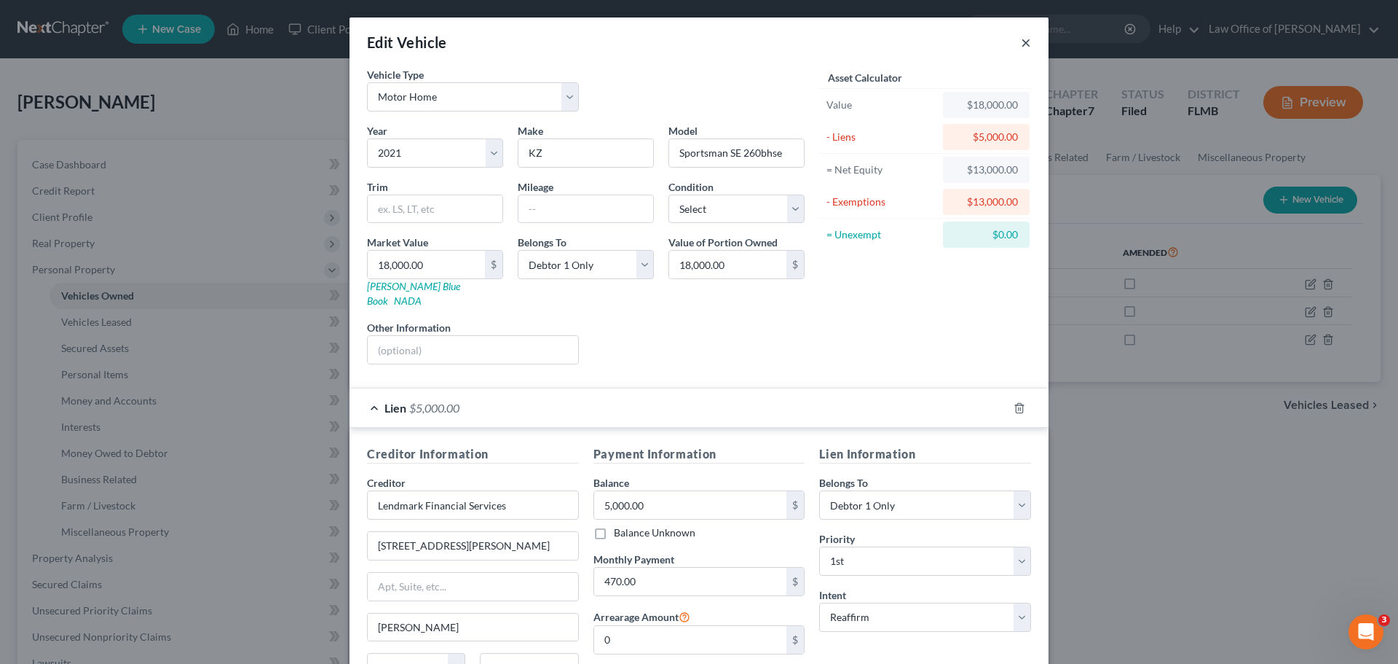
click at [1023, 42] on button "×" at bounding box center [1026, 42] width 10 height 17
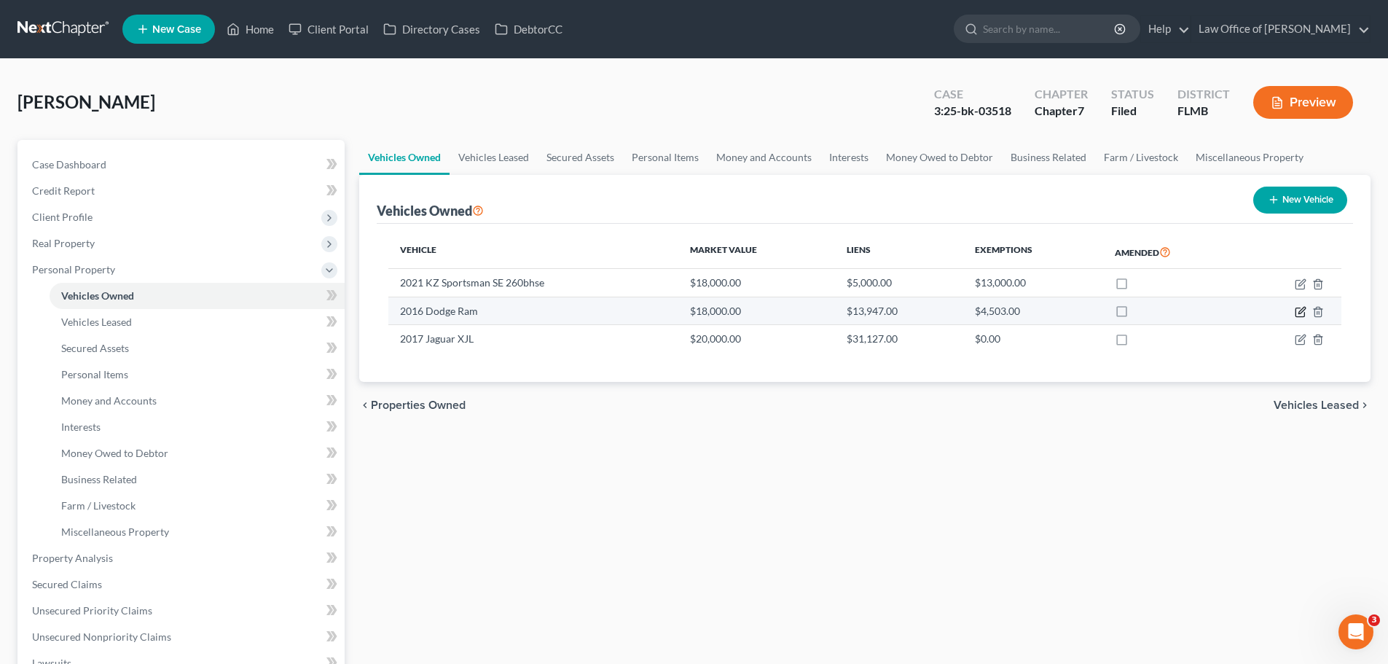
click at [1304, 312] on icon "button" at bounding box center [1299, 312] width 9 height 9
select select "0"
select select "10"
select select "0"
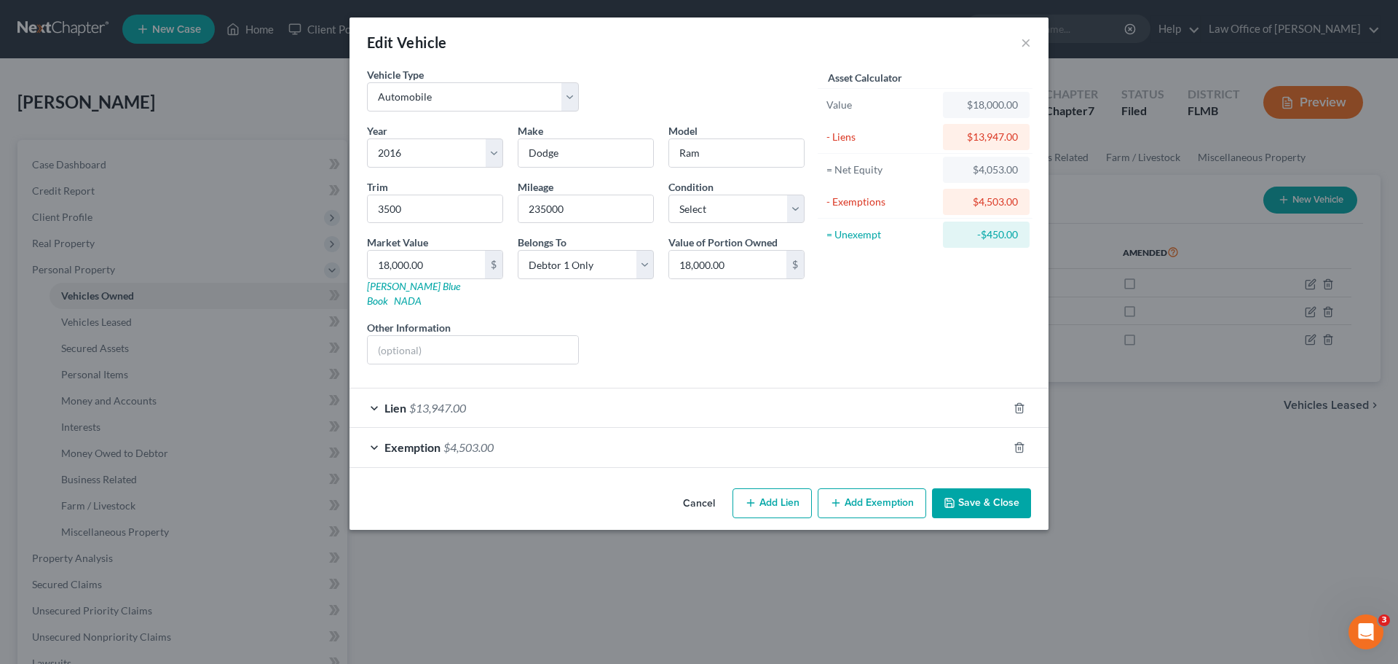
click at [576, 388] on div "Lien $13,947.00" at bounding box center [679, 407] width 658 height 39
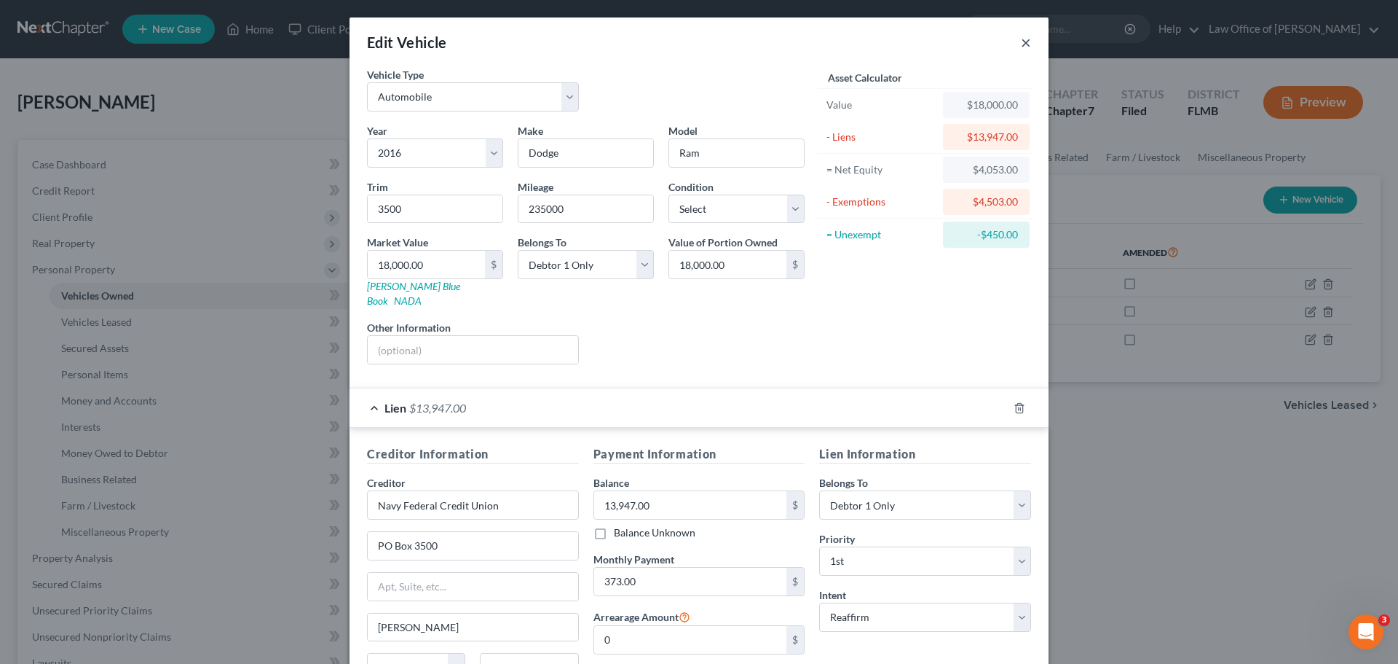
click at [1021, 44] on button "×" at bounding box center [1026, 42] width 10 height 17
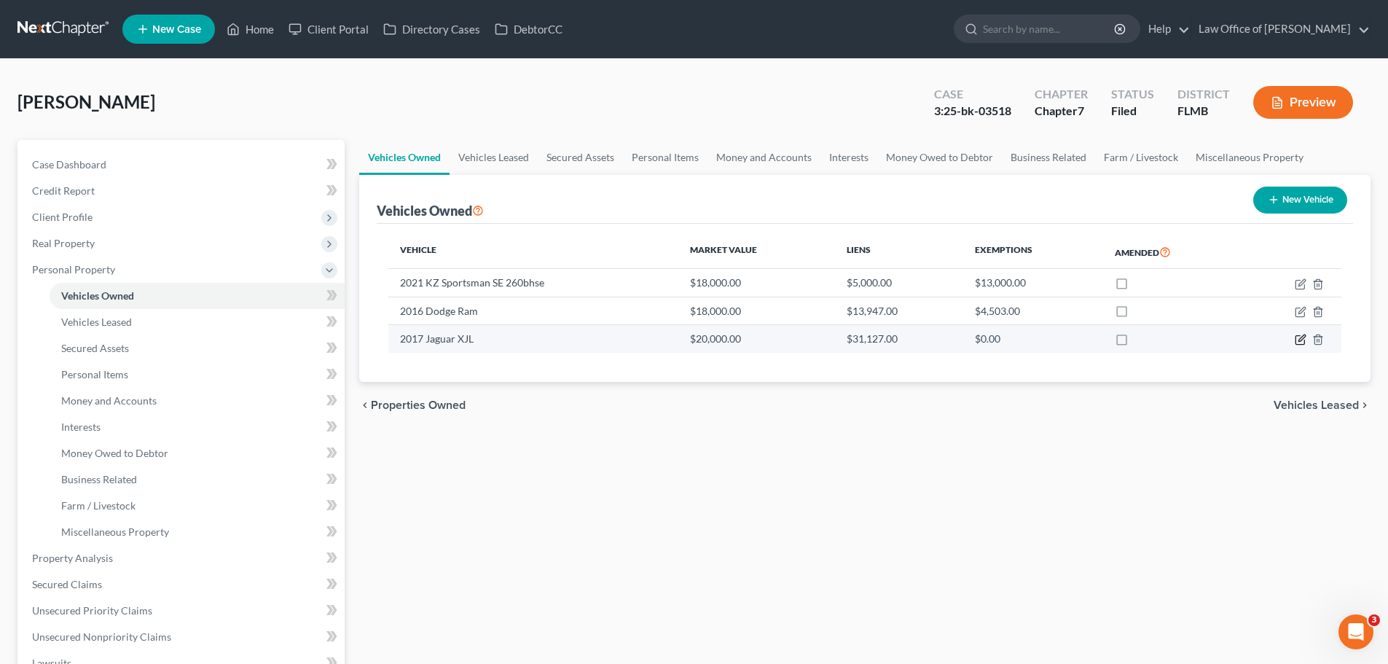
click at [1303, 344] on icon "button" at bounding box center [1300, 340] width 12 height 12
select select "0"
select select "9"
select select "0"
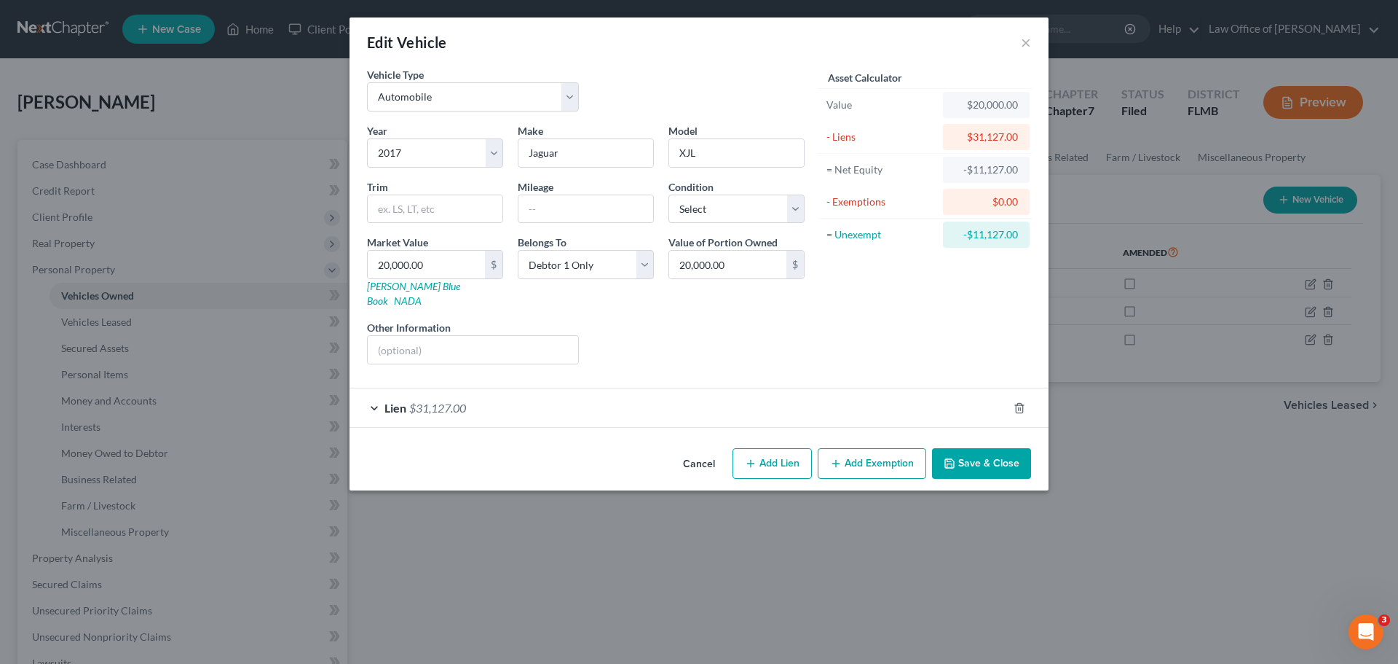
click at [438, 401] on span "$31,127.00" at bounding box center [437, 408] width 57 height 14
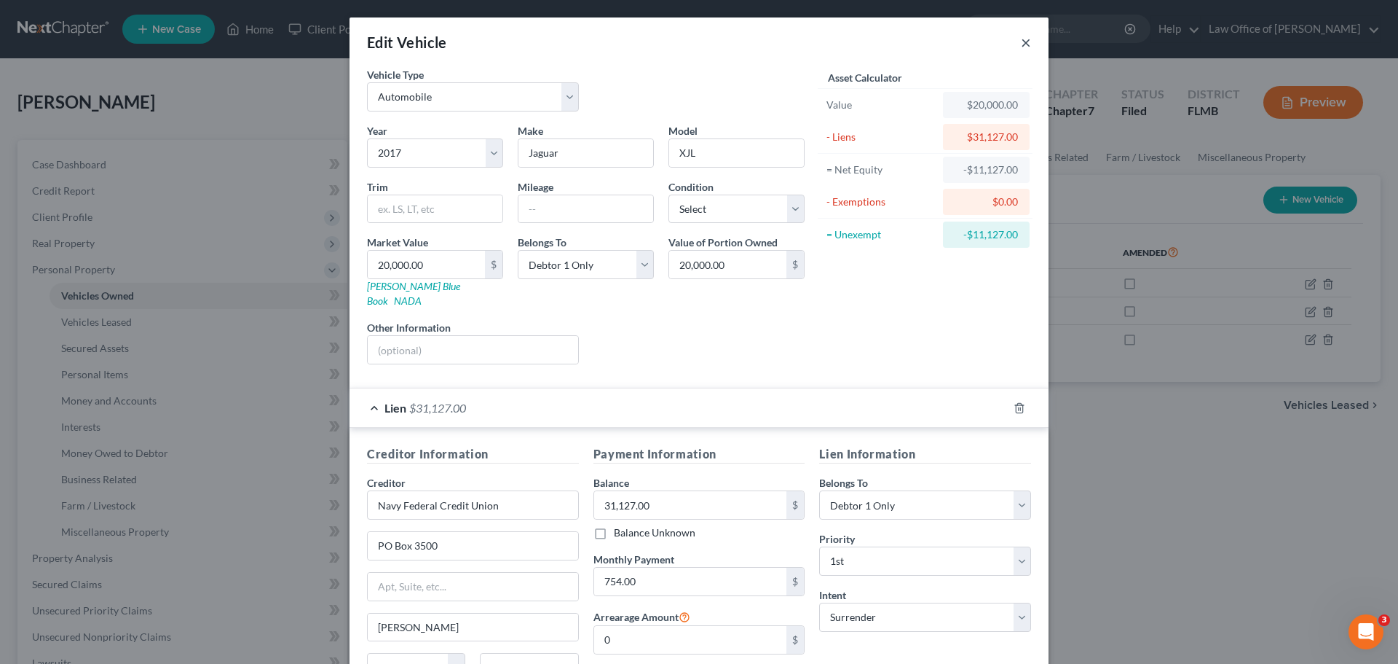
click at [1022, 43] on button "×" at bounding box center [1026, 42] width 10 height 17
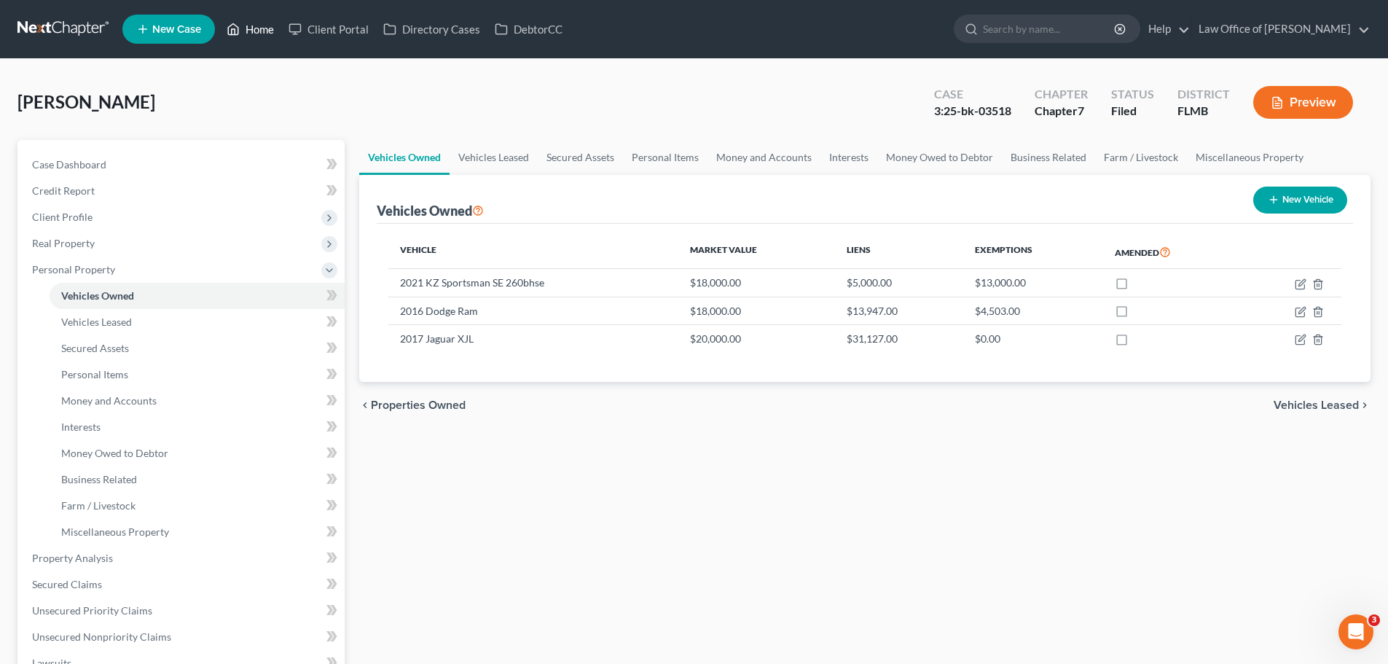
click at [255, 29] on link "Home" at bounding box center [250, 29] width 62 height 26
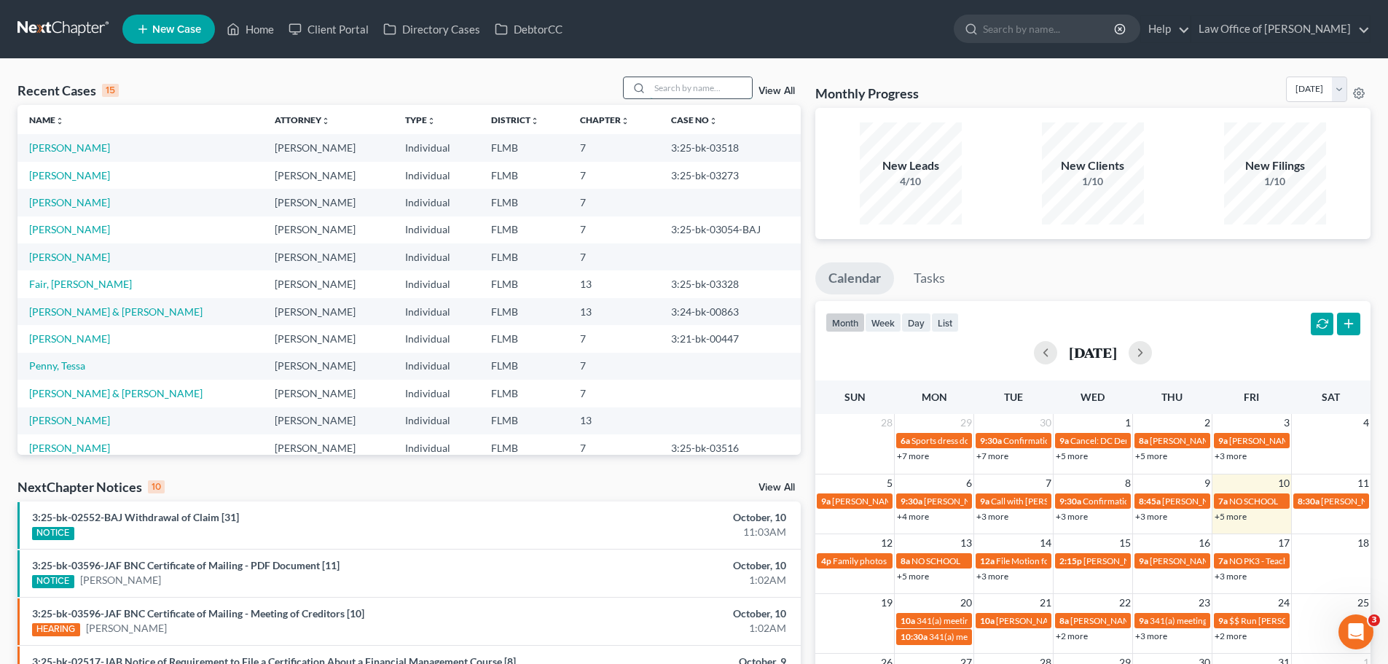
click at [661, 87] on input "search" at bounding box center [701, 87] width 102 height 21
type input "[PERSON_NAME]"
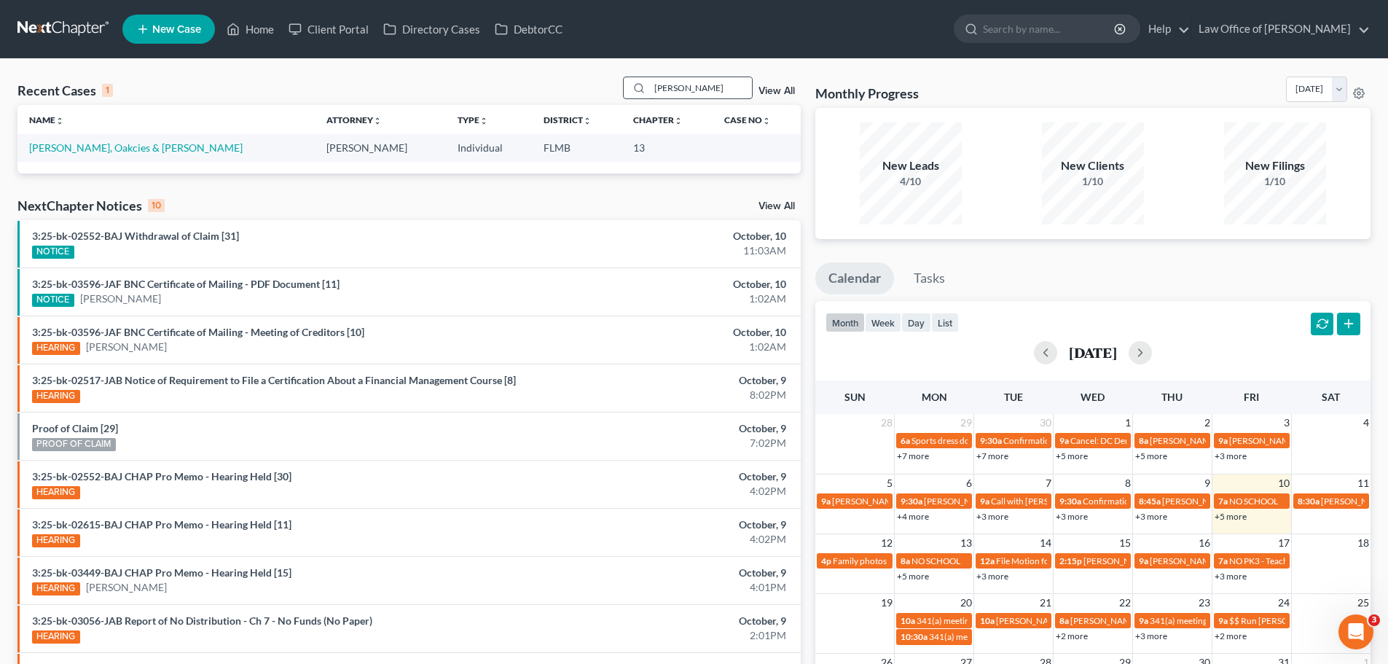
drag, startPoint x: 693, startPoint y: 86, endPoint x: 630, endPoint y: 87, distance: 62.6
click at [630, 87] on div "[PERSON_NAME]" at bounding box center [688, 87] width 130 height 23
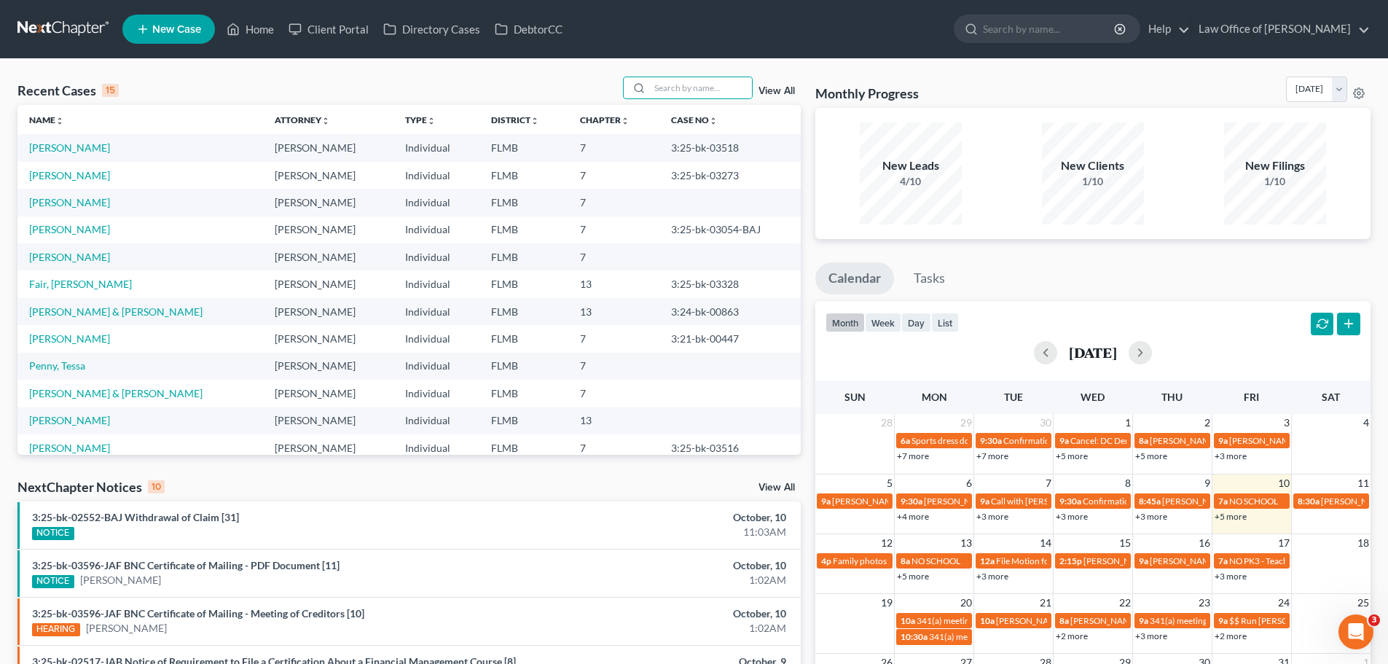
click at [200, 24] on span "New Case" at bounding box center [176, 29] width 49 height 11
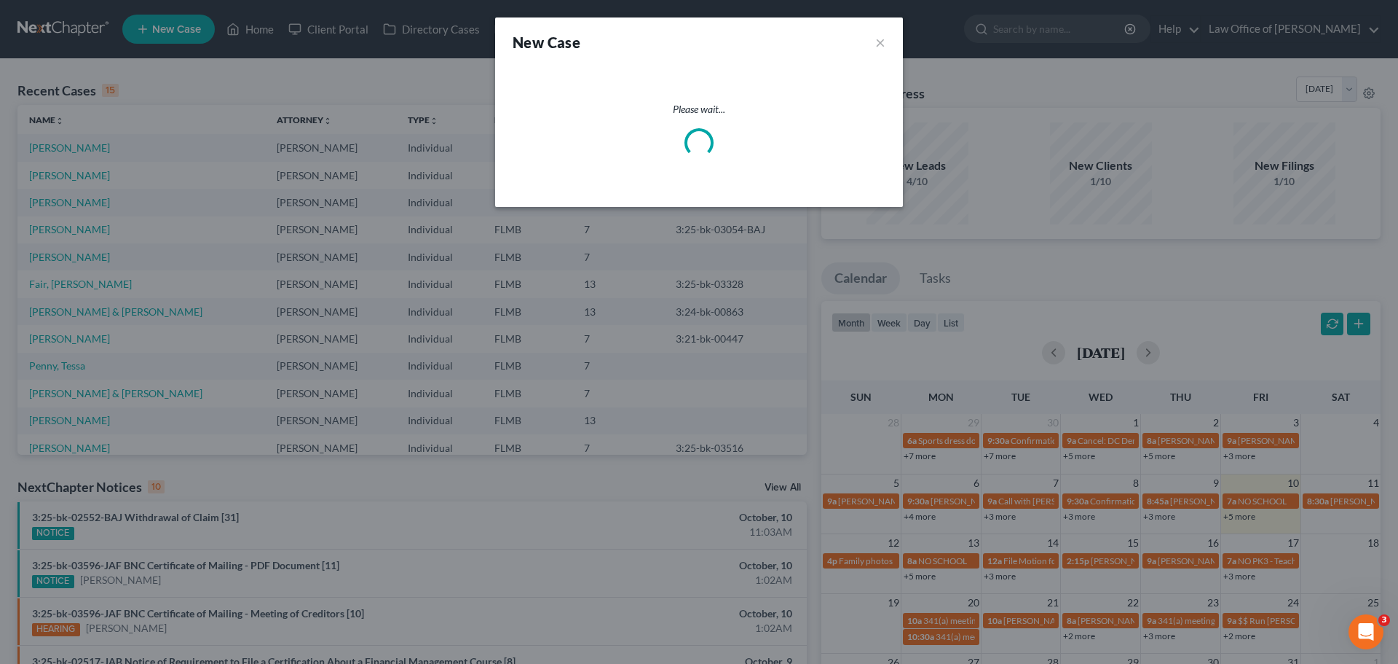
select select "15"
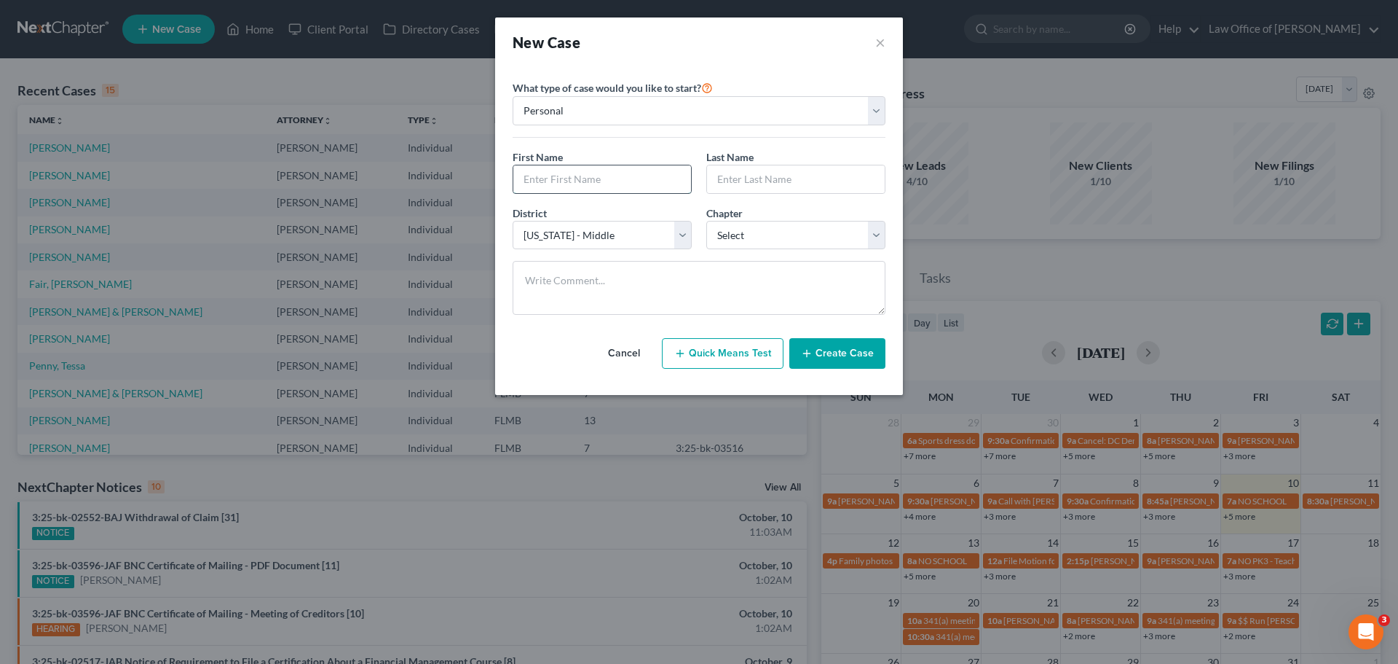
click at [559, 182] on input "text" at bounding box center [603, 179] width 178 height 28
click at [589, 181] on input "text" at bounding box center [603, 179] width 178 height 28
paste input "[PERSON_NAME]"
type input "[PERSON_NAME]"
click at [759, 178] on input "text" at bounding box center [796, 179] width 178 height 28
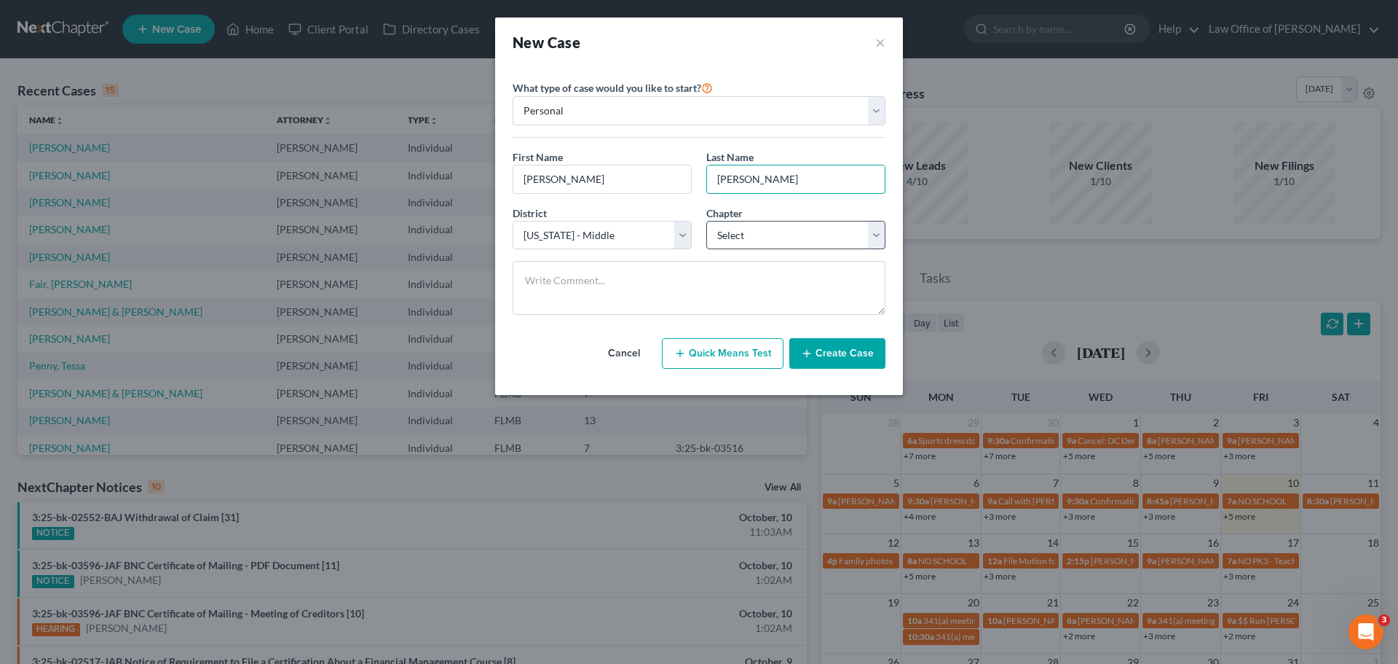
type input "[PERSON_NAME]"
click at [784, 231] on select "Select 7 11 12 13" at bounding box center [796, 235] width 179 height 29
select select "0"
click at [707, 221] on select "Select 7 11 12 13" at bounding box center [796, 235] width 179 height 29
click at [682, 296] on textarea at bounding box center [699, 288] width 373 height 54
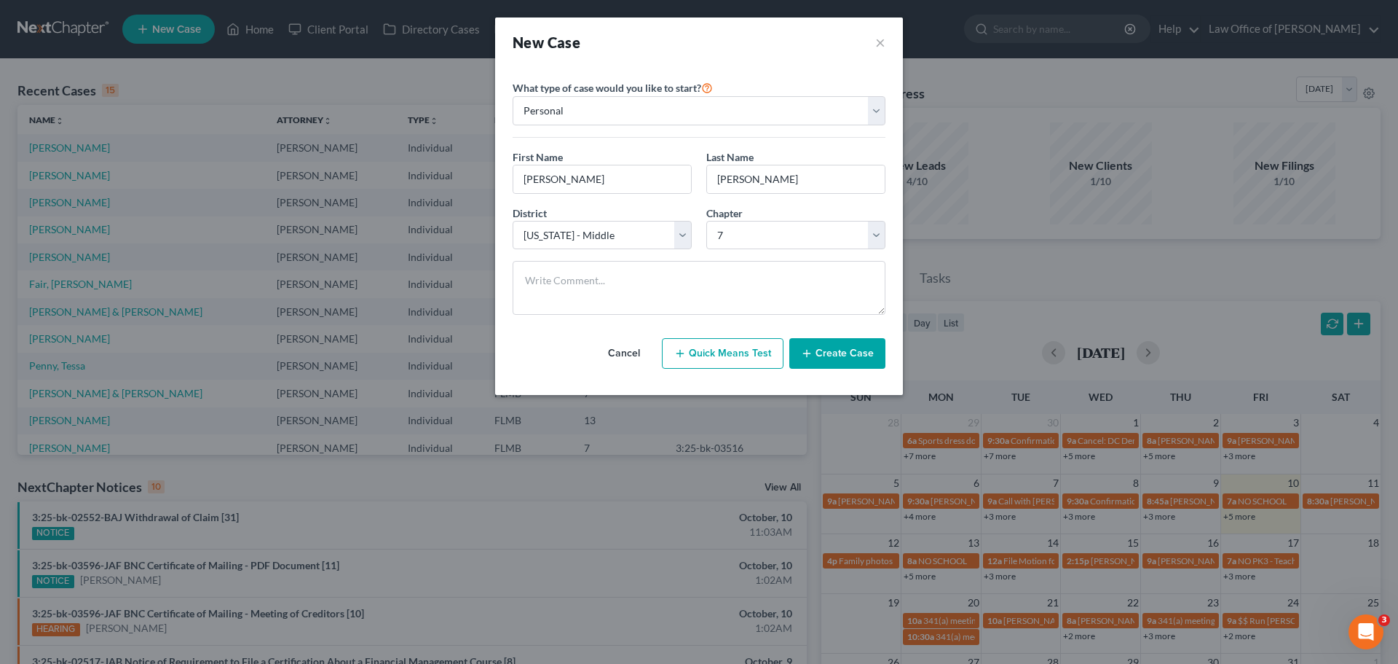
click at [836, 353] on button "Create Case" at bounding box center [838, 353] width 96 height 31
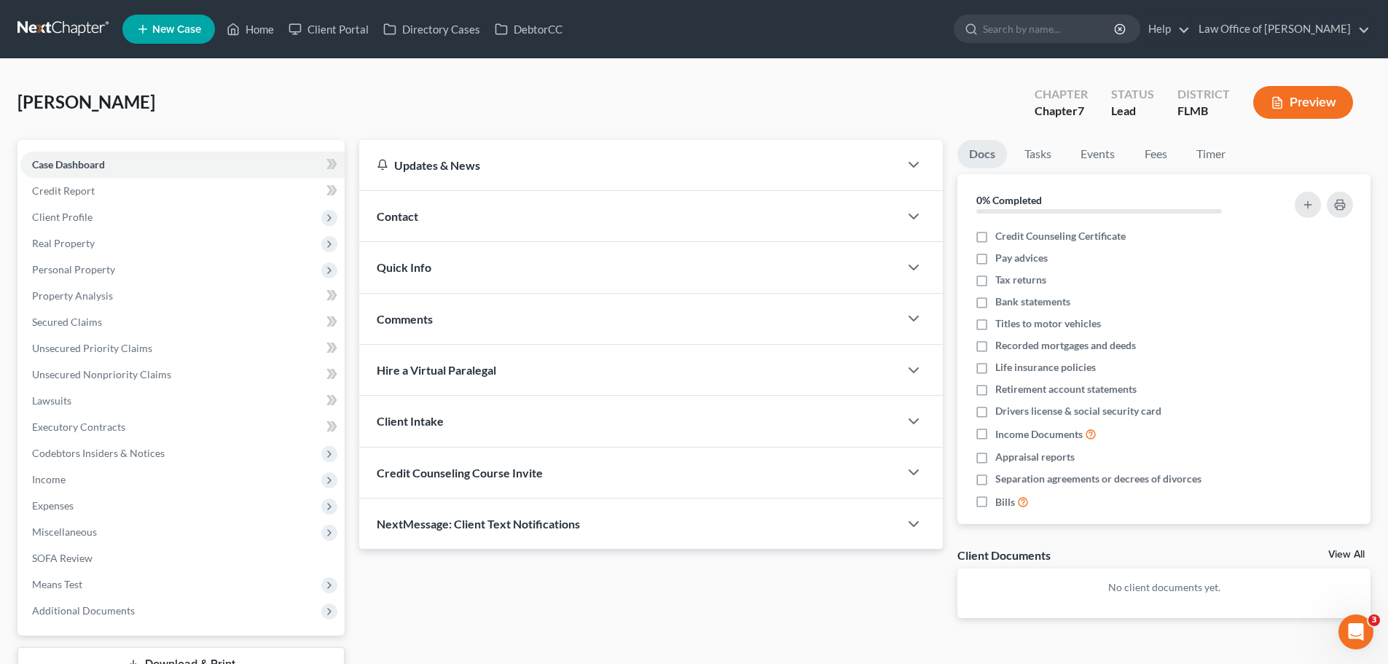
click at [430, 220] on div "Contact" at bounding box center [629, 216] width 540 height 50
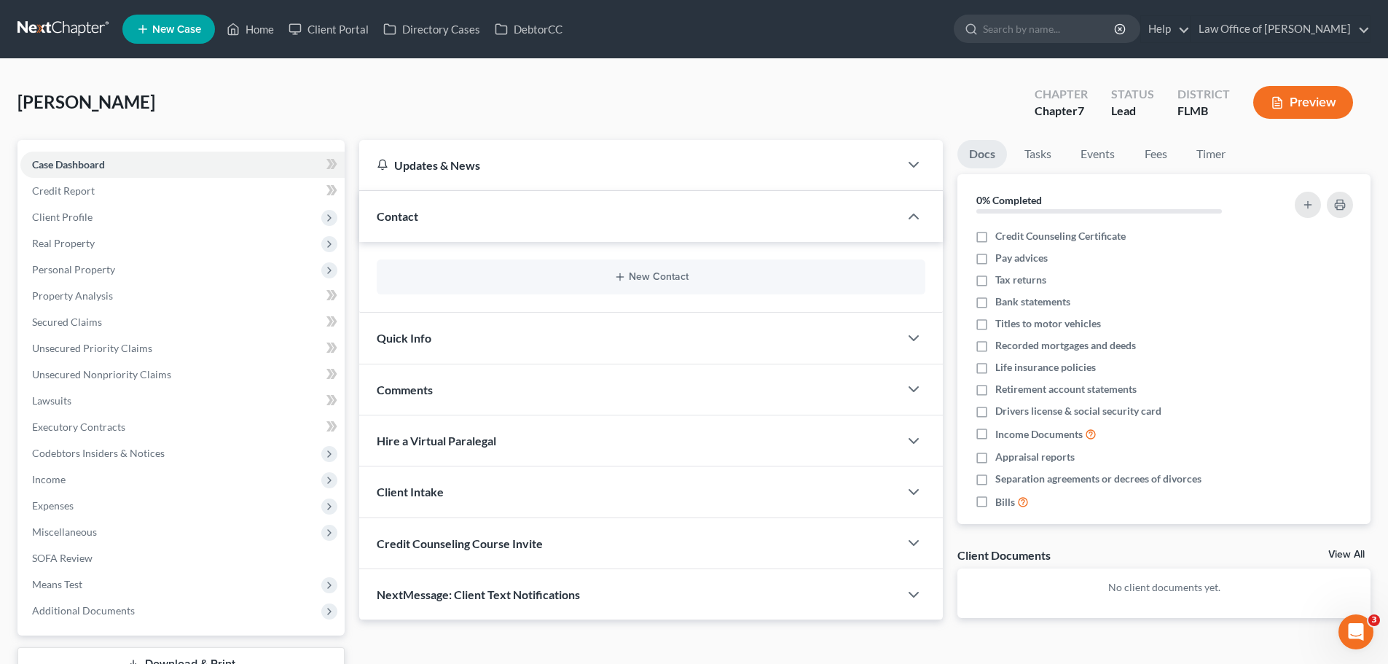
click at [646, 286] on div "New Contact" at bounding box center [651, 276] width 548 height 35
click at [652, 274] on button "New Contact" at bounding box center [650, 277] width 525 height 12
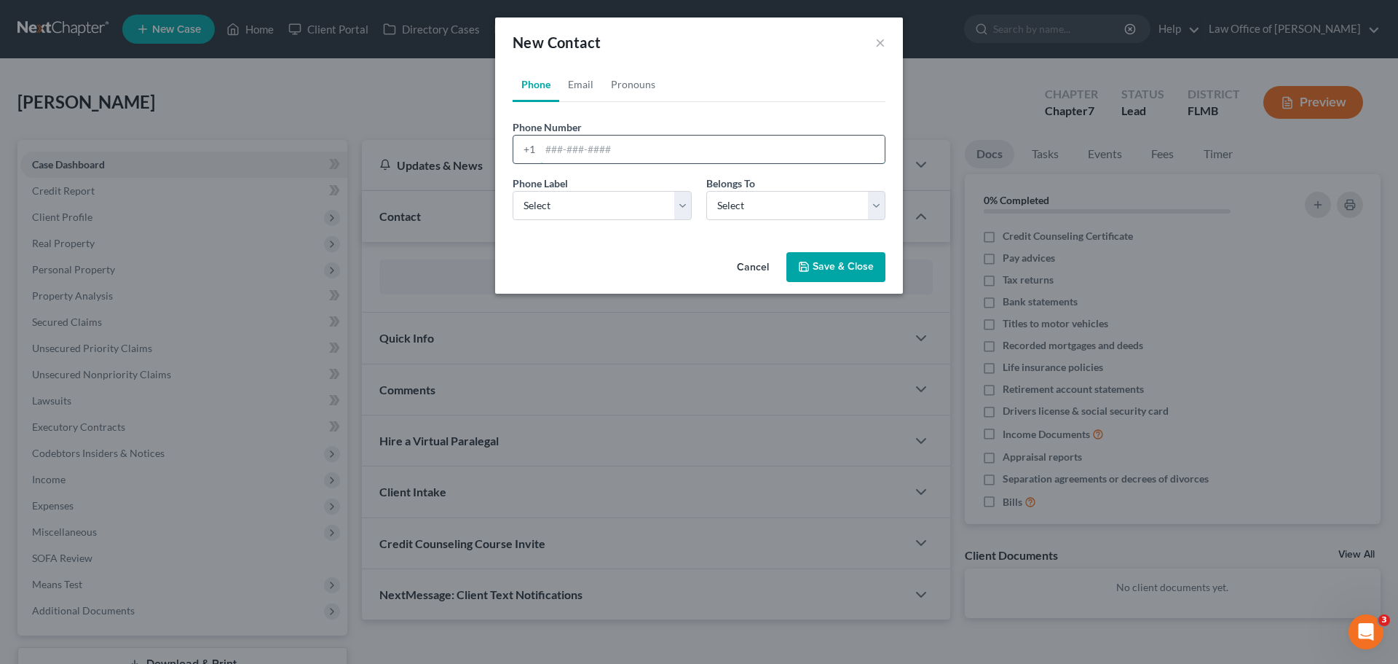
click at [621, 156] on input "tel" at bounding box center [712, 149] width 345 height 28
paste input "[PHONE_NUMBER]"
type input "[PHONE_NUMBER]"
drag, startPoint x: 593, startPoint y: 210, endPoint x: 596, endPoint y: 219, distance: 9.2
click at [593, 210] on select "Select Mobile Home Work Other" at bounding box center [602, 205] width 179 height 29
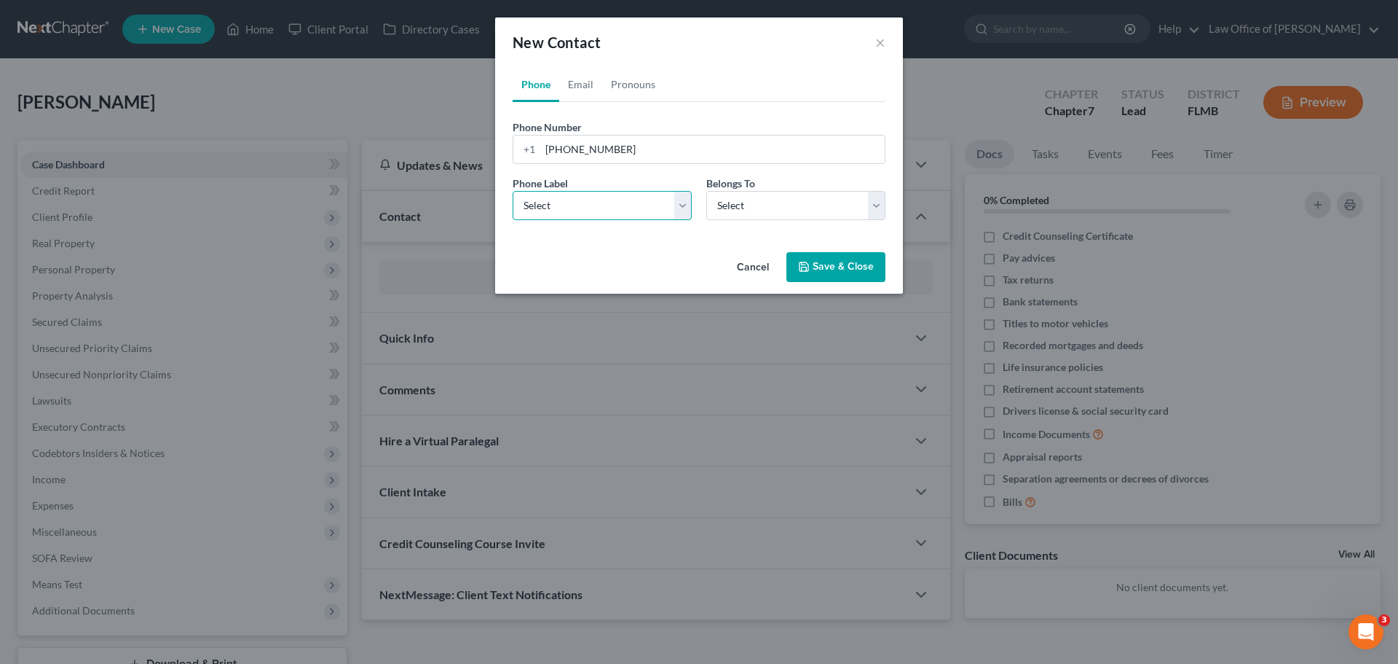
select select "0"
click at [513, 191] on select "Select Mobile Home Work Other" at bounding box center [602, 205] width 179 height 29
click at [767, 208] on select "Select Client Other" at bounding box center [796, 205] width 179 height 29
select select "0"
click at [707, 191] on select "Select Client Other" at bounding box center [796, 205] width 179 height 29
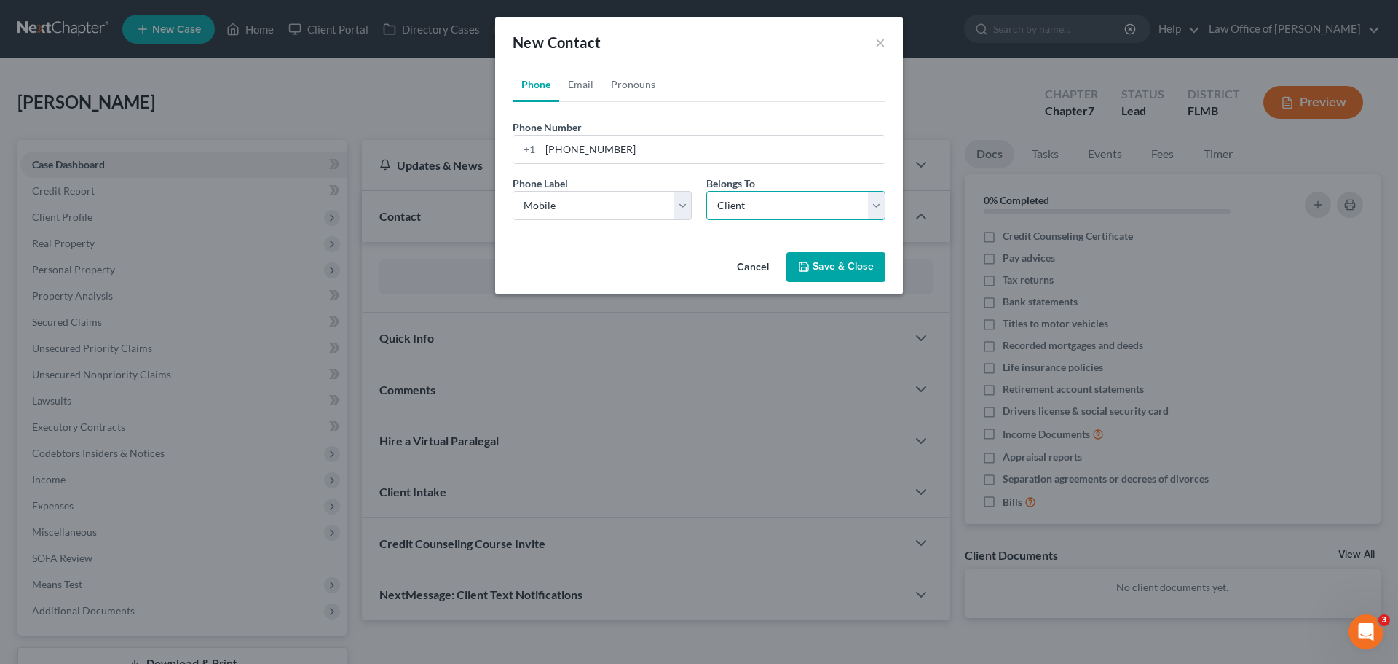
select select "0"
click at [591, 87] on link "Email" at bounding box center [580, 84] width 43 height 35
click at [598, 135] on div at bounding box center [699, 149] width 373 height 29
click at [594, 146] on input "email" at bounding box center [712, 149] width 345 height 28
paste input "[PERSON_NAME][EMAIL_ADDRESS][PERSON_NAME][DOMAIN_NAME]"
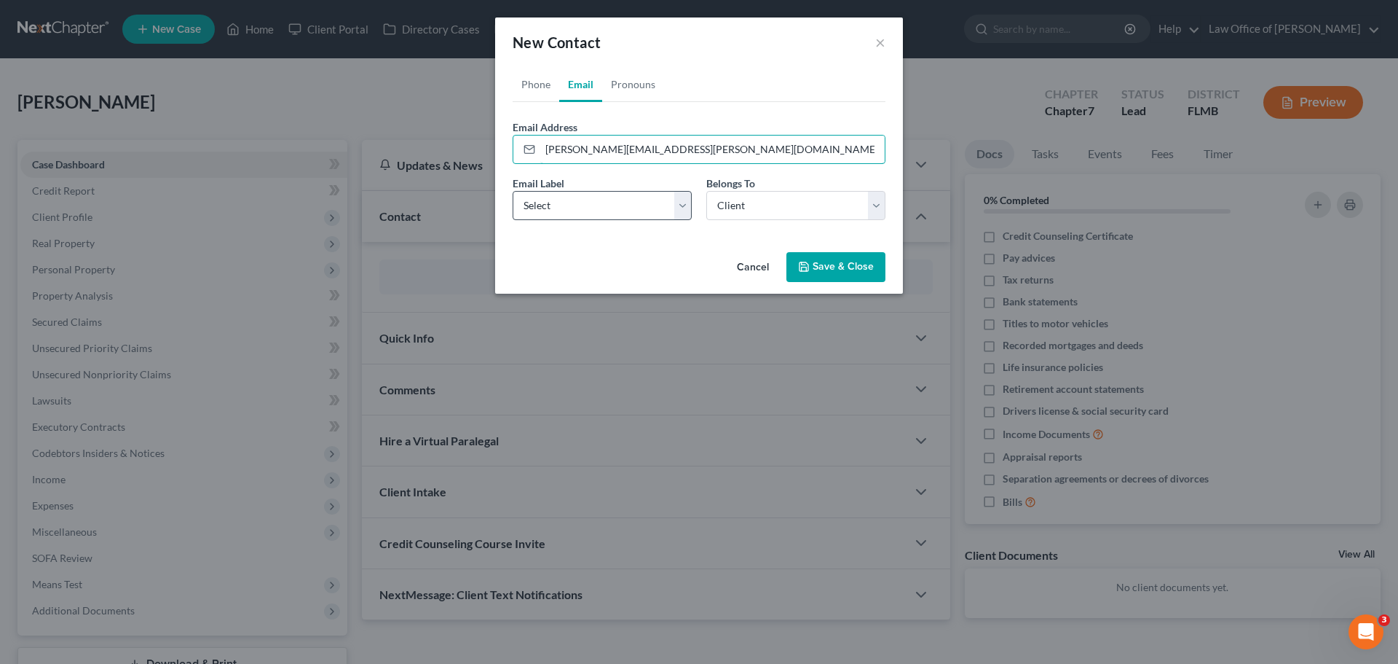
type input "[PERSON_NAME][EMAIL_ADDRESS][PERSON_NAME][DOMAIN_NAME]"
click at [594, 209] on select "Select Home Work Other" at bounding box center [602, 205] width 179 height 29
select select "0"
click at [513, 191] on select "Select Home Work Other" at bounding box center [602, 205] width 179 height 29
click at [735, 205] on select "Select Client Other" at bounding box center [796, 205] width 179 height 29
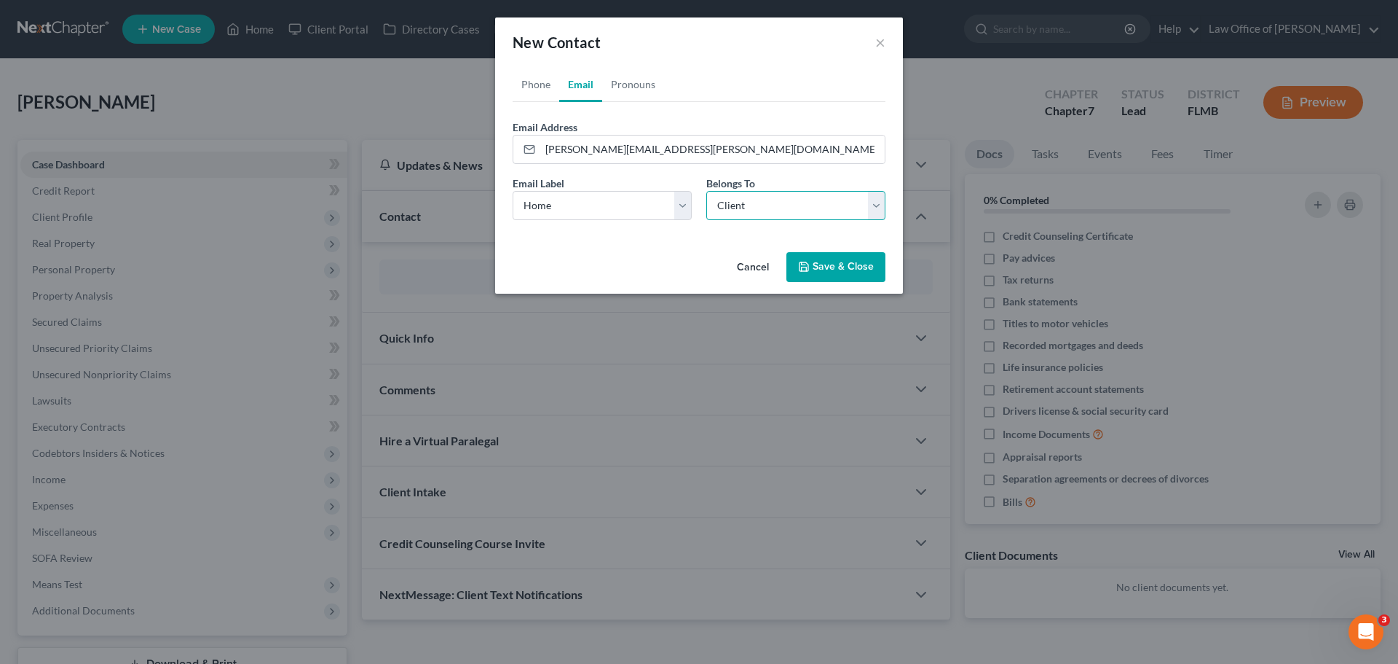
drag, startPoint x: 735, startPoint y: 205, endPoint x: 753, endPoint y: 211, distance: 19.1
click at [735, 205] on select "Select Client Other" at bounding box center [796, 205] width 179 height 29
click at [849, 267] on button "Save & Close" at bounding box center [836, 267] width 99 height 31
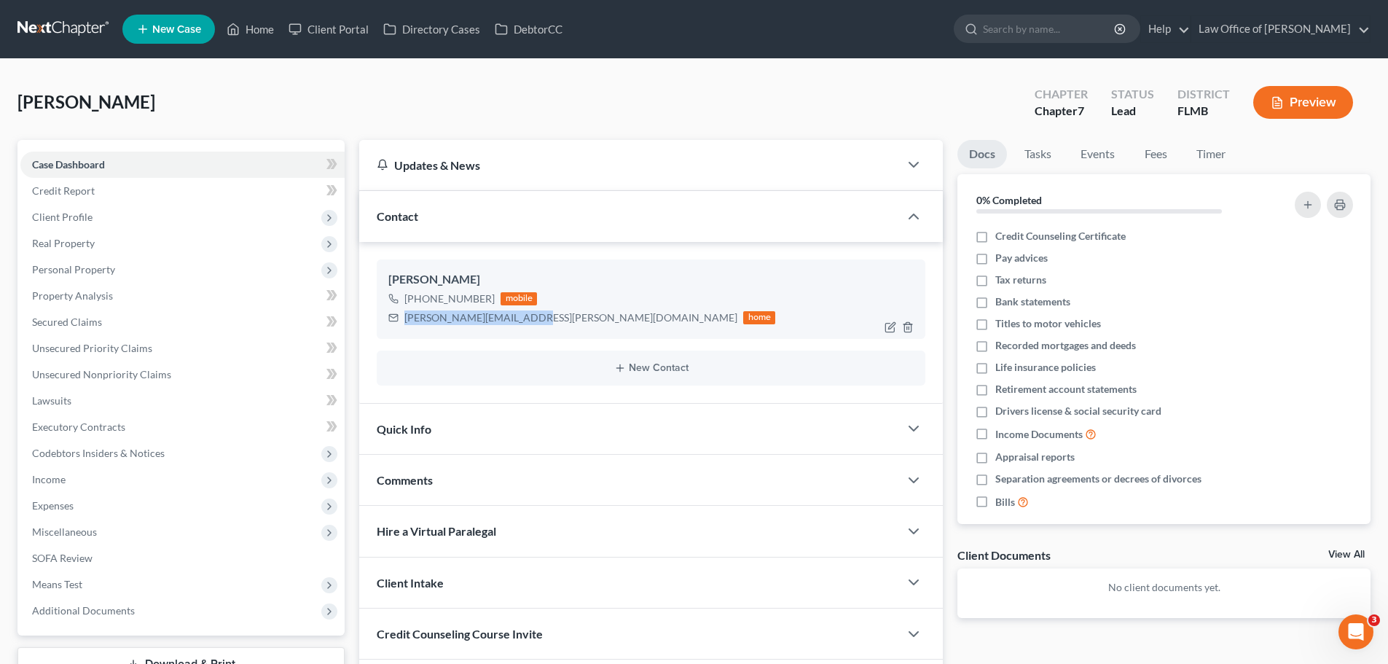
drag, startPoint x: 525, startPoint y: 316, endPoint x: 433, endPoint y: 319, distance: 91.8
click at [398, 319] on div "[PERSON_NAME][EMAIL_ADDRESS][PERSON_NAME][DOMAIN_NAME] home" at bounding box center [581, 317] width 387 height 19
copy div "[PERSON_NAME][EMAIL_ADDRESS][PERSON_NAME][DOMAIN_NAME]"
click at [458, 475] on div "Comments" at bounding box center [629, 480] width 540 height 50
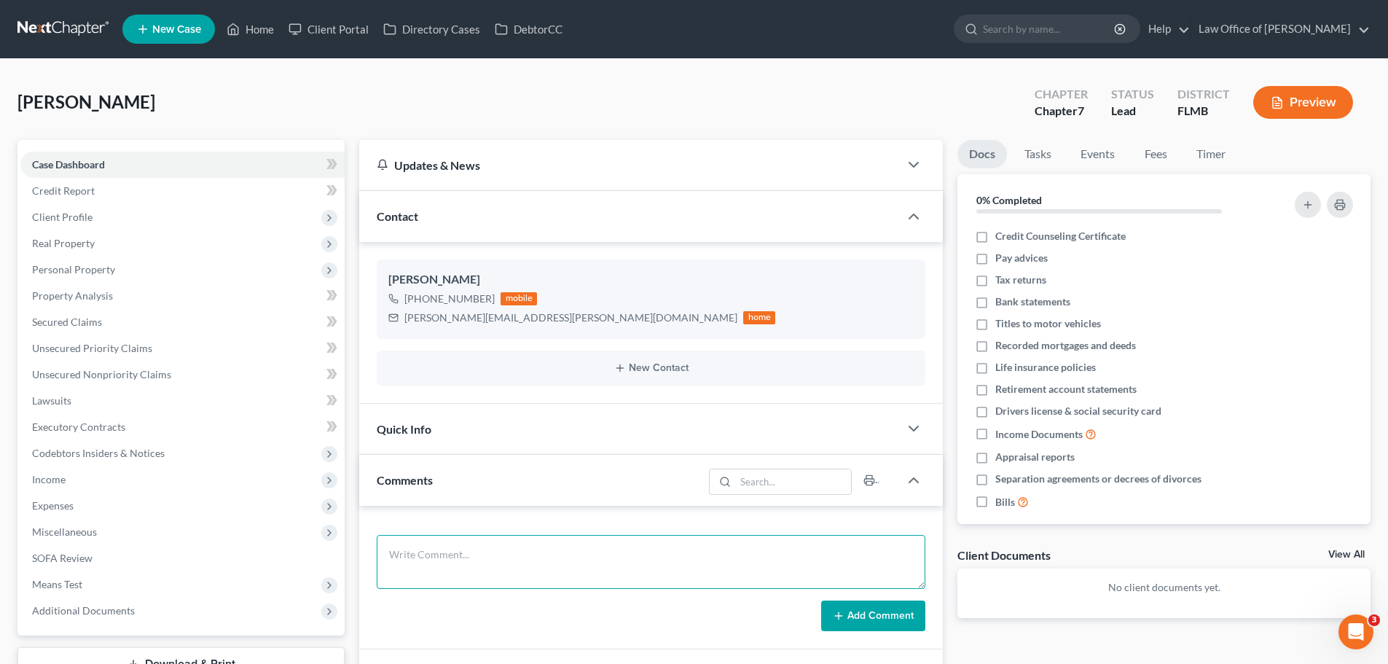
click at [461, 545] on textarea at bounding box center [651, 562] width 548 height 54
paste textarea "Notes: [PERSON_NAME] [PHONE_NUMBER] Cosigned on car with son; car is having a b…"
drag, startPoint x: 540, startPoint y: 556, endPoint x: 369, endPoint y: 559, distance: 170.5
click at [369, 559] on div "[PERSON_NAME]'s Notes: Notes: [PERSON_NAME] [PHONE_NUMBER] Cosigned on car with…" at bounding box center [650, 576] width 583 height 143
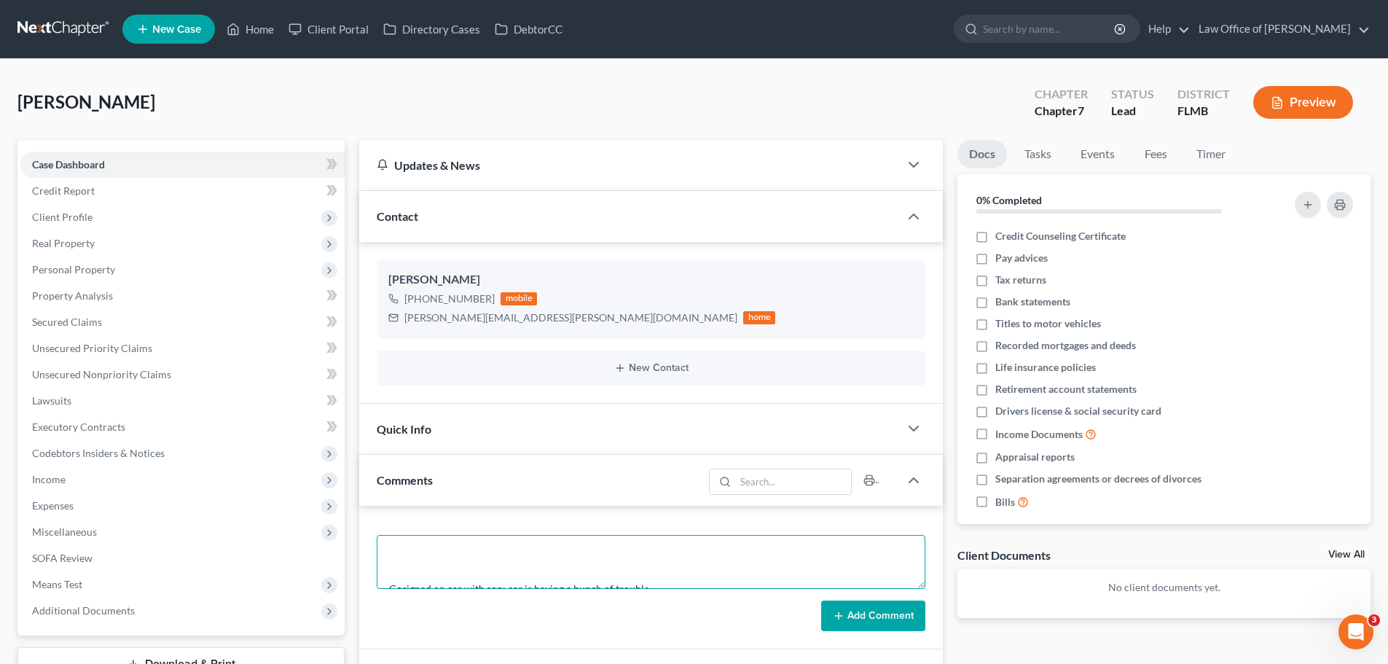
click at [394, 567] on textarea "[PERSON_NAME]'s Notes: Notes: Cosigned on car with son; car is having a bunch o…" at bounding box center [651, 562] width 548 height 54
drag, startPoint x: 425, startPoint y: 560, endPoint x: 385, endPoint y: 557, distance: 40.2
click at [385, 557] on textarea "[PERSON_NAME]'s Notes: Notes: Cosigned on car with son; car is having a bunch o…" at bounding box center [651, 562] width 548 height 54
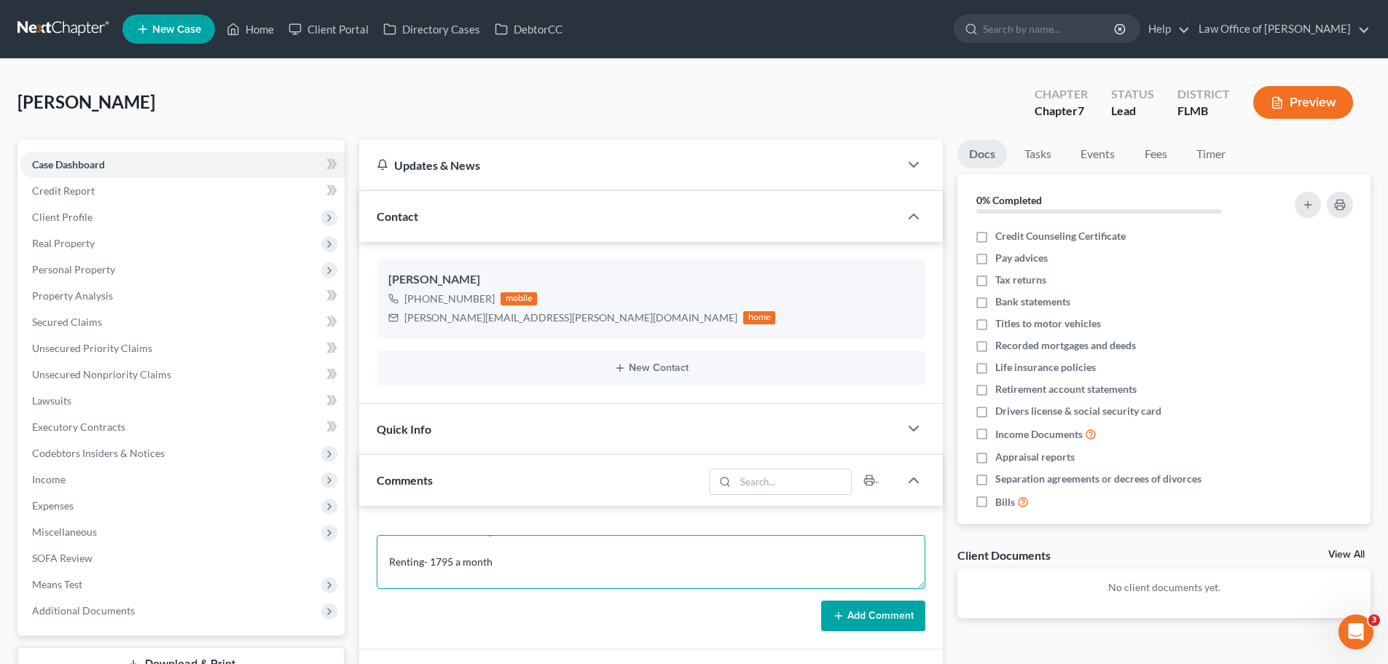
type textarea "[PERSON_NAME]'s Notes: Cosigned on car with son; car is having a bunch of troub…"
click at [857, 613] on button "Add Comment" at bounding box center [873, 615] width 104 height 31
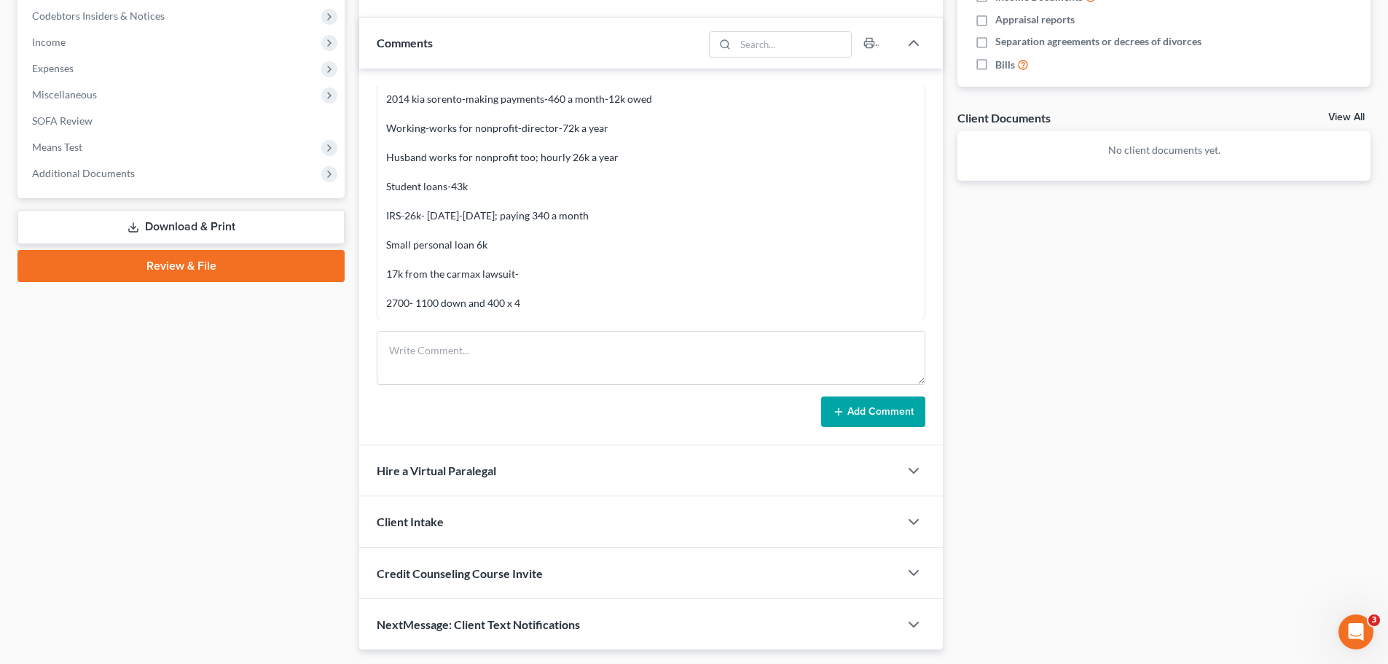
scroll to position [194, 0]
click at [492, 355] on textarea at bounding box center [651, 358] width 548 height 54
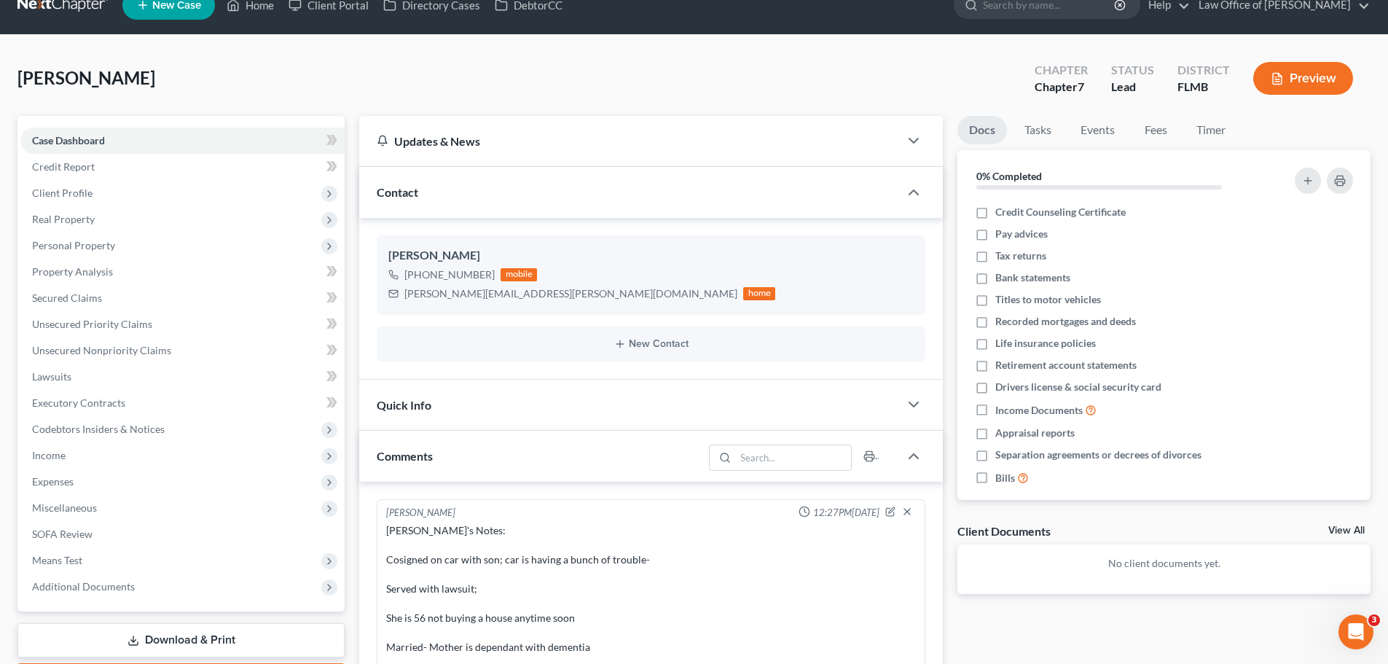
scroll to position [0, 0]
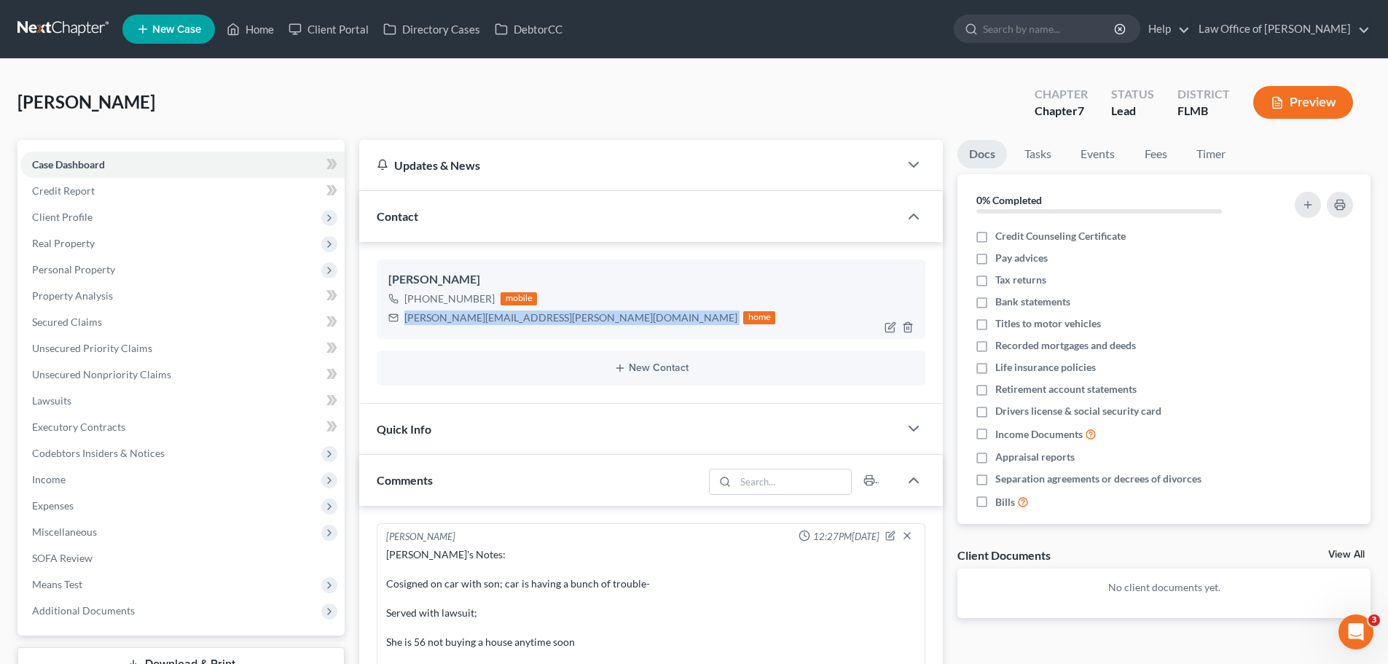
drag, startPoint x: 529, startPoint y: 317, endPoint x: 403, endPoint y: 321, distance: 126.1
click at [403, 321] on div "[PERSON_NAME][EMAIL_ADDRESS][PERSON_NAME][DOMAIN_NAME] home" at bounding box center [581, 317] width 387 height 19
copy div "[PERSON_NAME][EMAIL_ADDRESS][PERSON_NAME][DOMAIN_NAME]"
click at [243, 17] on link "Home" at bounding box center [250, 29] width 62 height 26
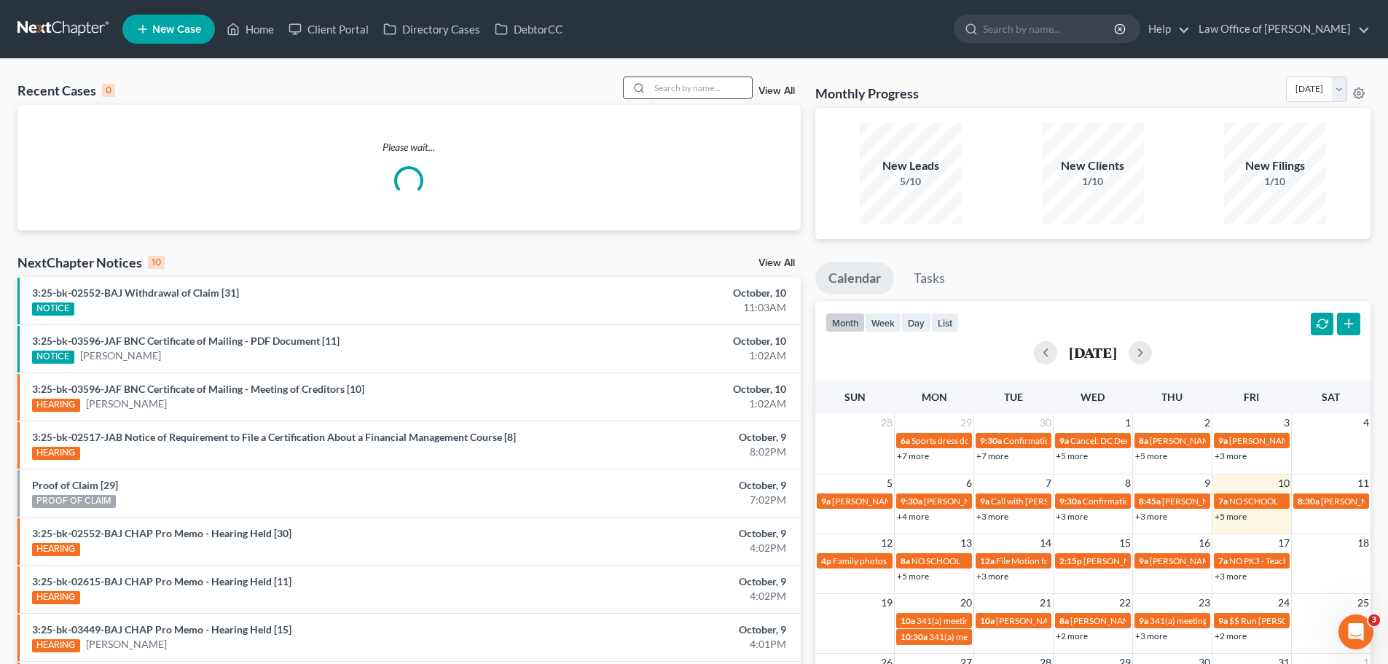
click at [677, 87] on input "search" at bounding box center [701, 87] width 102 height 21
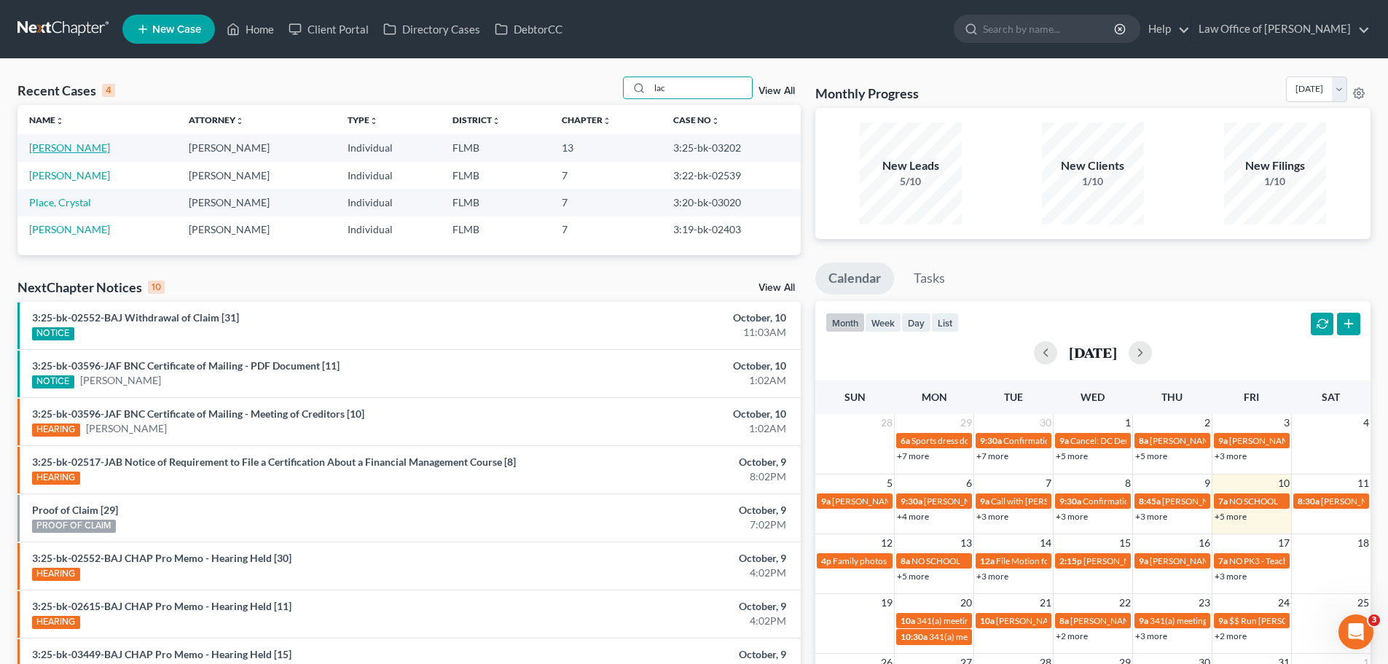
type input "lac"
click at [71, 150] on link "[PERSON_NAME]" at bounding box center [69, 147] width 81 height 12
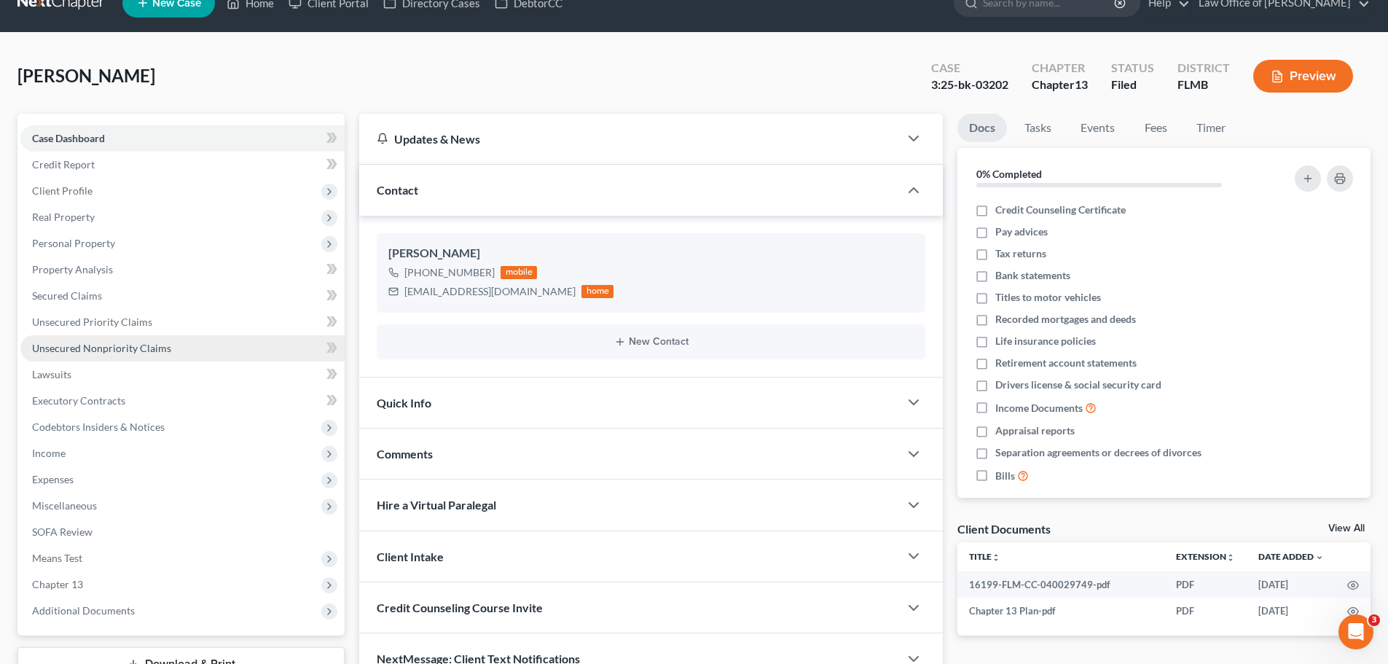
scroll to position [73, 0]
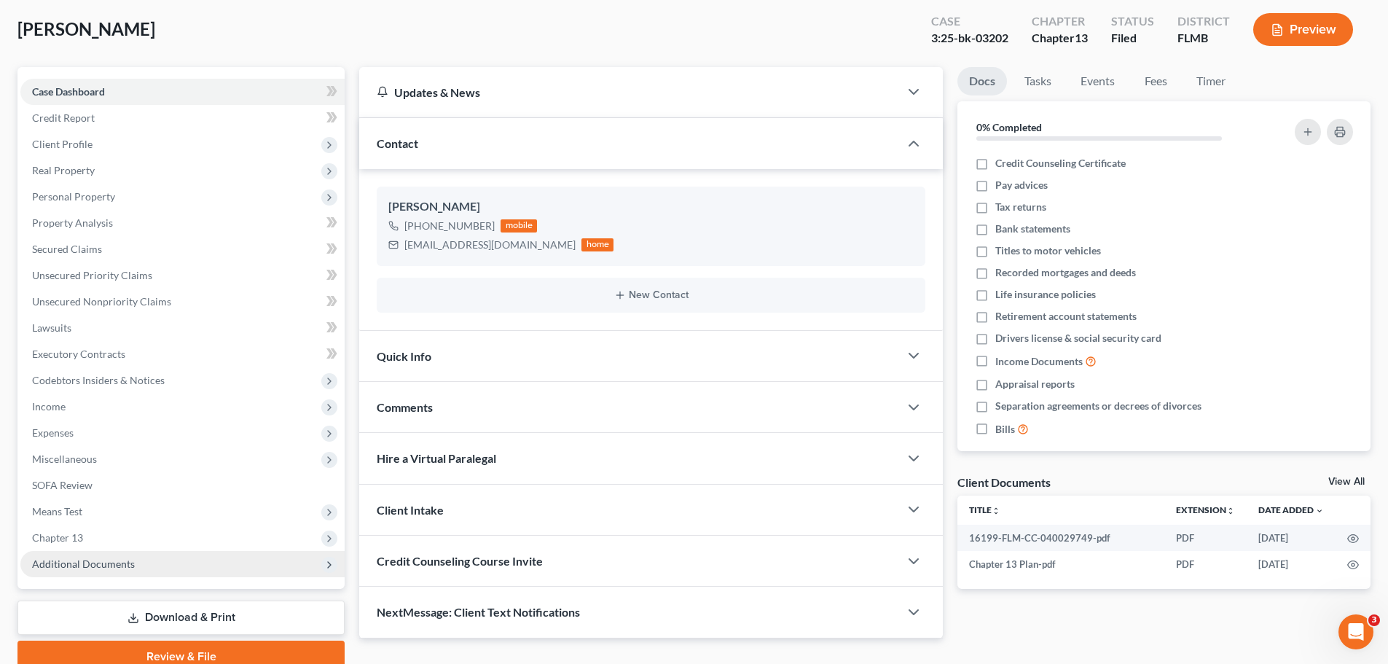
click at [152, 570] on span "Additional Documents" at bounding box center [182, 564] width 324 height 26
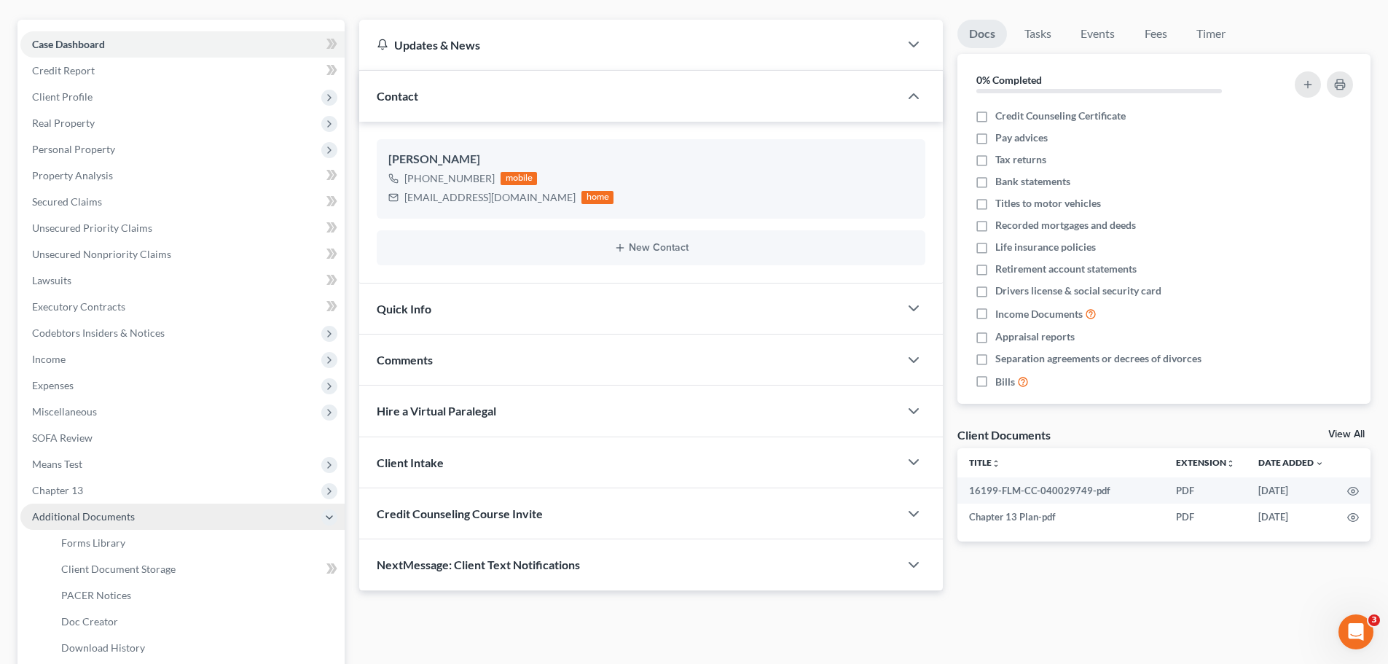
scroll to position [146, 0]
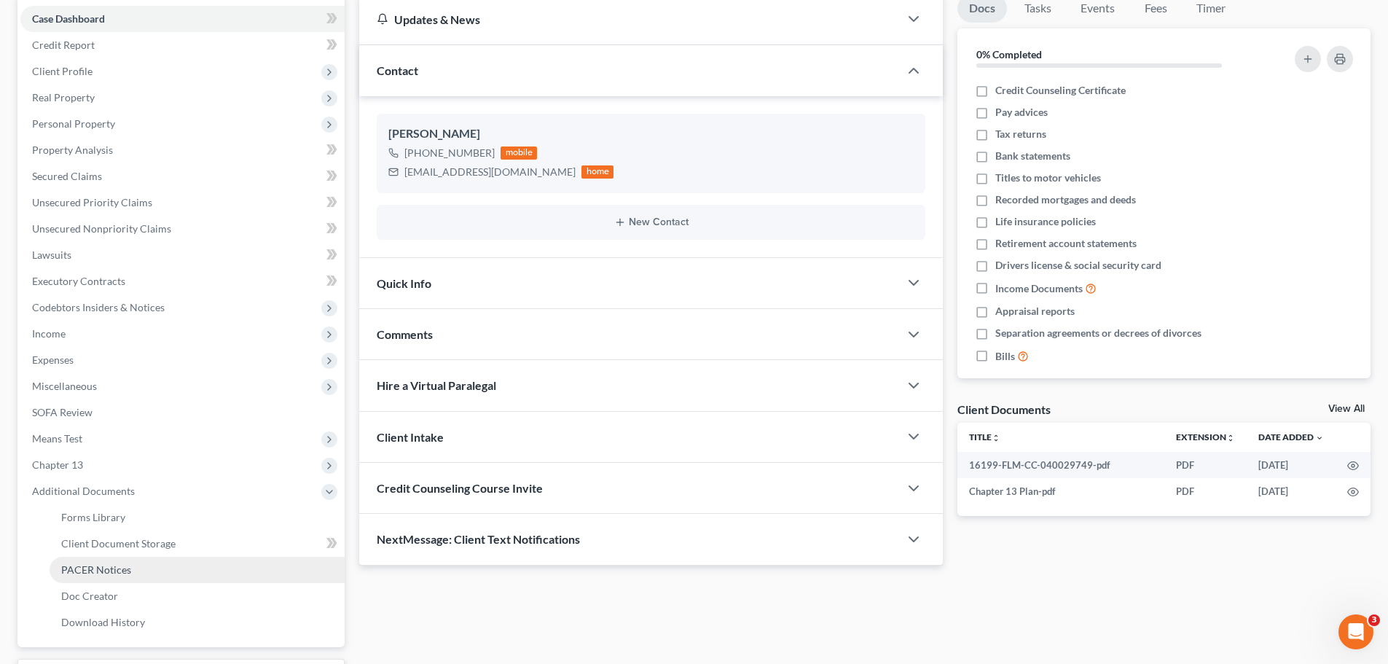
click at [165, 574] on link "PACER Notices" at bounding box center [197, 569] width 295 height 26
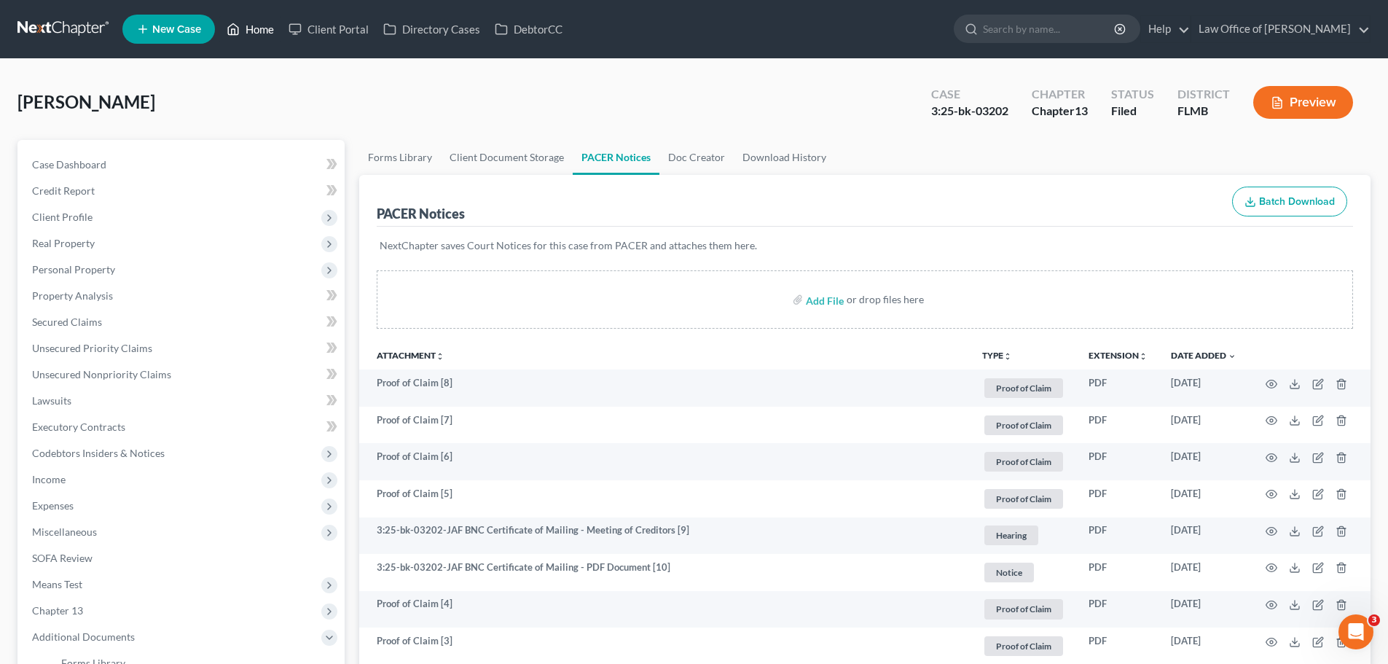
click at [242, 29] on link "Home" at bounding box center [250, 29] width 62 height 26
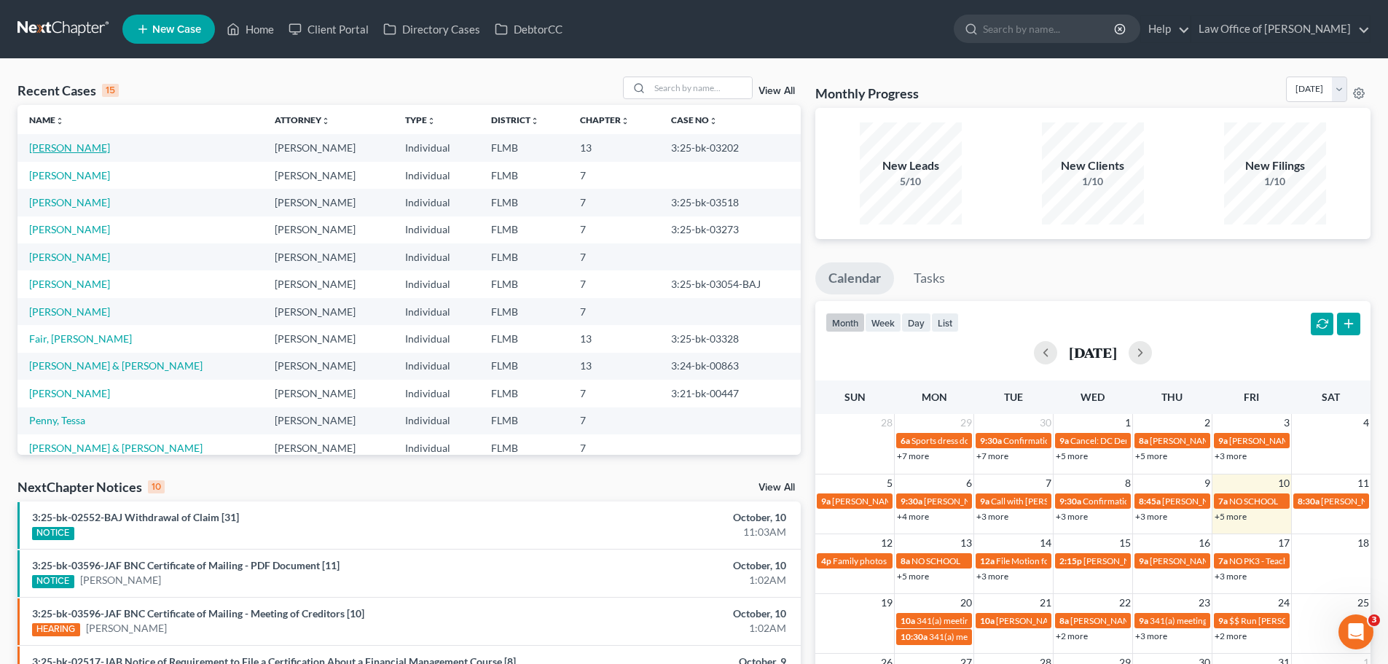
click at [78, 152] on link "[PERSON_NAME]" at bounding box center [69, 147] width 81 height 12
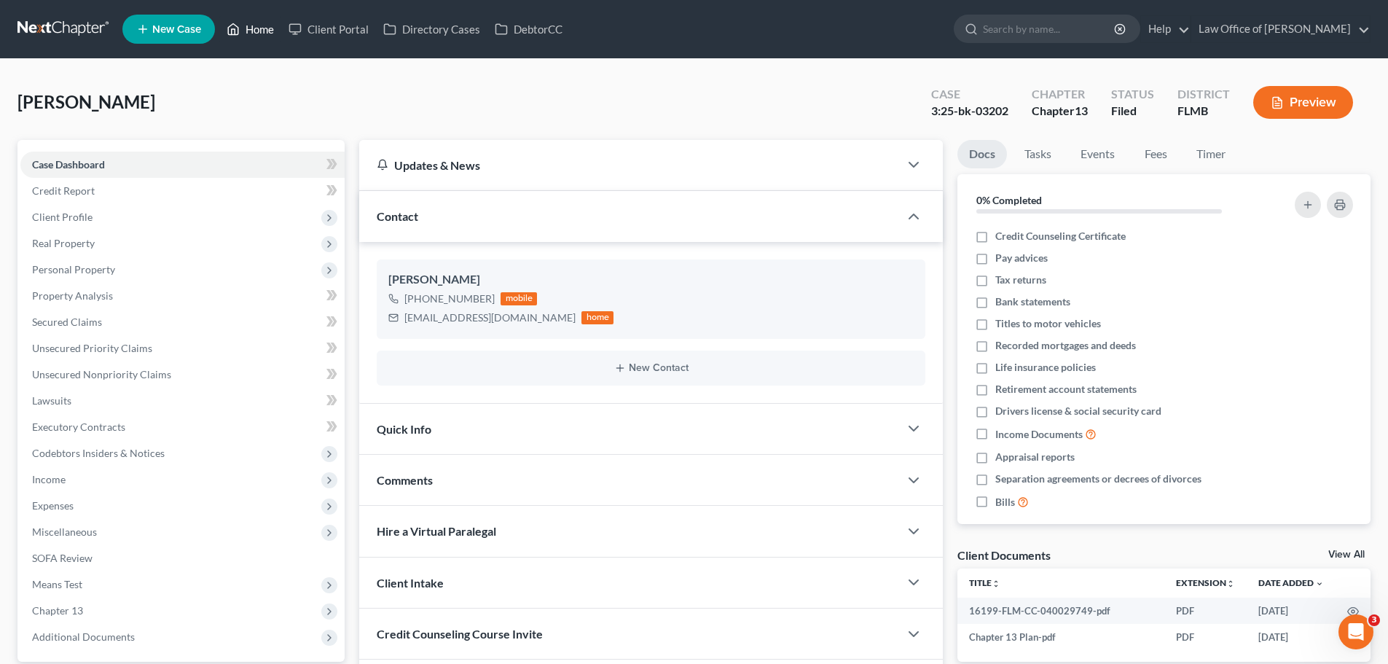
click at [237, 27] on icon at bounding box center [234, 29] width 10 height 11
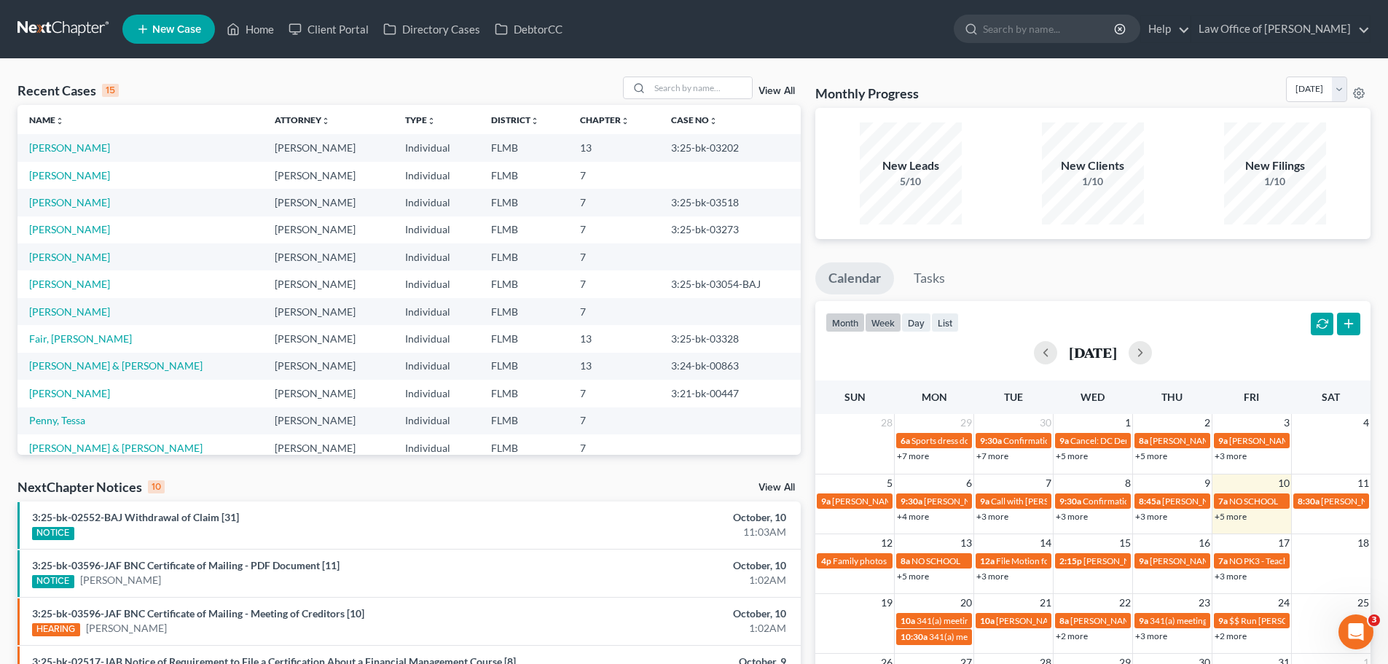
click at [894, 324] on button "week" at bounding box center [883, 322] width 36 height 20
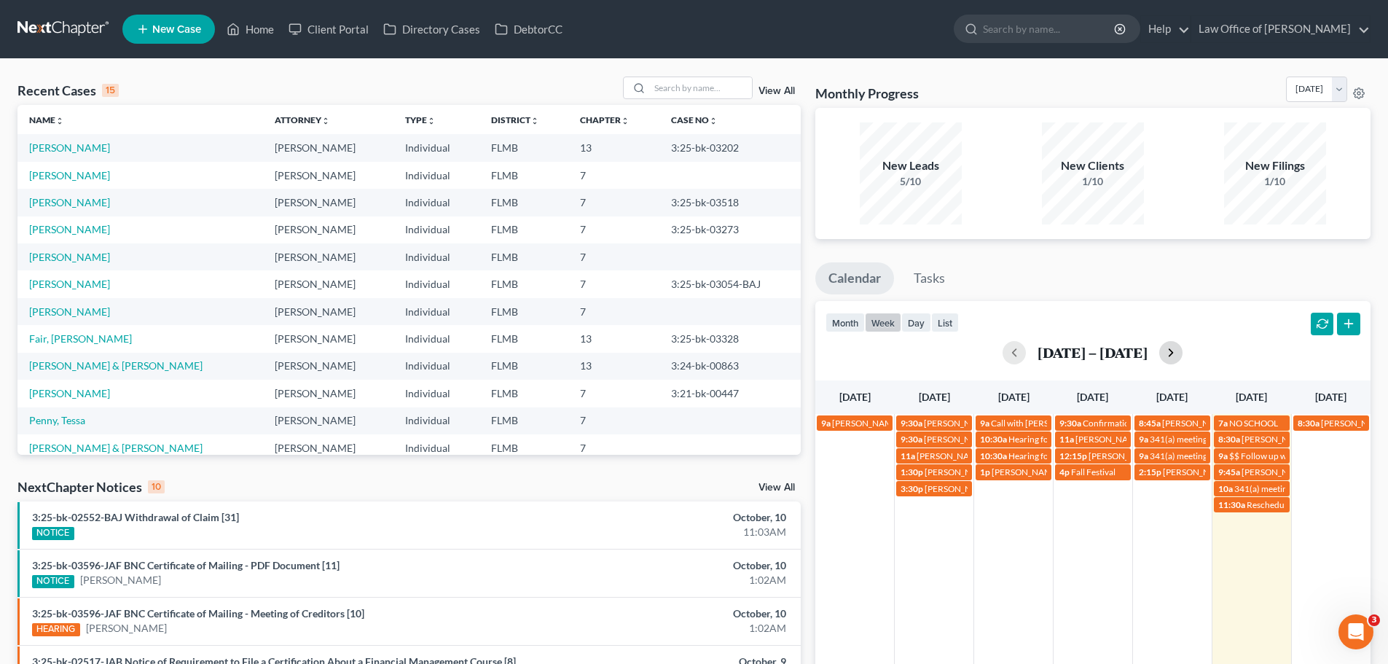
click at [1163, 352] on button "button" at bounding box center [1170, 352] width 23 height 23
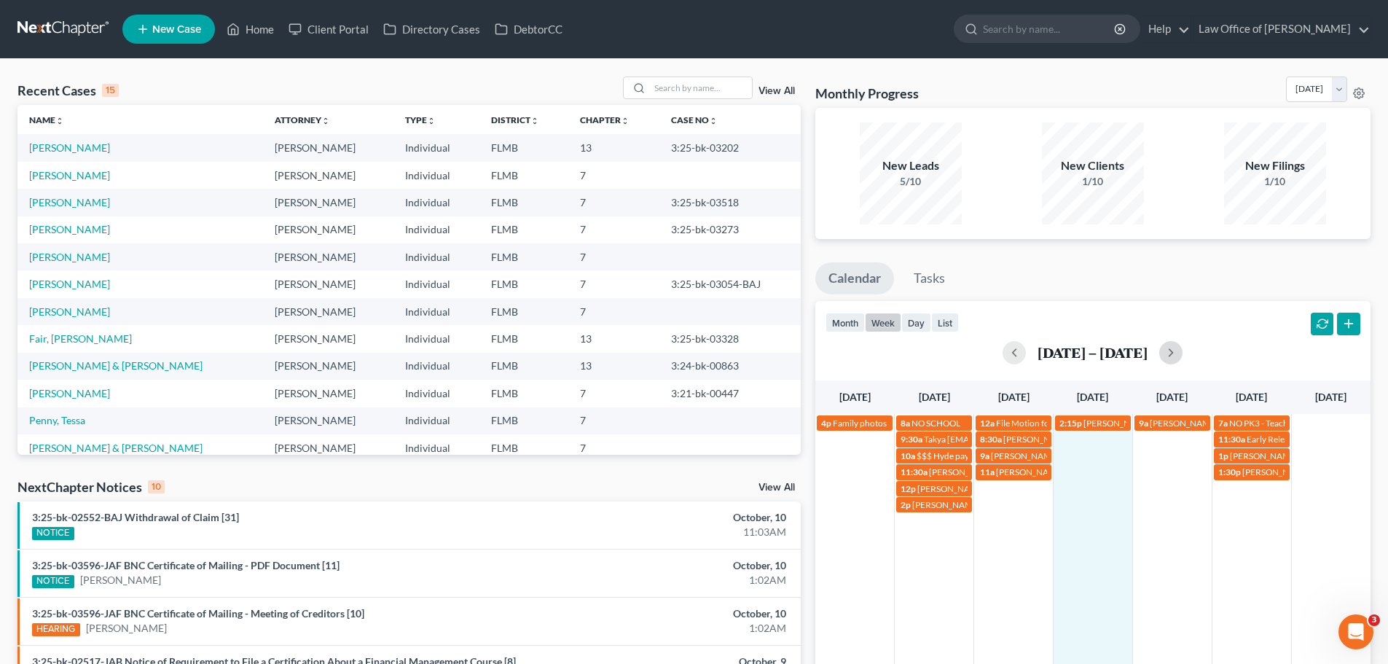
click at [1117, 464] on td "2:15p [PERSON_NAME]" at bounding box center [1092, 463] width 79 height 99
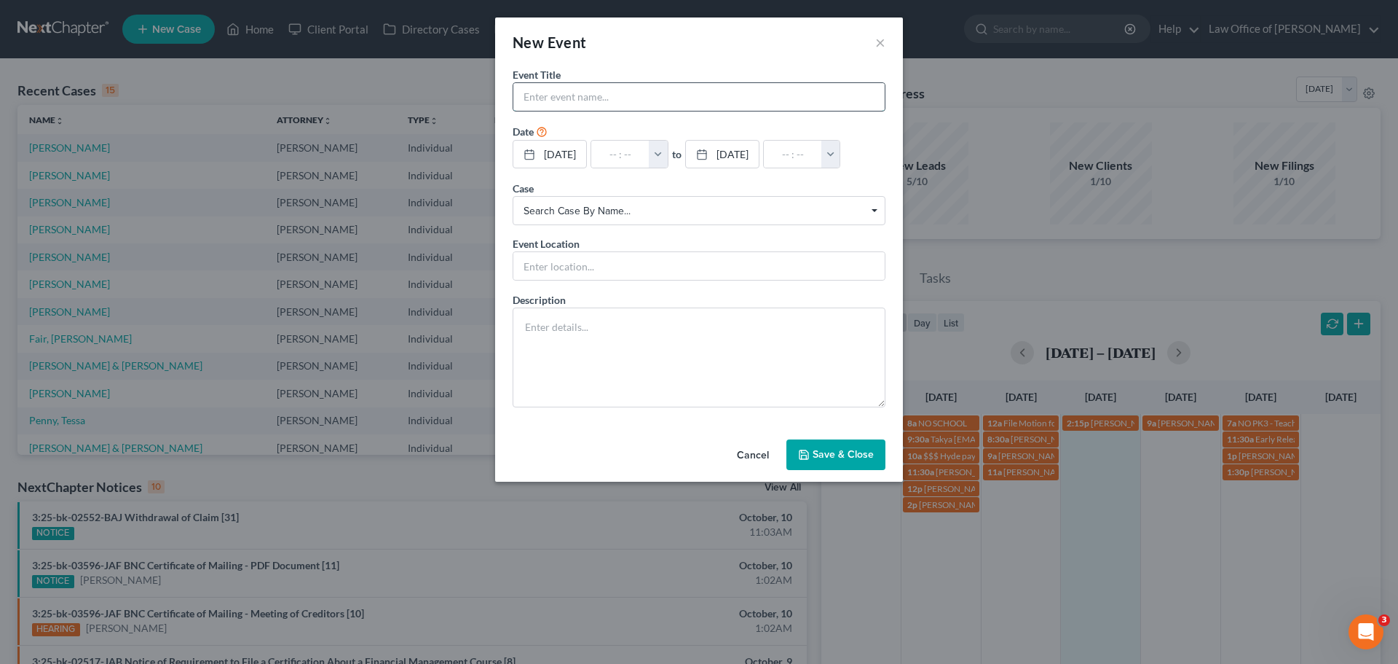
click at [661, 97] on input "text" at bounding box center [699, 97] width 371 height 28
click at [521, 102] on input "Is government shut down over??" at bounding box center [699, 97] width 371 height 28
type input "?? Is government shut down over??"
click at [629, 154] on input "text" at bounding box center [620, 155] width 58 height 28
type input "1"
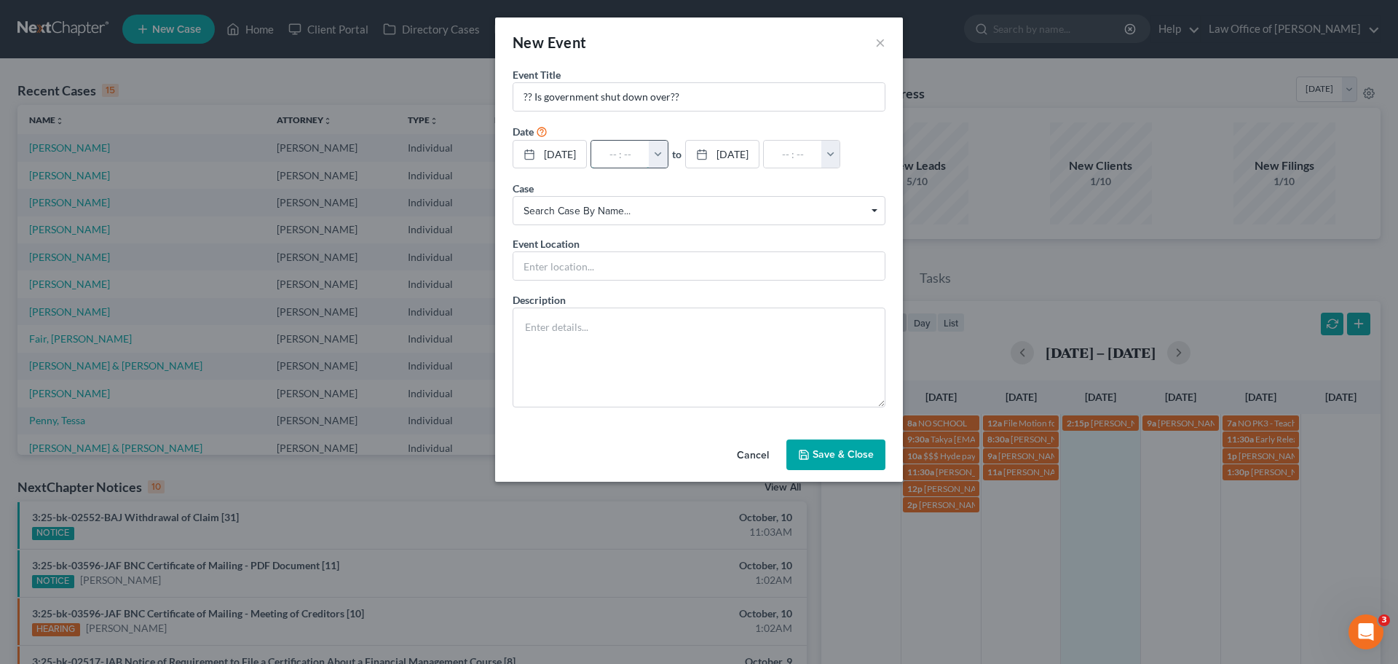
type input "01:00am"
type input "10:"
type input "11:00am"
type input "10:0"
type input "01:00am"
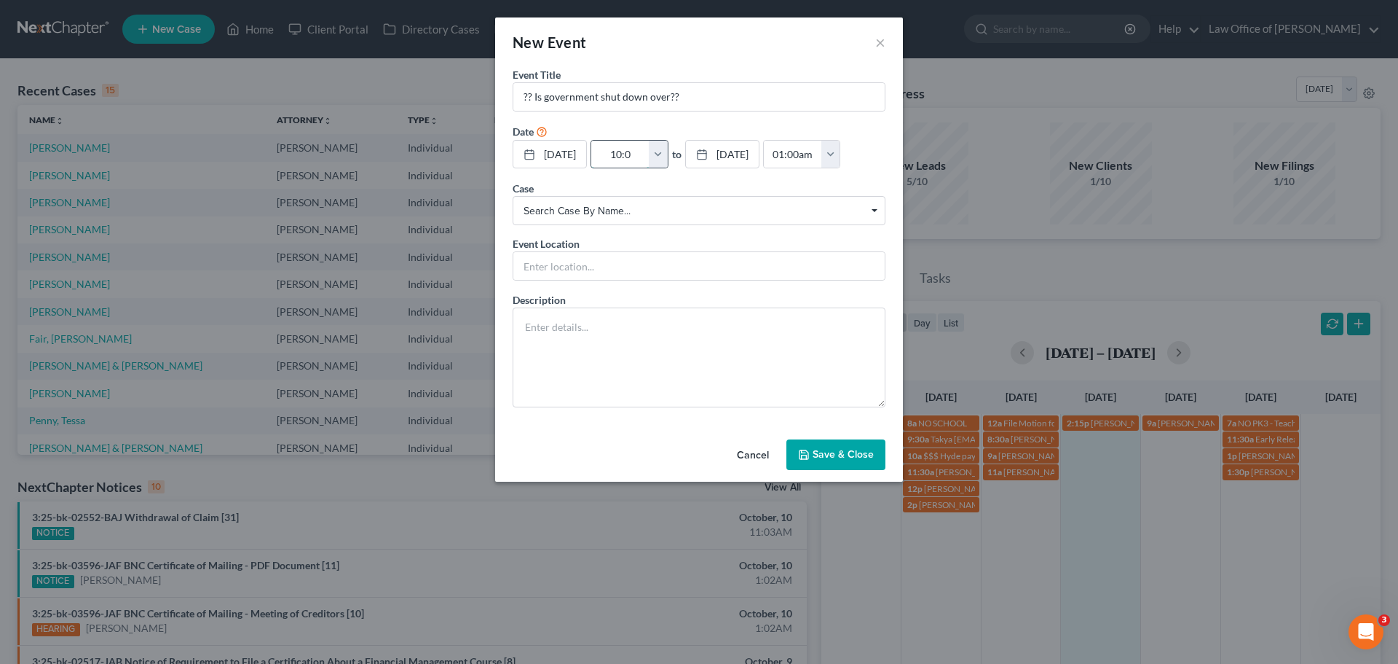
type input "10:00"
type input "11:00am"
type input "10:00a"
type input "01:00am"
type input "10:00am"
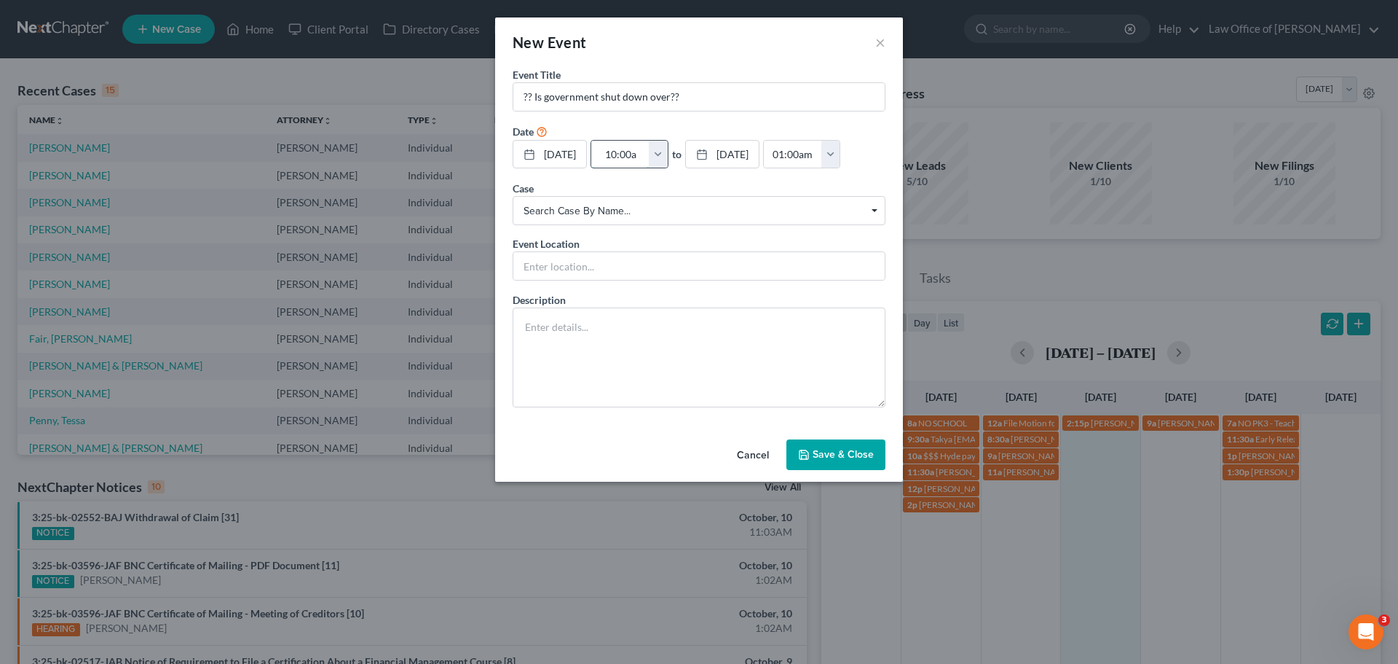
type input "11:00am"
type input "10:00am"
click at [863, 470] on button "Save & Close" at bounding box center [836, 454] width 99 height 31
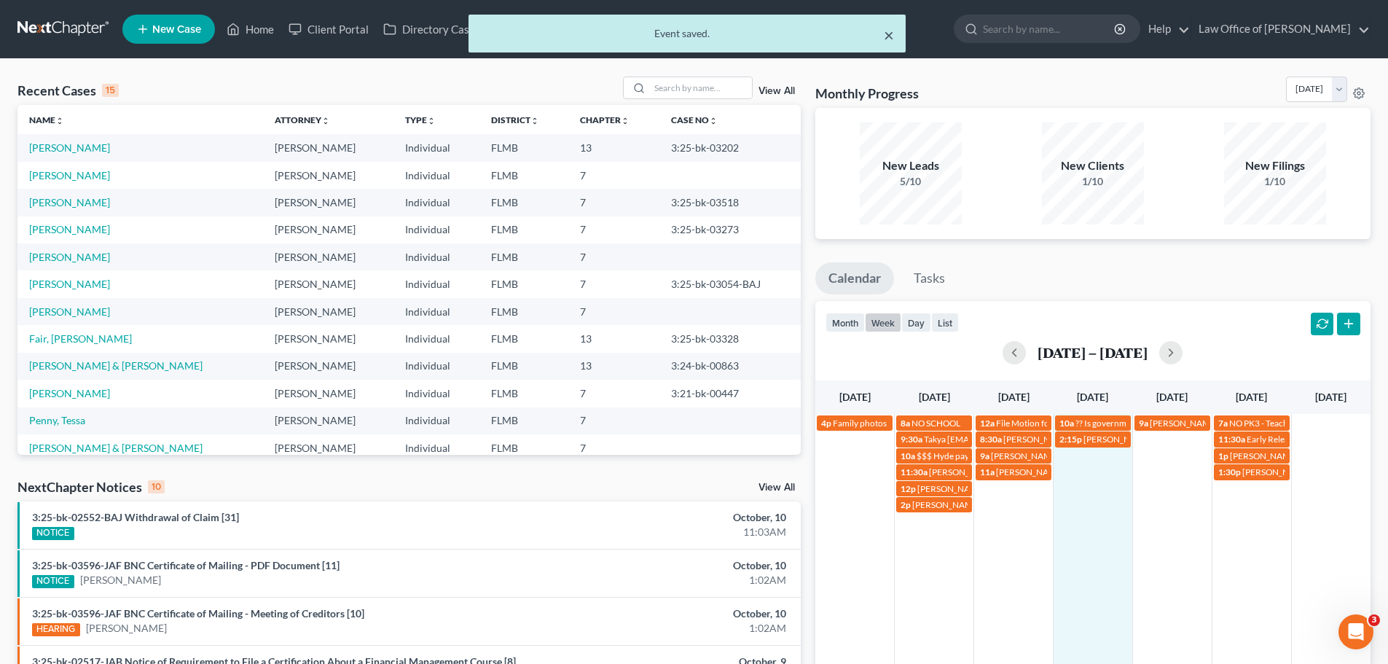
click at [889, 32] on button "×" at bounding box center [889, 34] width 10 height 17
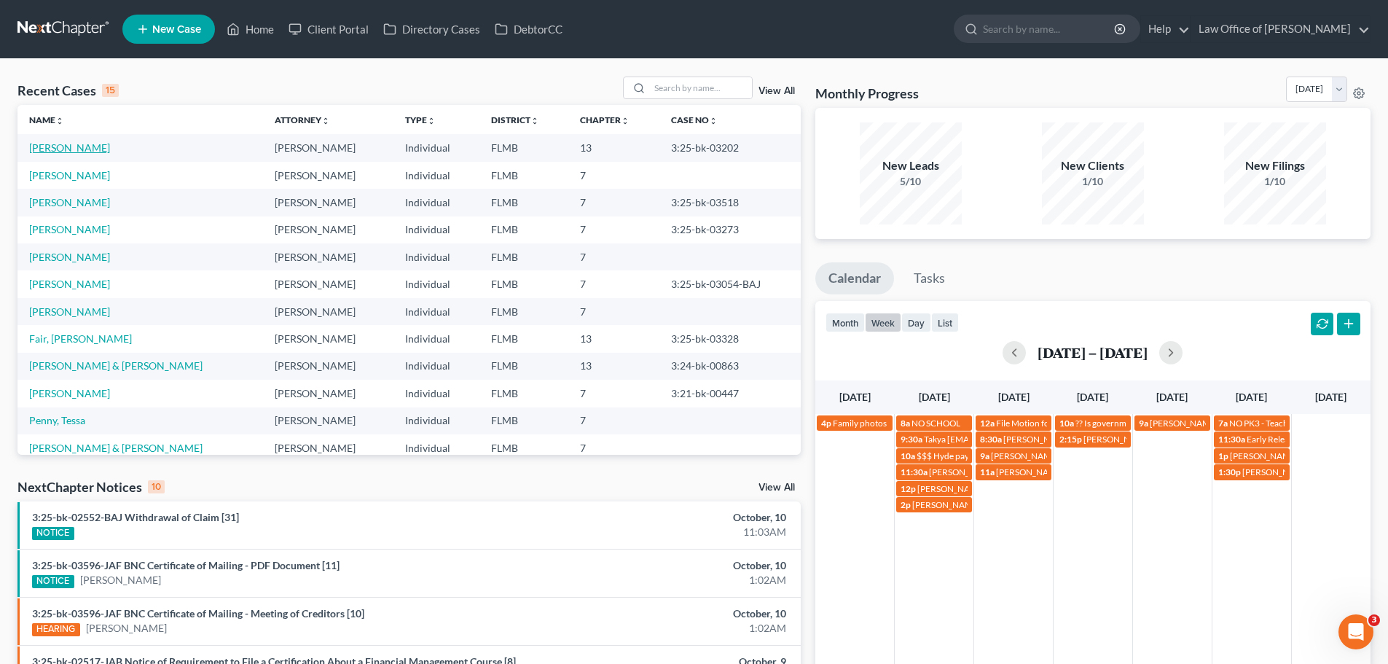
drag, startPoint x: 100, startPoint y: 151, endPoint x: 194, endPoint y: 140, distance: 95.3
click at [100, 151] on link "[PERSON_NAME]" at bounding box center [69, 147] width 81 height 12
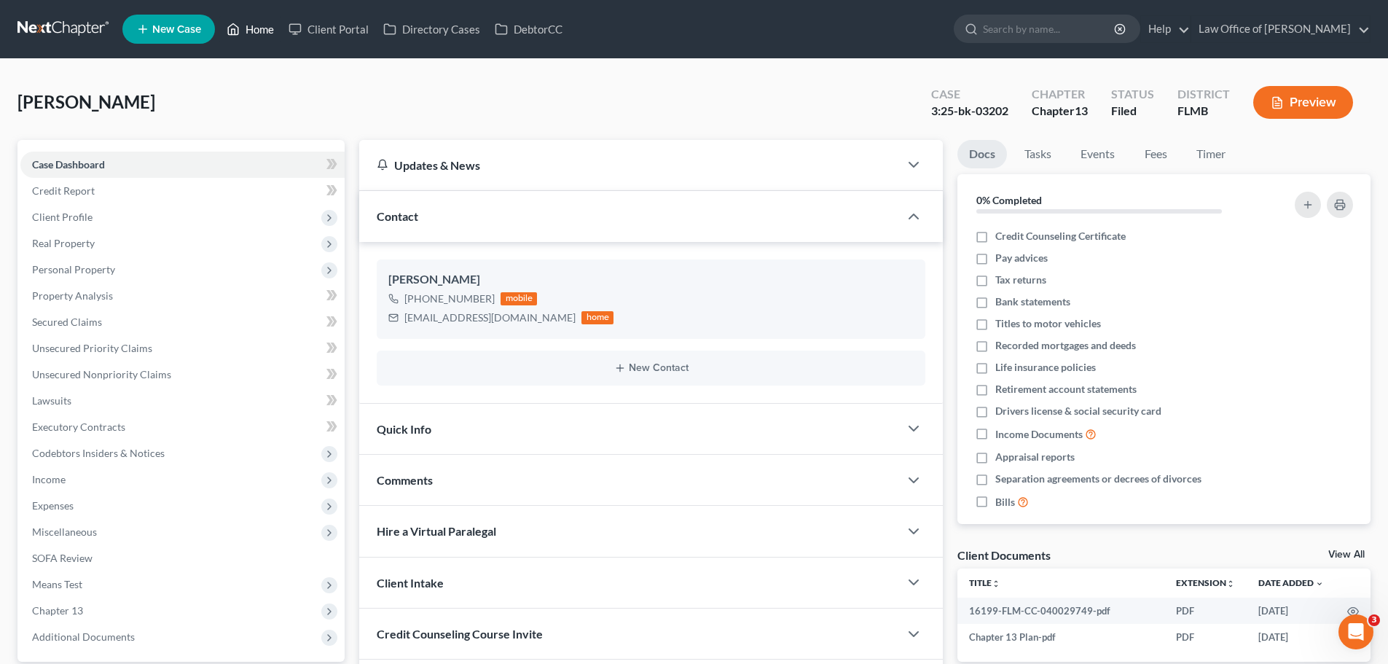
click at [248, 35] on link "Home" at bounding box center [250, 29] width 62 height 26
